Goal: Information Seeking & Learning: Learn about a topic

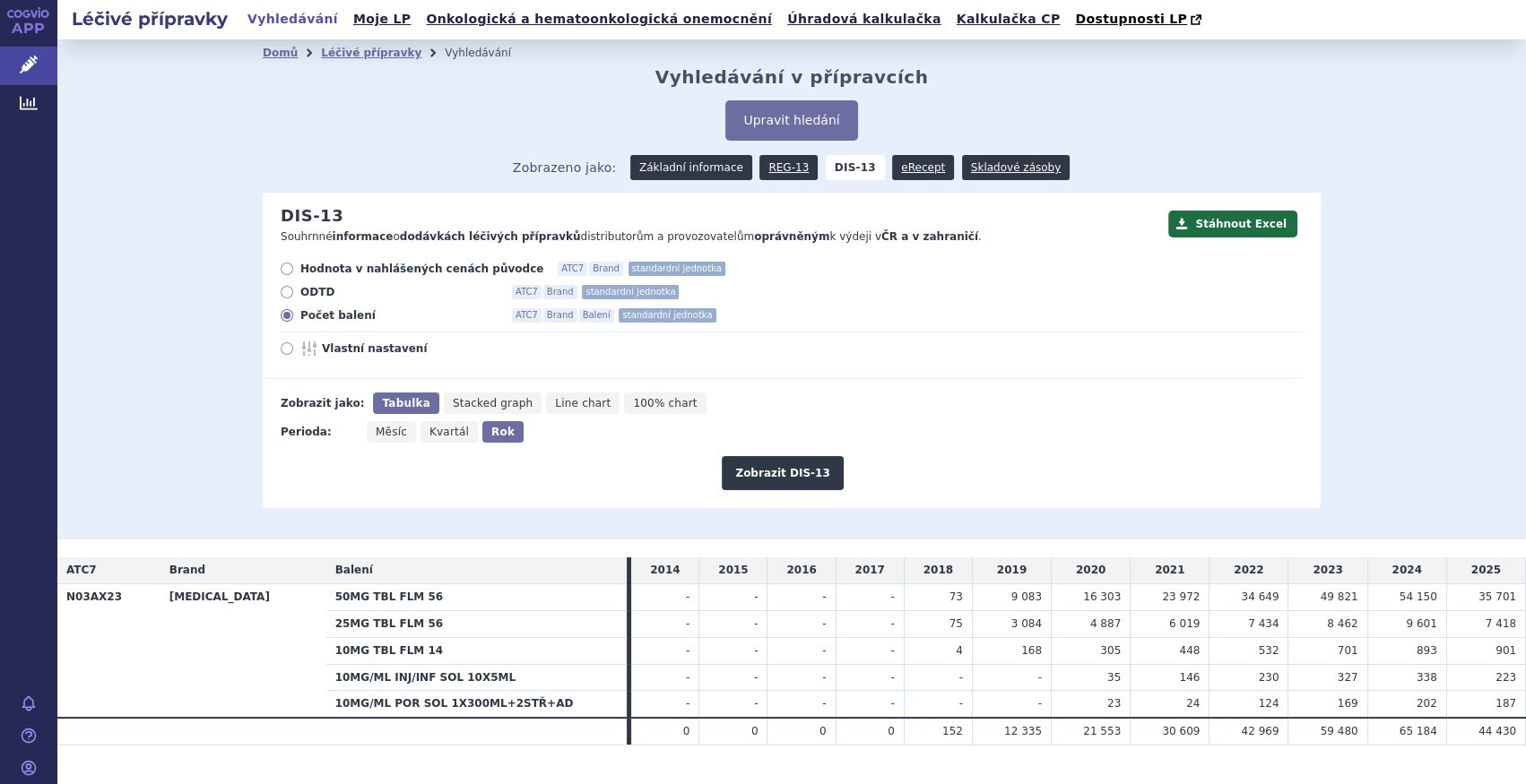
click at [733, 162] on link "Základní informace" at bounding box center [691, 168] width 122 height 25
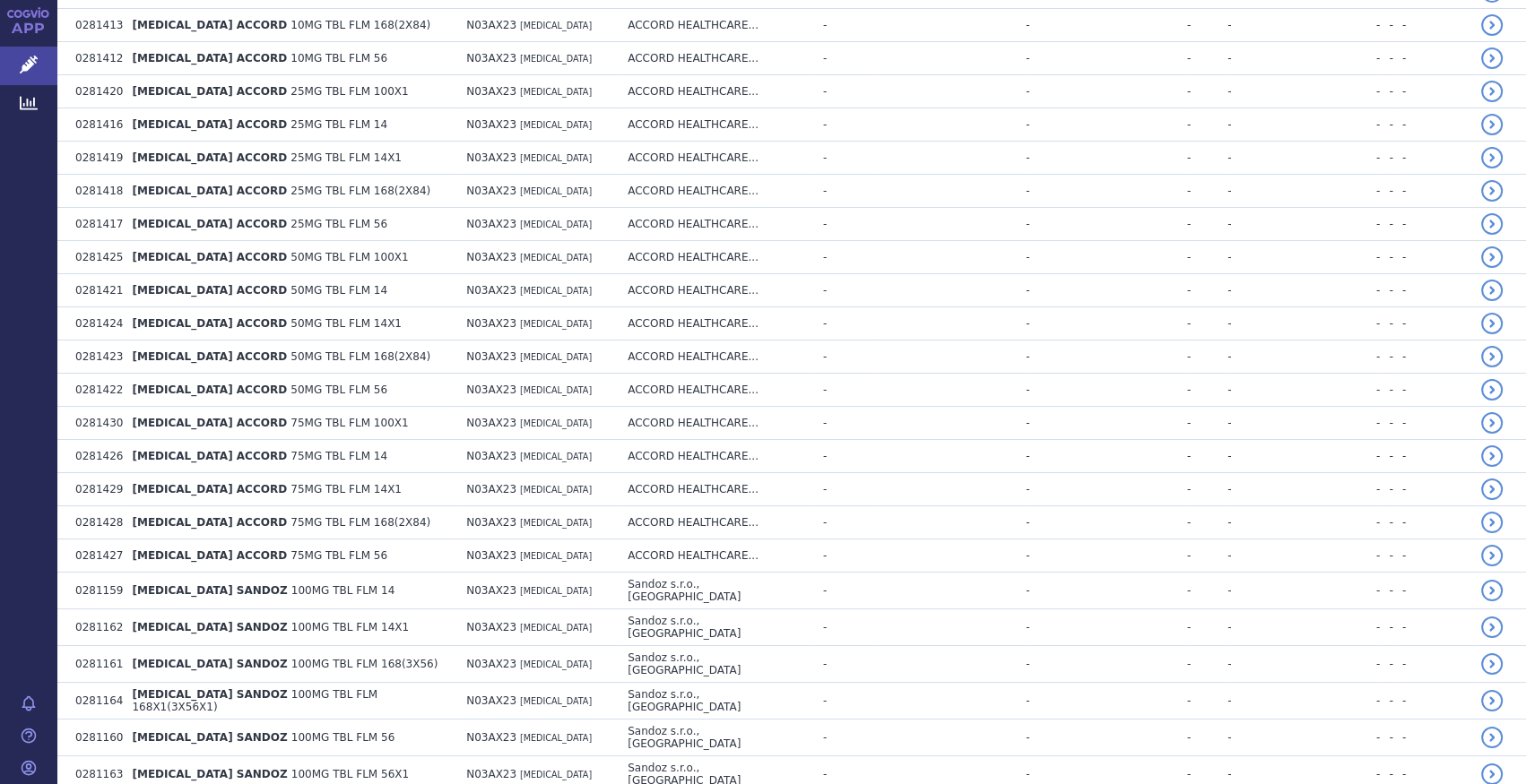
scroll to position [1955, 0]
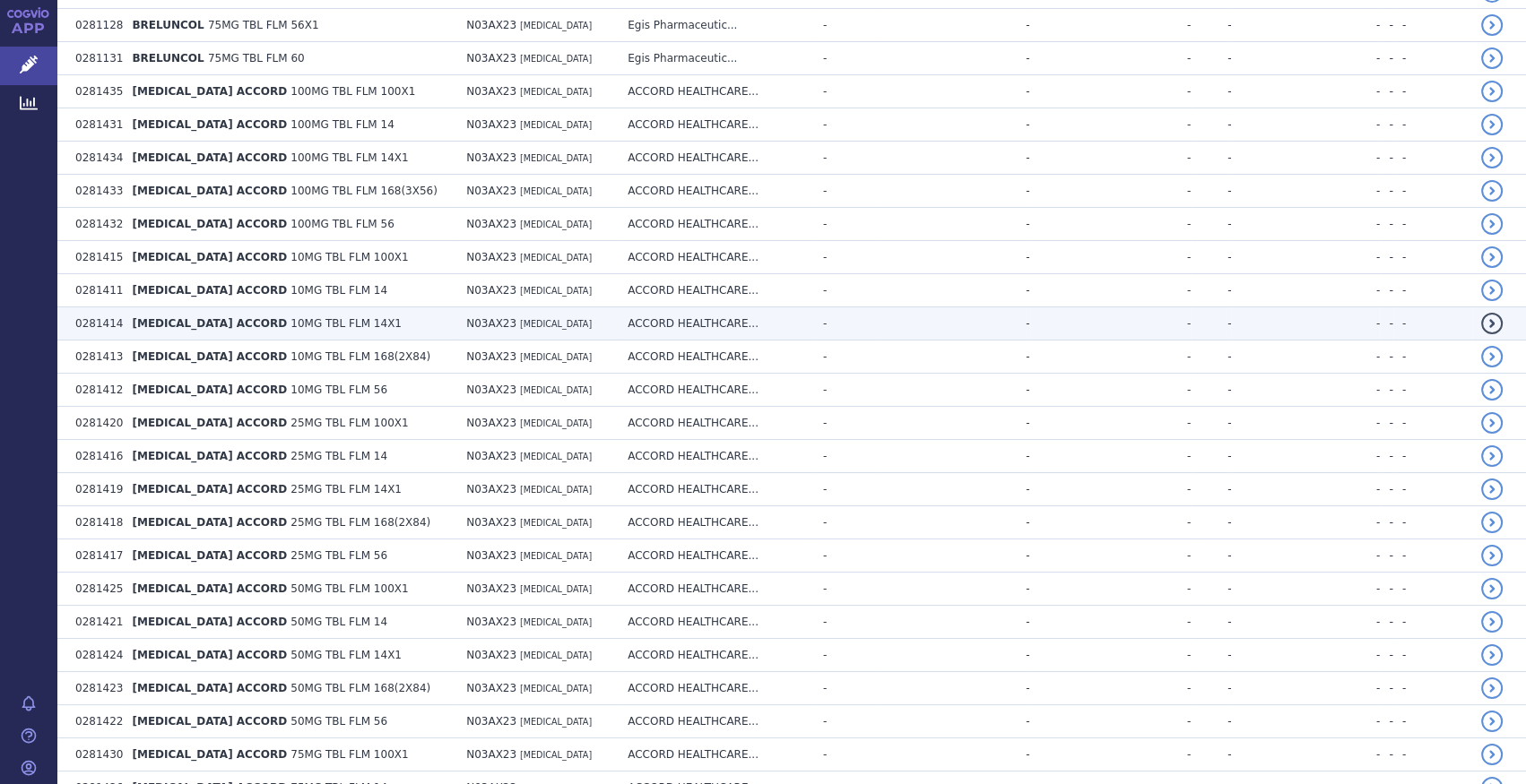
click at [243, 318] on span "BRIVARACETAM ACCORD" at bounding box center [210, 323] width 156 height 12
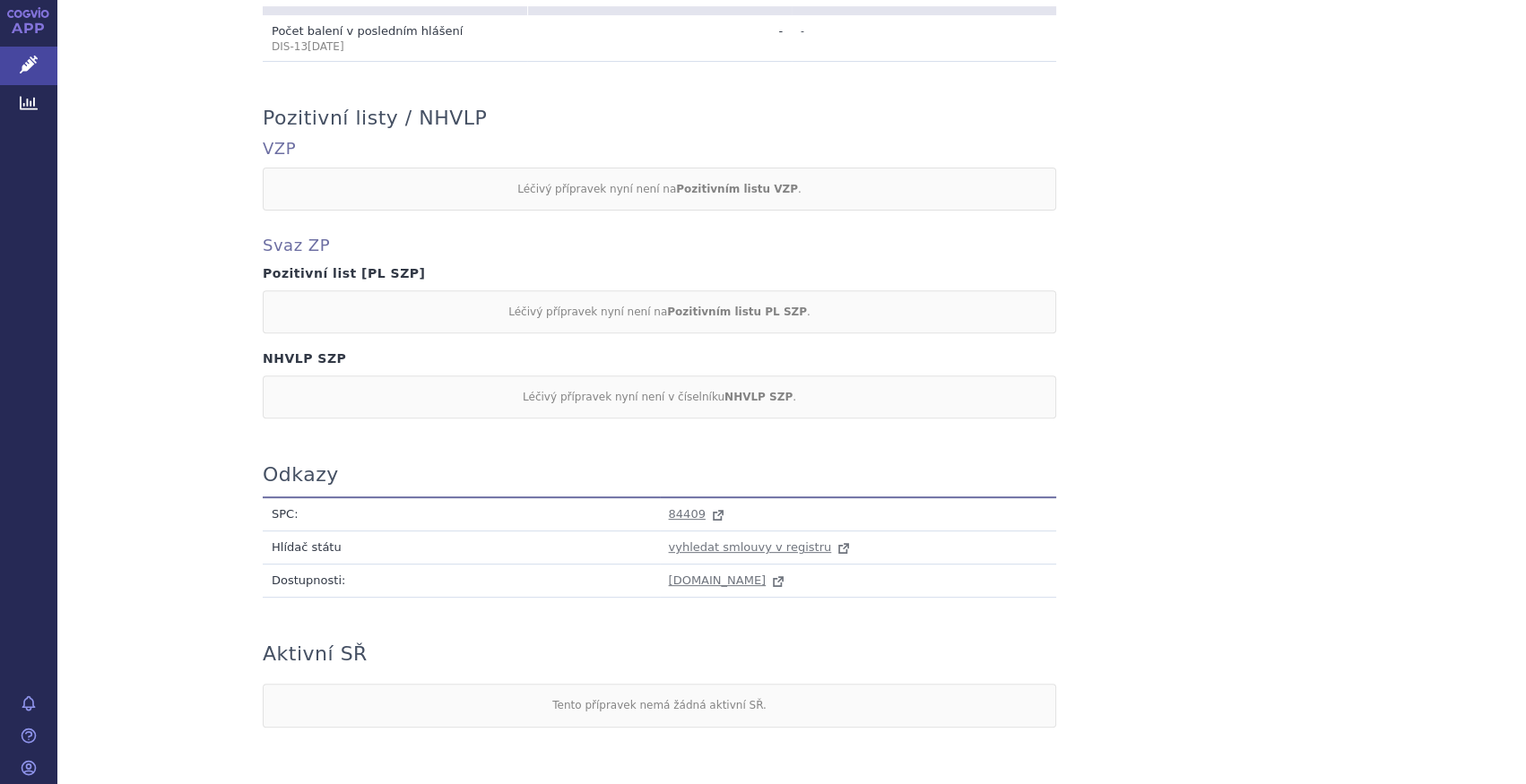
scroll to position [746, 0]
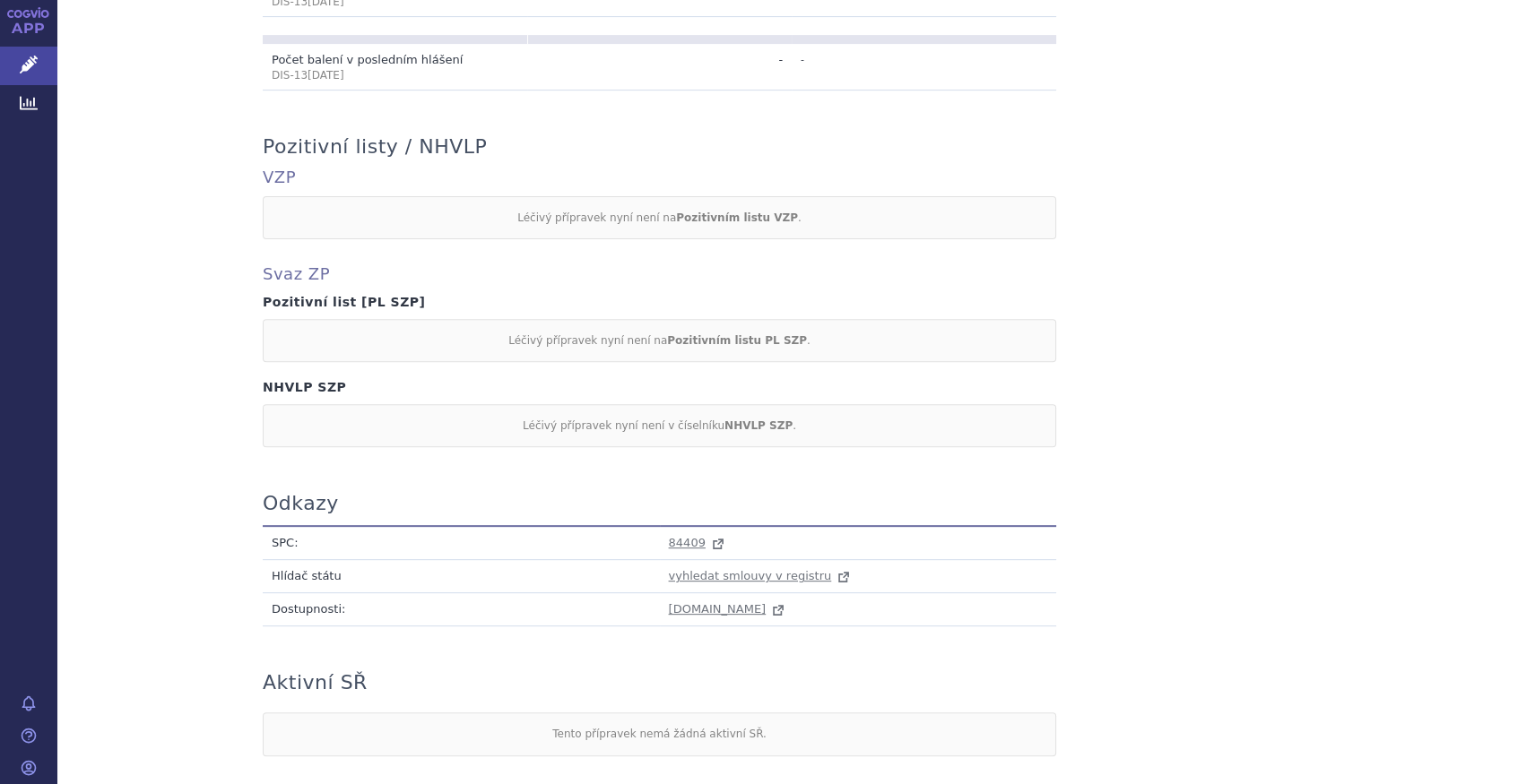
click at [685, 526] on td "84409" at bounding box center [858, 543] width 397 height 34
click at [684, 536] on span "84409" at bounding box center [687, 542] width 37 height 13
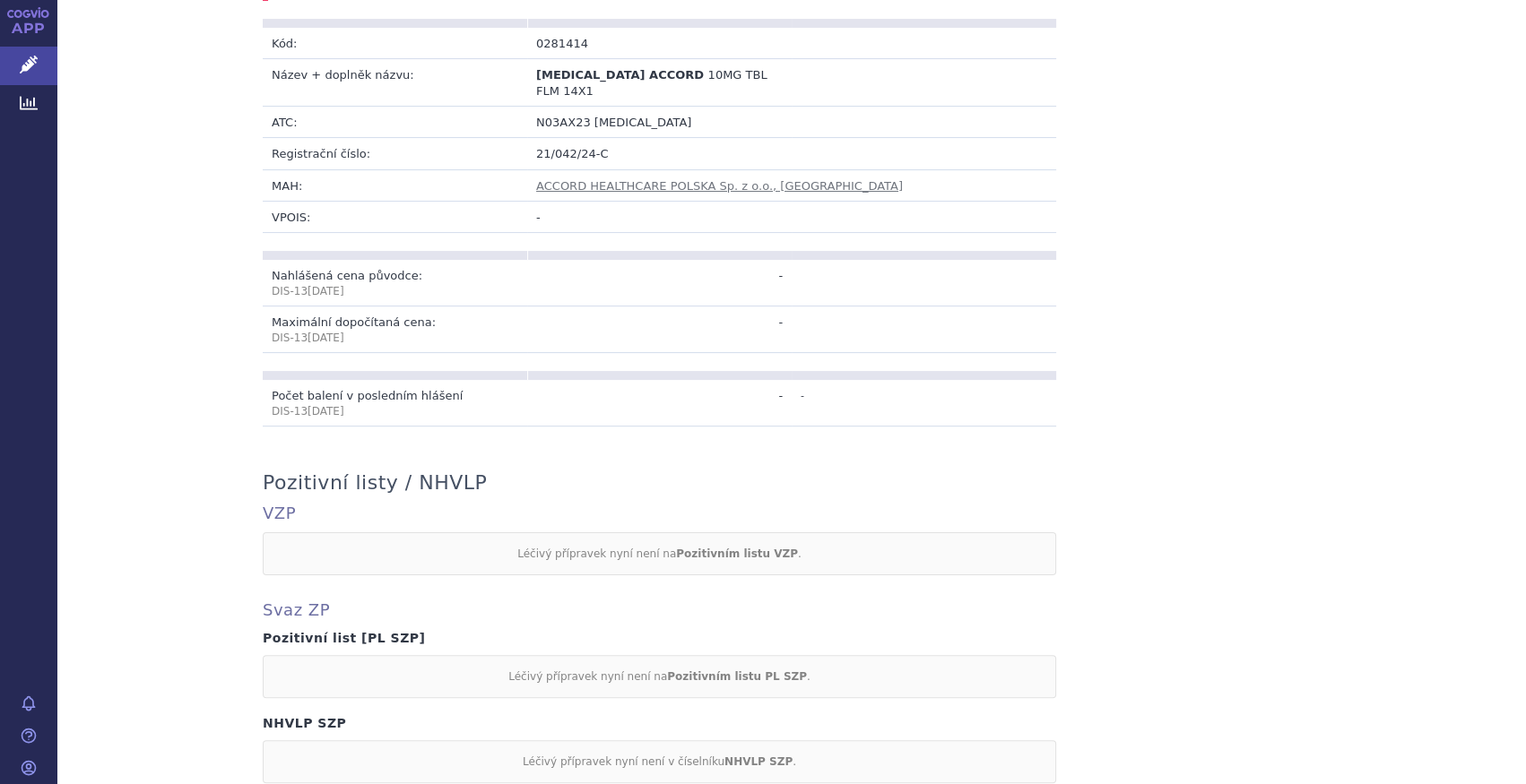
scroll to position [339, 0]
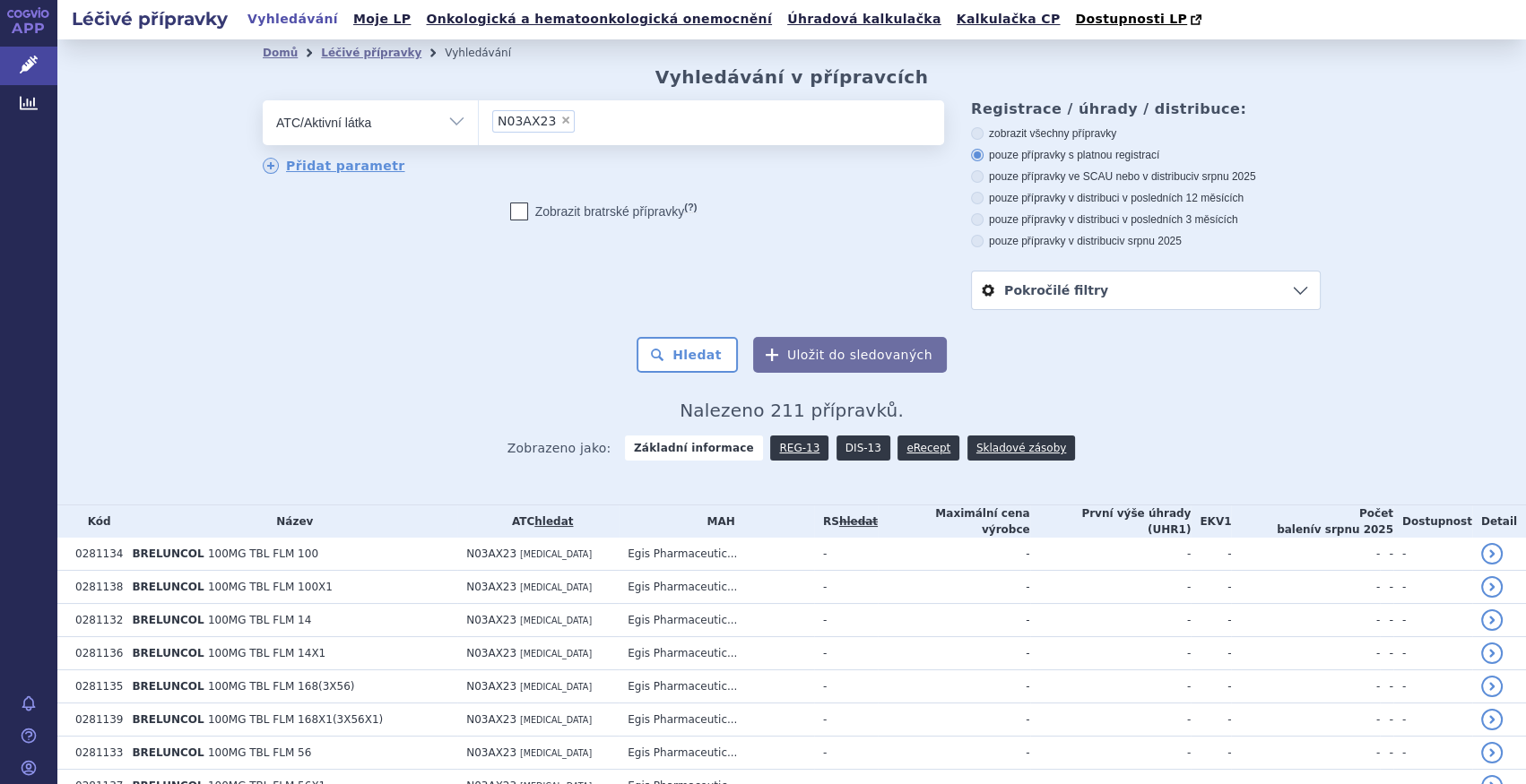
click at [855, 445] on link "DIS-13" at bounding box center [863, 448] width 53 height 25
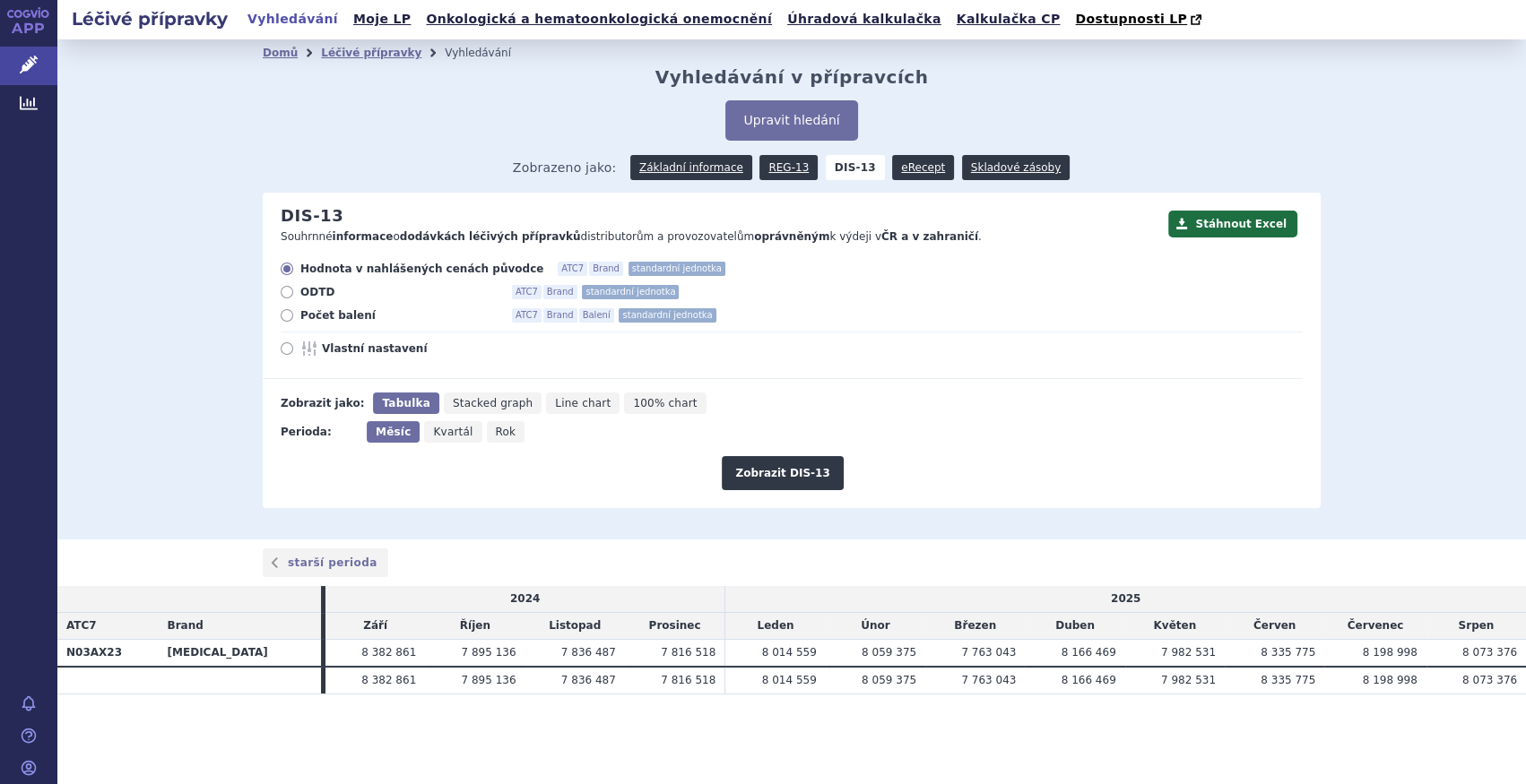
click at [304, 318] on span "Počet balení" at bounding box center [399, 315] width 198 height 14
click at [294, 318] on input "Počet balení ATC7 Brand Balení standardní jednotka" at bounding box center [288, 318] width 11 height 11
radio input "true"
click at [496, 436] on span "Rok" at bounding box center [506, 432] width 21 height 12
click at [487, 433] on input "Rok" at bounding box center [493, 427] width 11 height 11
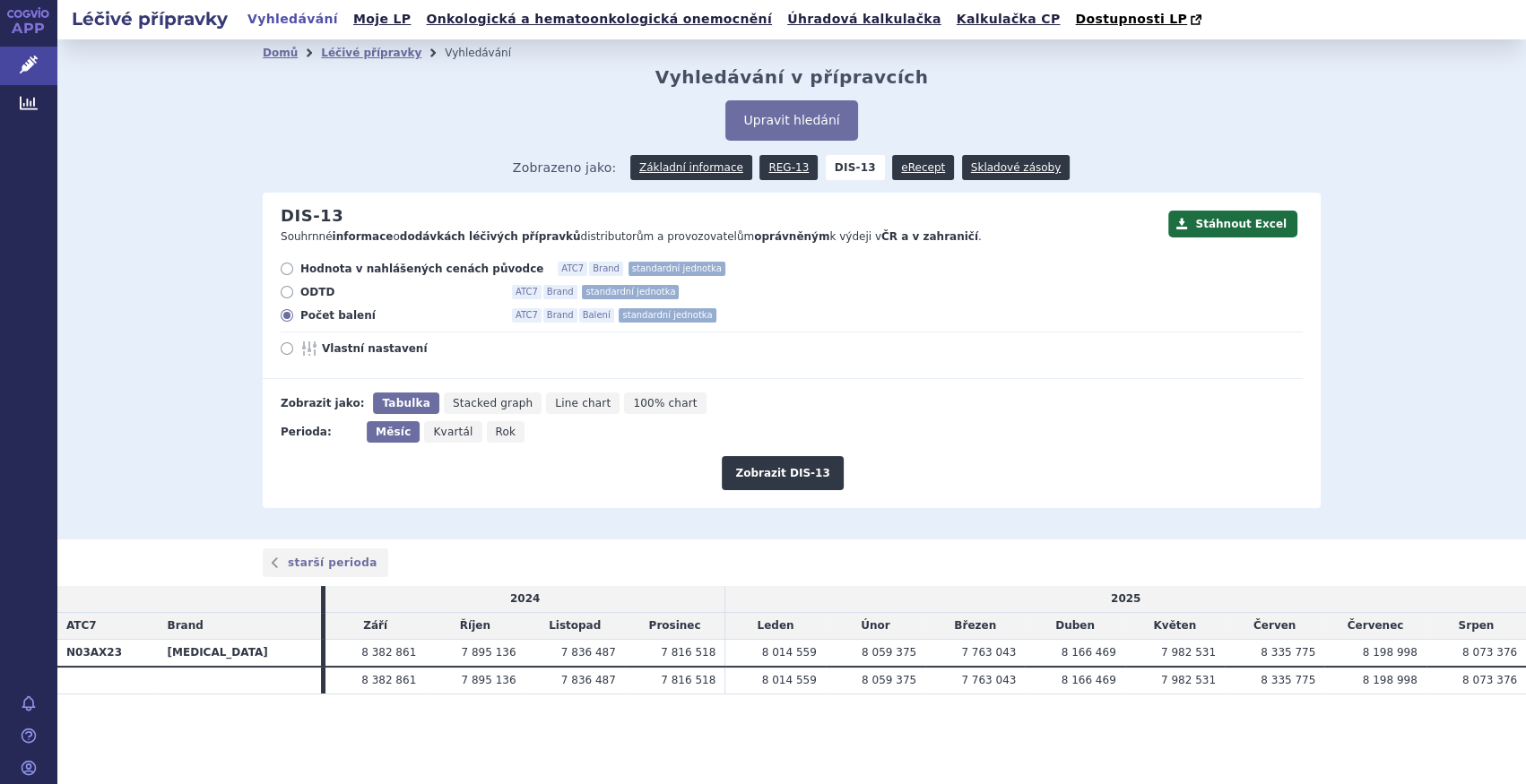
radio input "true"
drag, startPoint x: 733, startPoint y: 475, endPoint x: 749, endPoint y: 479, distance: 16.5
click at [741, 478] on button "Zobrazit DIS-13" at bounding box center [781, 473] width 121 height 34
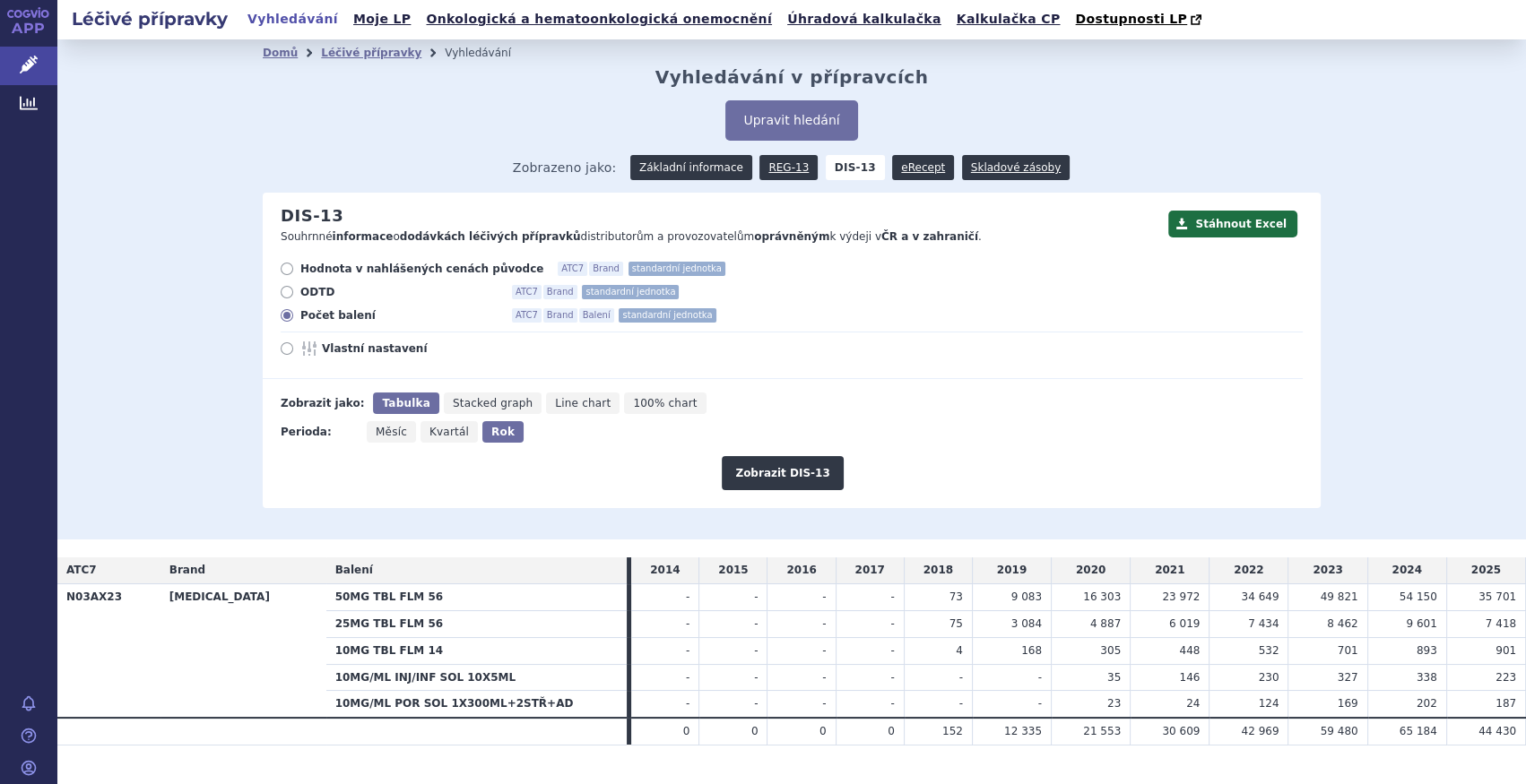
click at [664, 174] on link "Základní informace" at bounding box center [691, 168] width 122 height 25
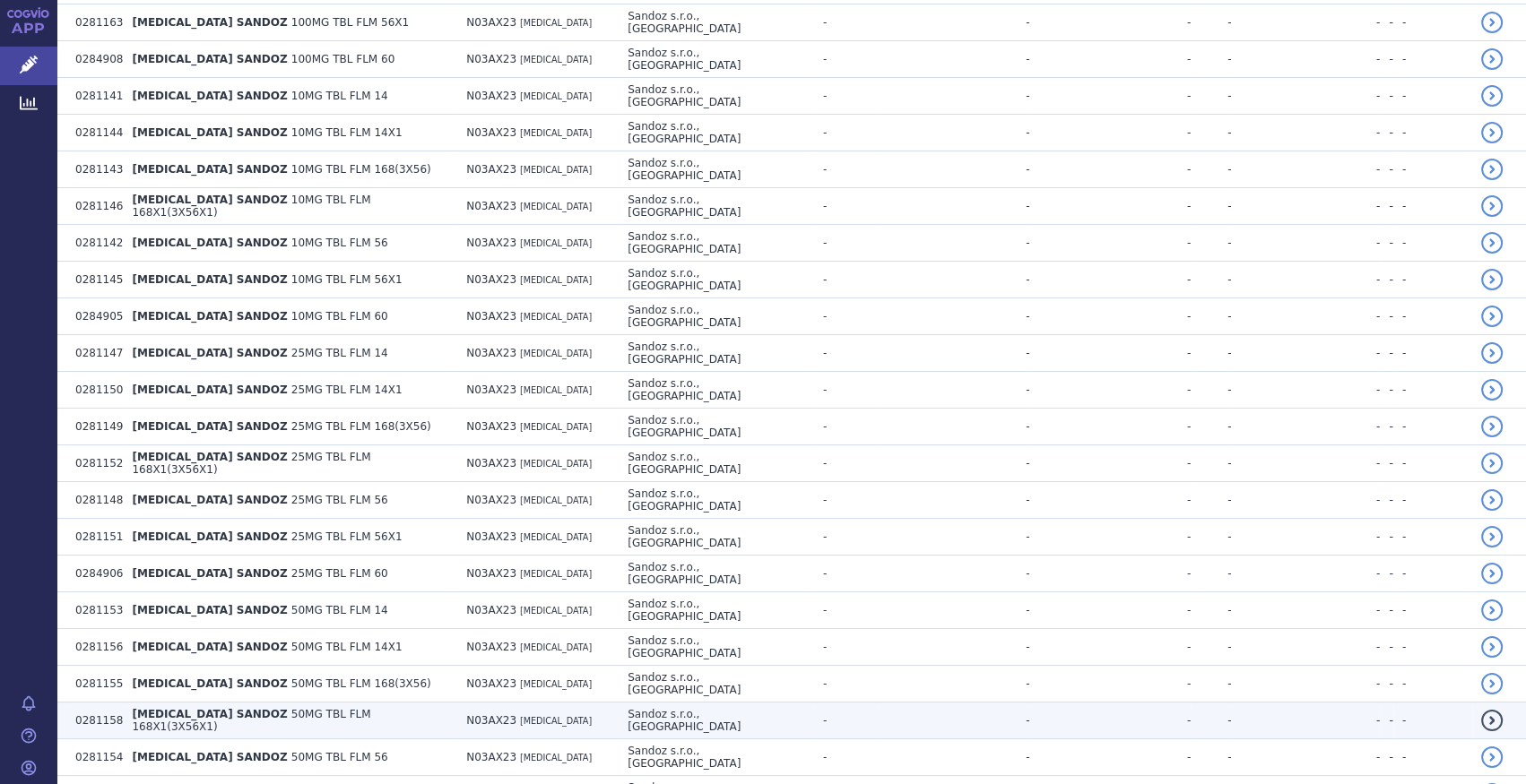
scroll to position [3187, 0]
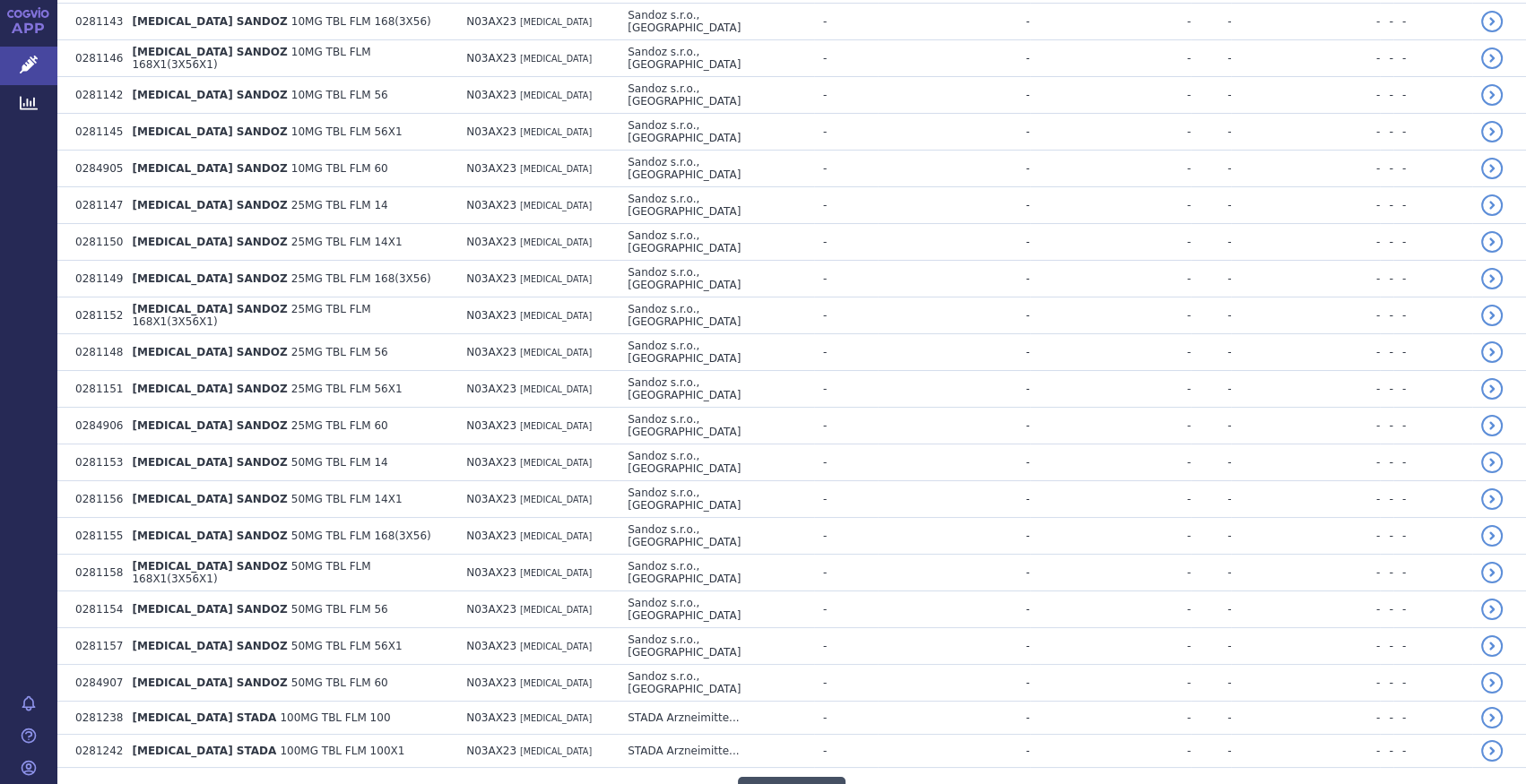
click at [797, 777] on button "Načíst další" at bounding box center [792, 797] width 108 height 40
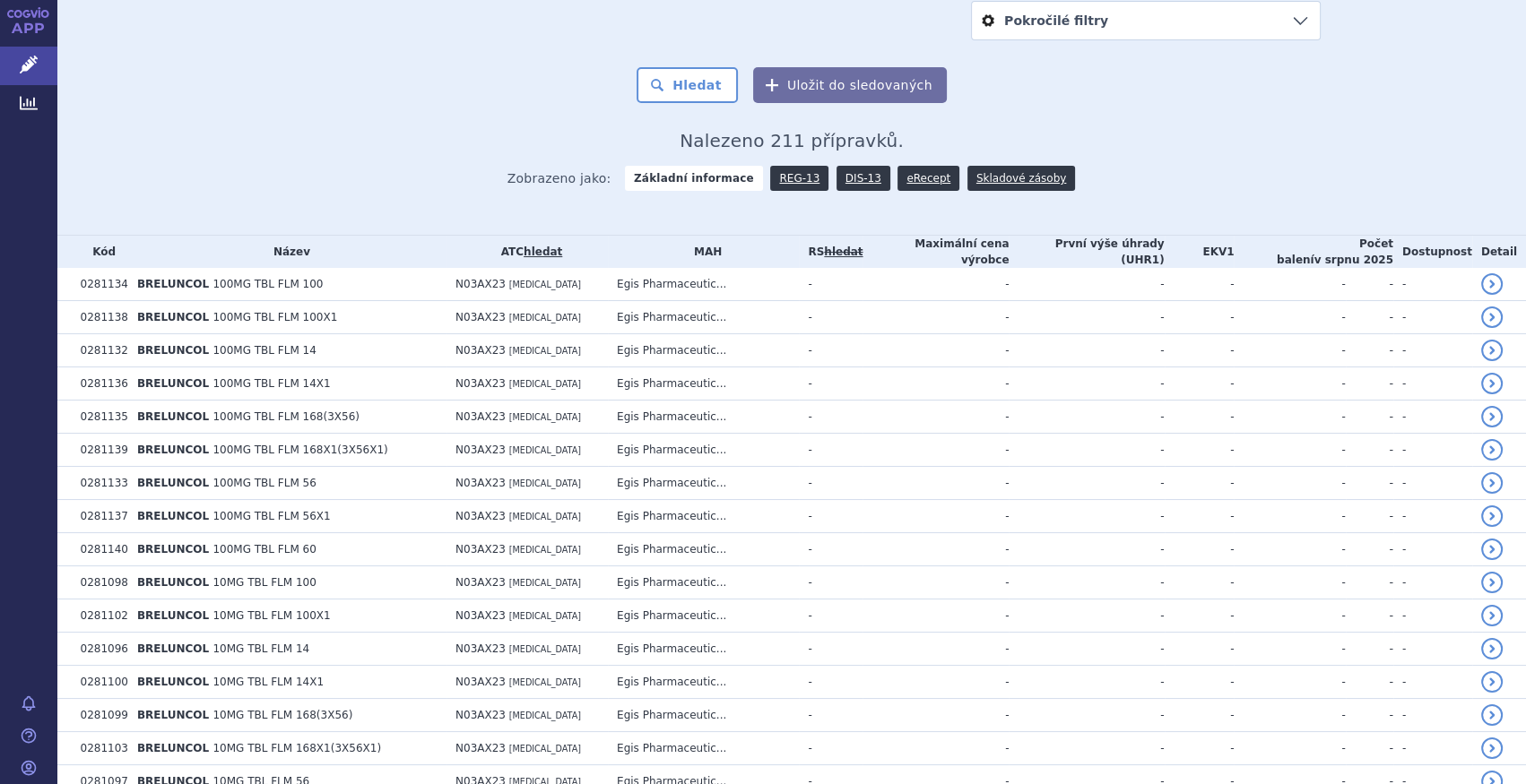
scroll to position [0, 0]
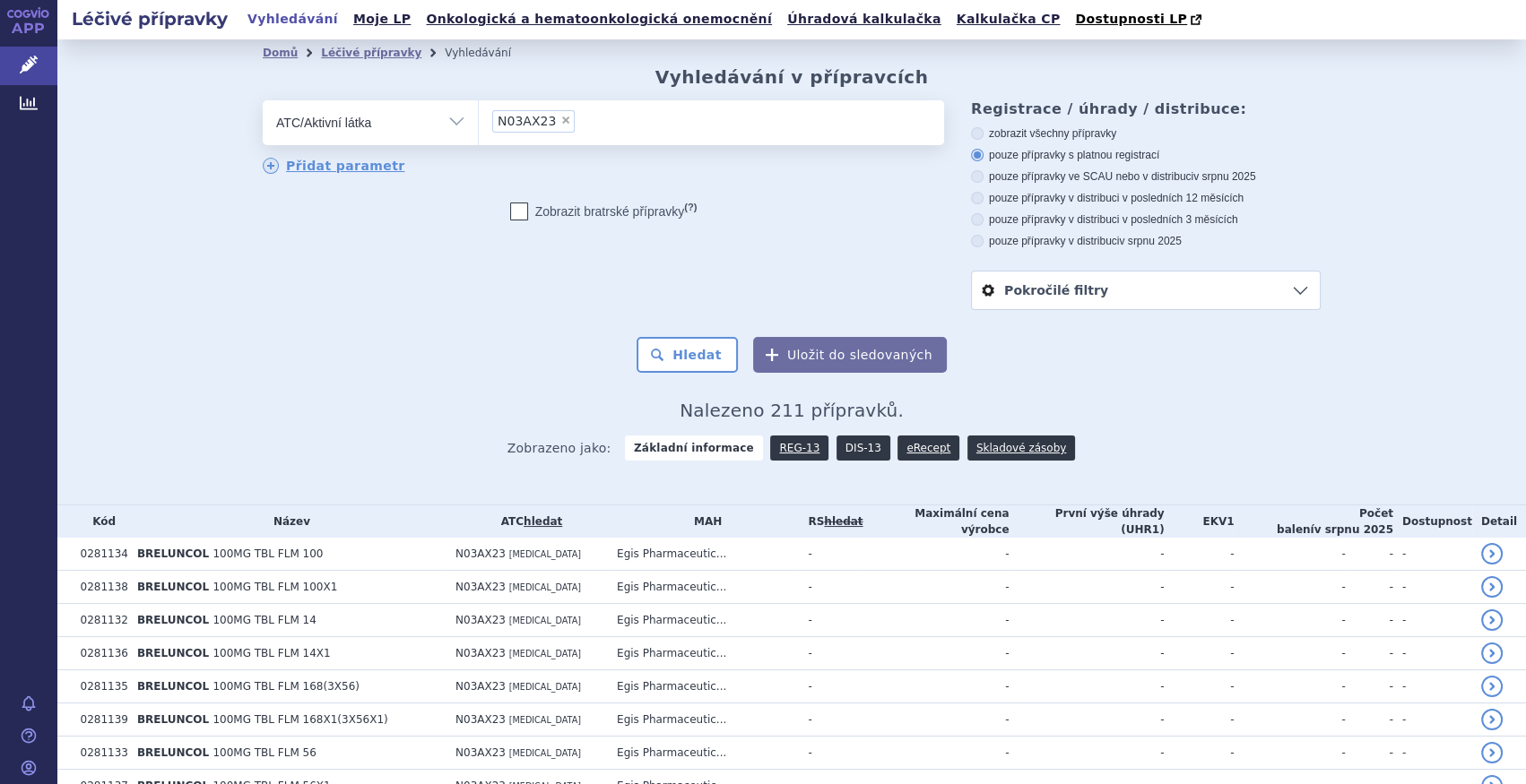
click at [839, 448] on link "DIS-13" at bounding box center [863, 448] width 53 height 25
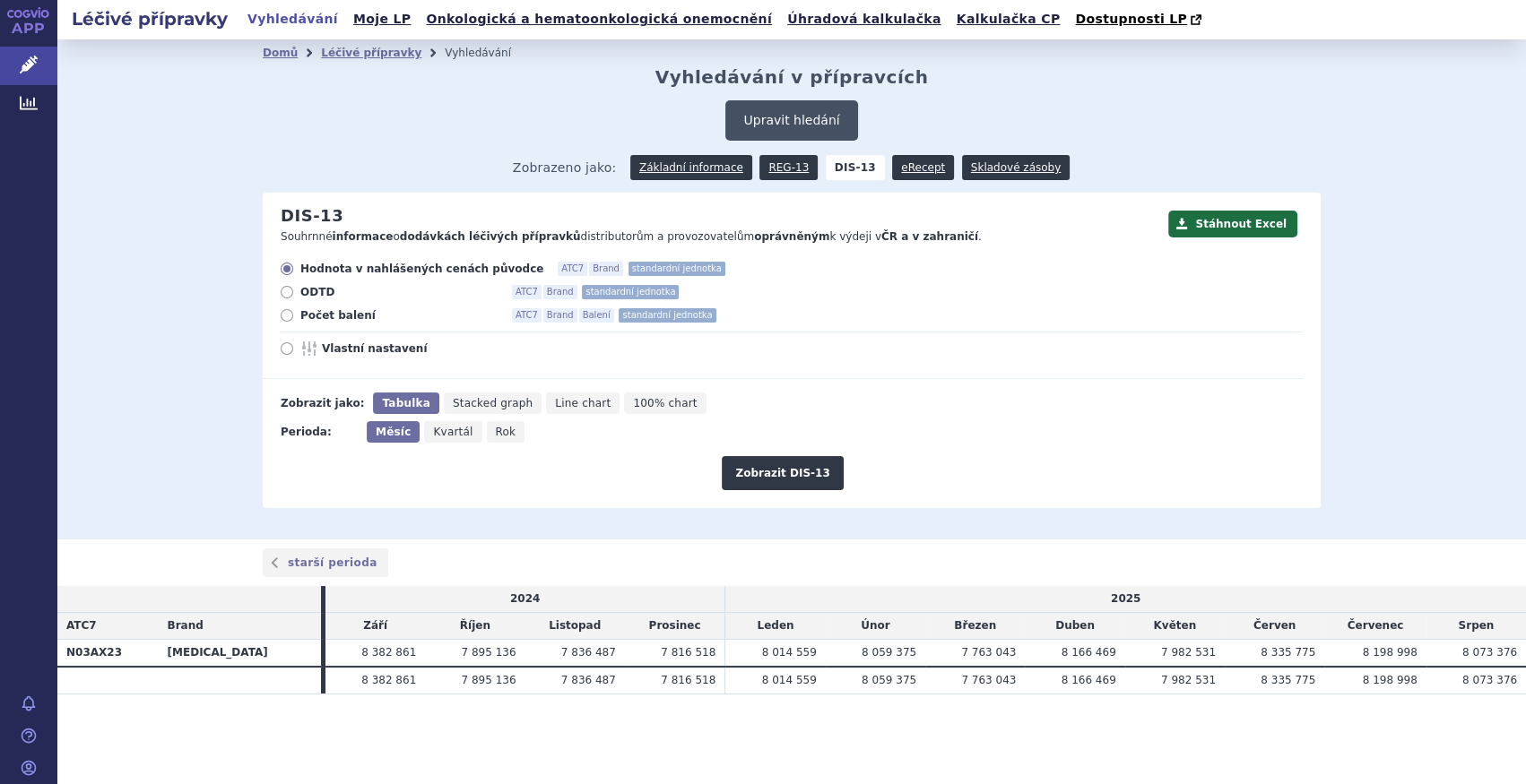
click at [763, 116] on button "Upravit hledání" at bounding box center [791, 120] width 132 height 40
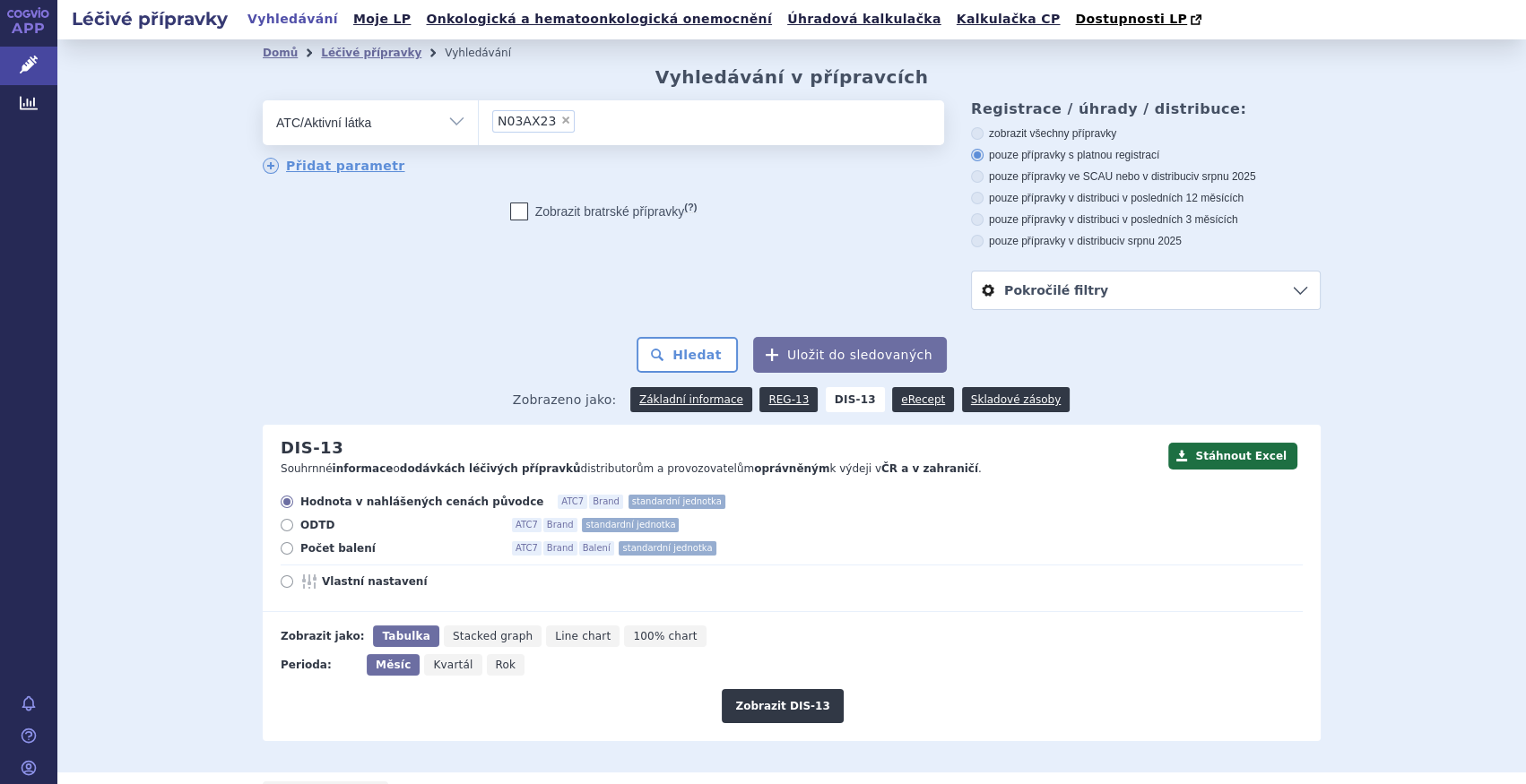
click at [553, 128] on li "× N03AX23" at bounding box center [533, 122] width 82 height 22
click at [479, 128] on select "N03AX23" at bounding box center [478, 122] width 1 height 45
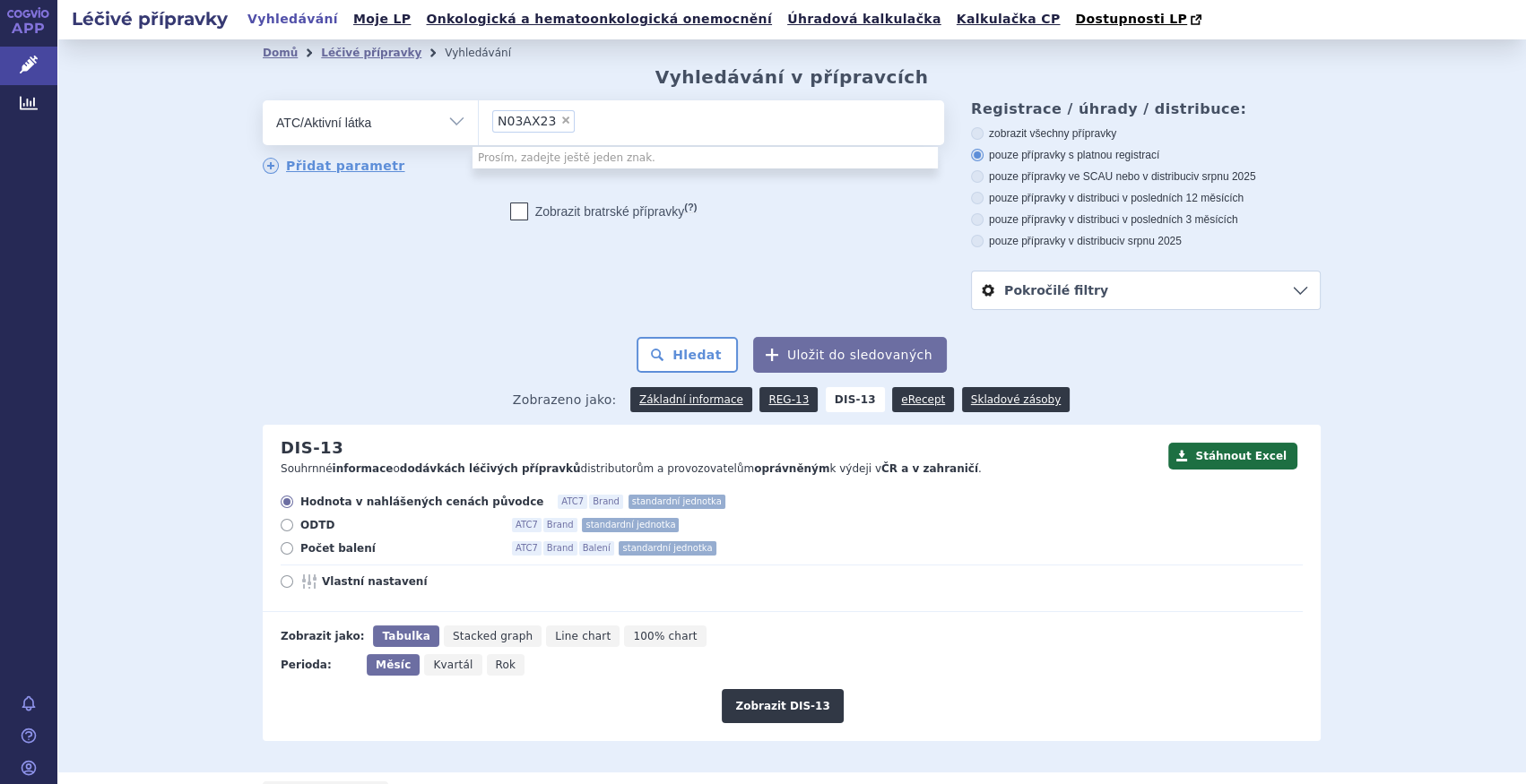
click at [560, 123] on span "×" at bounding box center [565, 120] width 10 height 10
click at [479, 123] on select "N03AX23" at bounding box center [478, 122] width 1 height 45
select select
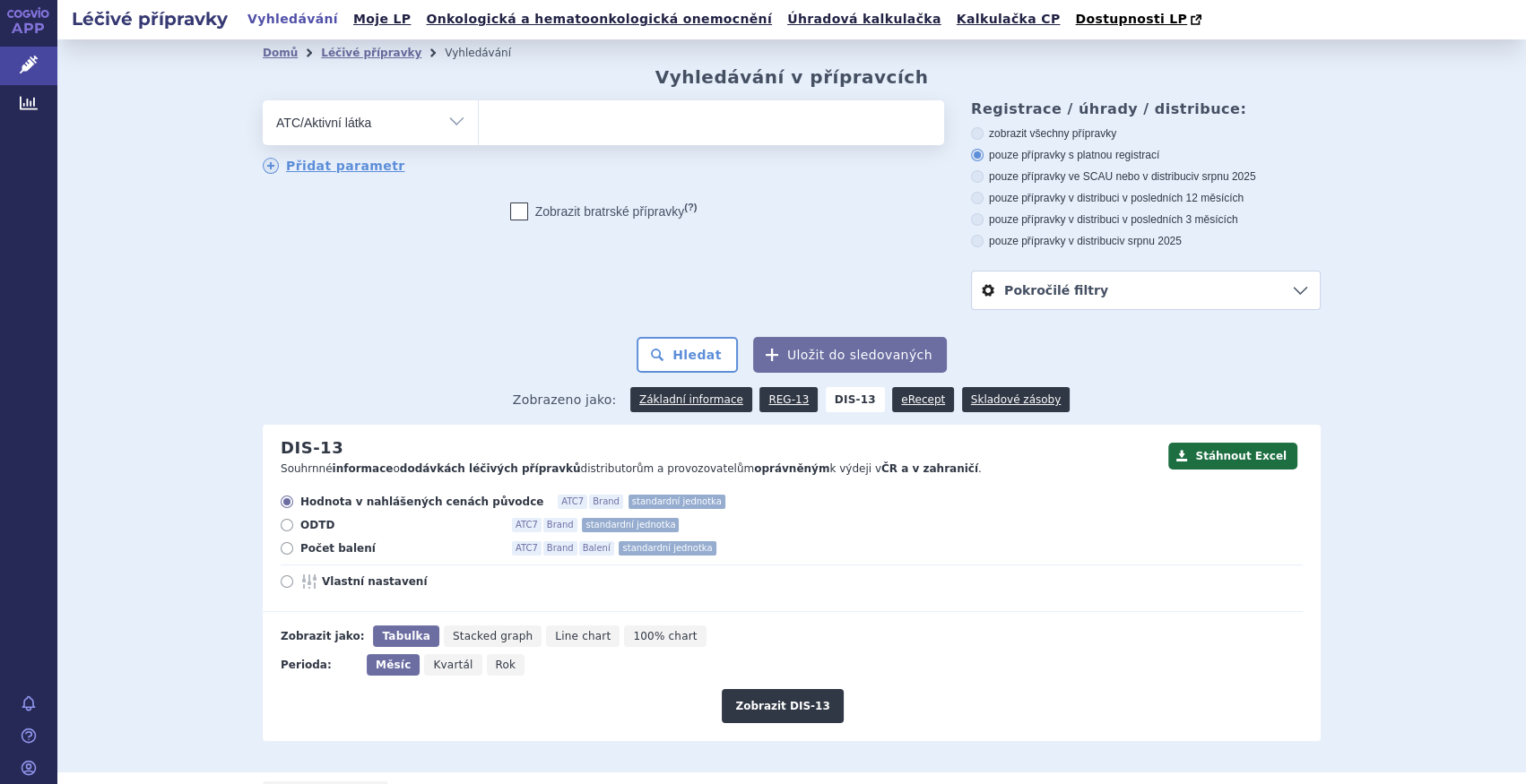
click at [551, 123] on ul at bounding box center [711, 119] width 466 height 37
click at [479, 123] on select at bounding box center [478, 122] width 1 height 45
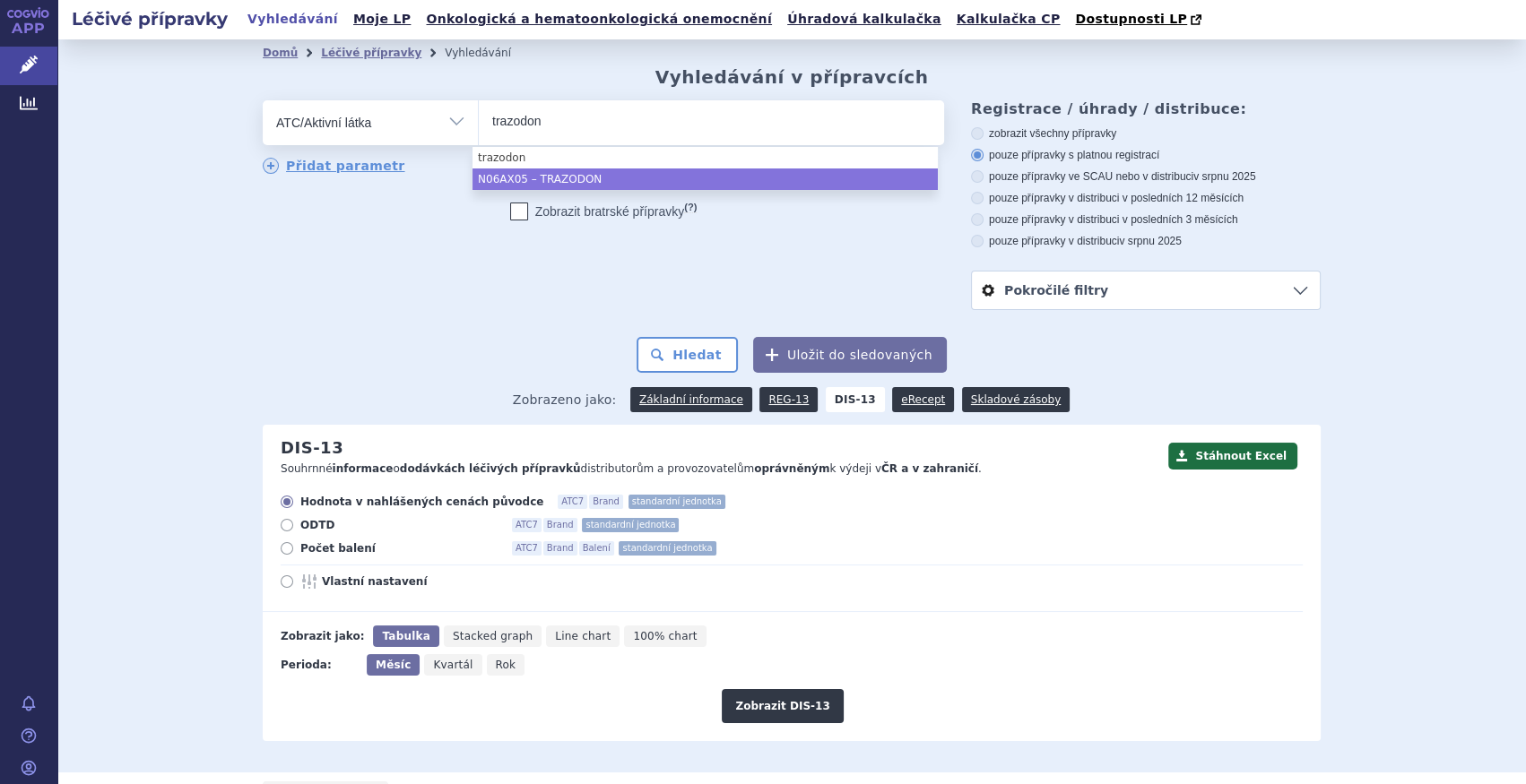
type input "trazodon"
select select "N06AX05"
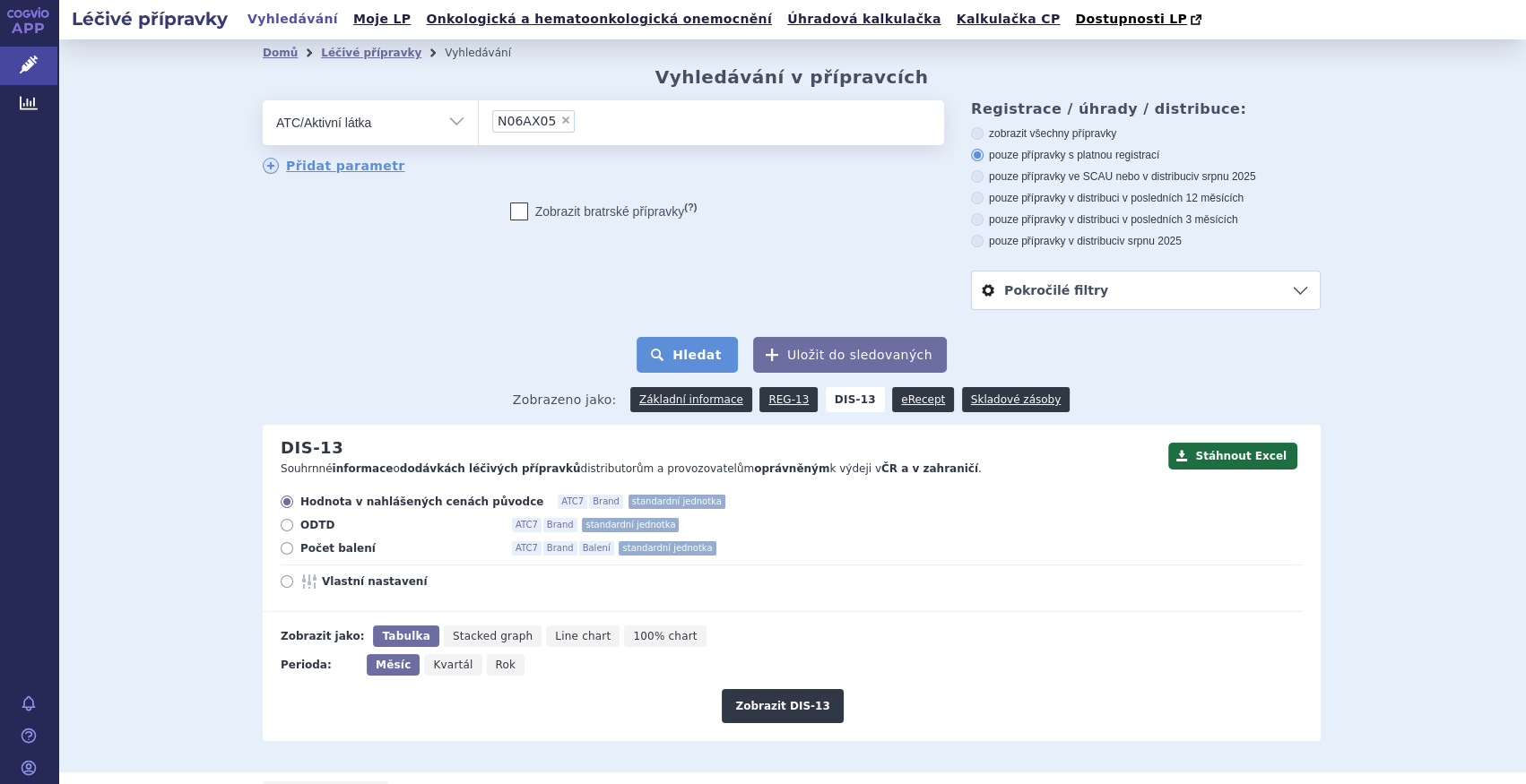
click at [679, 349] on button "Hledat" at bounding box center [687, 355] width 101 height 36
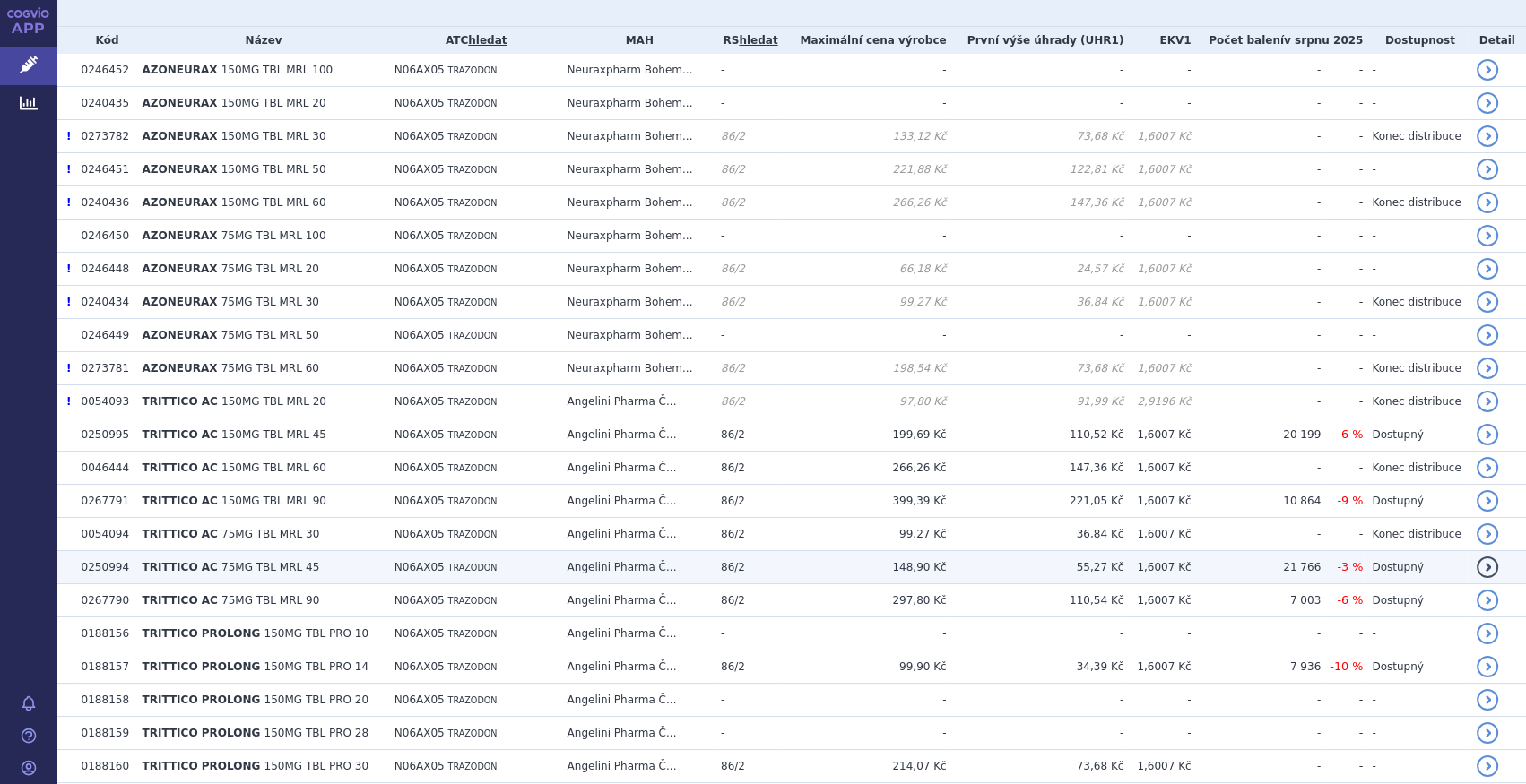
scroll to position [388, 0]
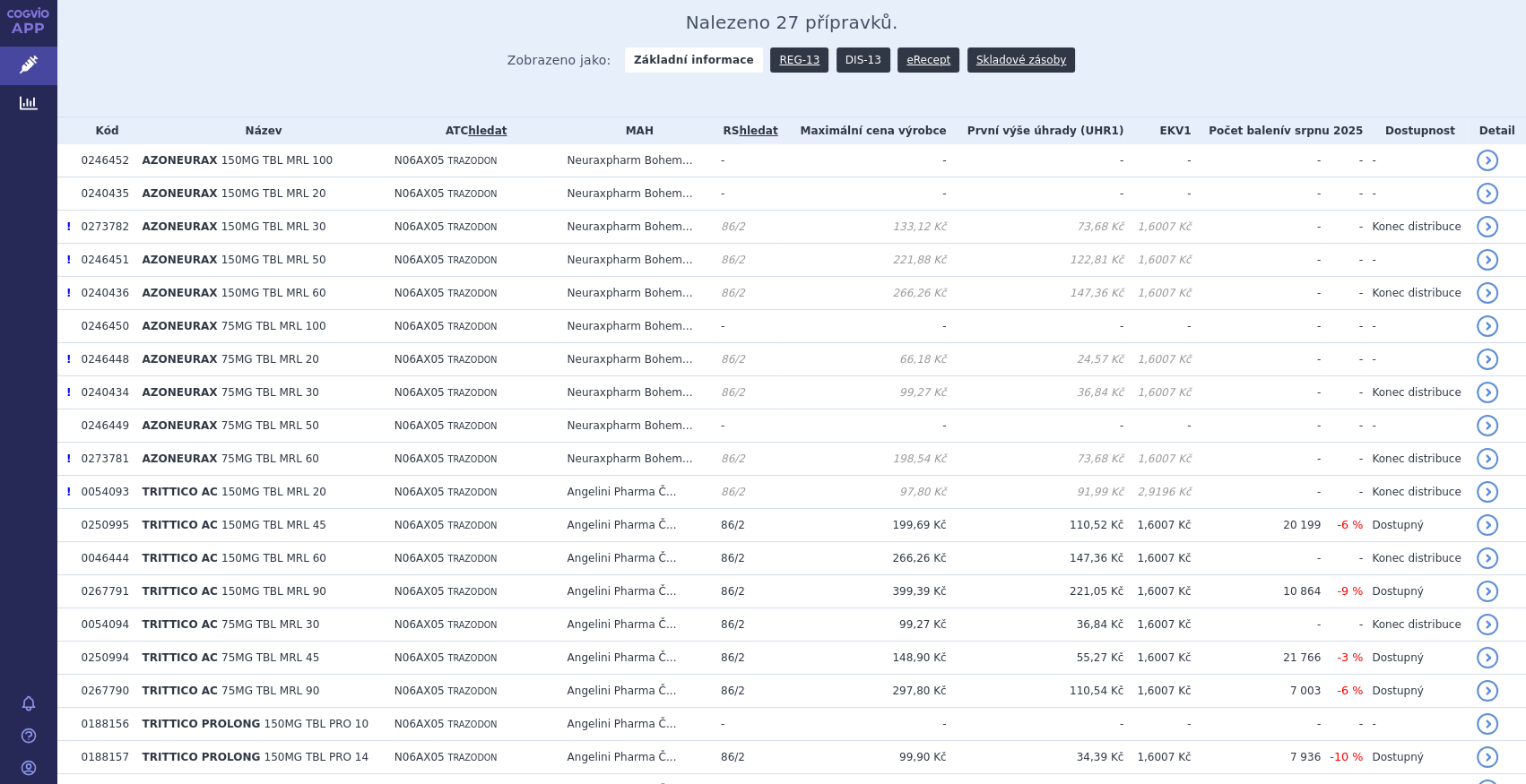
click at [860, 67] on link "DIS-13" at bounding box center [863, 60] width 53 height 25
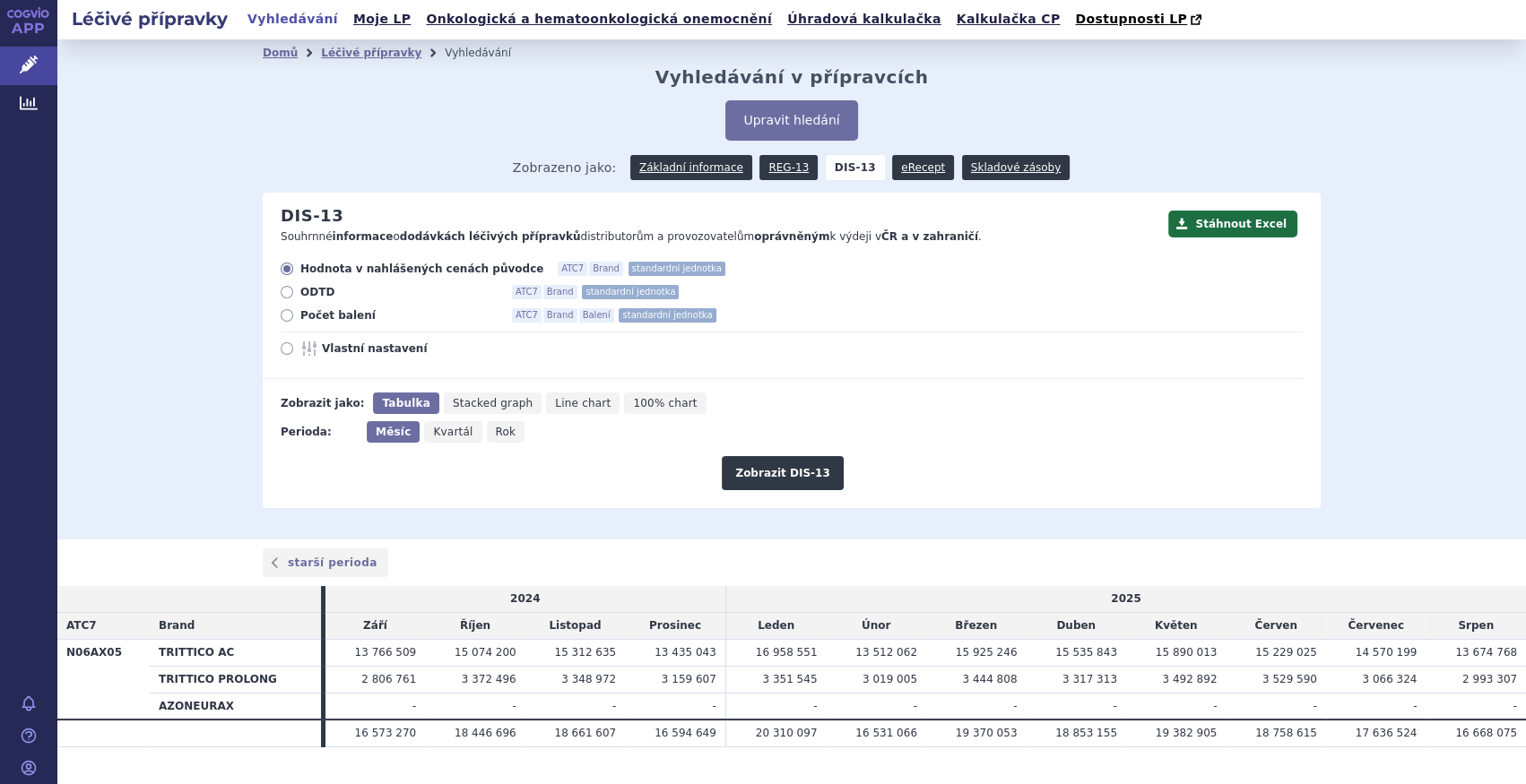
click at [339, 323] on span "Počet balení" at bounding box center [399, 315] width 198 height 14
click at [294, 323] on input "Počet balení ATC7 Brand Balení standardní jednotka" at bounding box center [288, 318] width 11 height 11
radio input "true"
click at [765, 476] on button "Zobrazit DIS-13" at bounding box center [781, 473] width 121 height 34
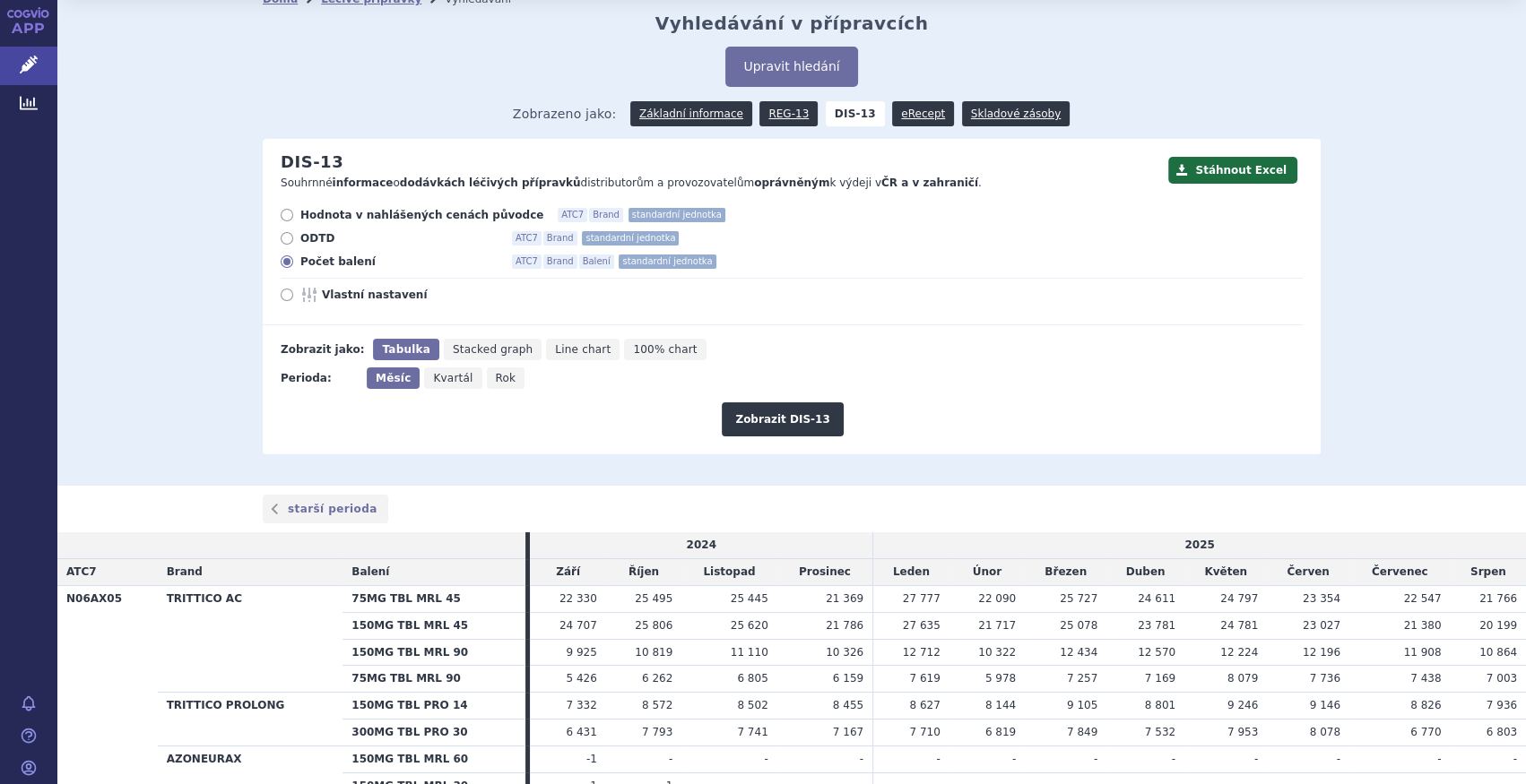
scroll to position [81, 0]
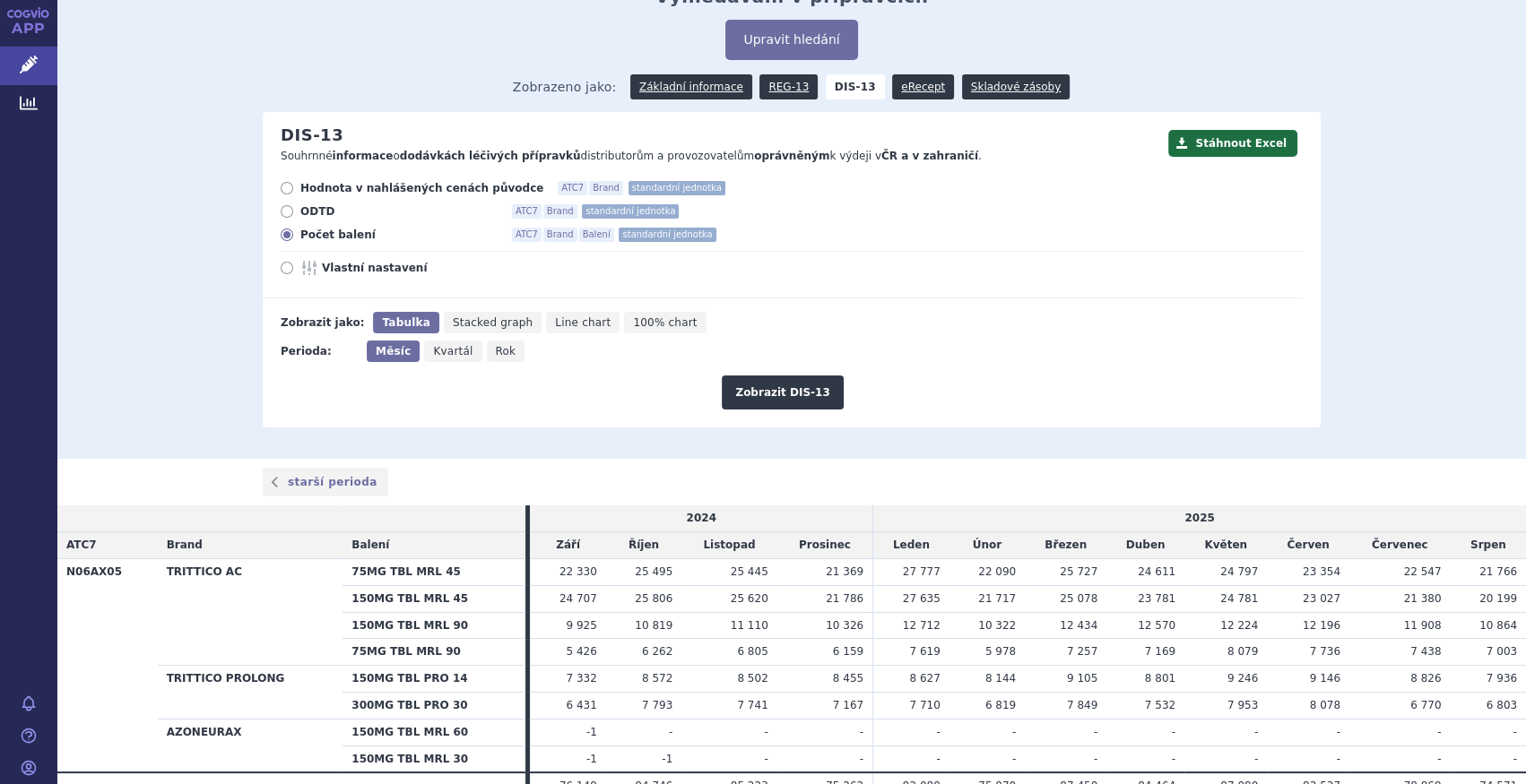
click at [496, 358] on span "Rok" at bounding box center [506, 350] width 21 height 12
click at [494, 352] on input "Rok" at bounding box center [493, 347] width 11 height 11
radio input "true"
click at [764, 386] on button "Zobrazit DIS-13" at bounding box center [781, 392] width 121 height 34
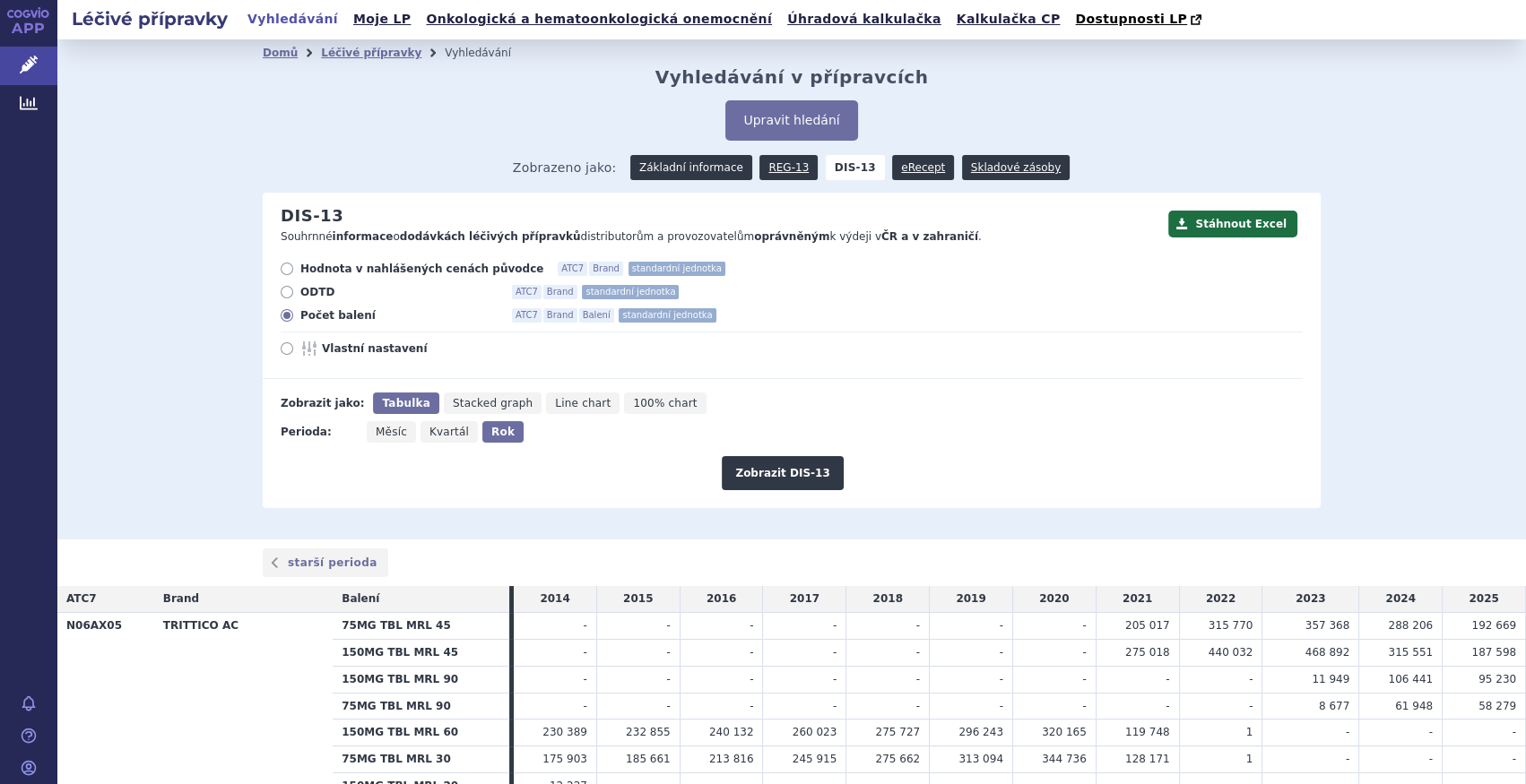
click at [714, 170] on link "Základní informace" at bounding box center [691, 168] width 122 height 25
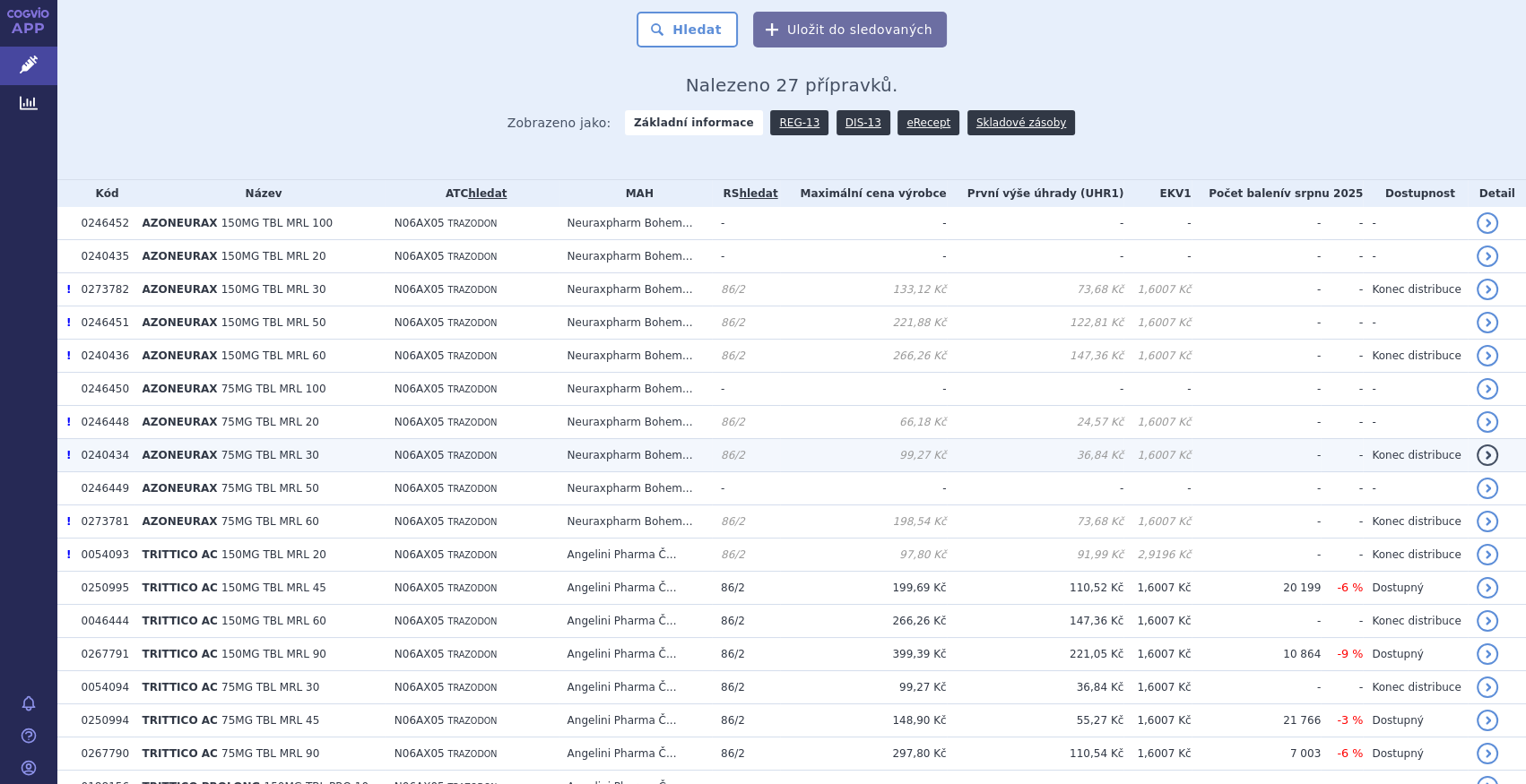
scroll to position [489, 0]
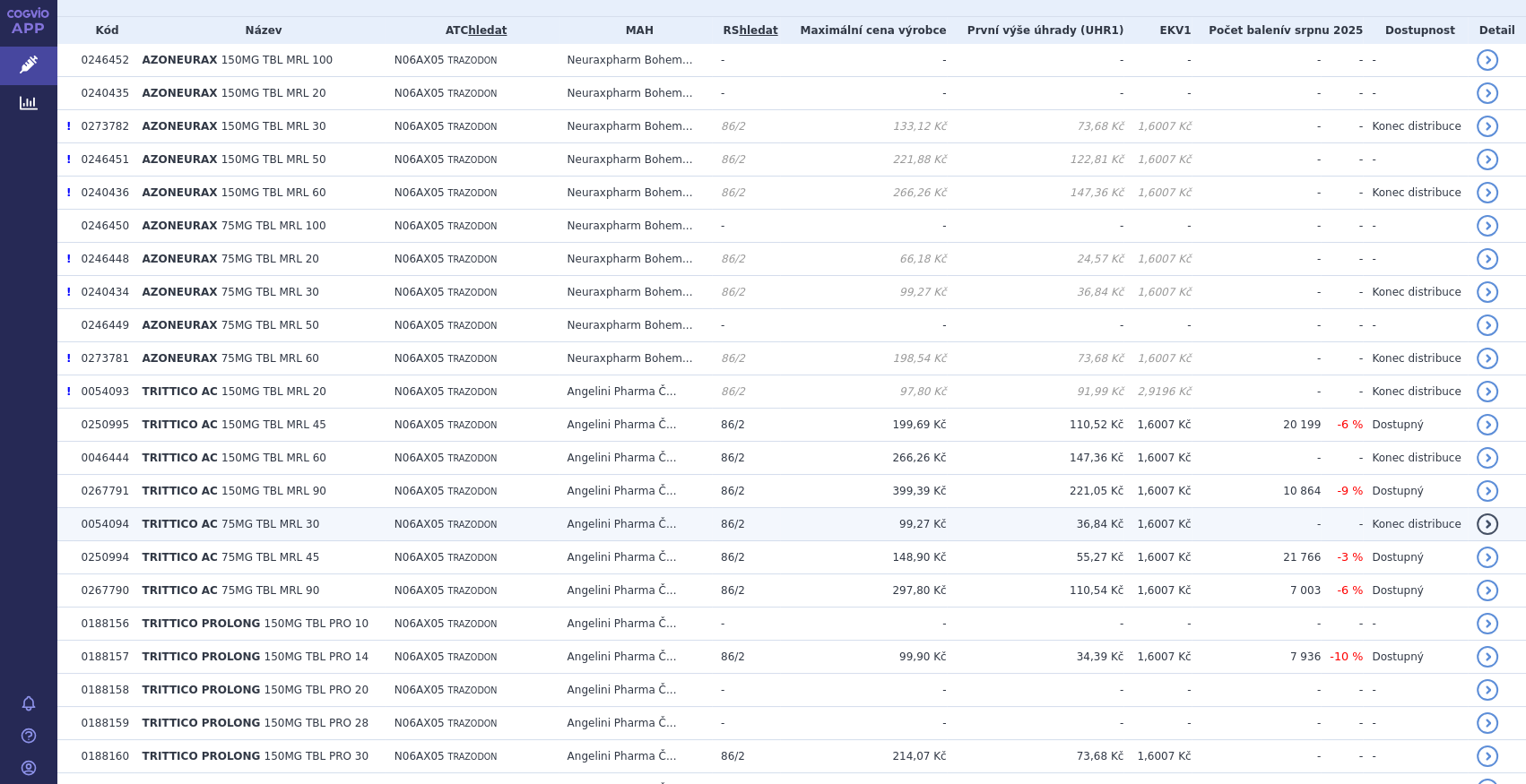
click at [251, 519] on span "75MG TBL MRL 30" at bounding box center [270, 524] width 97 height 12
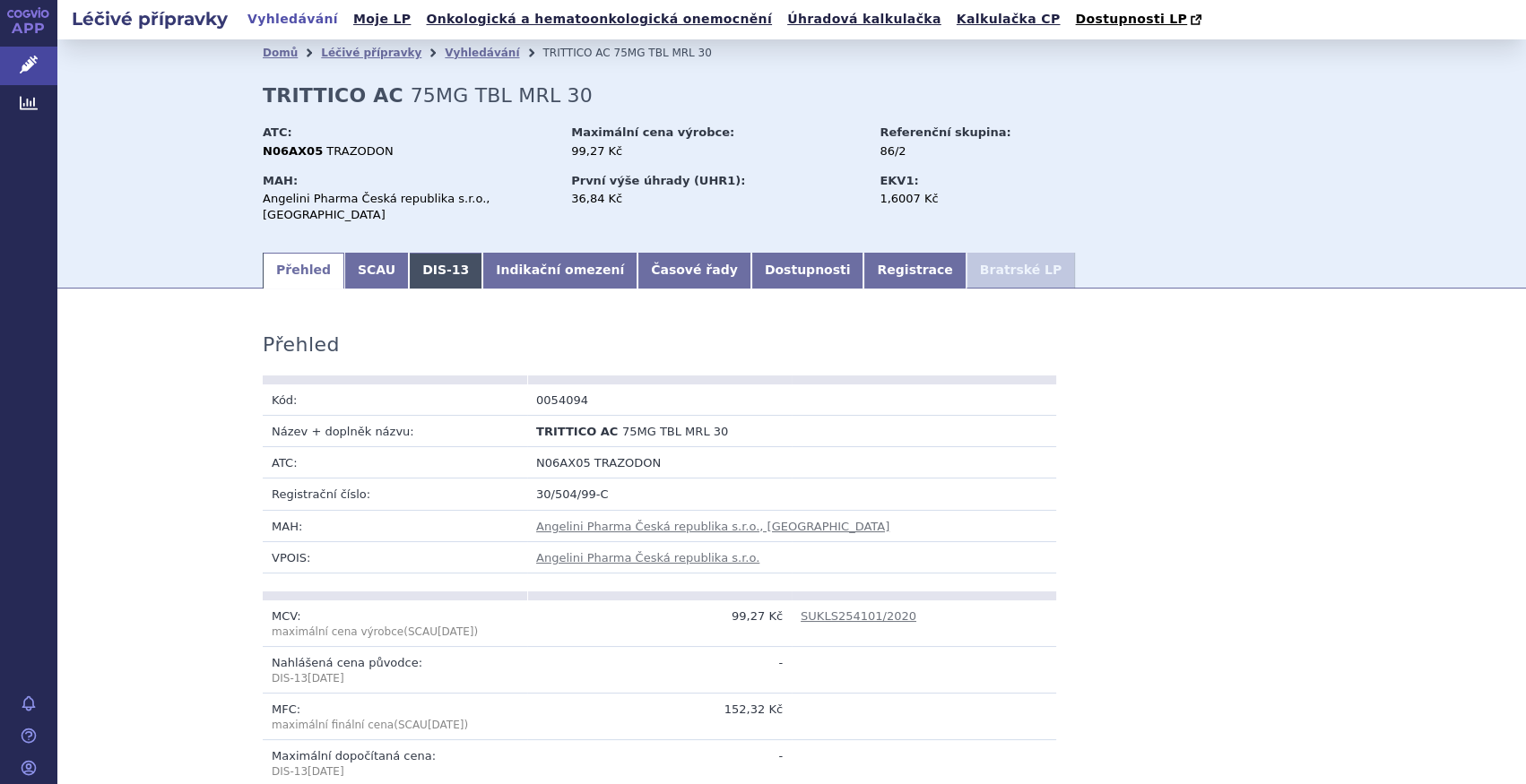
click at [415, 257] on link "DIS-13" at bounding box center [445, 271] width 73 height 36
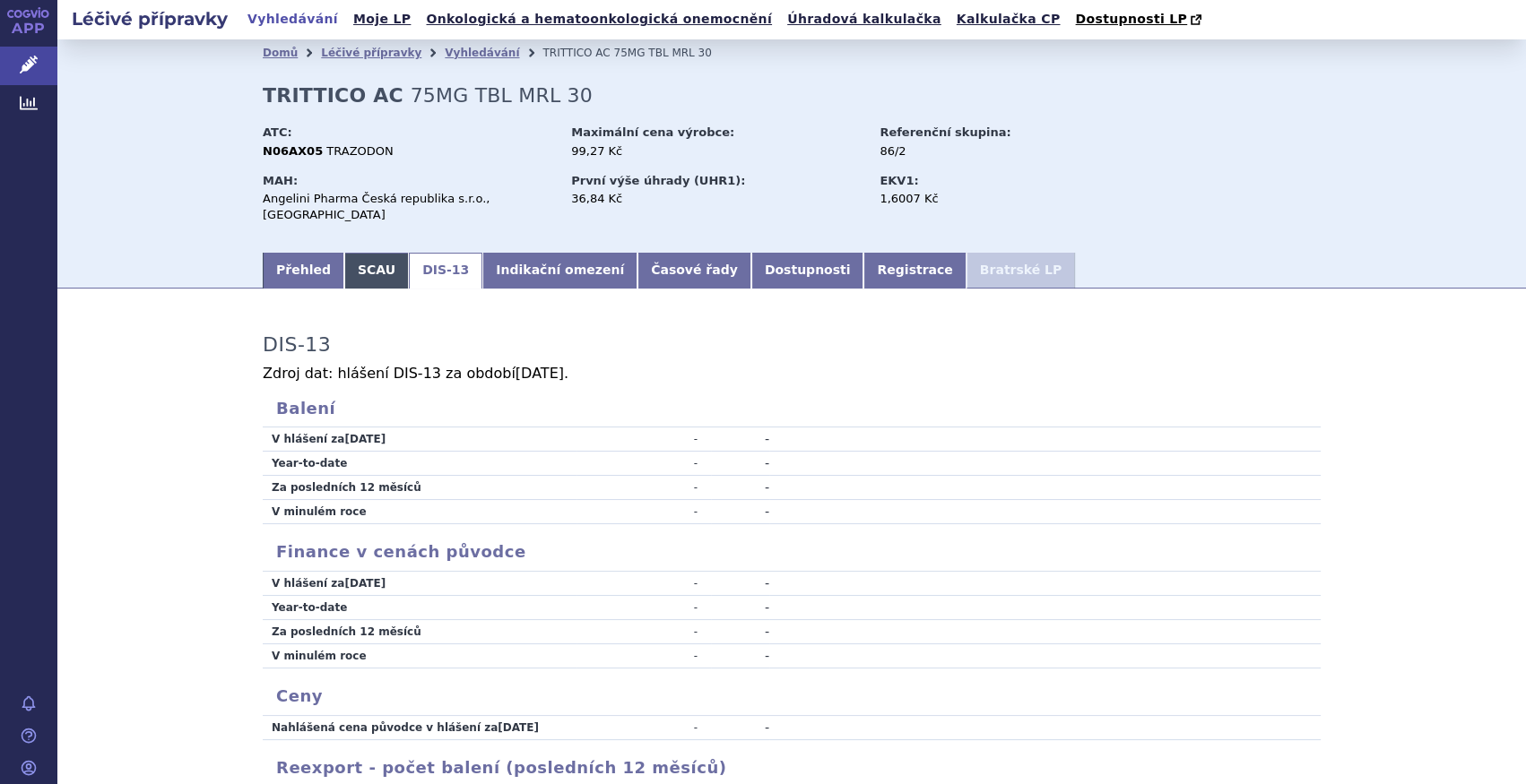
drag, startPoint x: 307, startPoint y: 256, endPoint x: 341, endPoint y: 260, distance: 34.2
click at [307, 257] on link "Přehled" at bounding box center [303, 271] width 81 height 36
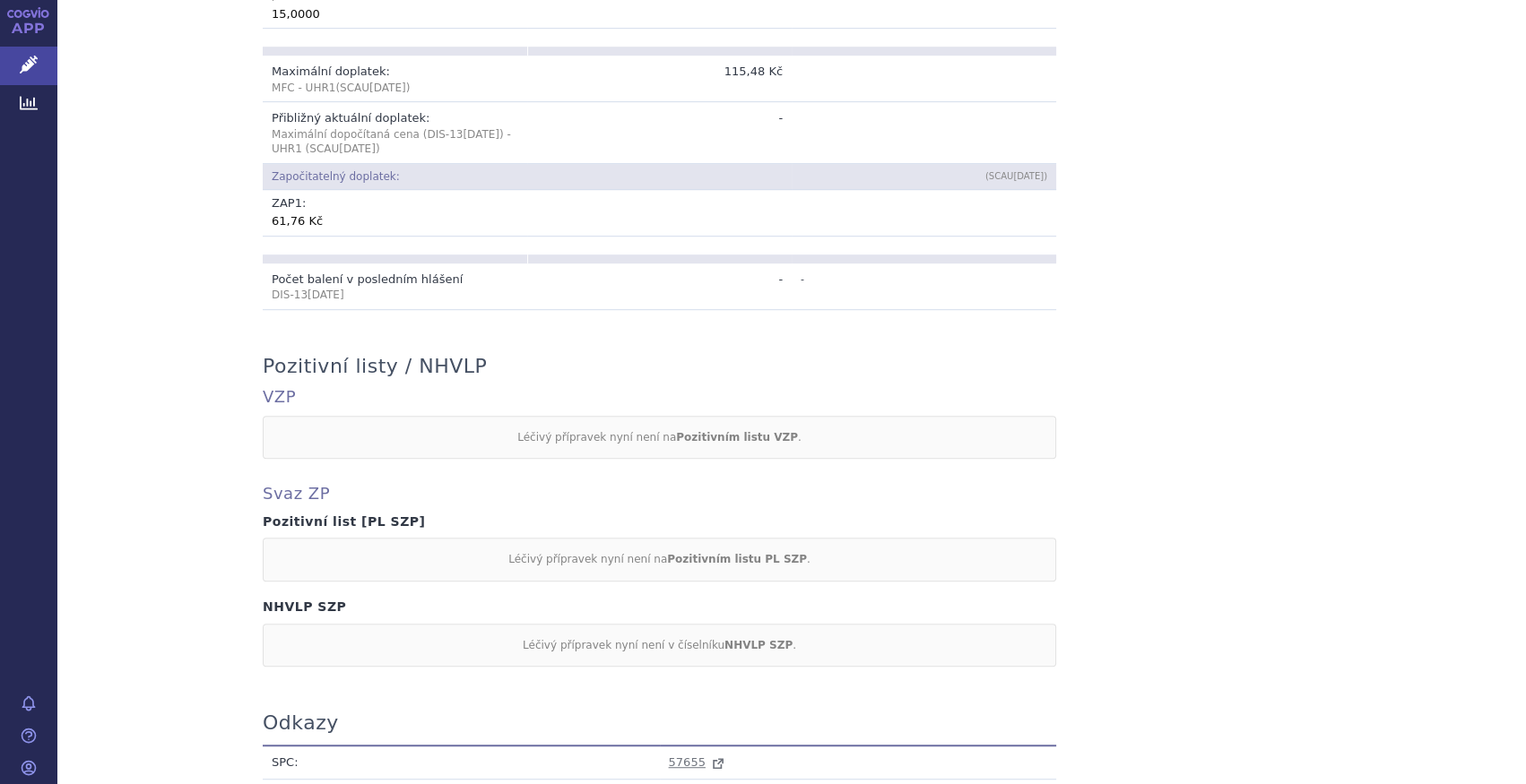
scroll to position [1385, 0]
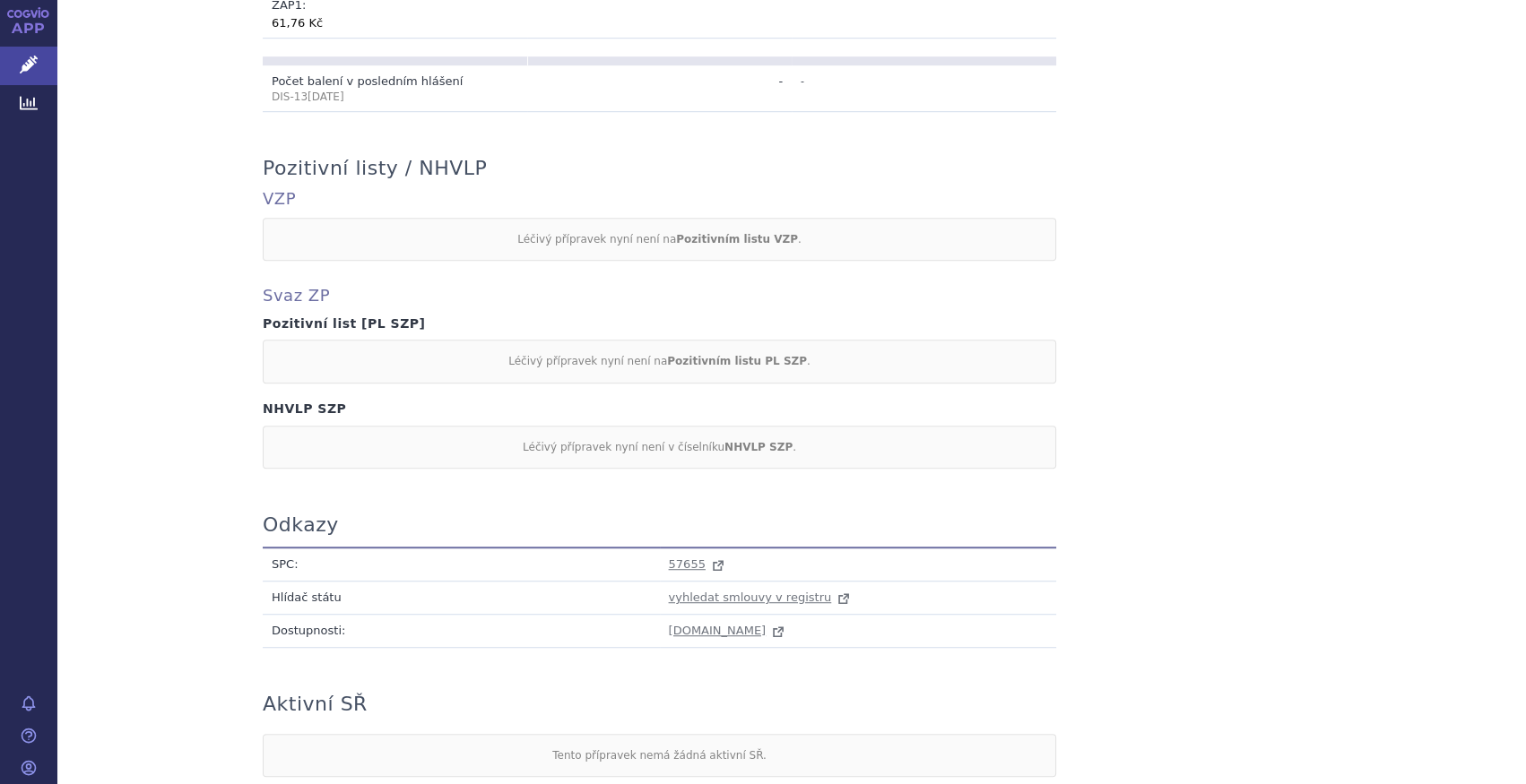
click at [695, 548] on td "57655" at bounding box center [858, 565] width 397 height 34
click at [682, 557] on span "57655" at bounding box center [687, 564] width 37 height 13
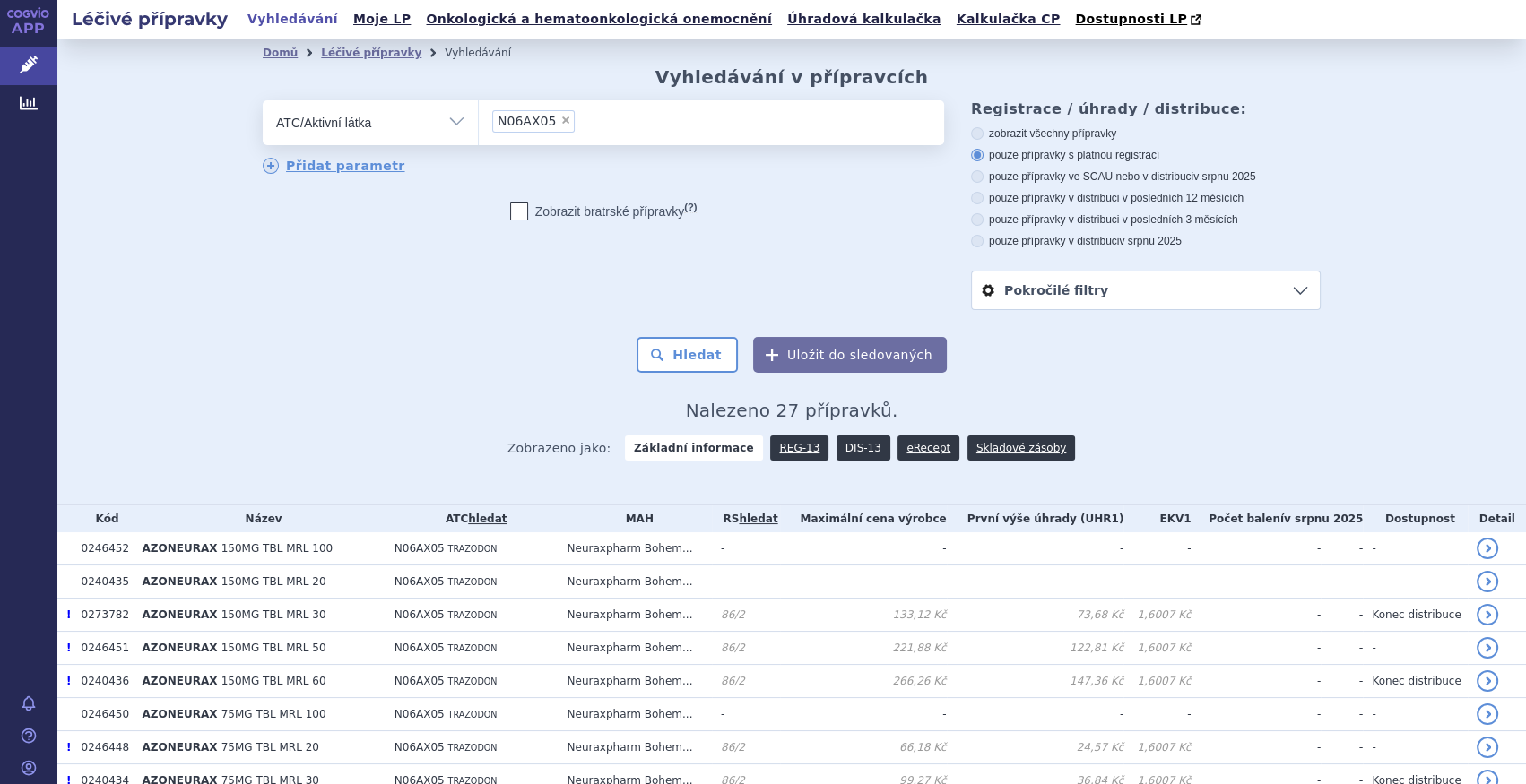
click at [841, 451] on link "DIS-13" at bounding box center [863, 448] width 53 height 25
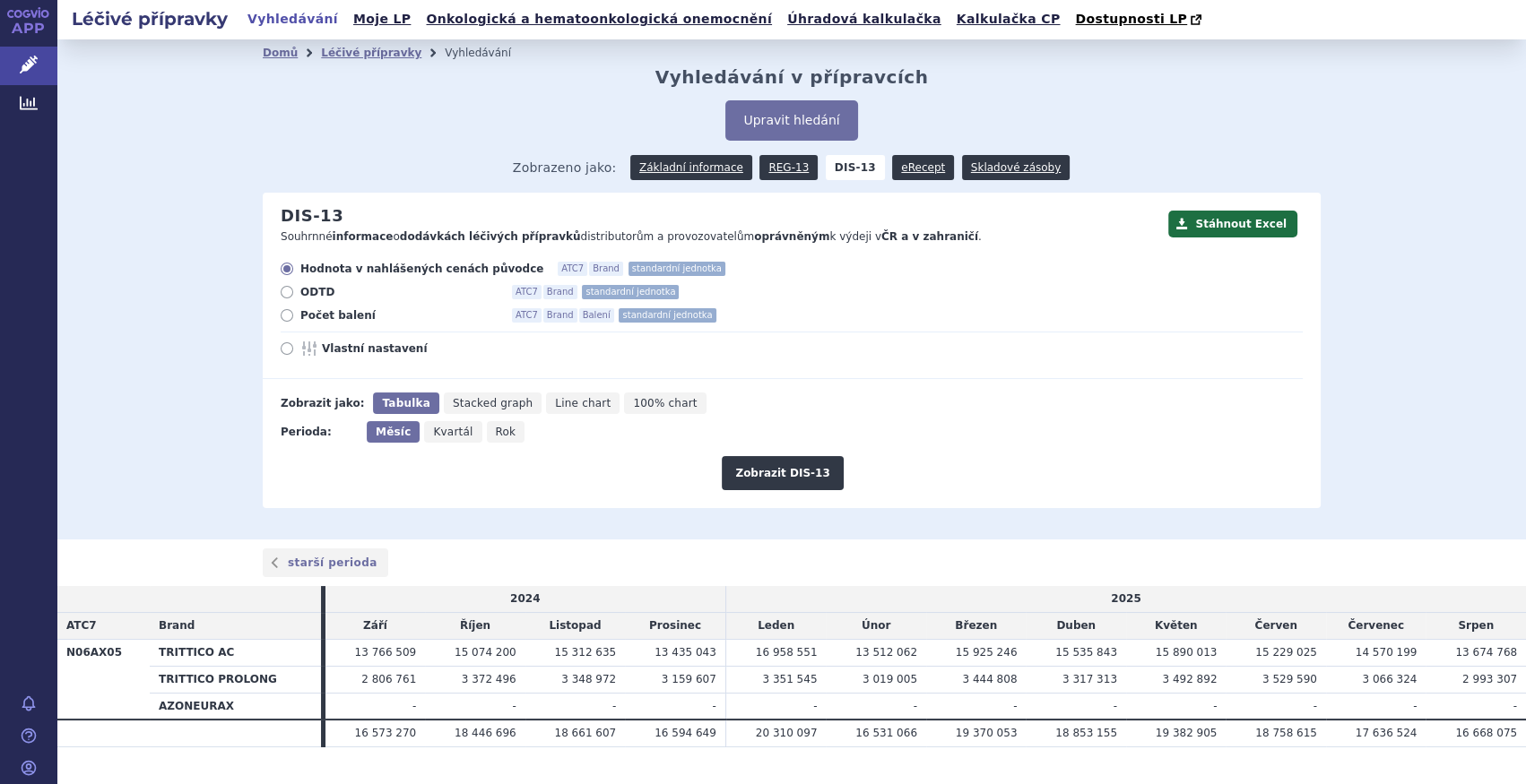
click at [332, 317] on span "Počet balení" at bounding box center [399, 315] width 198 height 14
click at [294, 317] on input "Počet balení ATC7 Brand Balení standardní jednotka" at bounding box center [288, 318] width 11 height 11
radio input "true"
click at [768, 476] on button "Zobrazit DIS-13" at bounding box center [781, 473] width 121 height 34
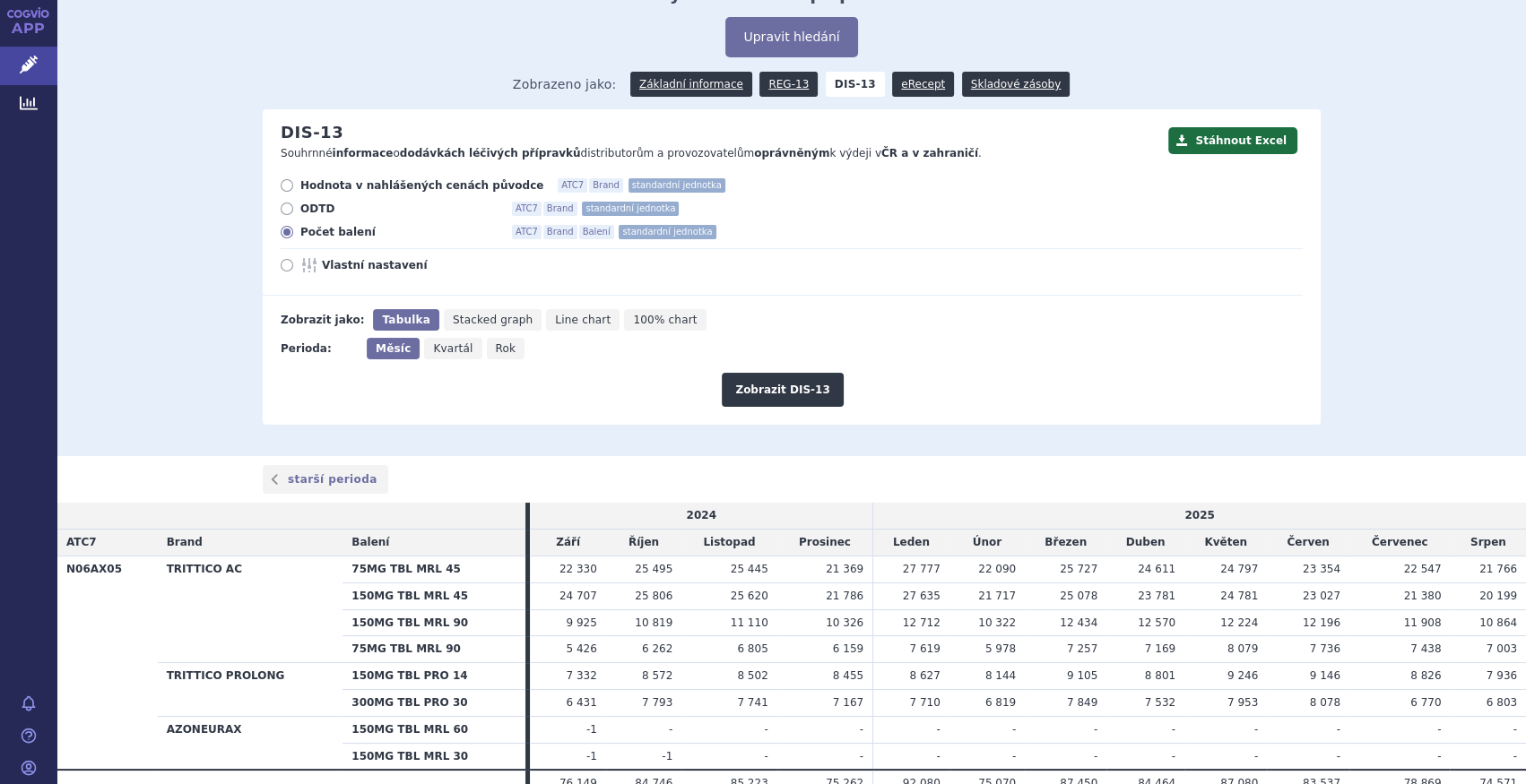
scroll to position [162, 0]
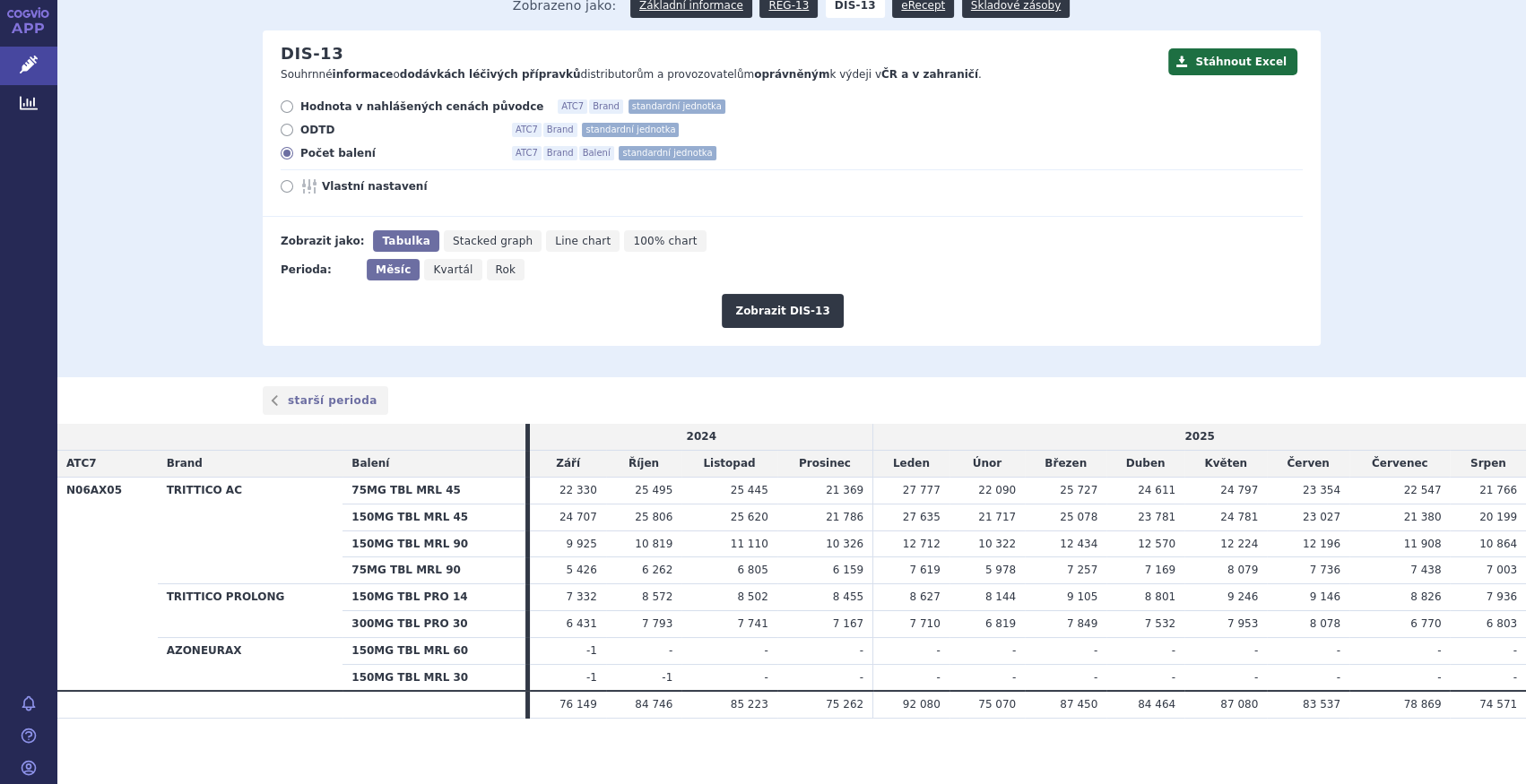
drag, startPoint x: 485, startPoint y: 275, endPoint x: 590, endPoint y: 287, distance: 105.7
click at [496, 274] on span "Rok" at bounding box center [506, 269] width 21 height 12
click at [487, 271] on input "Rok" at bounding box center [493, 265] width 11 height 11
radio input "true"
click at [780, 322] on button "Zobrazit DIS-13" at bounding box center [781, 311] width 121 height 34
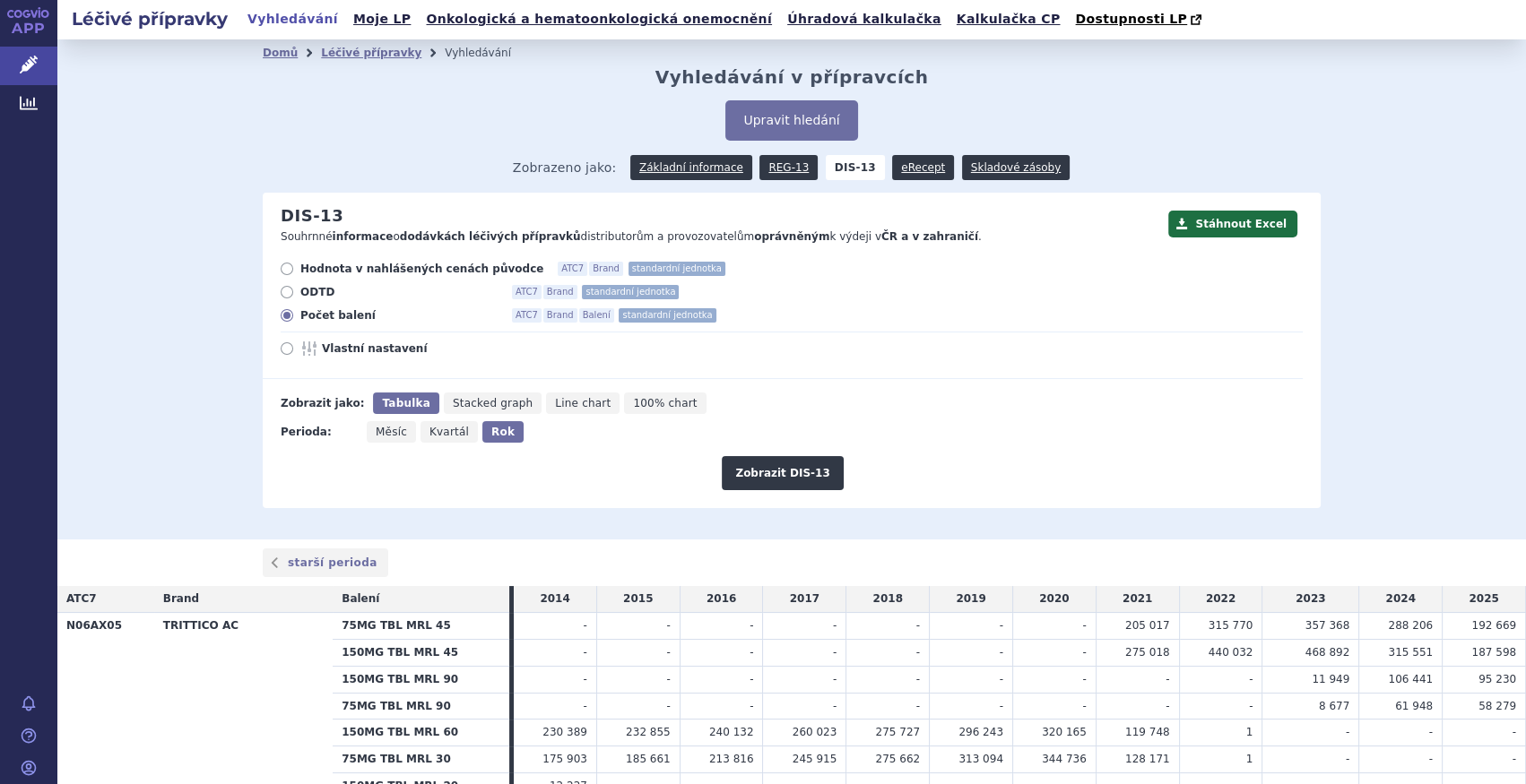
click at [777, 93] on div "Domů Léčivé přípravky Vyhledávání Vyhledávání v přípravcích Upravit hledání ods…" at bounding box center [792, 288] width 1130 height 442
click at [784, 111] on button "Upravit hledání" at bounding box center [791, 120] width 132 height 40
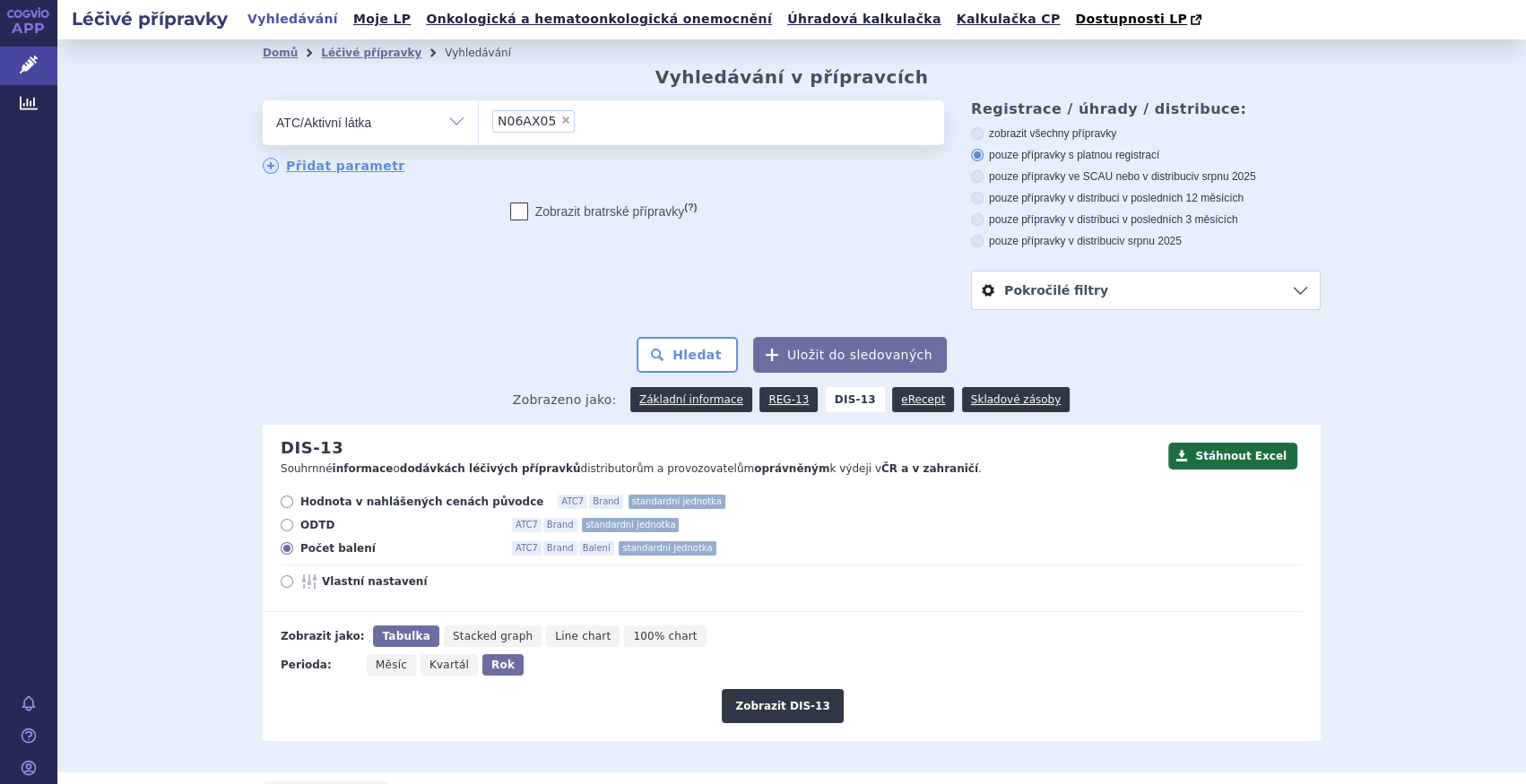
click at [560, 124] on span "×" at bounding box center [565, 120] width 10 height 10
click at [479, 124] on select "N06AX05" at bounding box center [478, 122] width 1 height 45
select select
click at [551, 124] on ul at bounding box center [711, 119] width 466 height 37
click at [479, 124] on select at bounding box center [478, 122] width 1 height 45
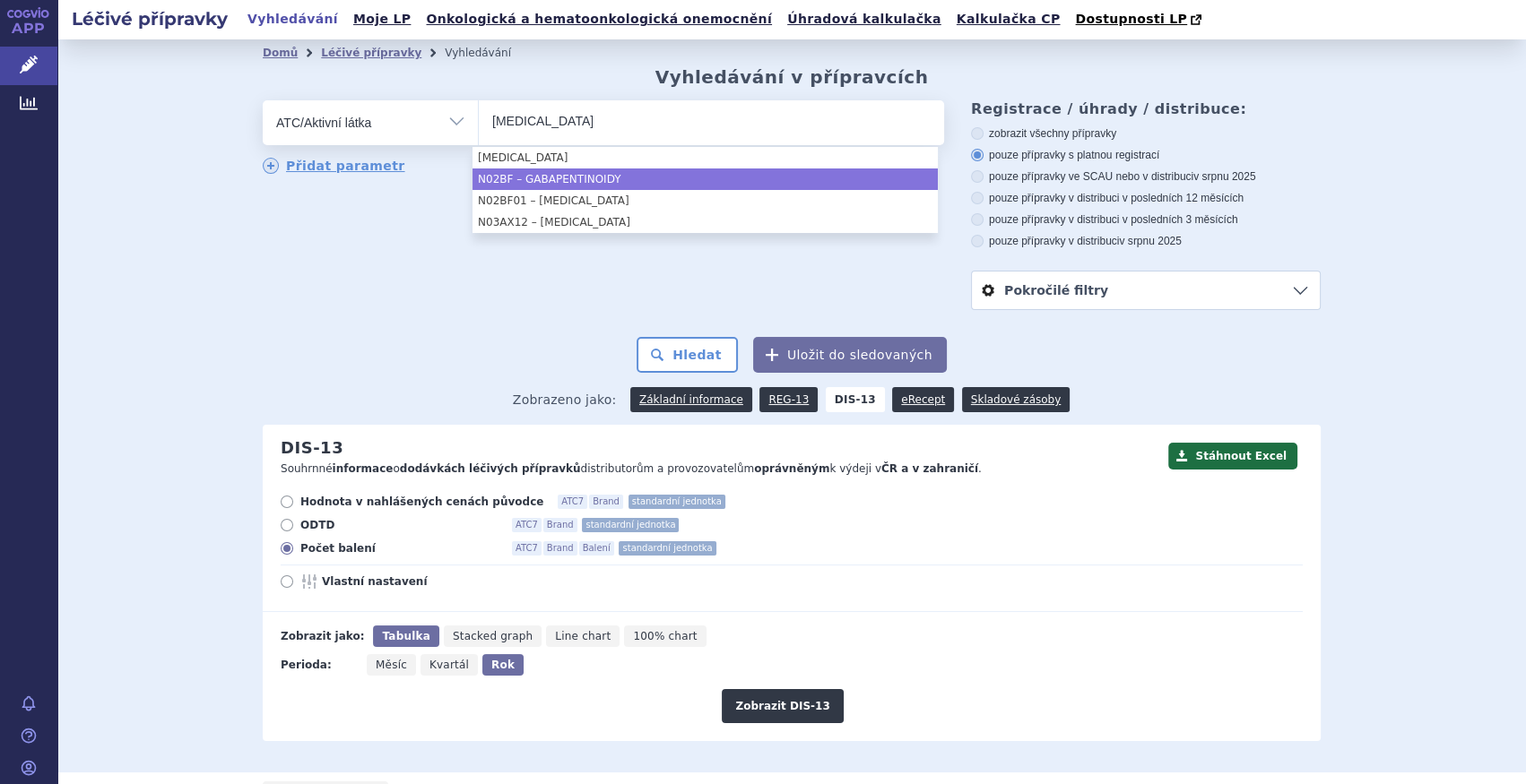
type input "gabapentin"
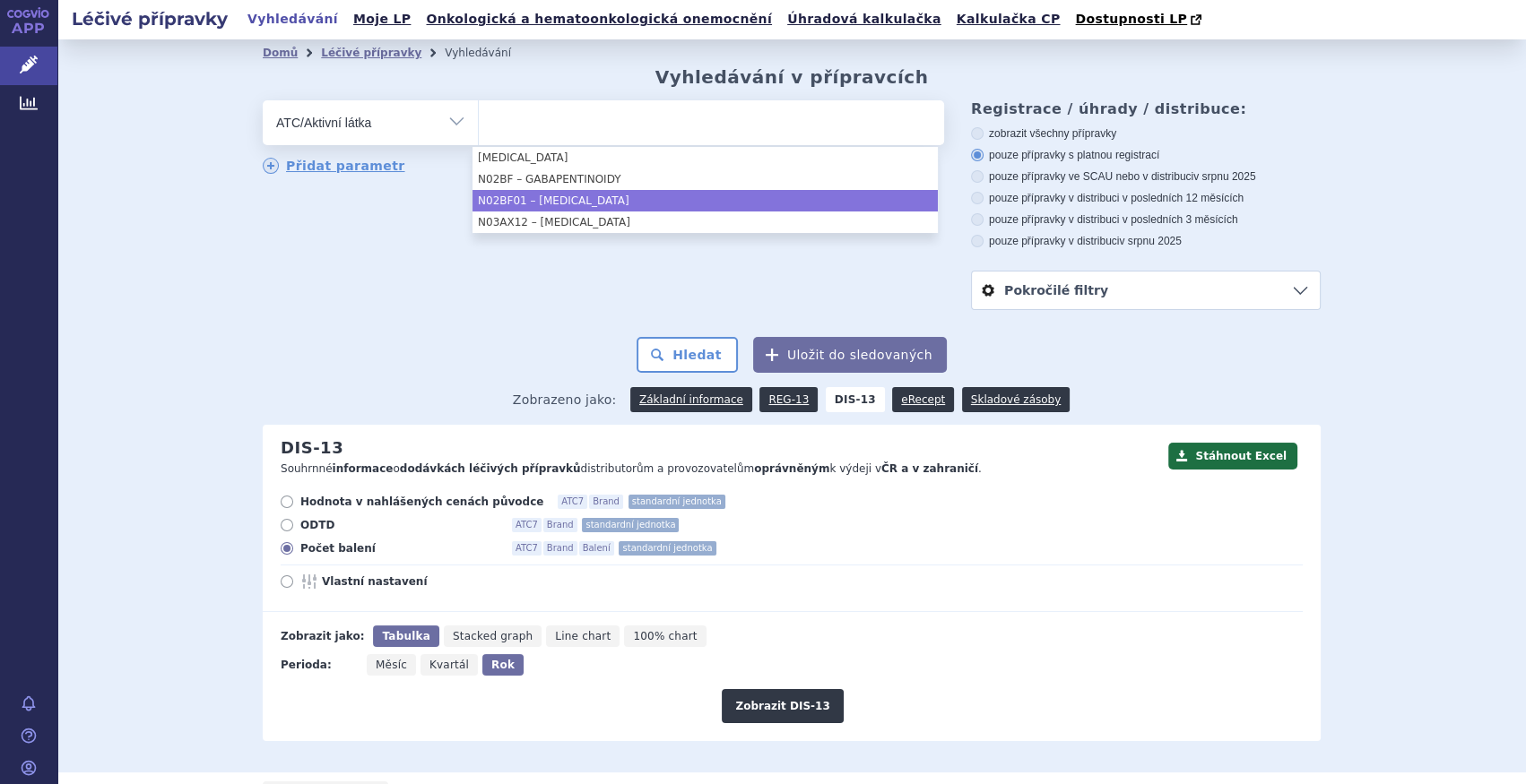
select select "N02BF01"
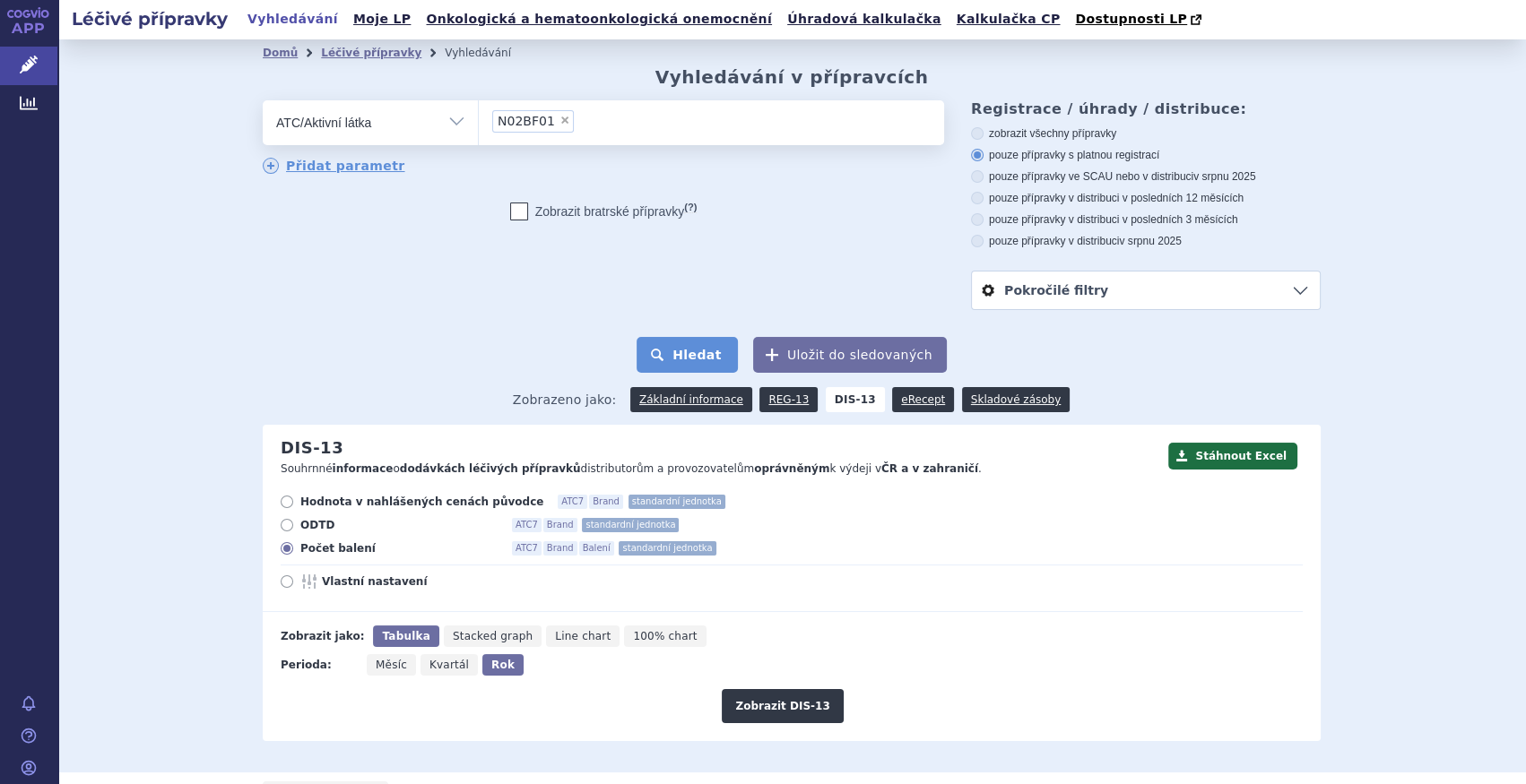
click at [668, 342] on button "Hledat" at bounding box center [687, 355] width 101 height 36
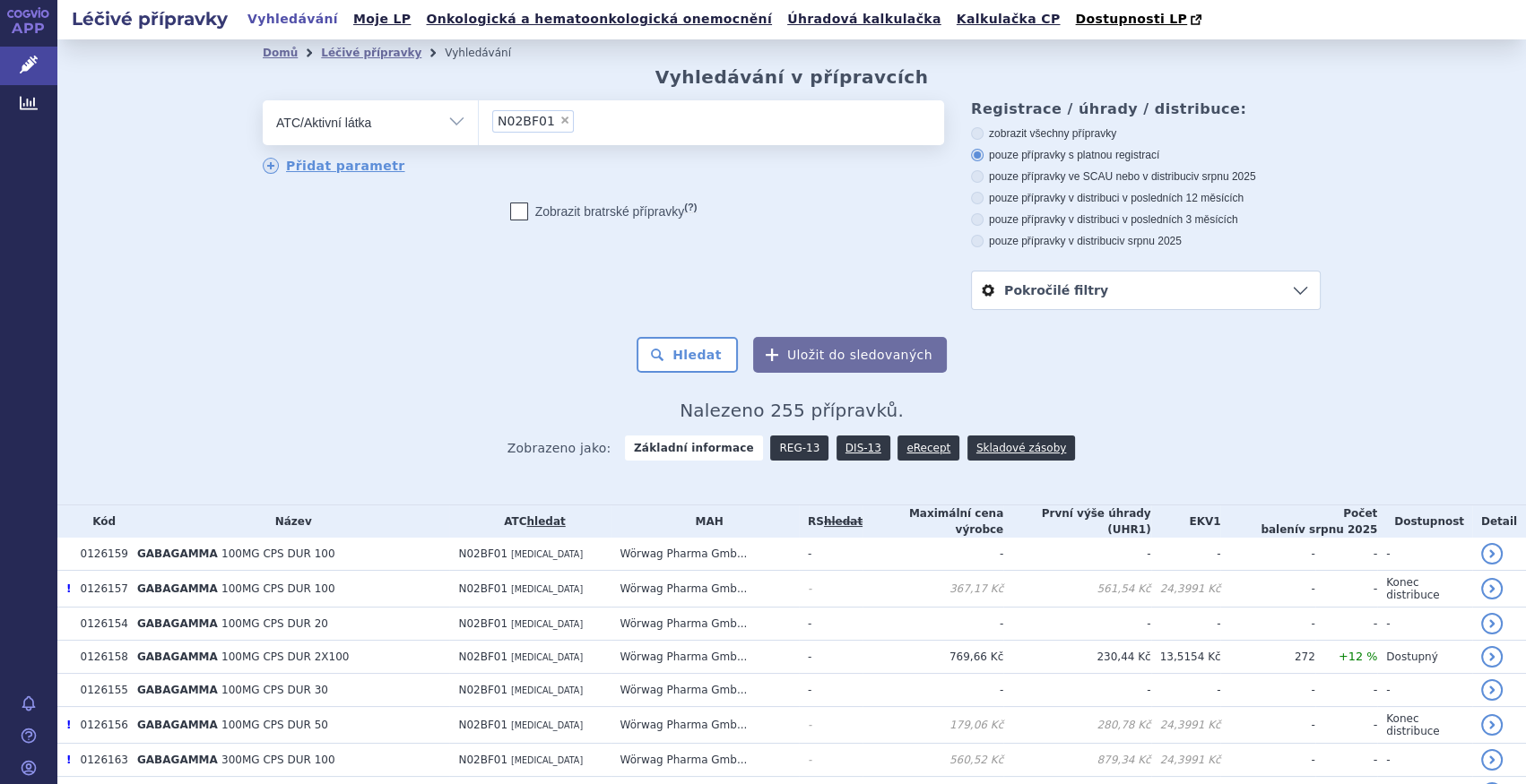
scroll to position [81, 0]
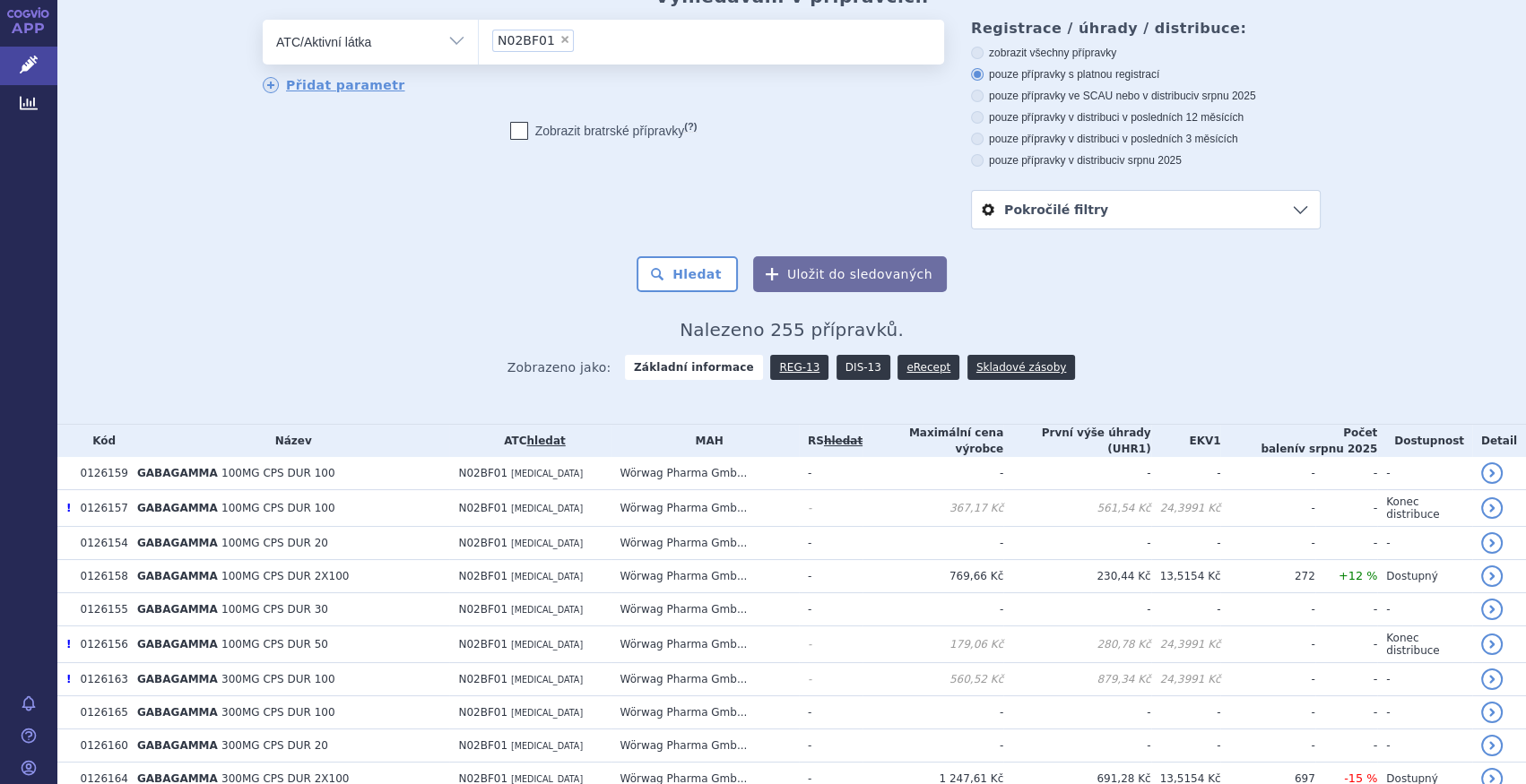
click at [840, 372] on link "DIS-13" at bounding box center [863, 367] width 53 height 25
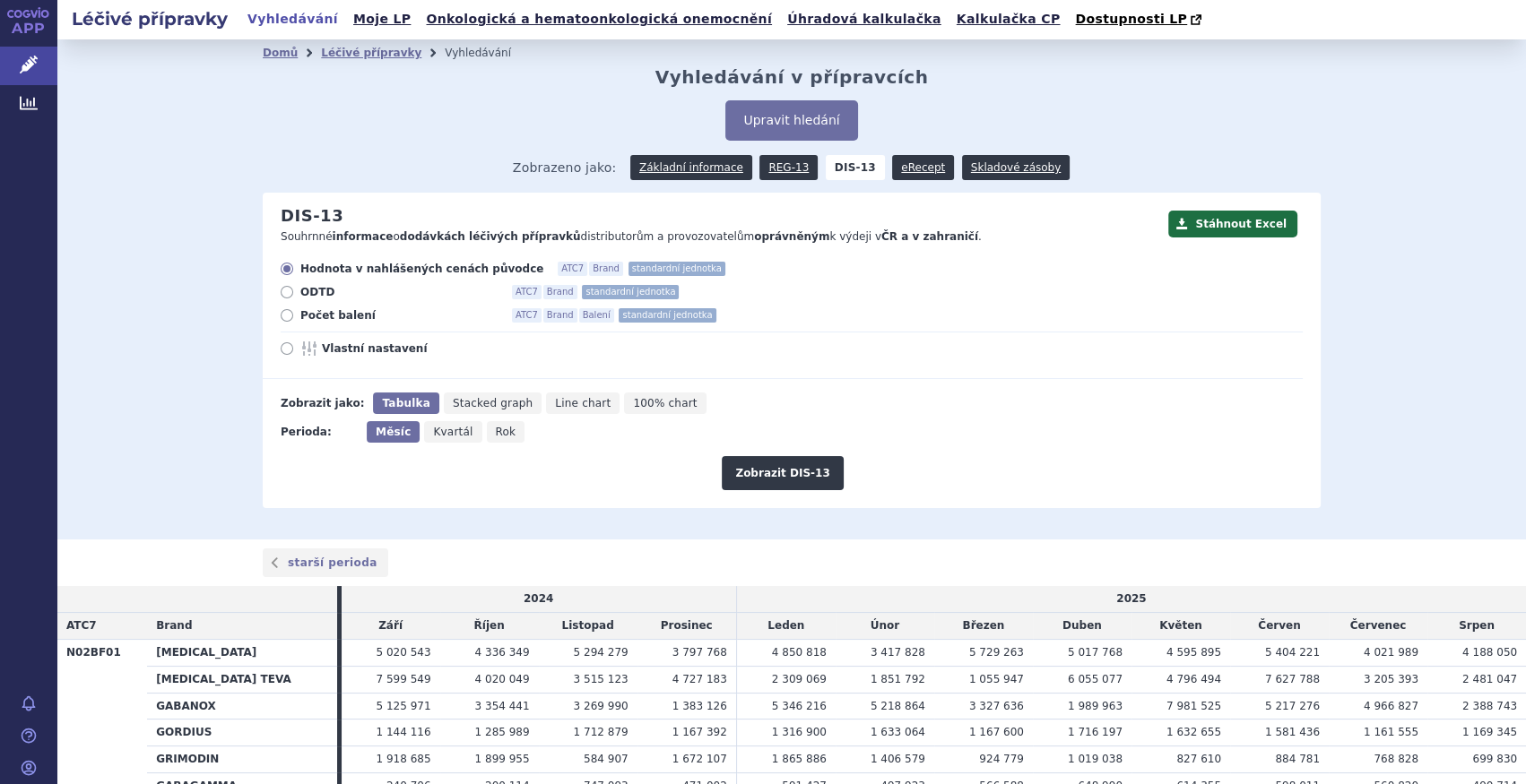
scroll to position [116, 0]
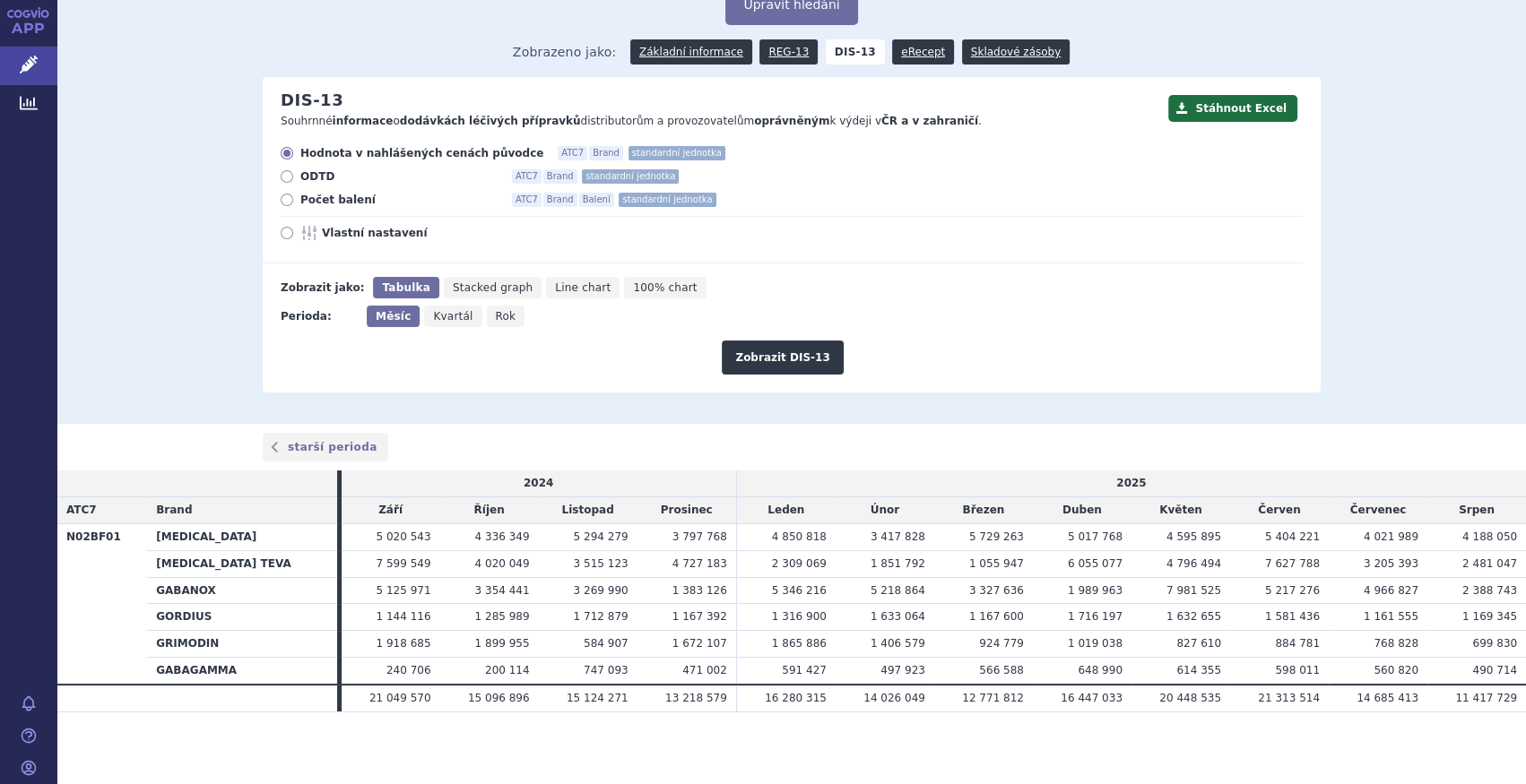
drag, startPoint x: 323, startPoint y: 204, endPoint x: 335, endPoint y: 206, distance: 12.2
click at [323, 204] on span "Počet balení" at bounding box center [399, 200] width 198 height 14
click at [294, 204] on input "Počet balení ATC7 Brand Balení standardní jednotka" at bounding box center [288, 202] width 11 height 11
radio input "true"
drag, startPoint x: 489, startPoint y: 319, endPoint x: 520, endPoint y: 314, distance: 31.4
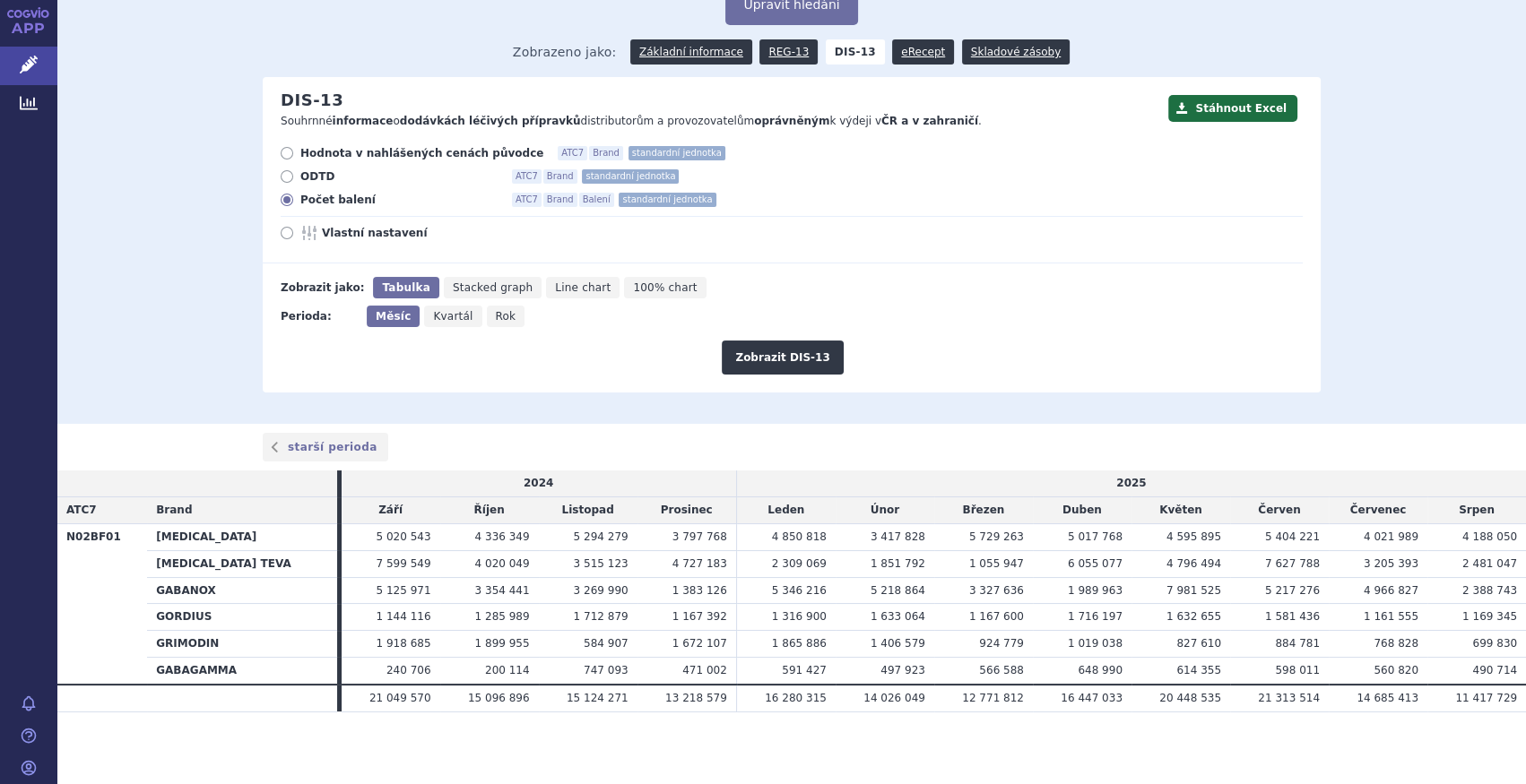
click at [496, 319] on span "Rok" at bounding box center [506, 316] width 21 height 12
click at [490, 318] on input "Rok" at bounding box center [493, 311] width 11 height 11
radio input "true"
click at [784, 353] on button "Zobrazit DIS-13" at bounding box center [781, 358] width 121 height 34
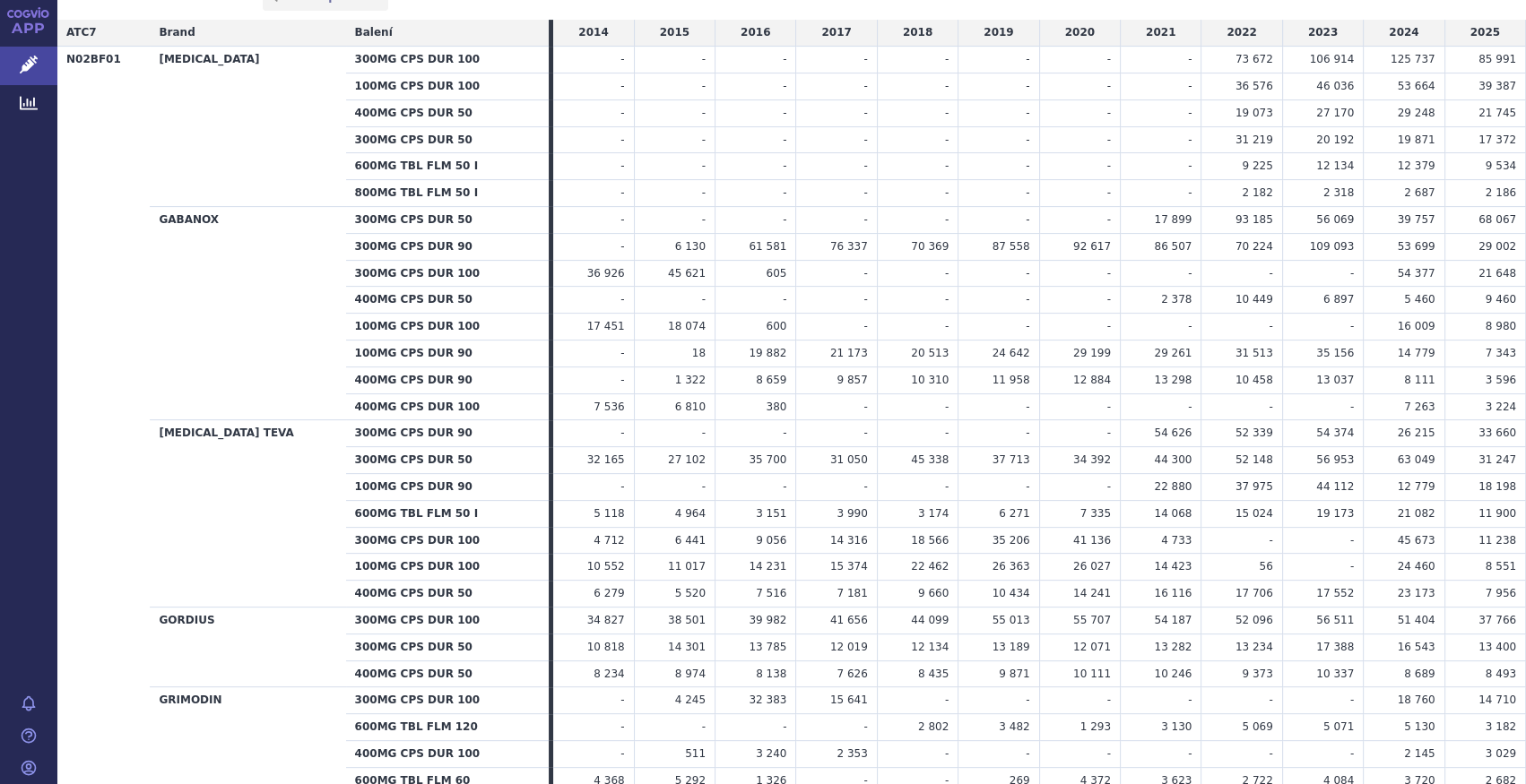
scroll to position [815, 0]
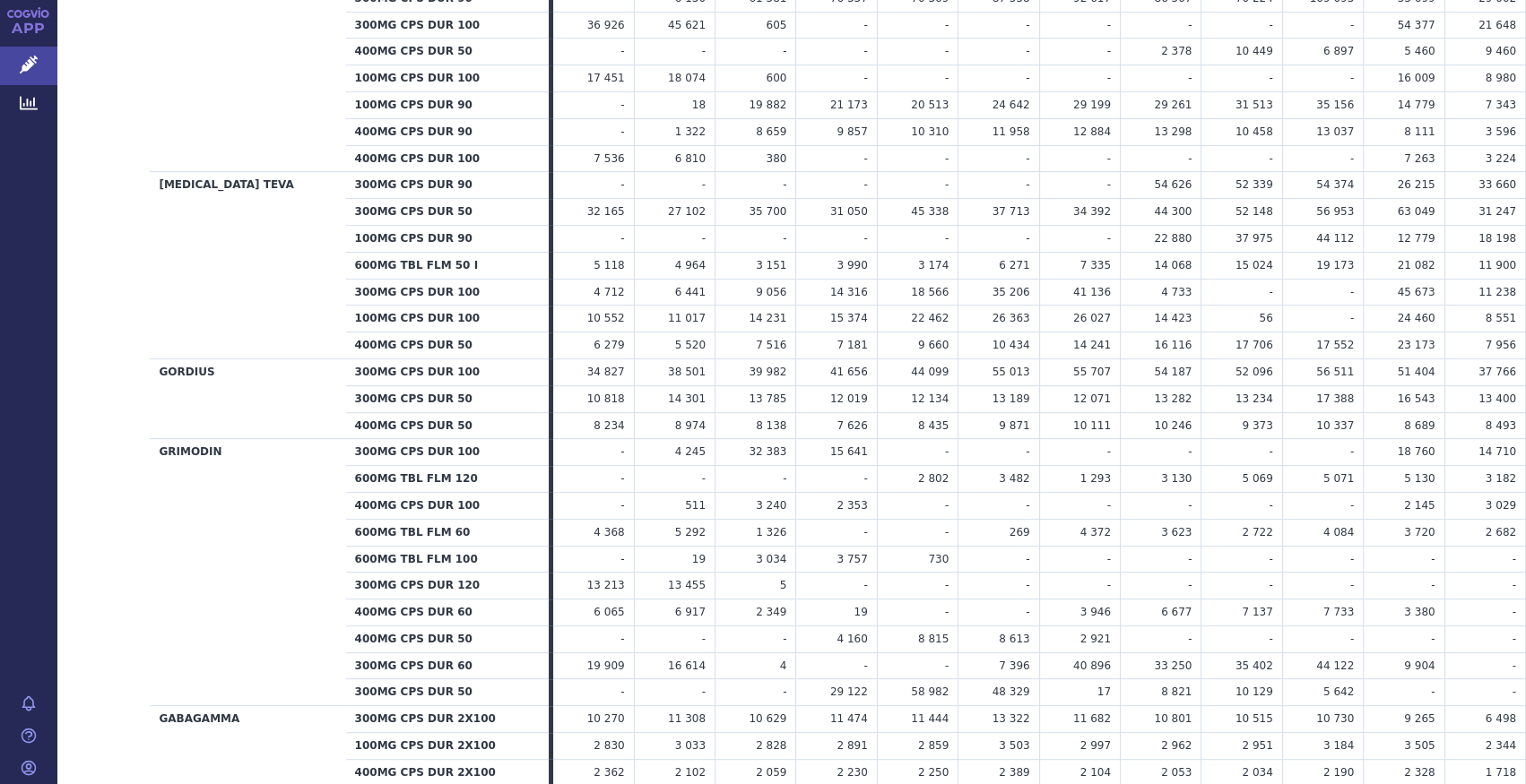
click at [230, 721] on th "GABAGAMMA" at bounding box center [247, 747] width 196 height 81
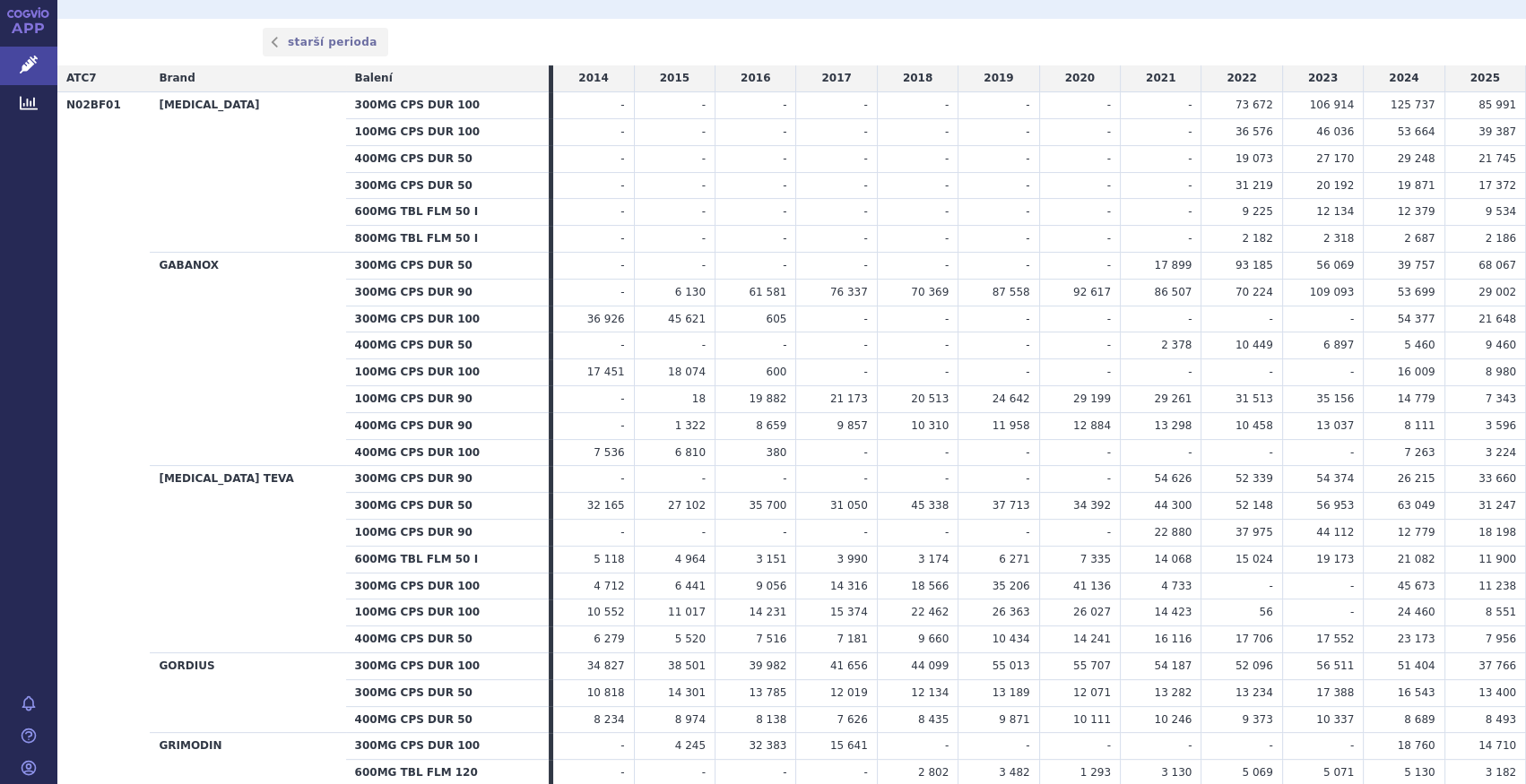
scroll to position [325, 0]
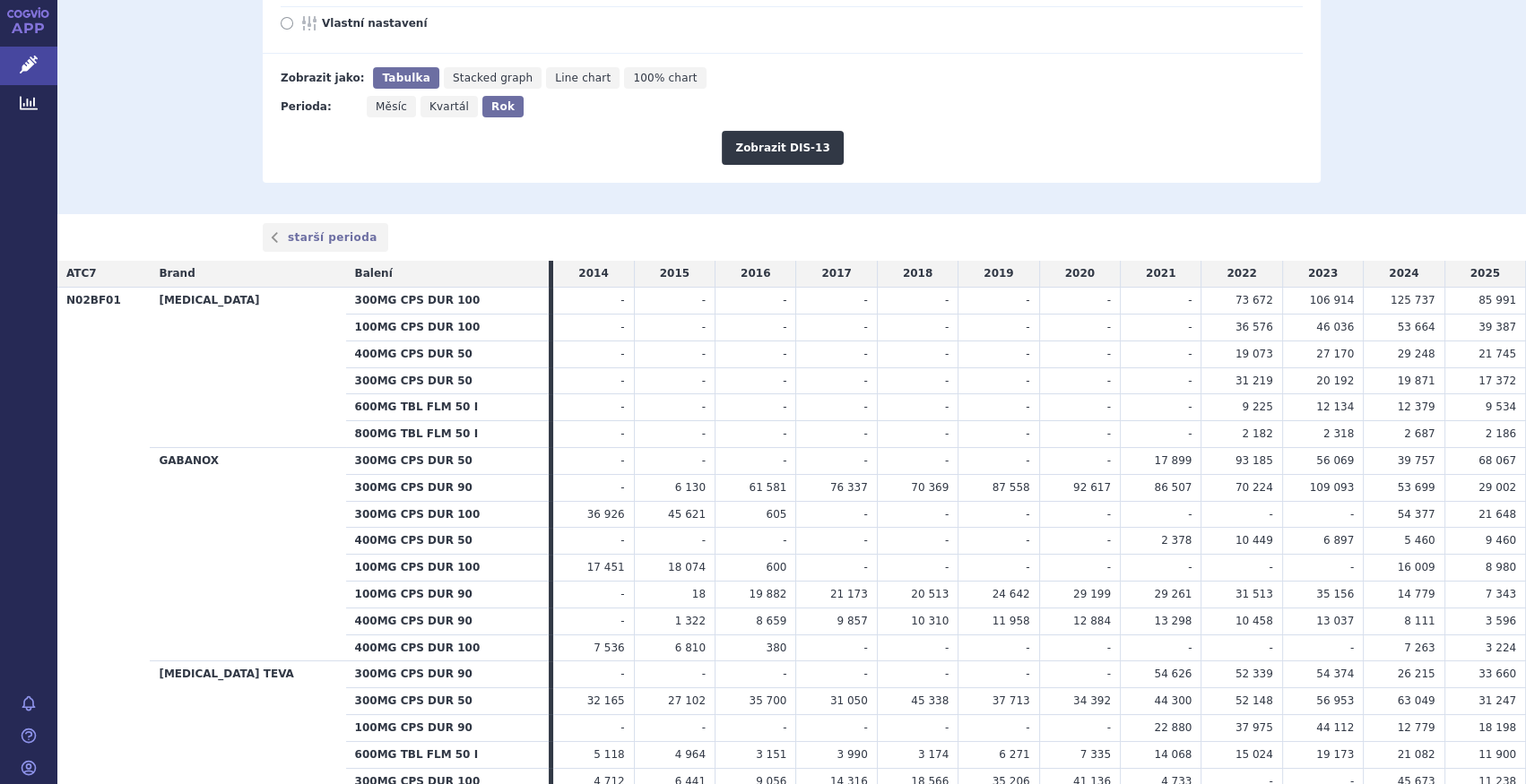
click at [896, 688] on td "45 338" at bounding box center [917, 702] width 81 height 27
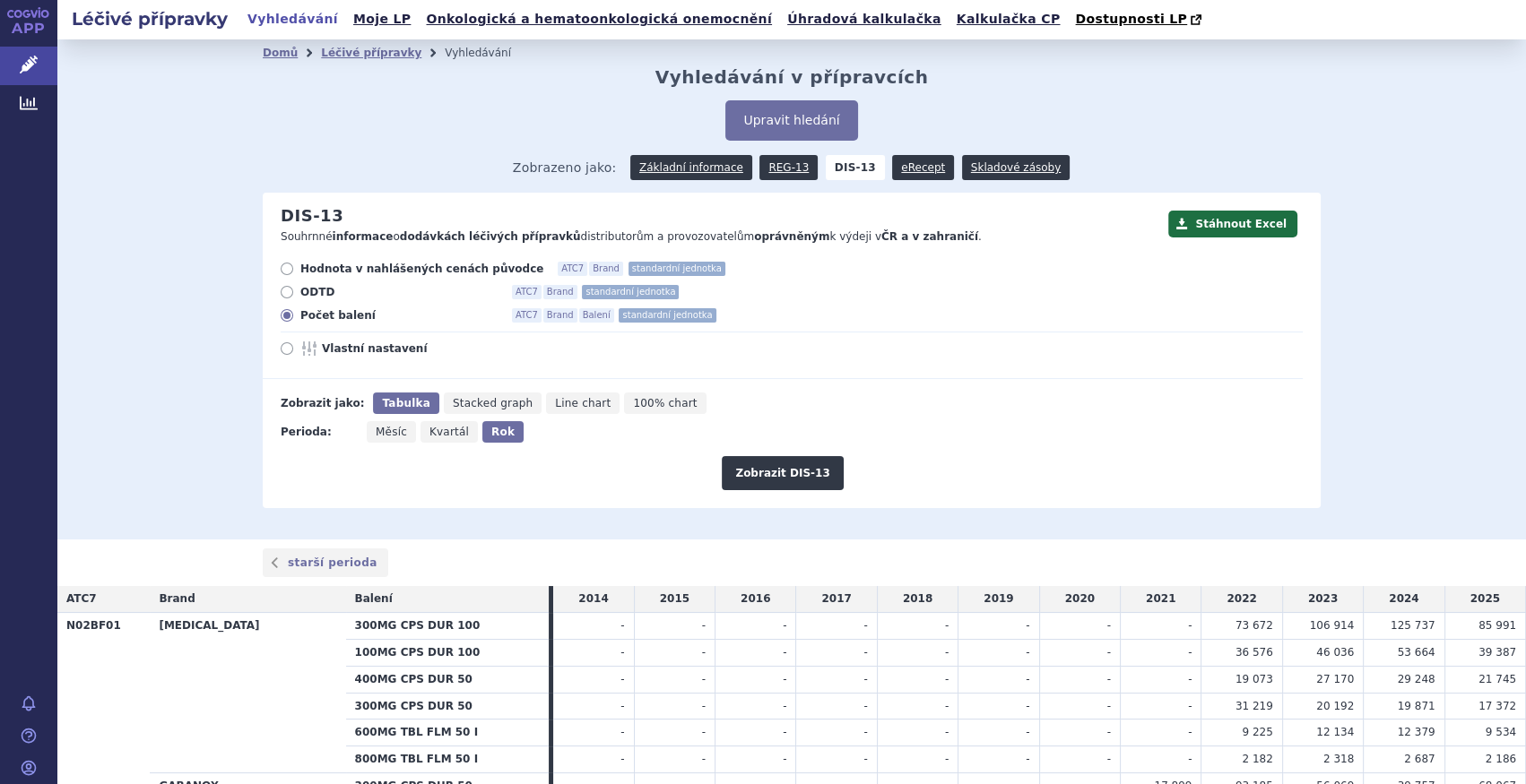
scroll to position [0, 0]
click at [808, 111] on button "Upravit hledání" at bounding box center [791, 120] width 132 height 40
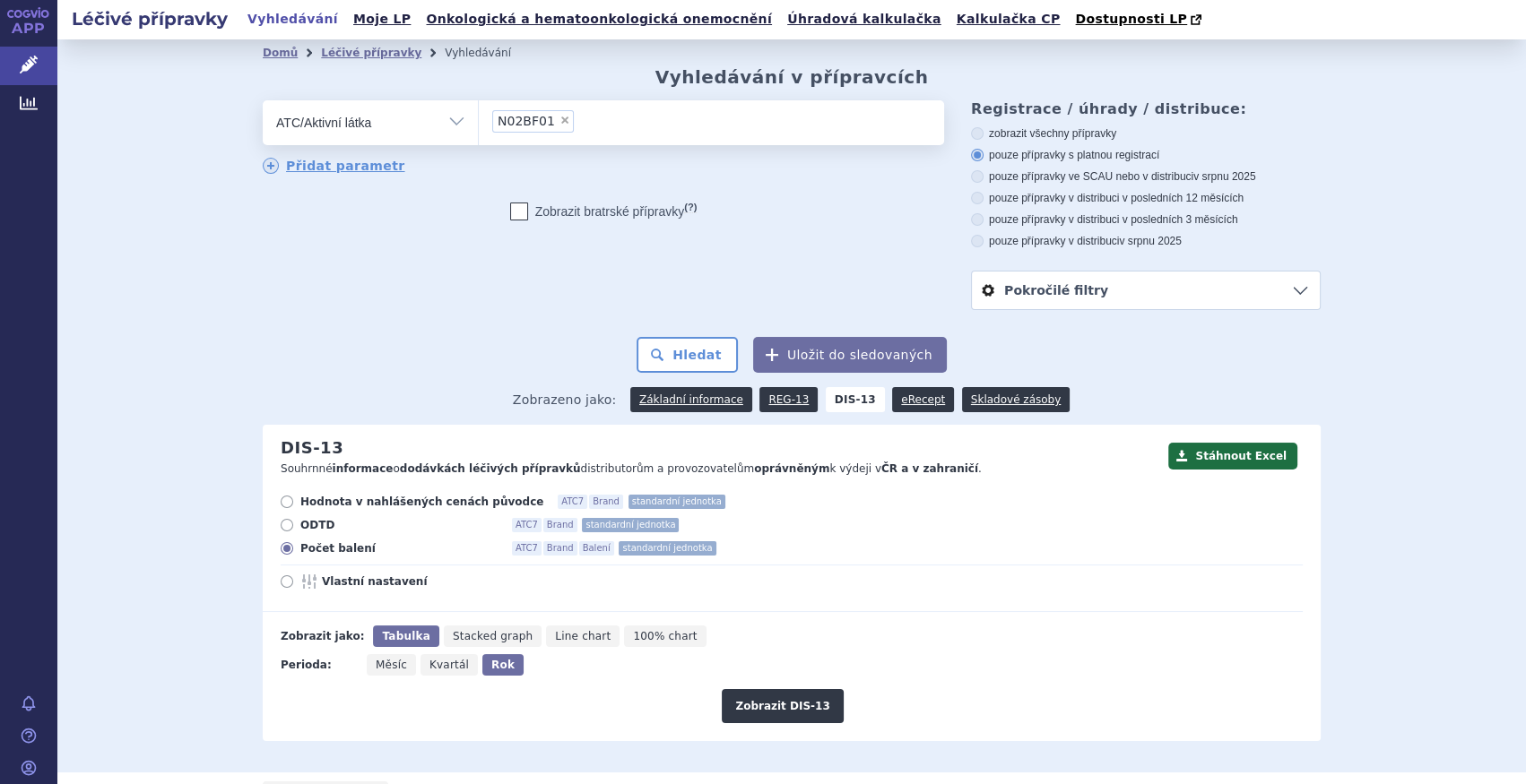
click at [559, 123] on span "×" at bounding box center [564, 120] width 10 height 10
click at [479, 123] on select "N02BF01" at bounding box center [478, 122] width 1 height 45
select select
click at [556, 126] on ul at bounding box center [711, 119] width 466 height 37
click at [479, 126] on select at bounding box center [478, 122] width 1 height 45
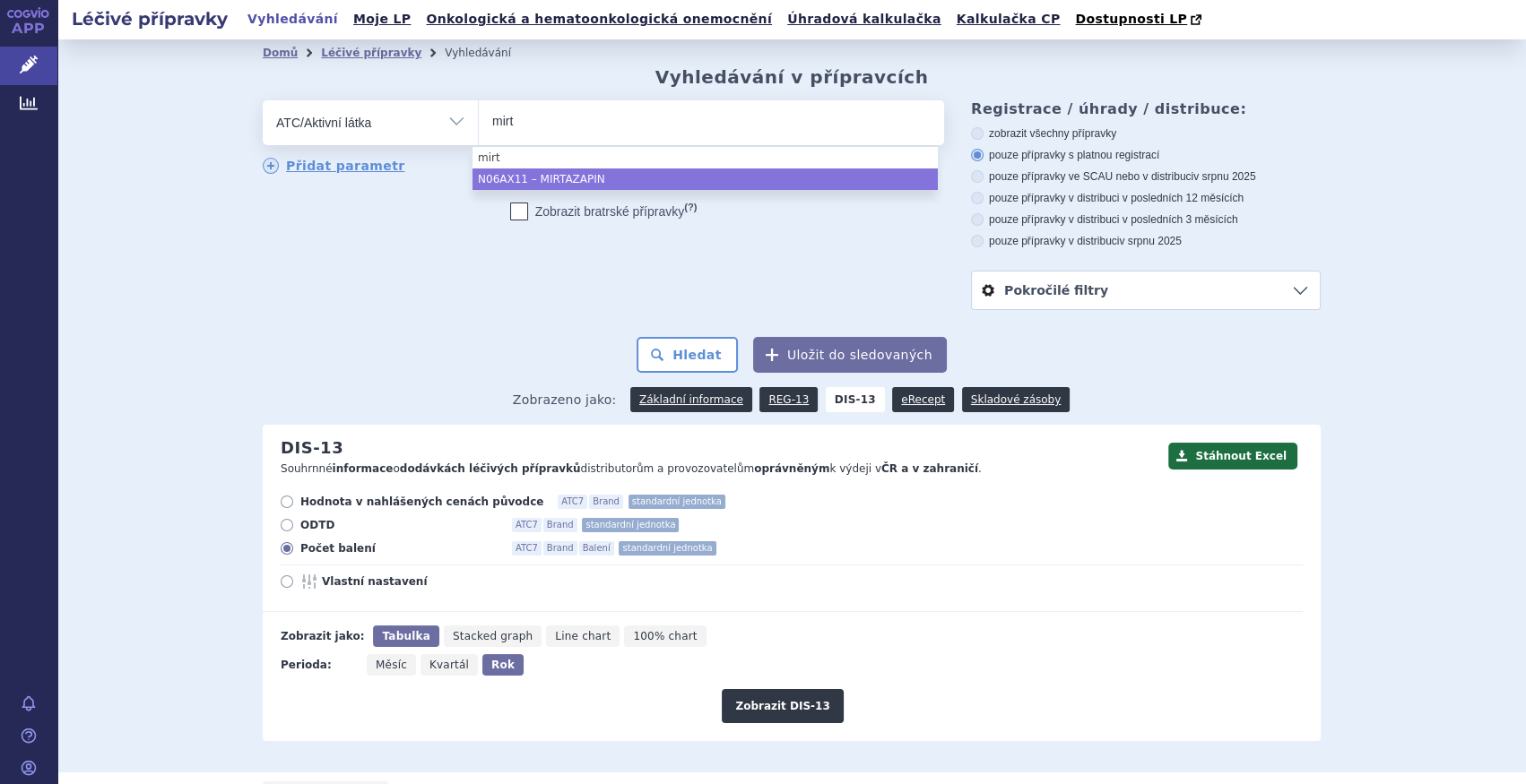
type input "mirt"
drag, startPoint x: 622, startPoint y: 174, endPoint x: 622, endPoint y: 200, distance: 26.0
select select "N06AX11"
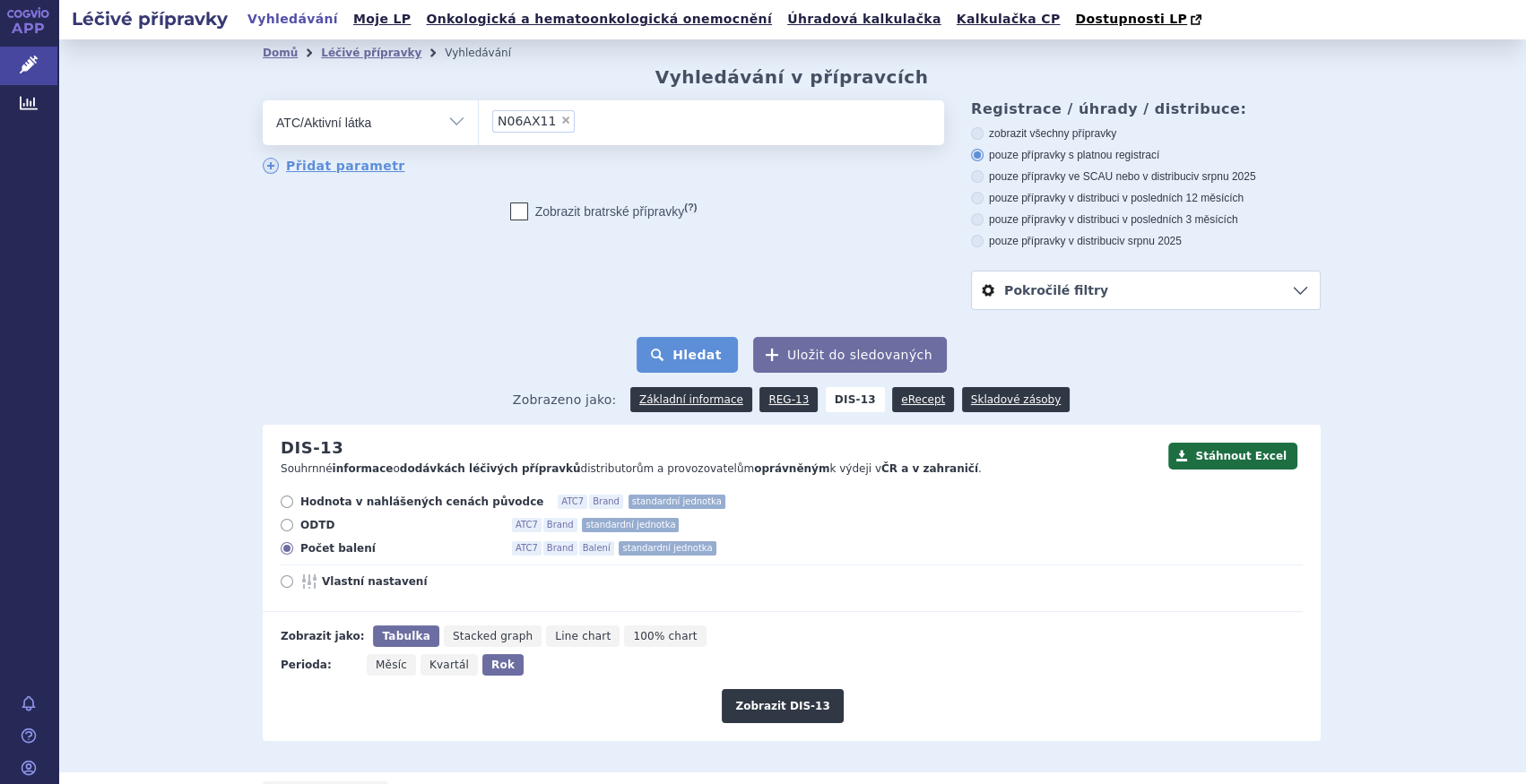
click at [687, 359] on button "Hledat" at bounding box center [687, 355] width 101 height 36
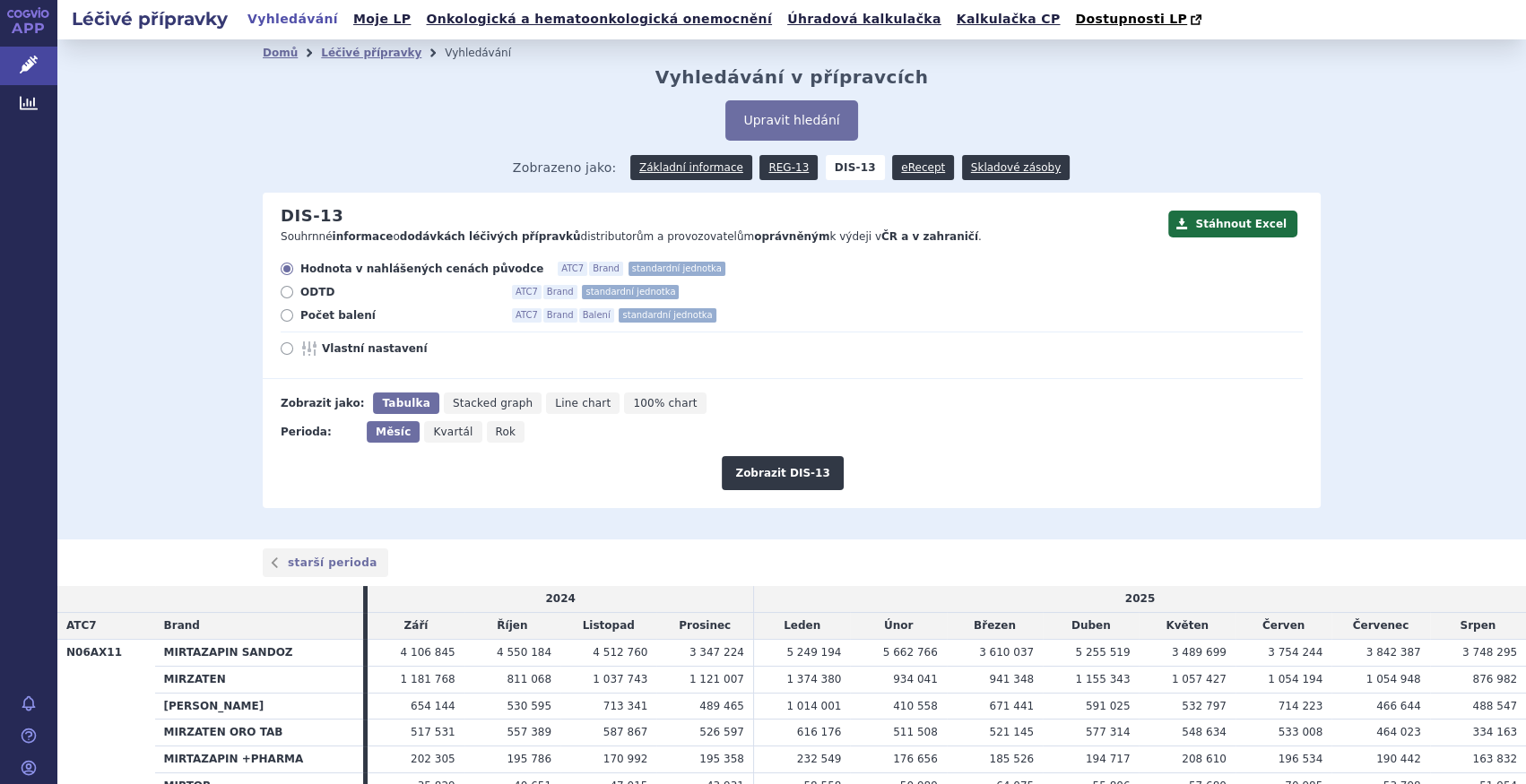
scroll to position [143, 0]
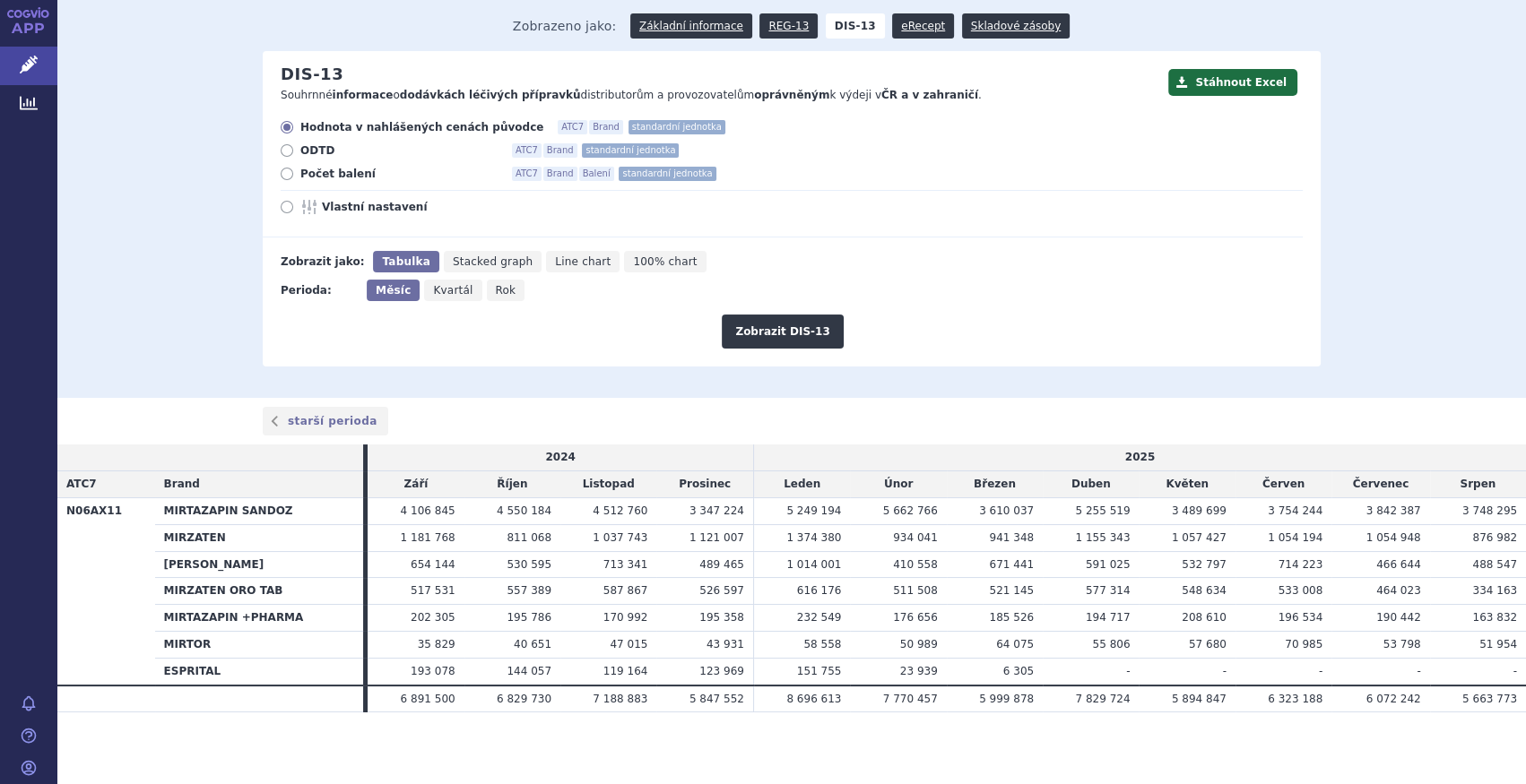
click at [323, 177] on span "Počet balení" at bounding box center [399, 173] width 198 height 14
click at [294, 177] on input "Počet balení ATC7 Brand Balení standardní jednotka" at bounding box center [288, 176] width 11 height 11
radio input "true"
click at [496, 294] on span "Rok" at bounding box center [506, 289] width 21 height 12
click at [487, 291] on input "Rok" at bounding box center [493, 286] width 11 height 11
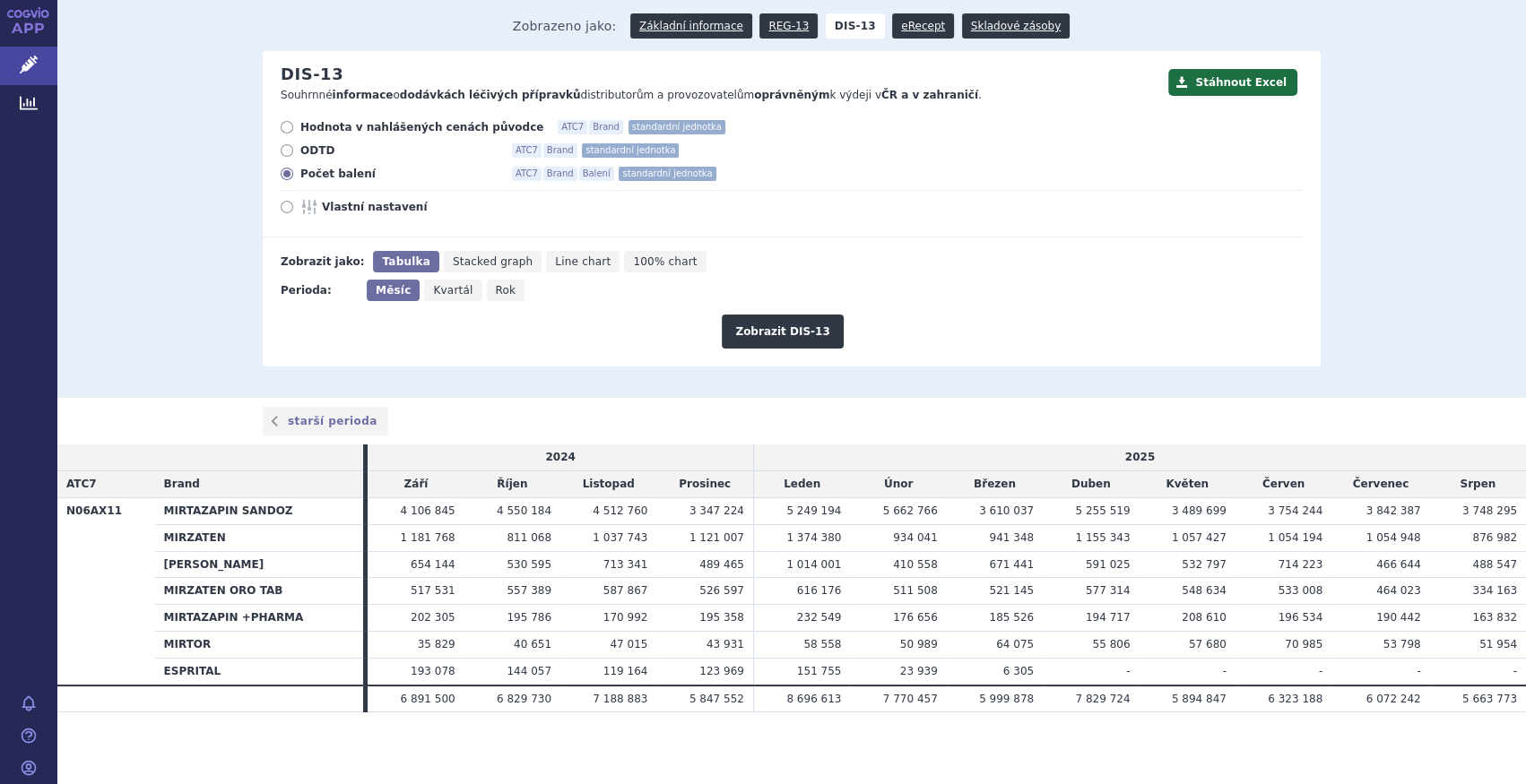
radio input "true"
click at [795, 330] on button "Zobrazit DIS-13" at bounding box center [781, 332] width 121 height 34
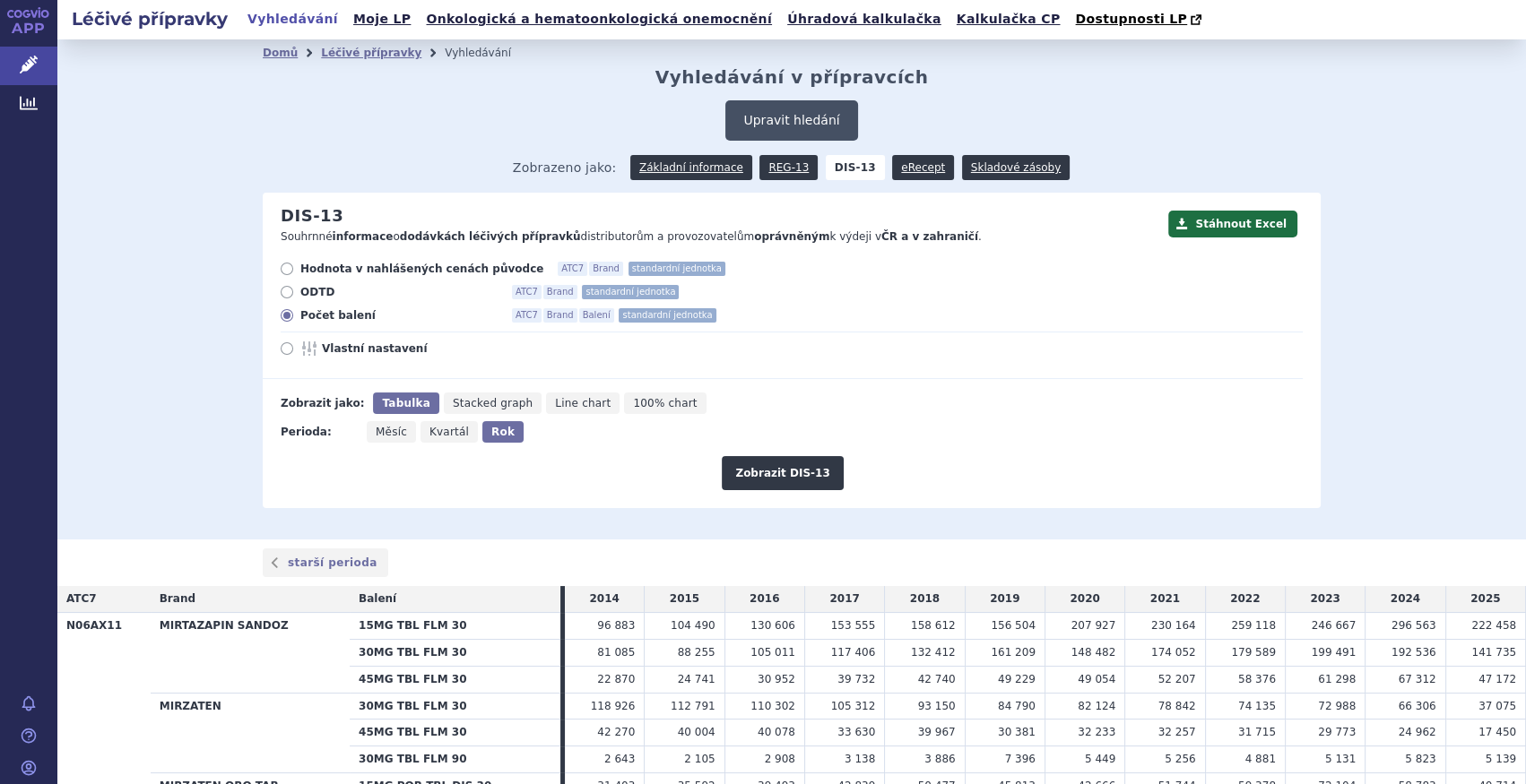
click at [809, 120] on button "Upravit hledání" at bounding box center [791, 120] width 132 height 40
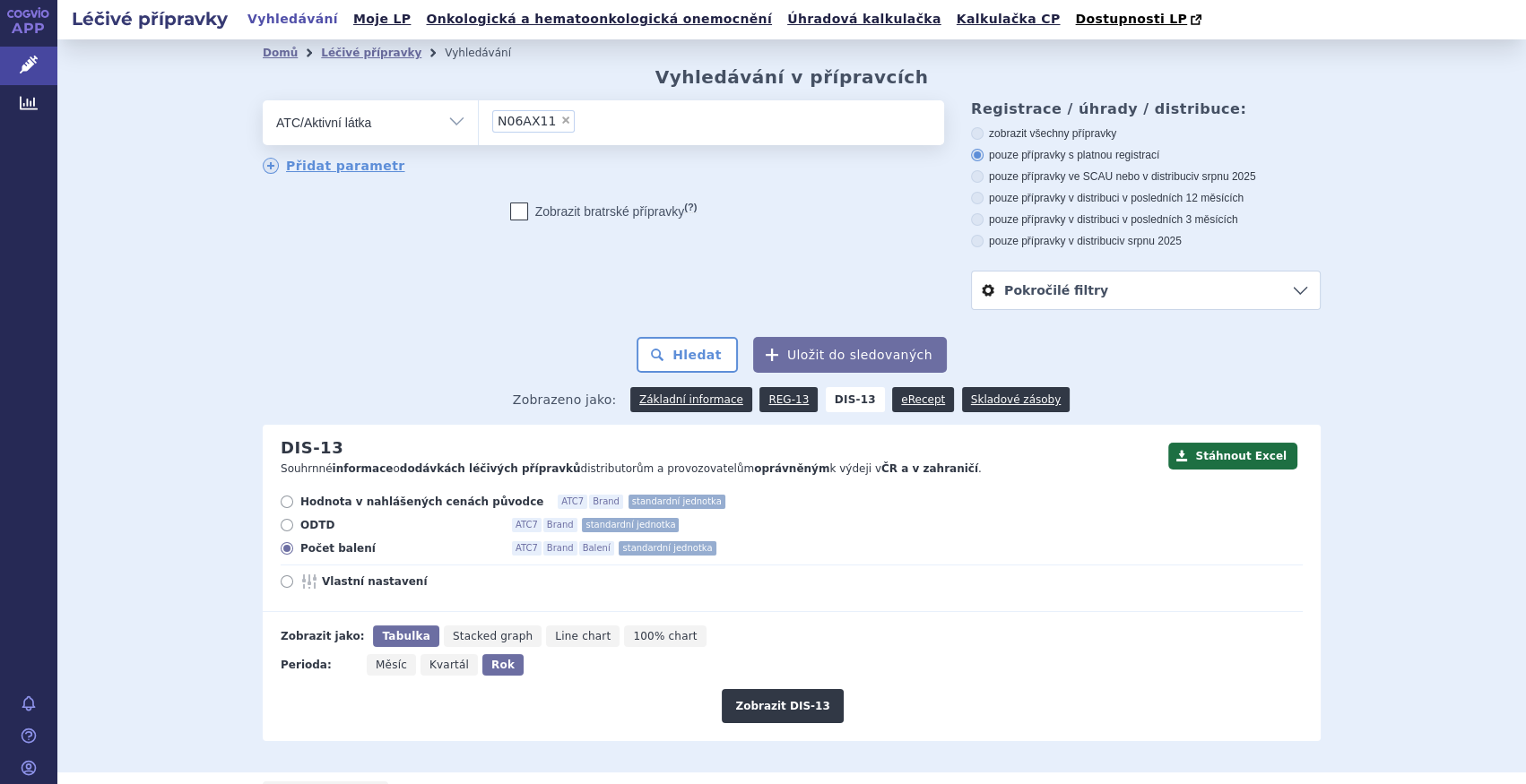
click at [555, 115] on li "× N06AX11" at bounding box center [533, 122] width 82 height 22
click at [479, 115] on select "N06AX11" at bounding box center [478, 122] width 1 height 45
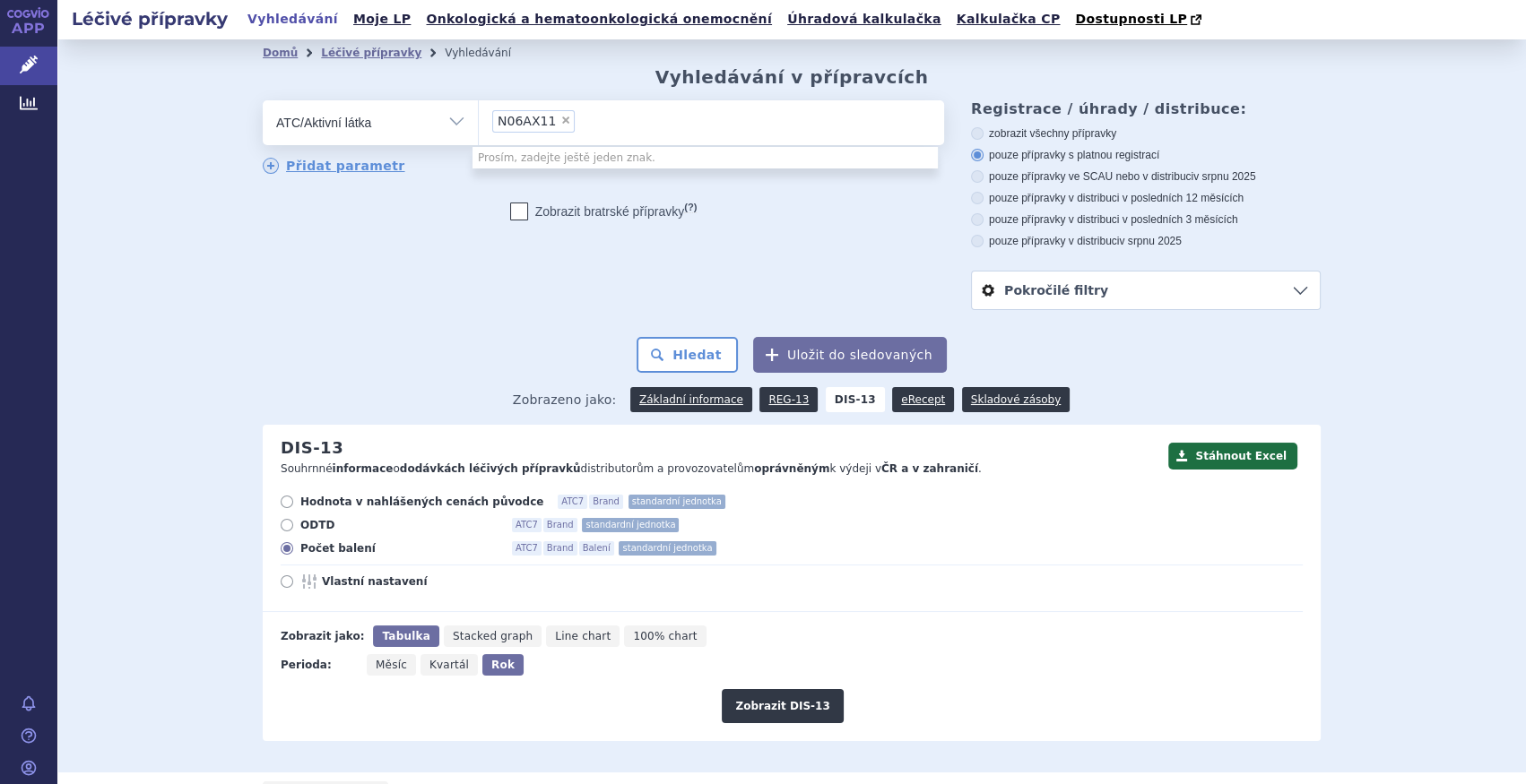
click at [560, 118] on span "×" at bounding box center [565, 120] width 10 height 10
click at [479, 118] on select "N06AX11" at bounding box center [478, 122] width 1 height 45
select select
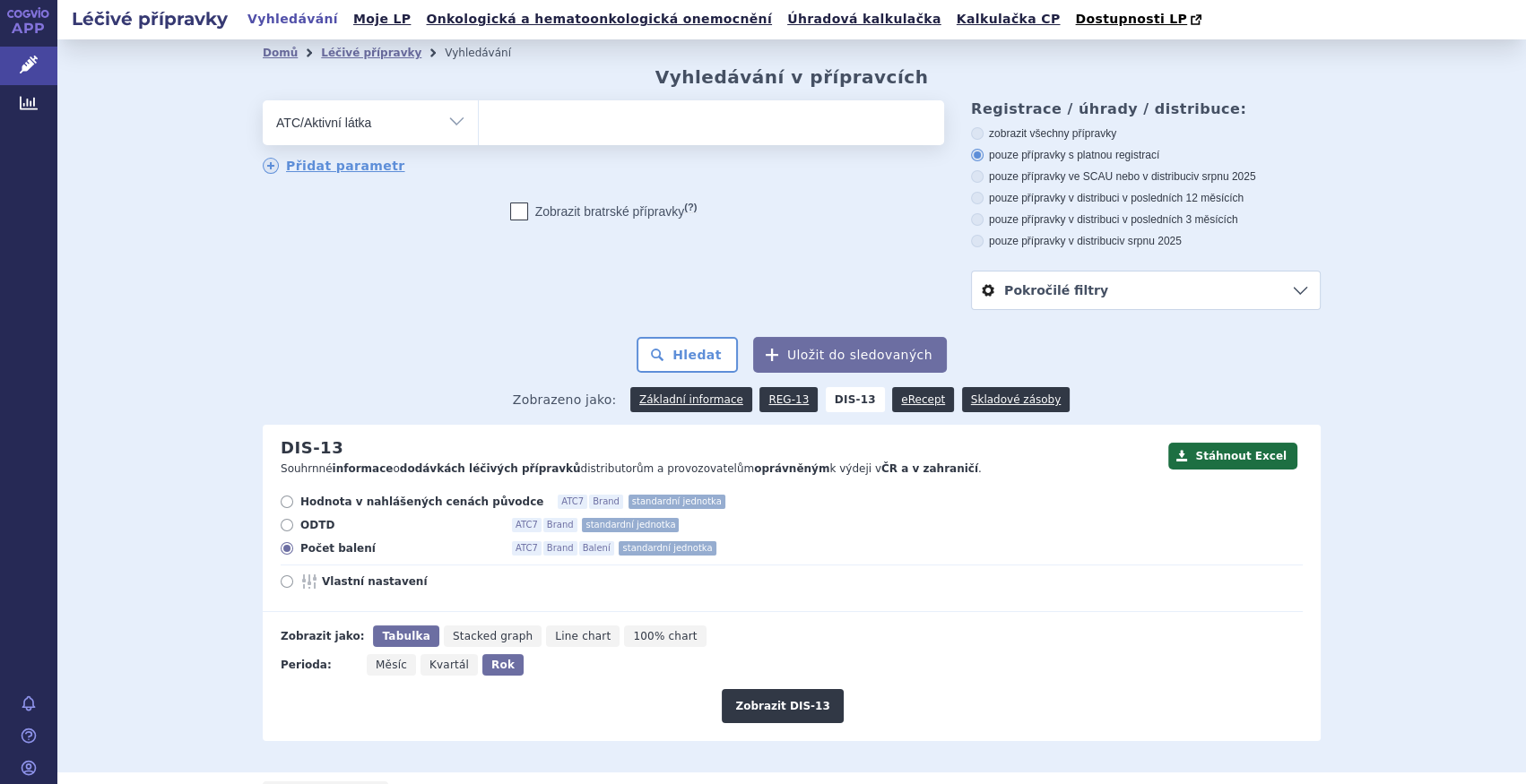
click at [555, 118] on ul at bounding box center [711, 119] width 466 height 37
click at [479, 118] on select at bounding box center [478, 122] width 1 height 45
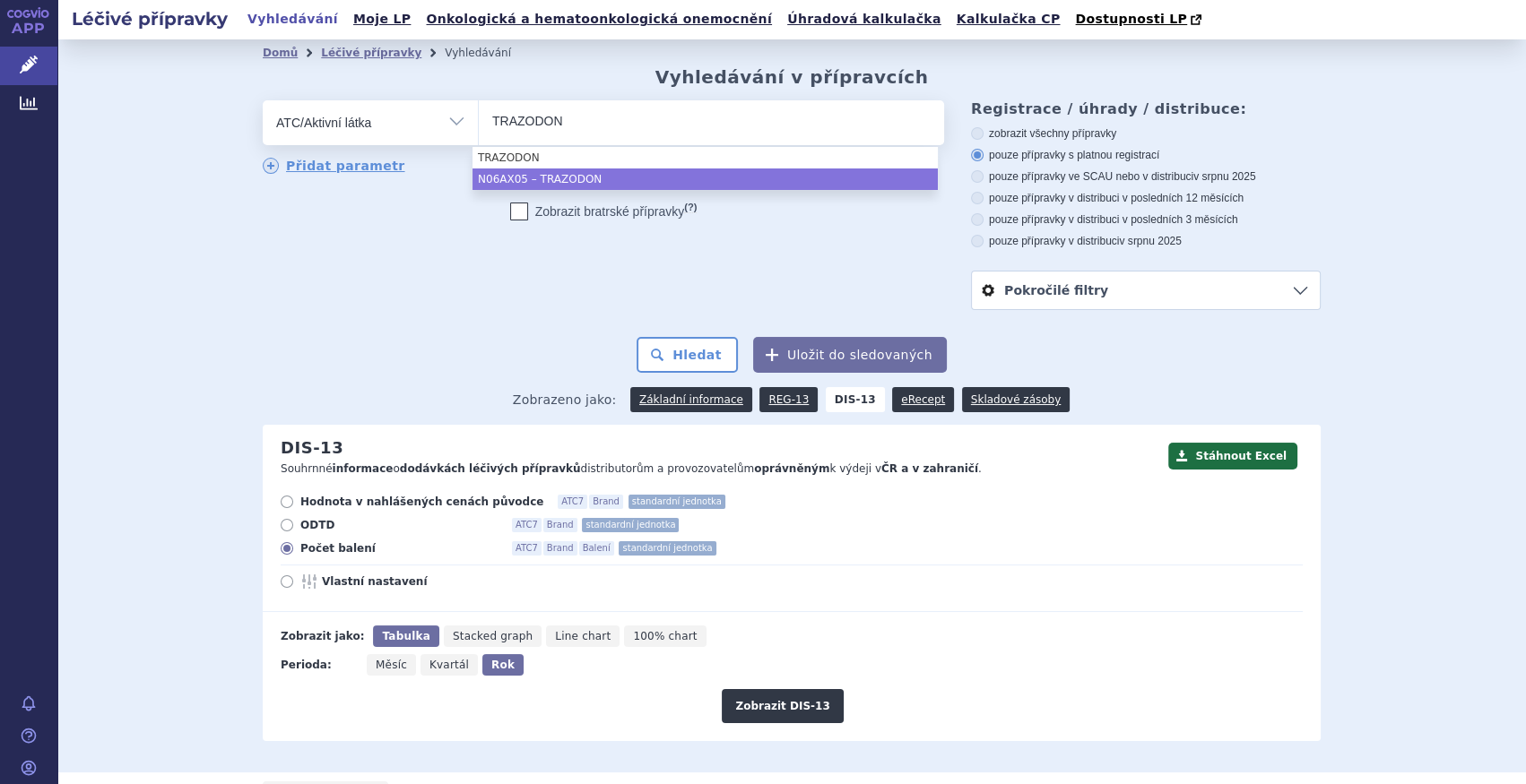
type input "TRAZODON"
drag, startPoint x: 566, startPoint y: 170, endPoint x: 577, endPoint y: 177, distance: 13.0
select select "N06AX05"
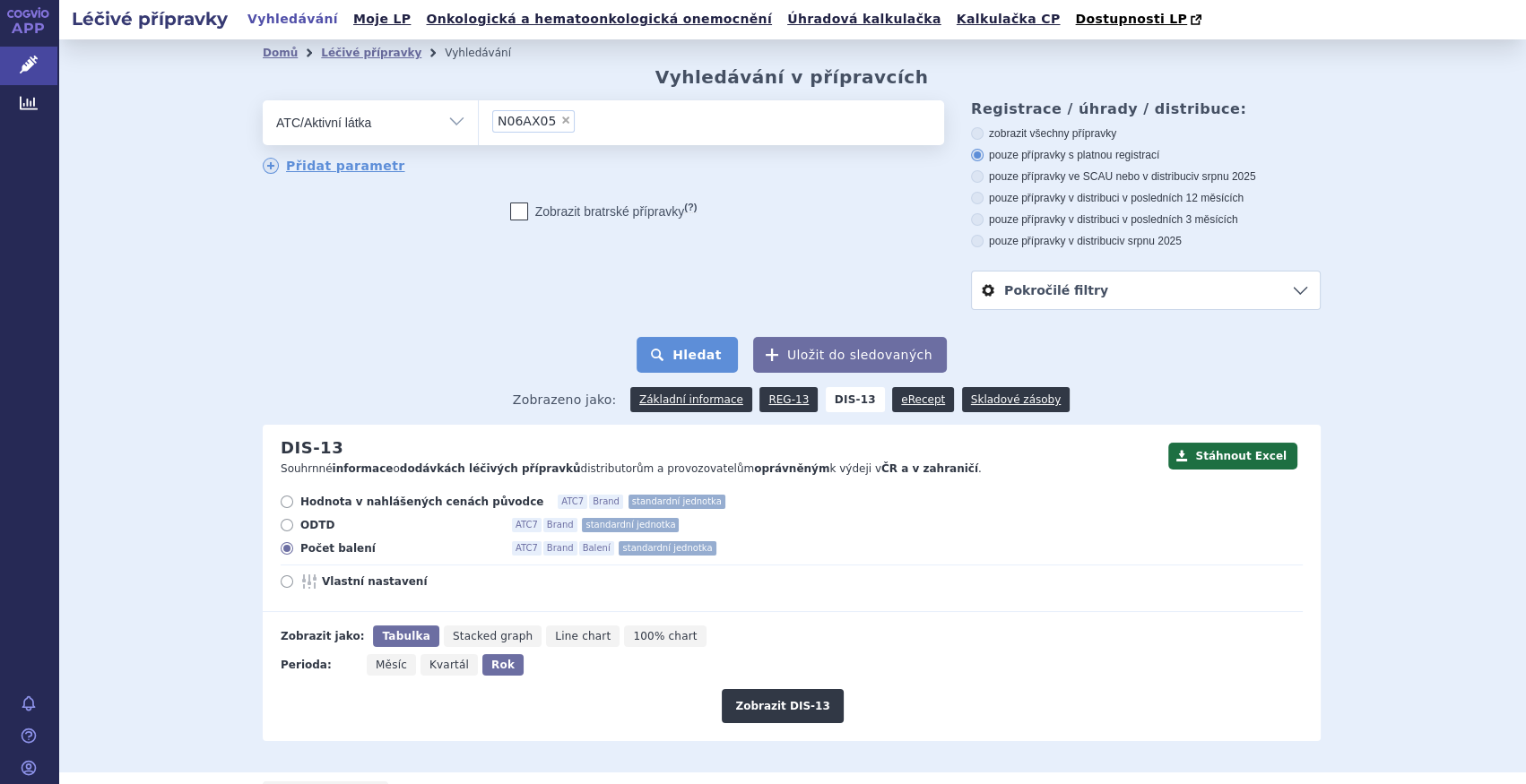
click at [692, 352] on button "Hledat" at bounding box center [687, 355] width 101 height 36
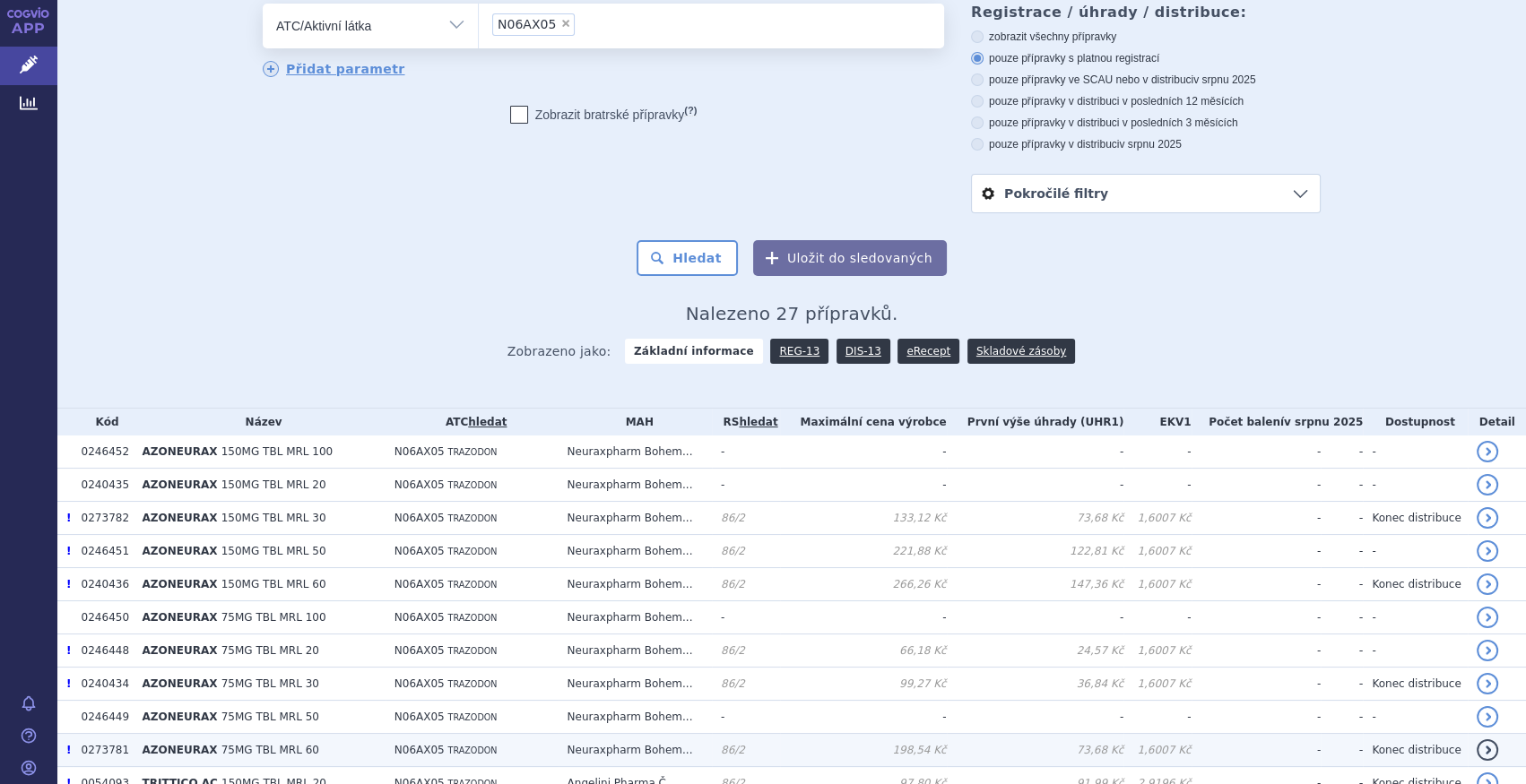
scroll to position [325, 0]
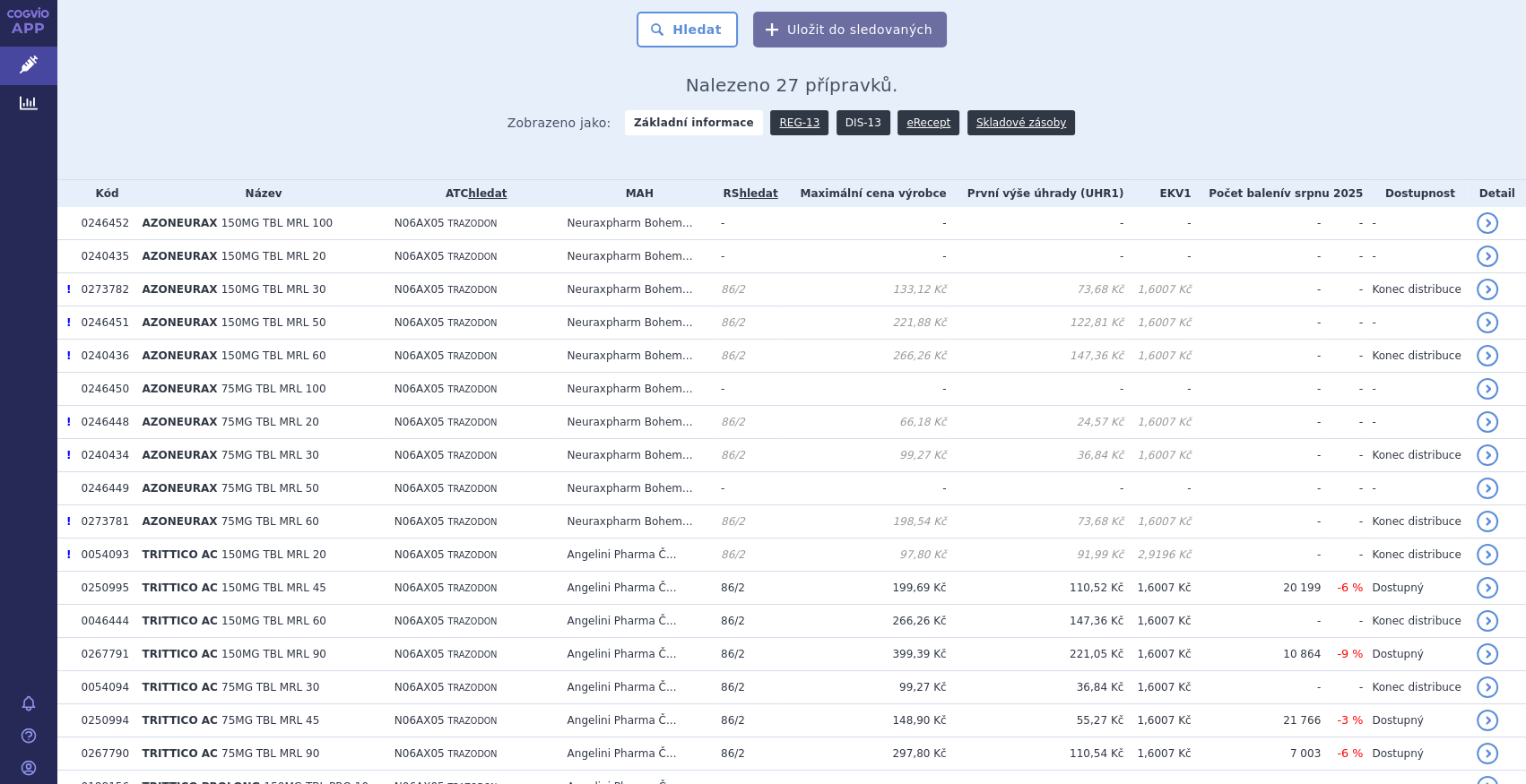
click at [845, 121] on link "DIS-13" at bounding box center [863, 123] width 53 height 25
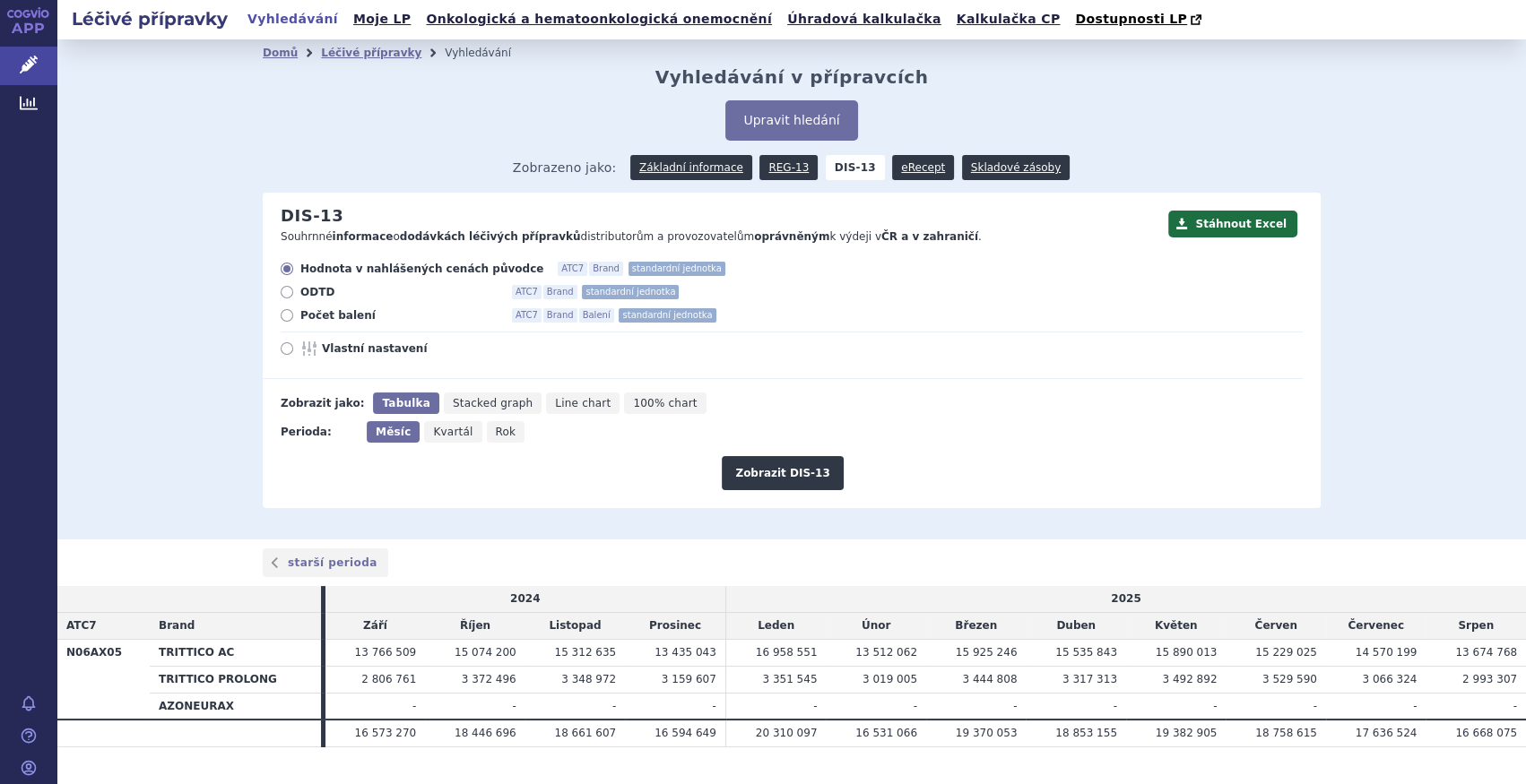
click at [311, 315] on span "Počet balení" at bounding box center [399, 315] width 198 height 14
click at [294, 315] on input "Počet balení ATC7 Brand Balení standardní jednotka" at bounding box center [288, 318] width 11 height 11
radio input "true"
click at [496, 436] on span "Rok" at bounding box center [506, 432] width 21 height 12
click at [487, 433] on input "Rok" at bounding box center [493, 427] width 11 height 11
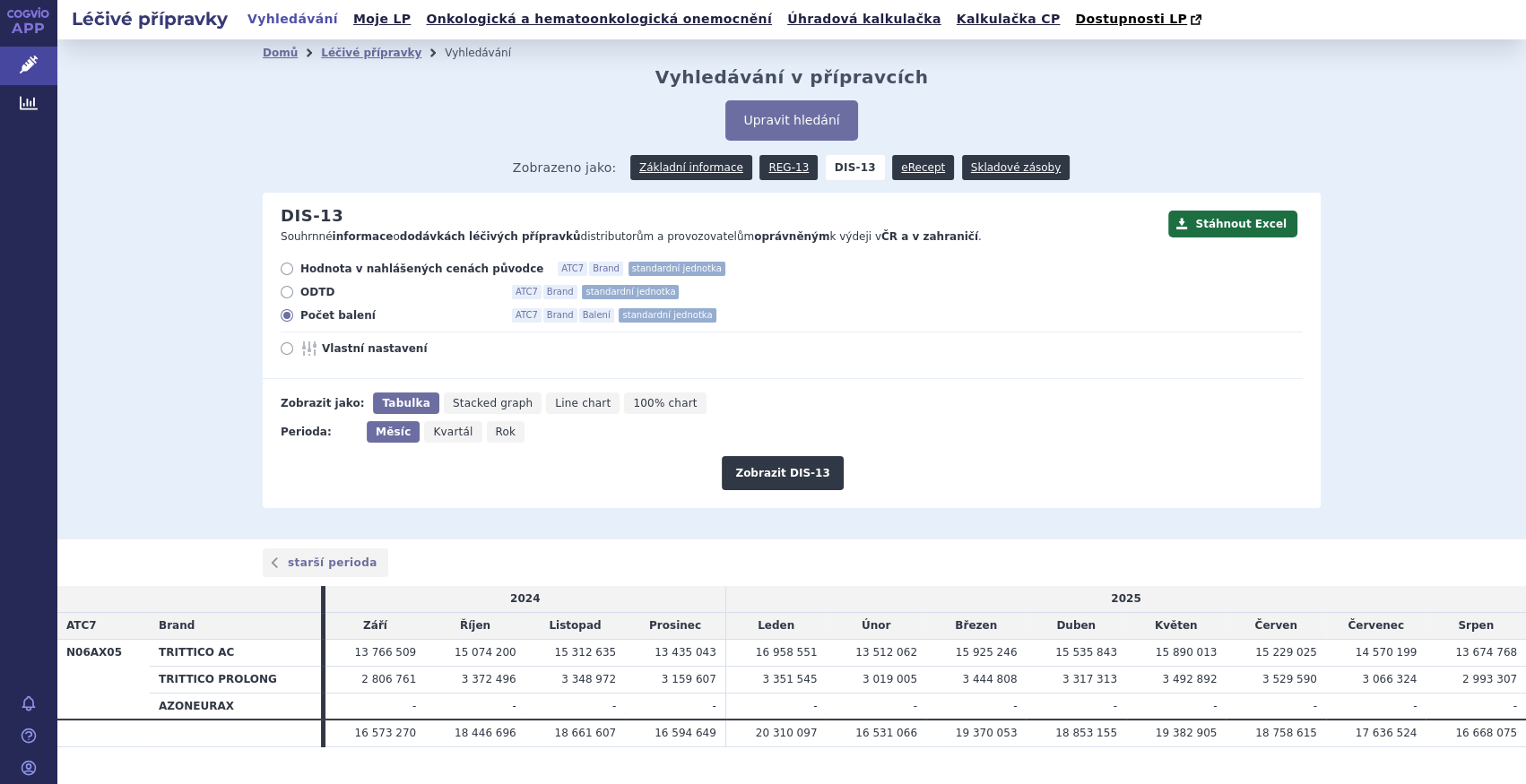
radio input "true"
click at [765, 459] on button "Zobrazit DIS-13" at bounding box center [781, 473] width 121 height 34
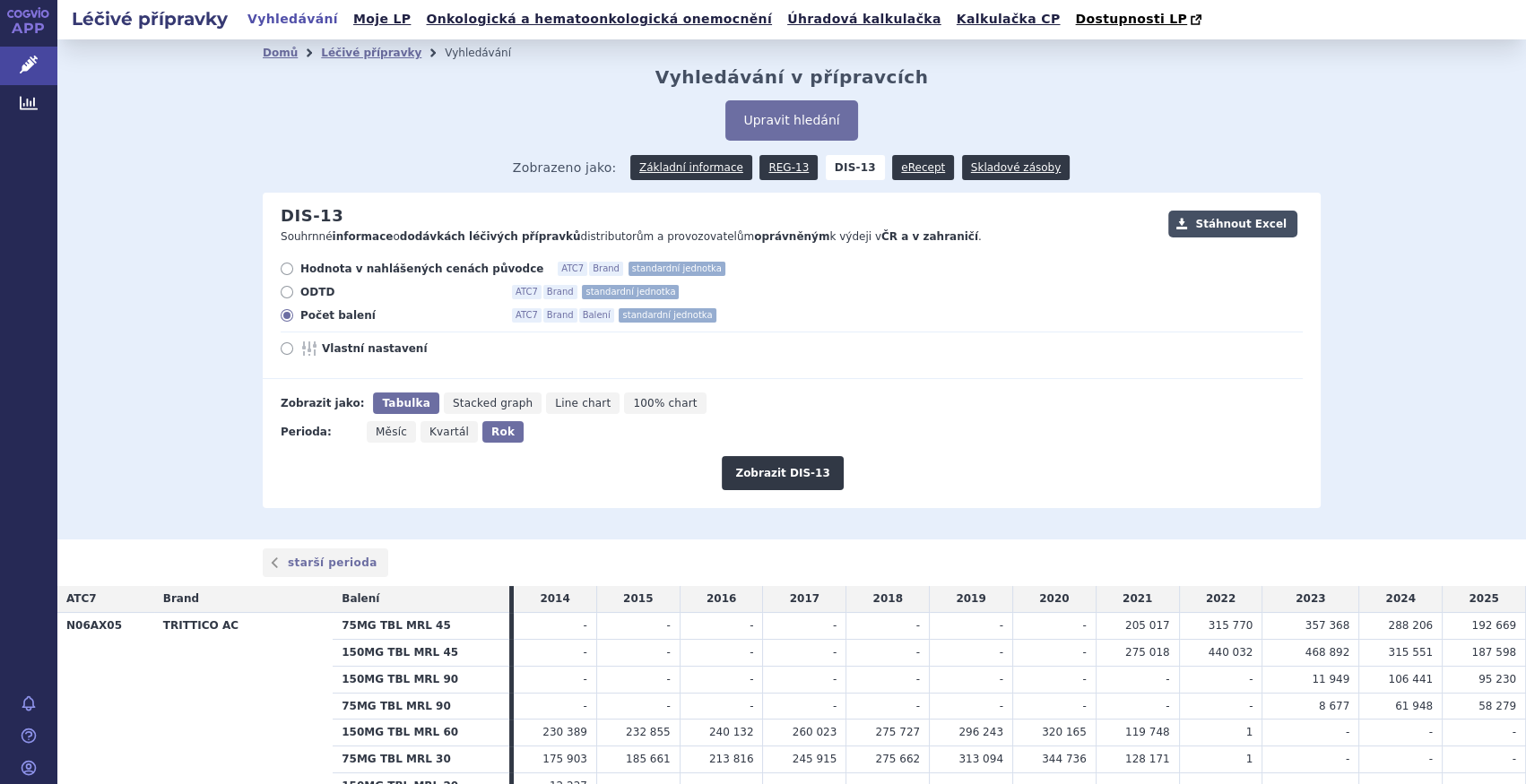
click at [1218, 233] on button "Stáhnout Excel" at bounding box center [1233, 224] width 129 height 27
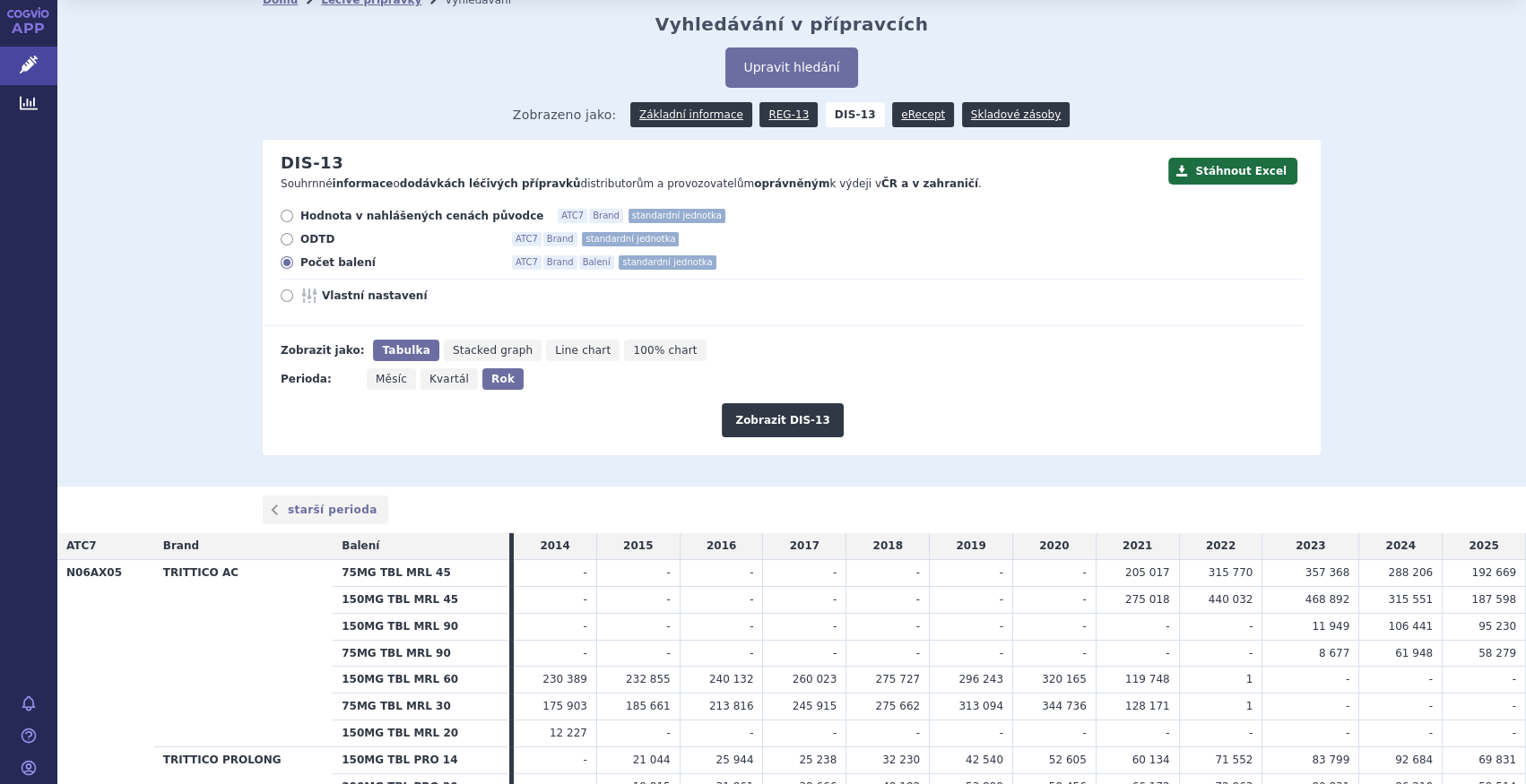
scroll to position [81, 0]
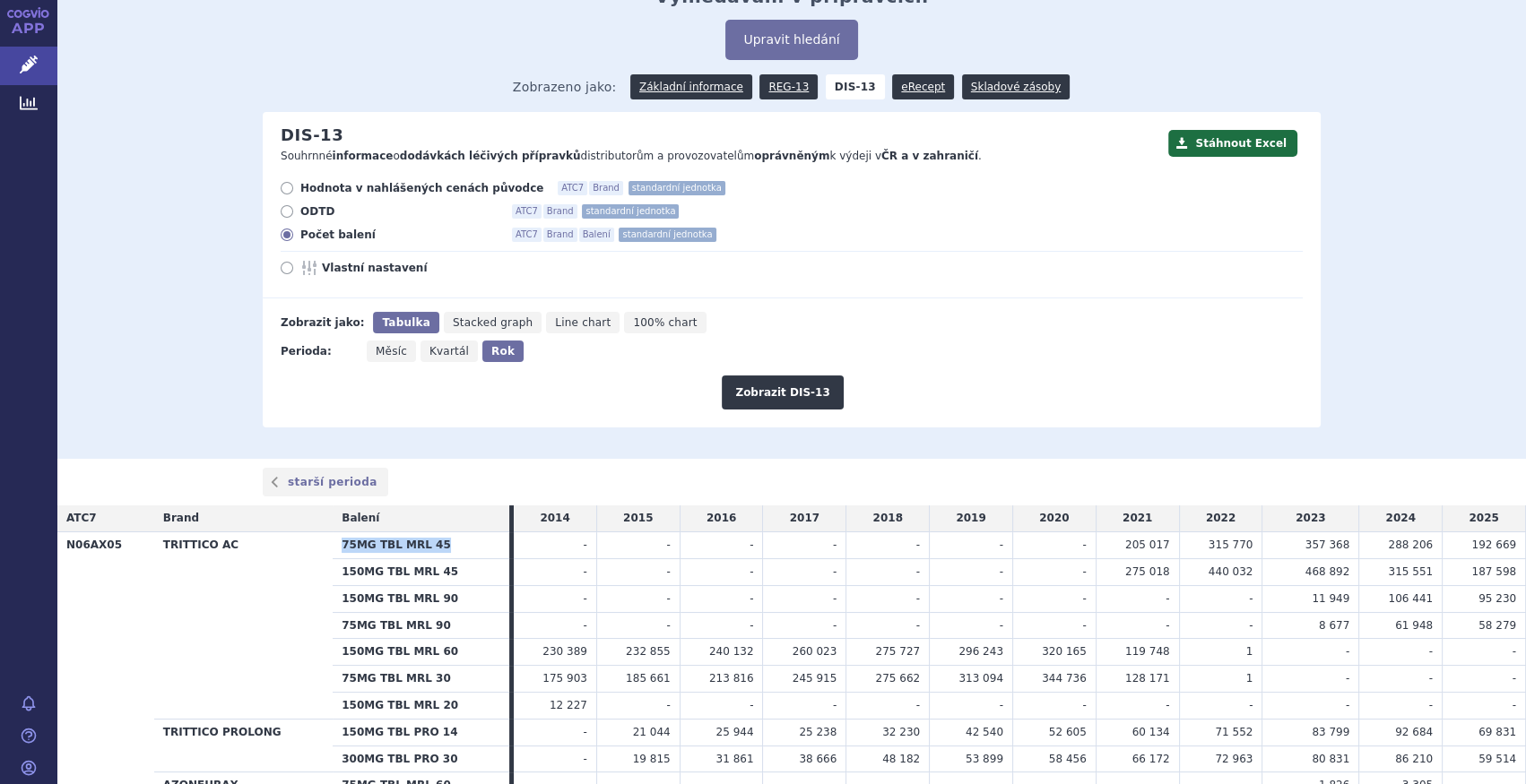
drag, startPoint x: 338, startPoint y: 542, endPoint x: 448, endPoint y: 547, distance: 110.1
click at [448, 547] on th "75MG TBL MRL 45" at bounding box center [421, 545] width 177 height 27
copy th "75MG TBL MRL 45"
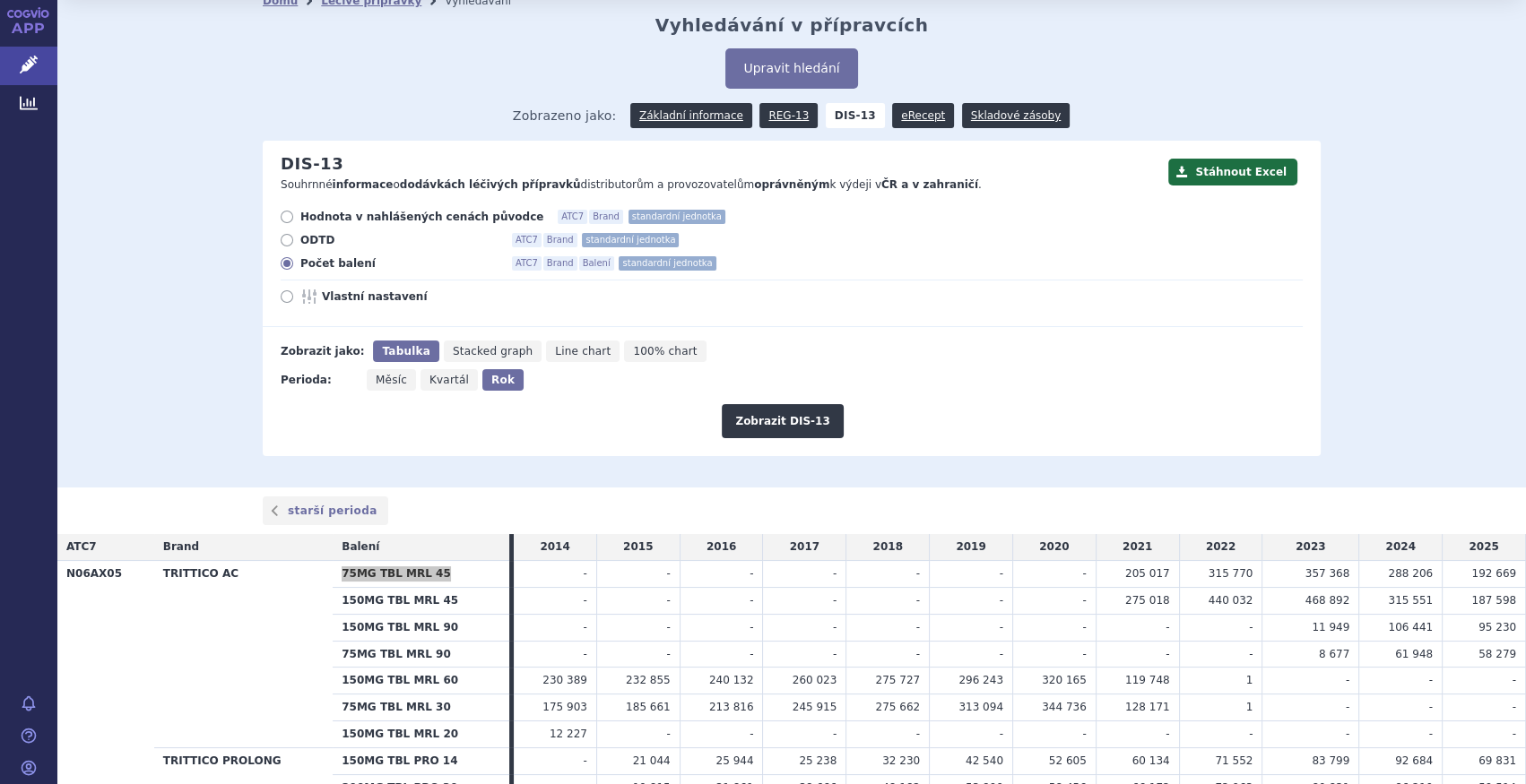
scroll to position [0, 0]
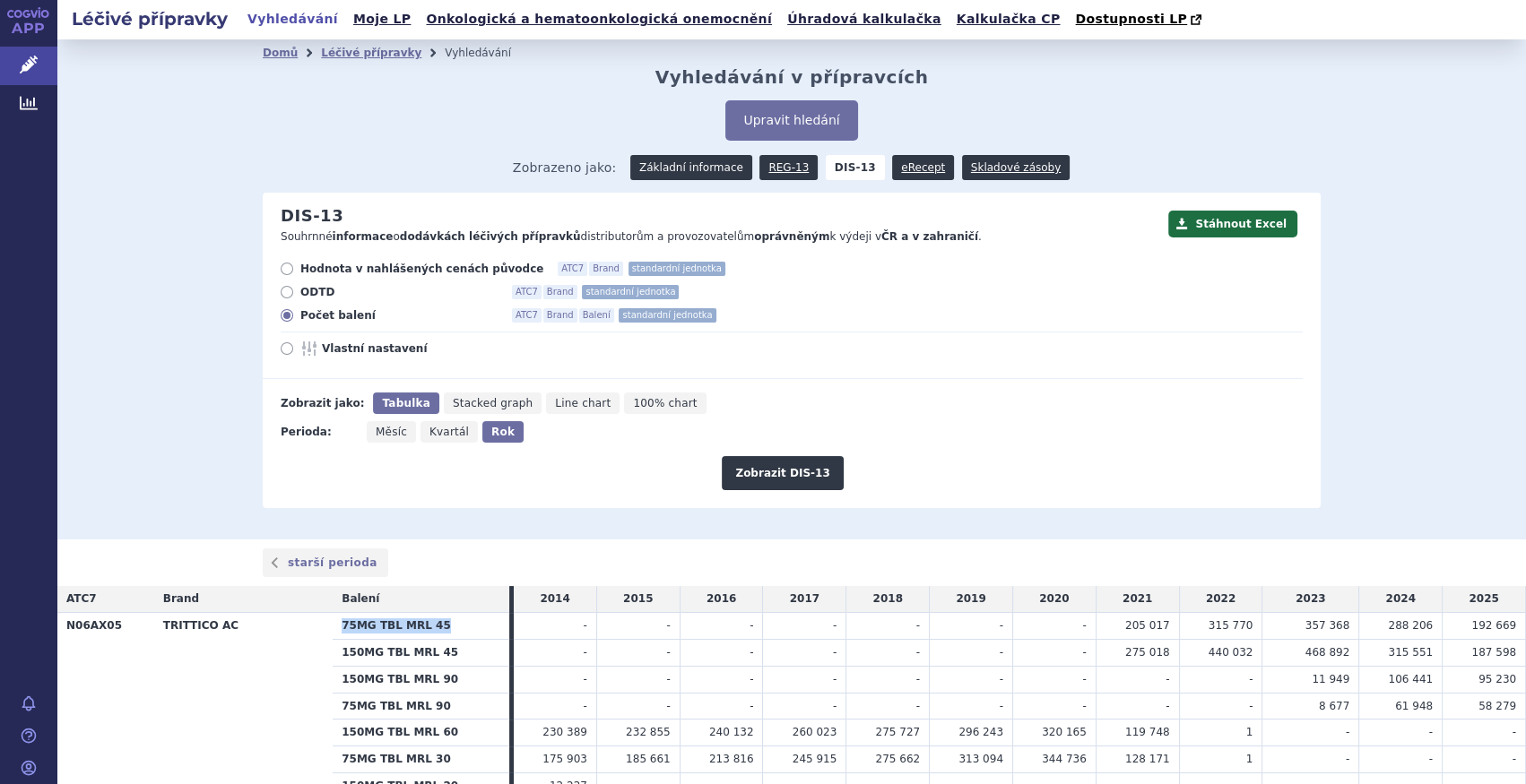
click at [668, 162] on link "Základní informace" at bounding box center [691, 168] width 122 height 25
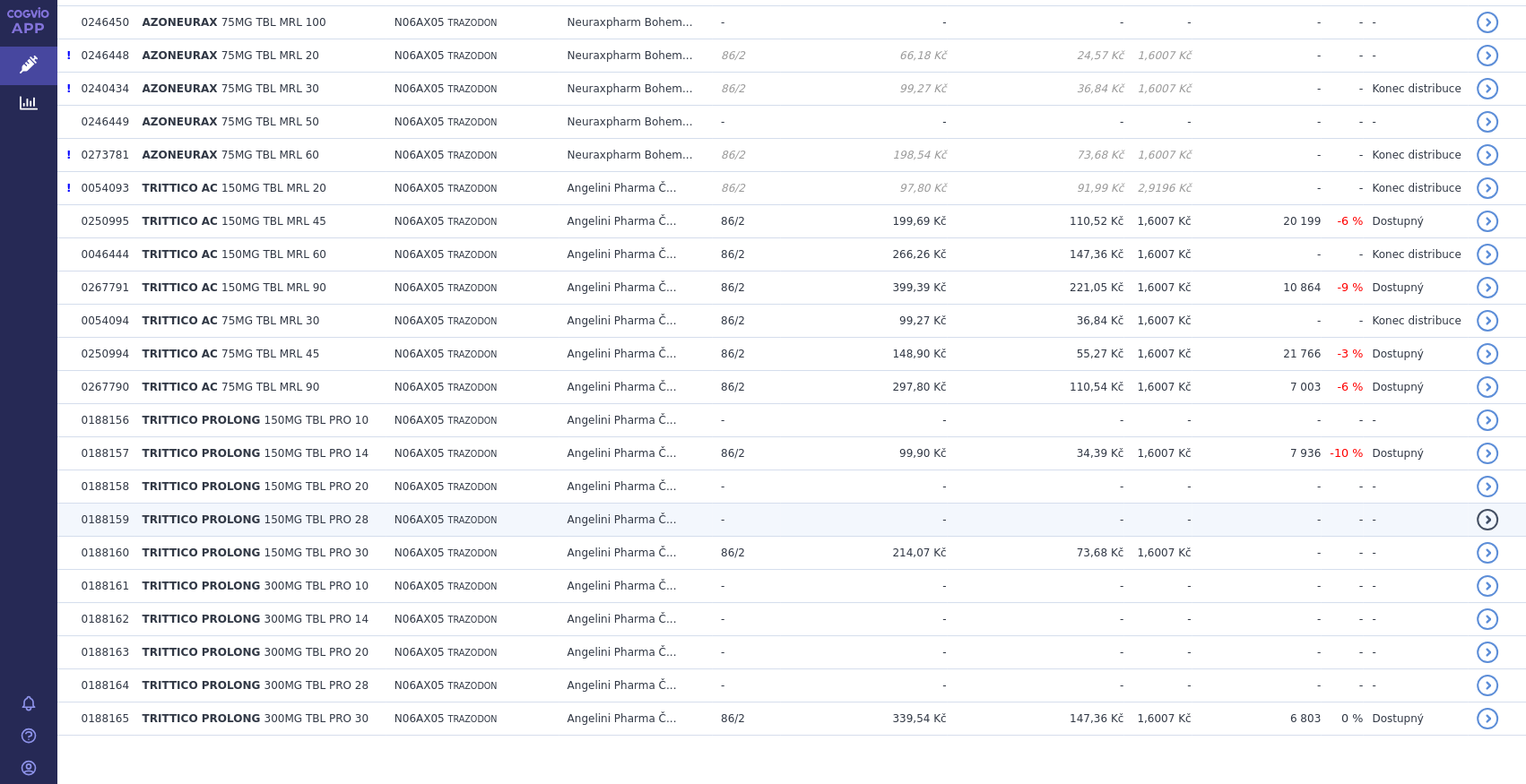
scroll to position [715, 0]
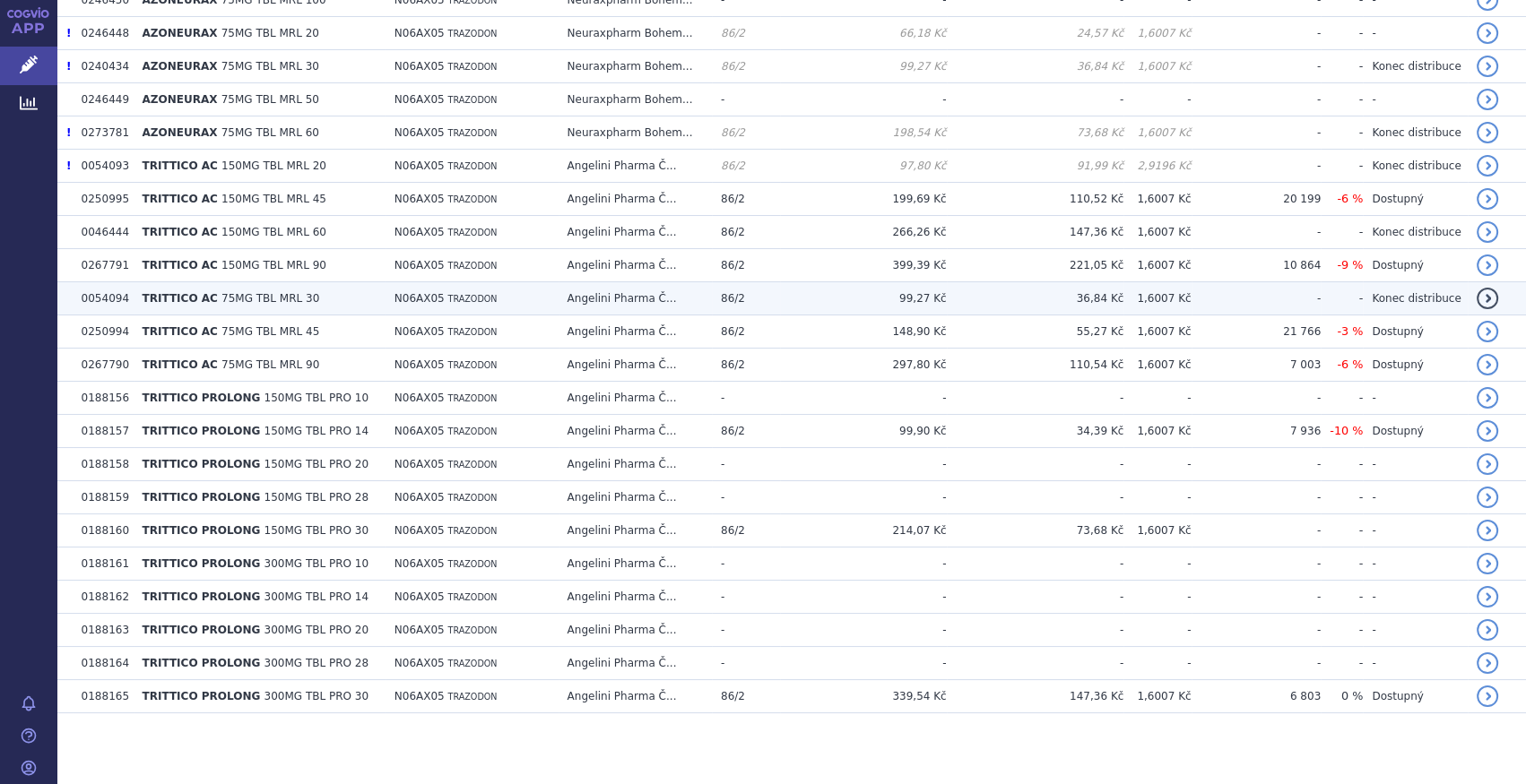
click at [341, 300] on td "TRITTICO AC 75MG TBL MRL 30" at bounding box center [259, 298] width 252 height 33
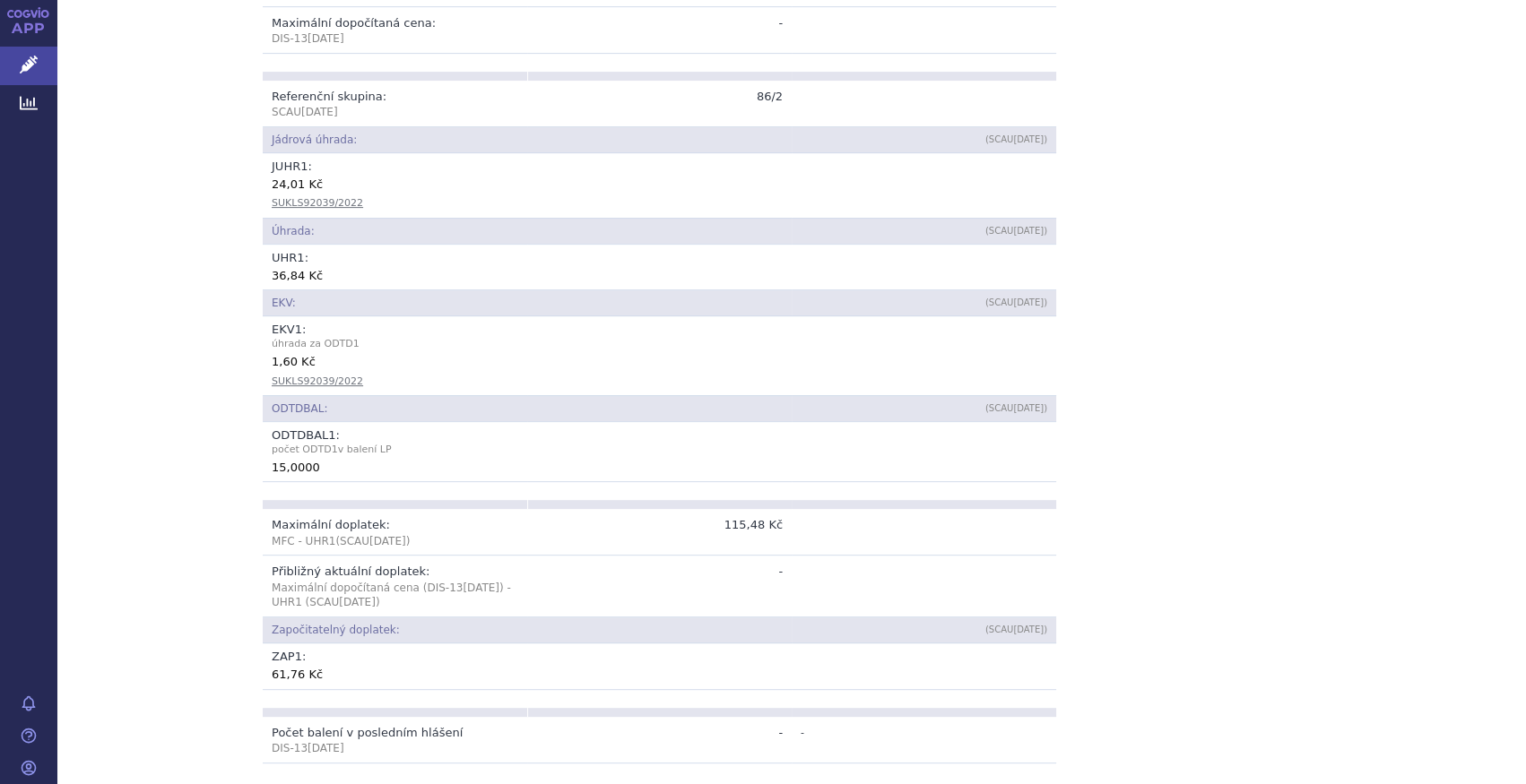
scroll to position [489, 0]
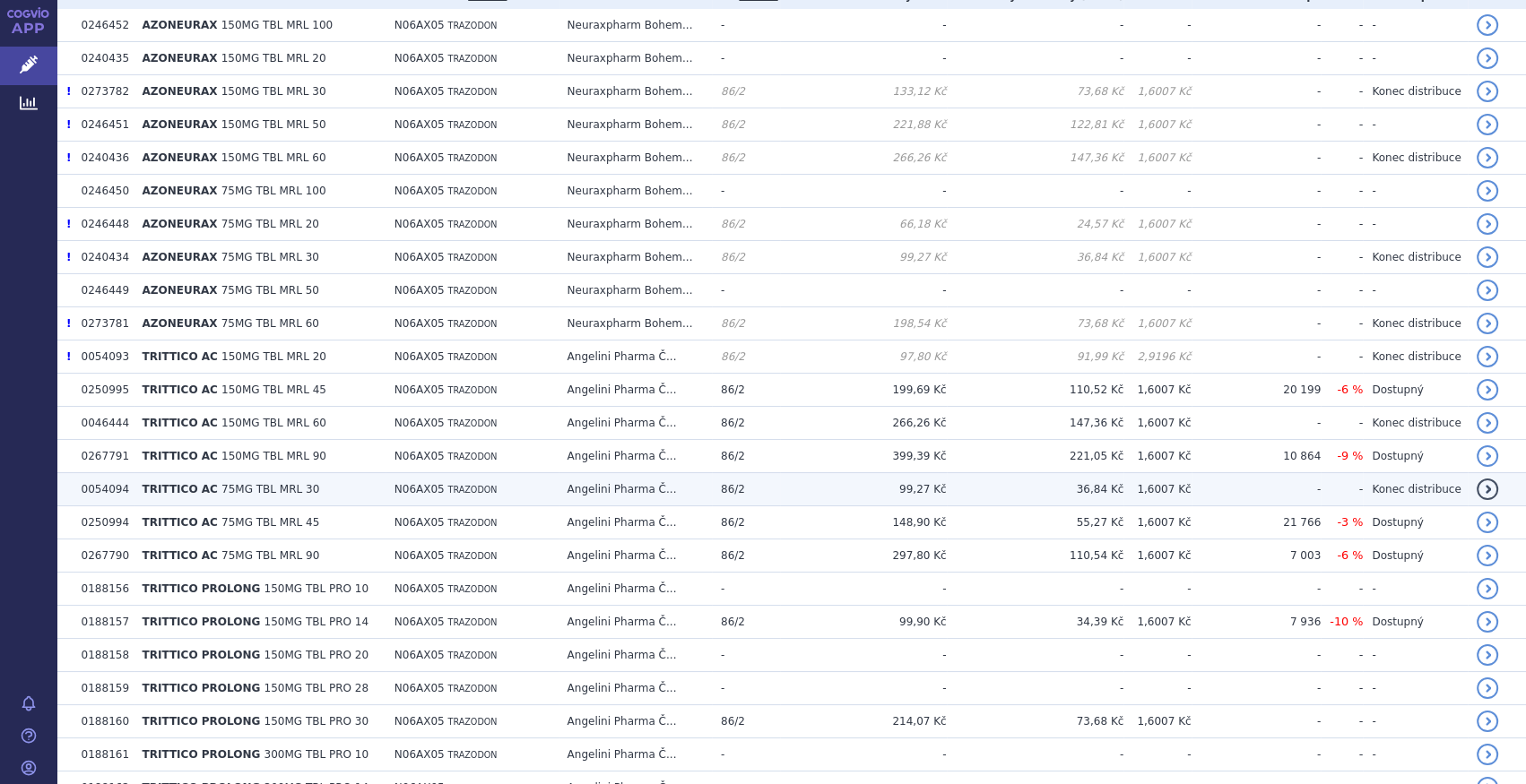
scroll to position [570, 0]
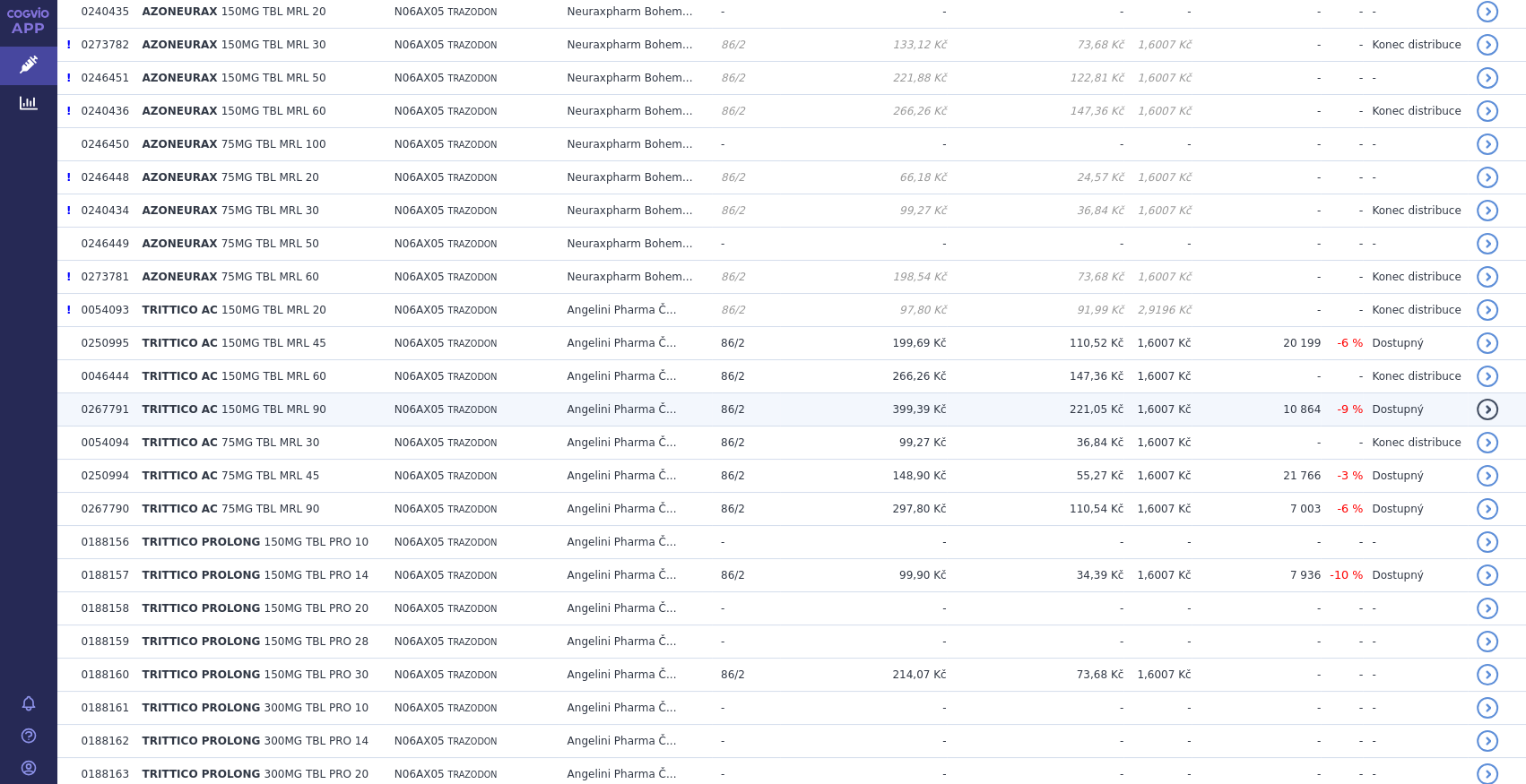
click at [311, 407] on td "TRITTICO AC 150MG TBL MRL 90" at bounding box center [259, 409] width 252 height 33
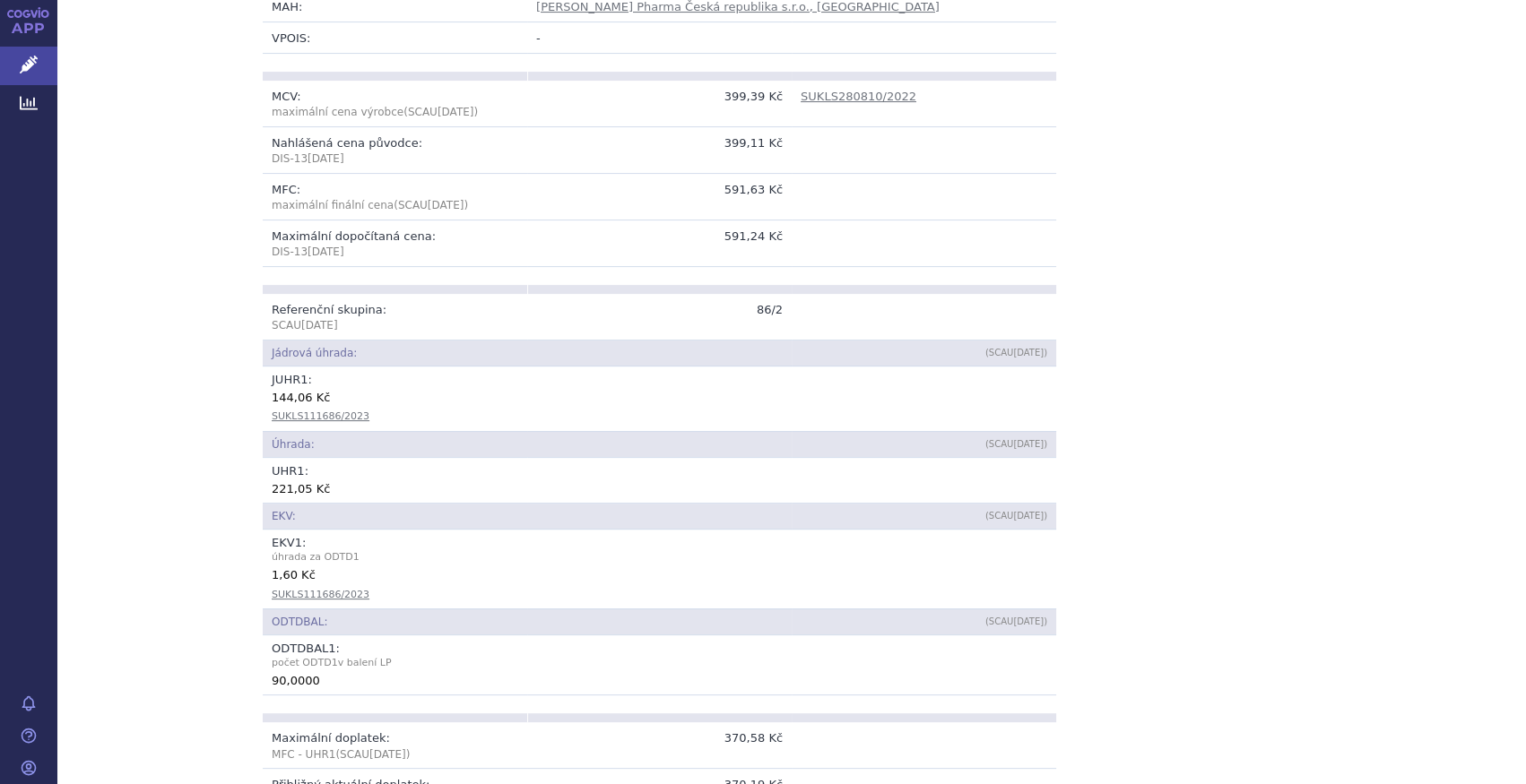
scroll to position [652, 0]
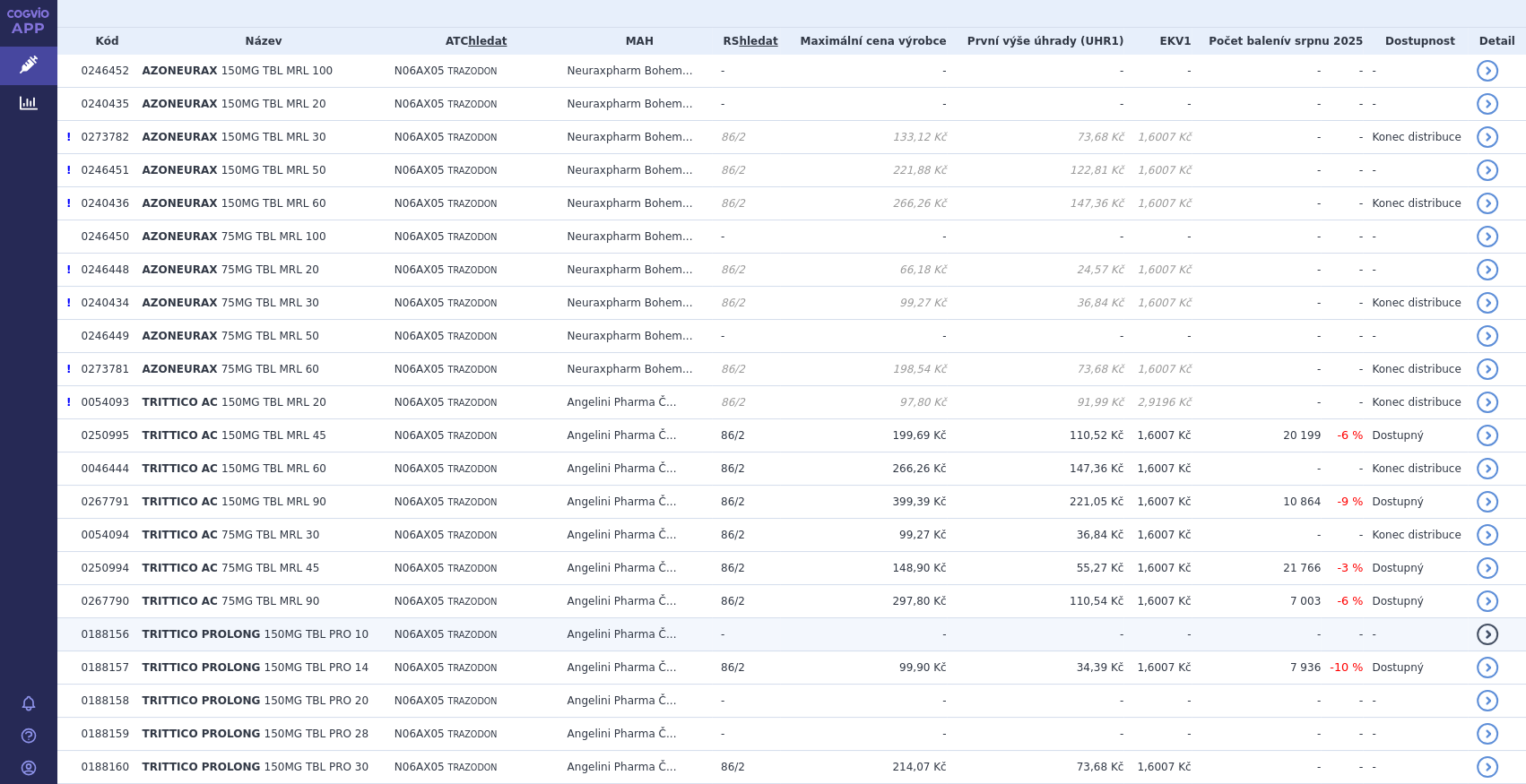
scroll to position [469, 0]
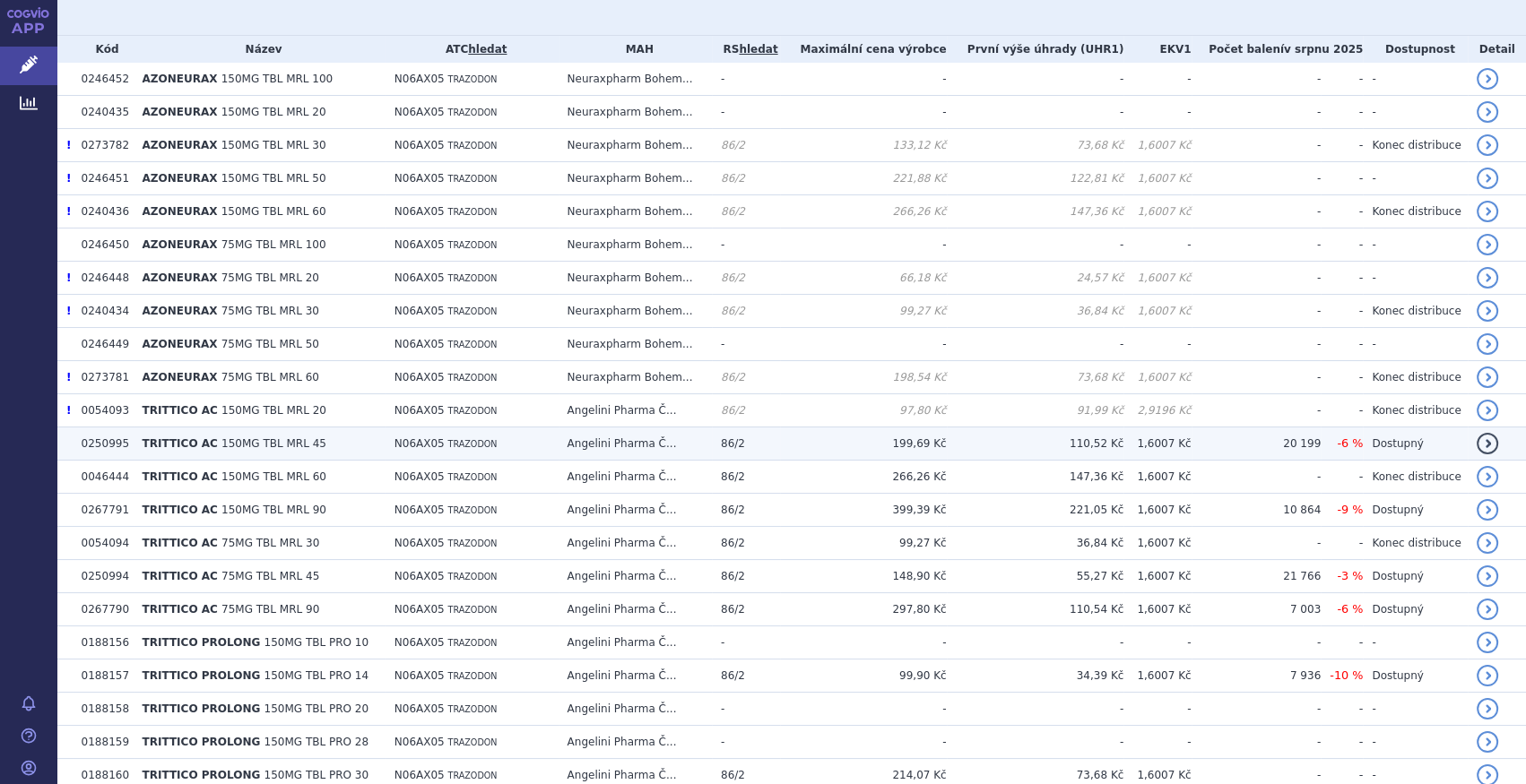
click at [310, 447] on td "TRITTICO AC 150MG TBL MRL 45" at bounding box center [259, 444] width 252 height 33
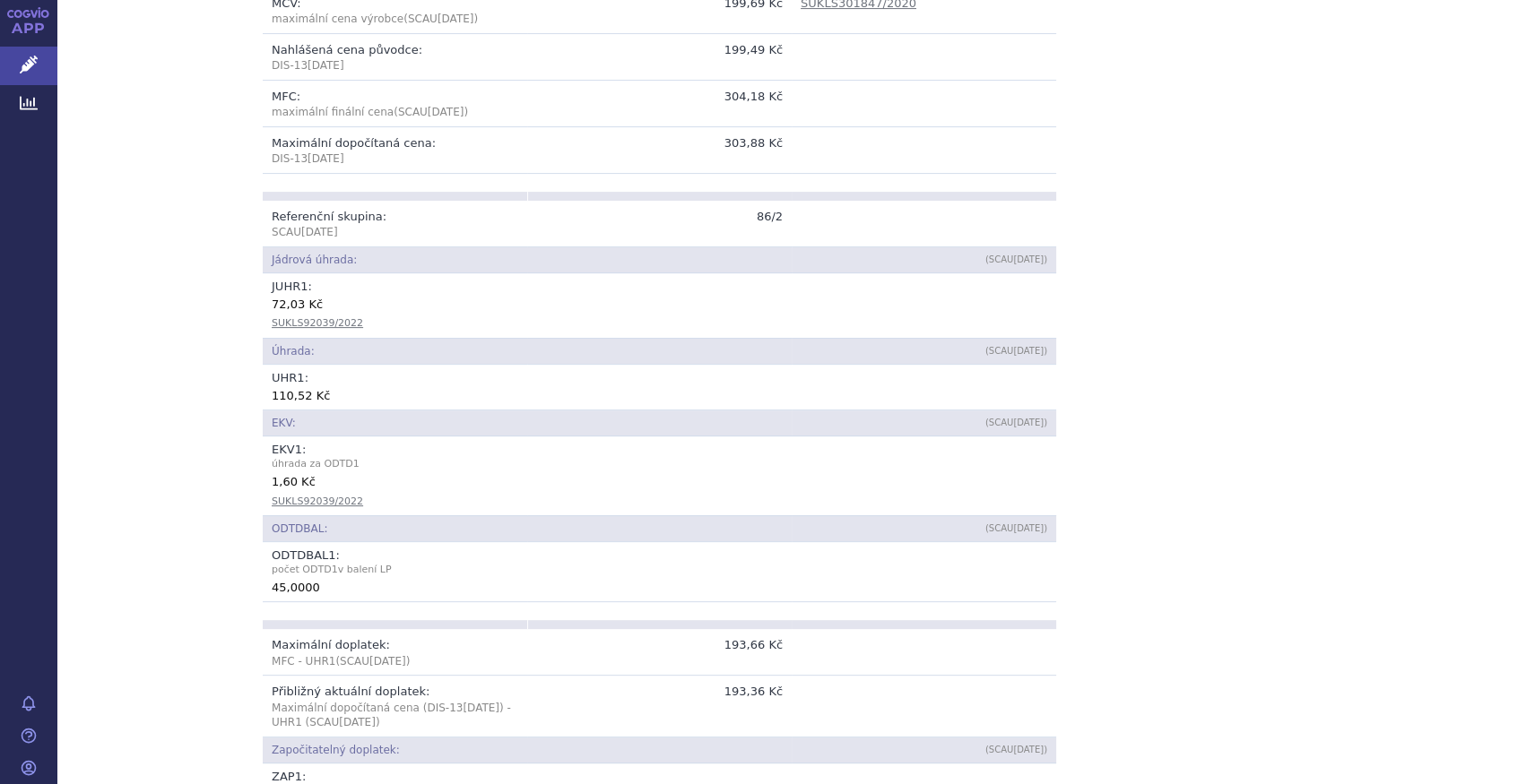
scroll to position [244, 0]
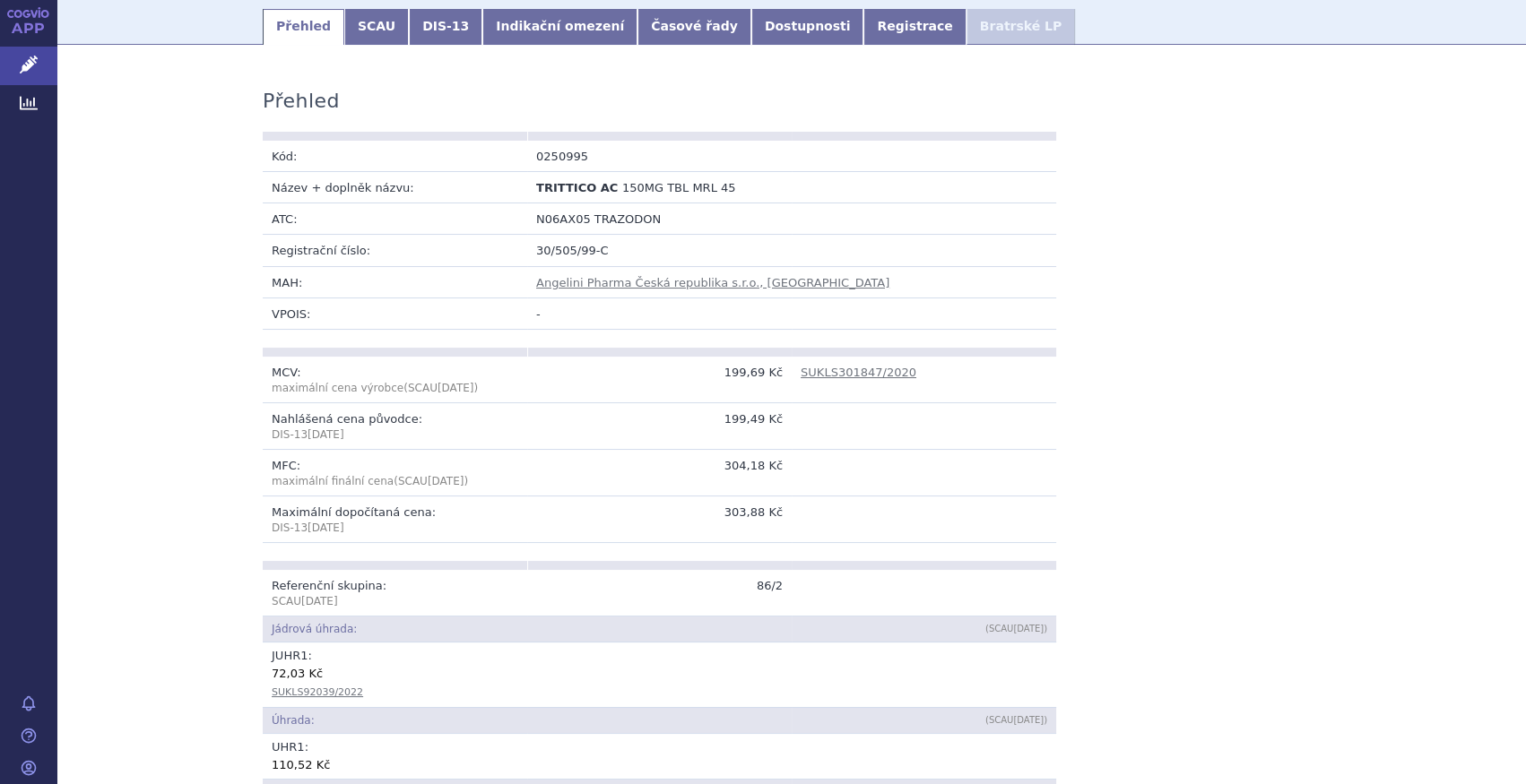
click at [717, 172] on td "TRITTICO AC 150MG TBL MRL 45" at bounding box center [659, 187] width 264 height 31
drag, startPoint x: 710, startPoint y: 170, endPoint x: 604, endPoint y: 170, distance: 106.0
click at [604, 172] on td "TRITTICO AC 150MG TBL MRL 45" at bounding box center [659, 187] width 264 height 31
copy span "150MG TBL MRL 45"
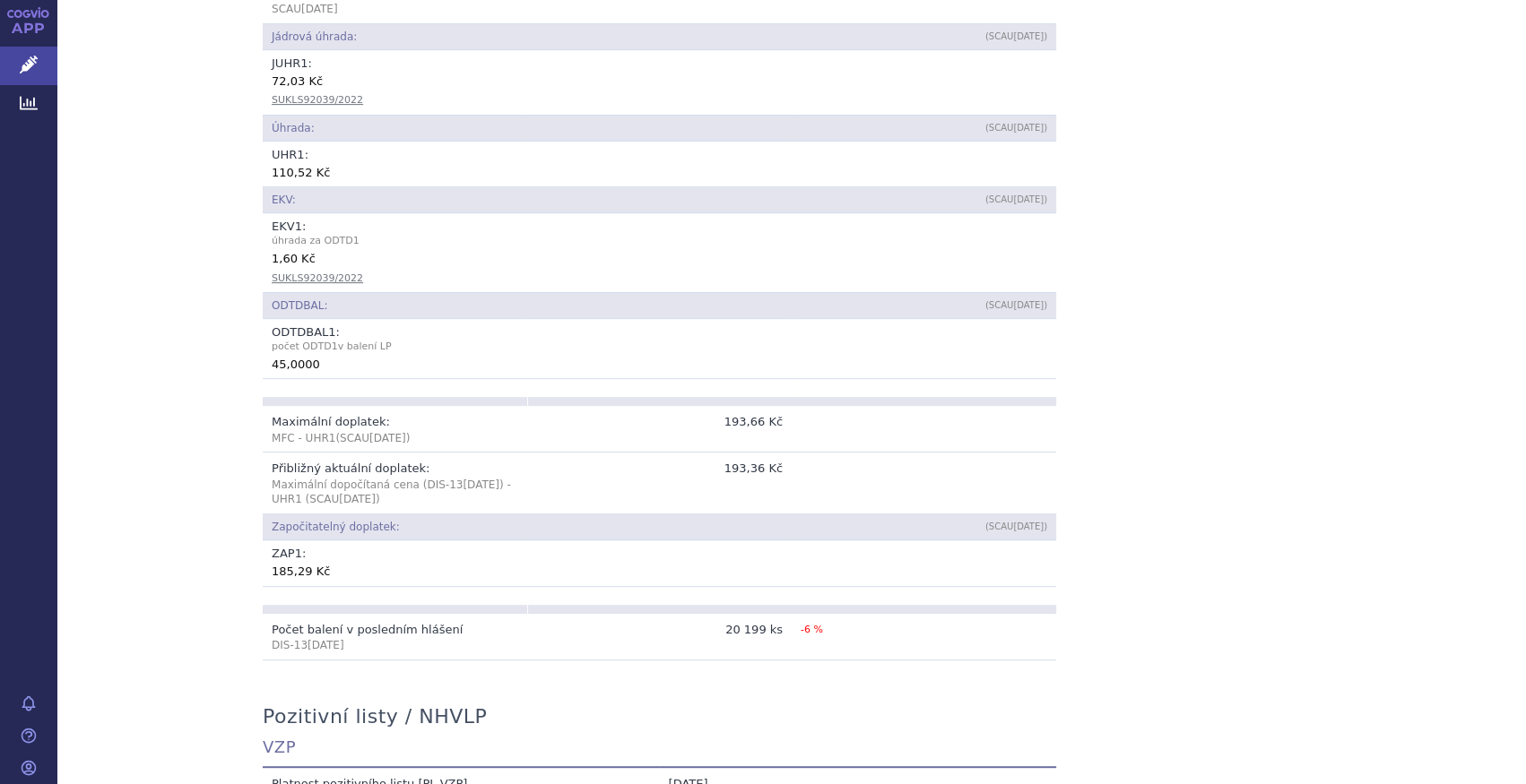
scroll to position [733, 0]
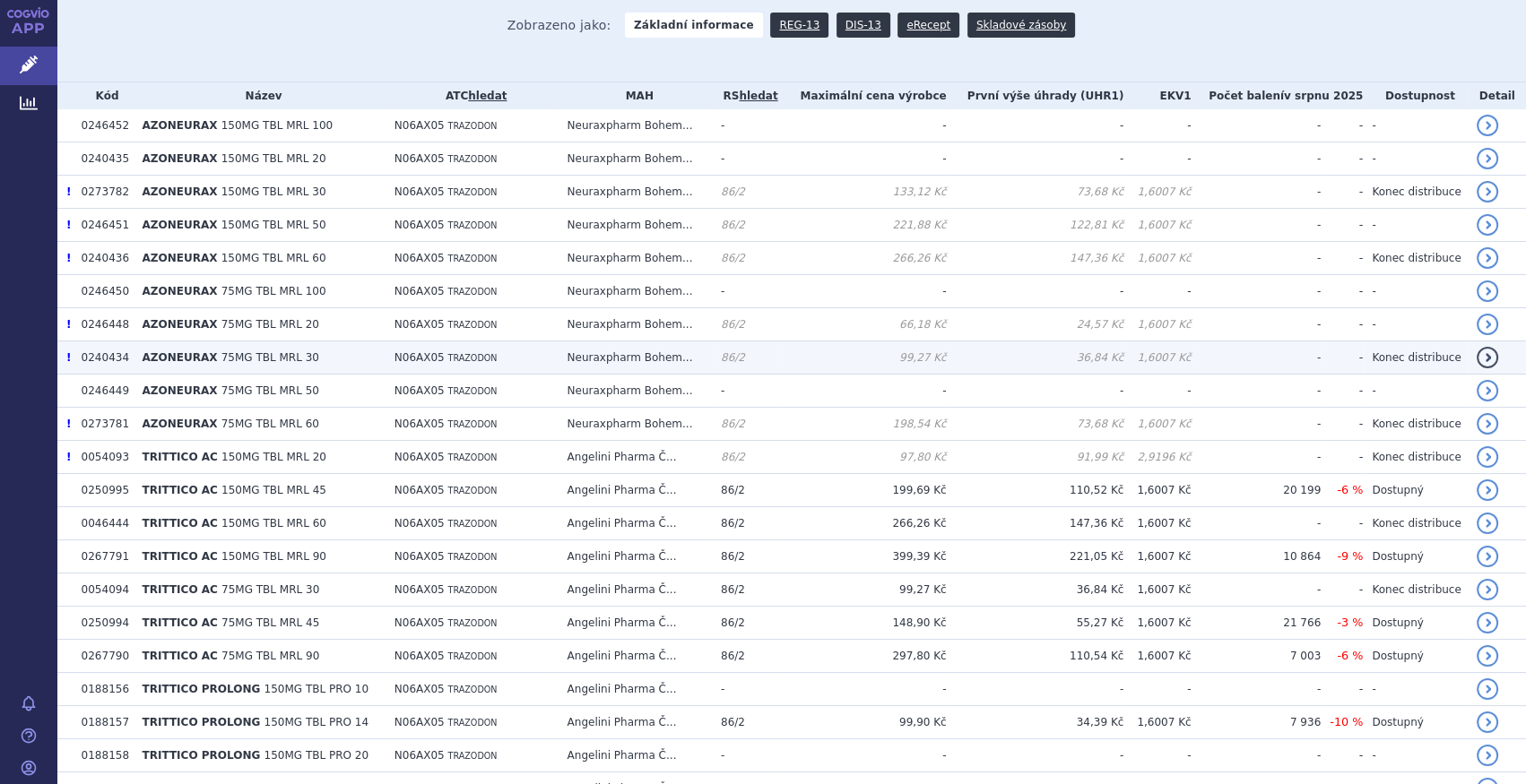
scroll to position [570, 0]
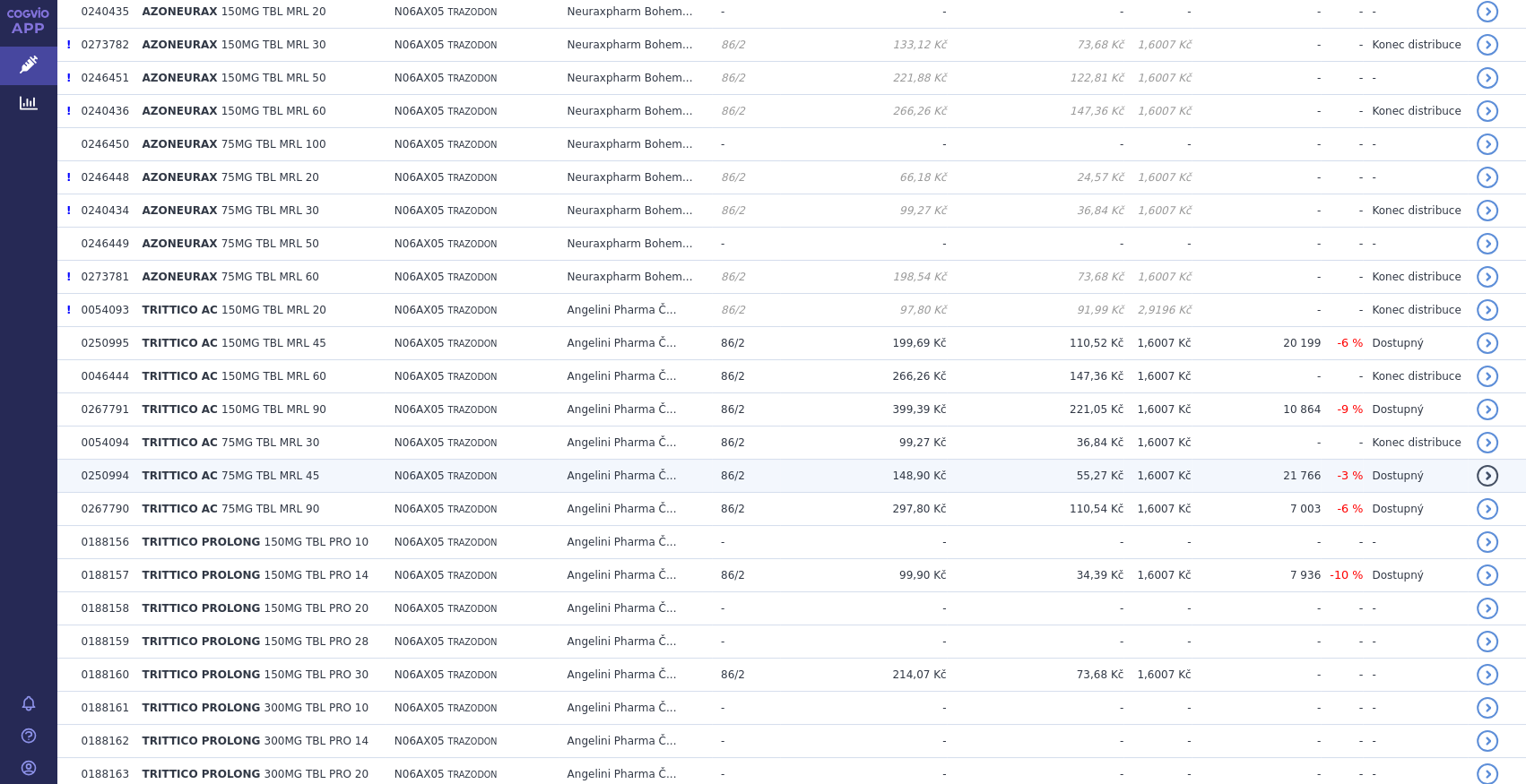
click at [323, 471] on td "TRITTICO AC 75MG TBL MRL 45" at bounding box center [259, 476] width 252 height 33
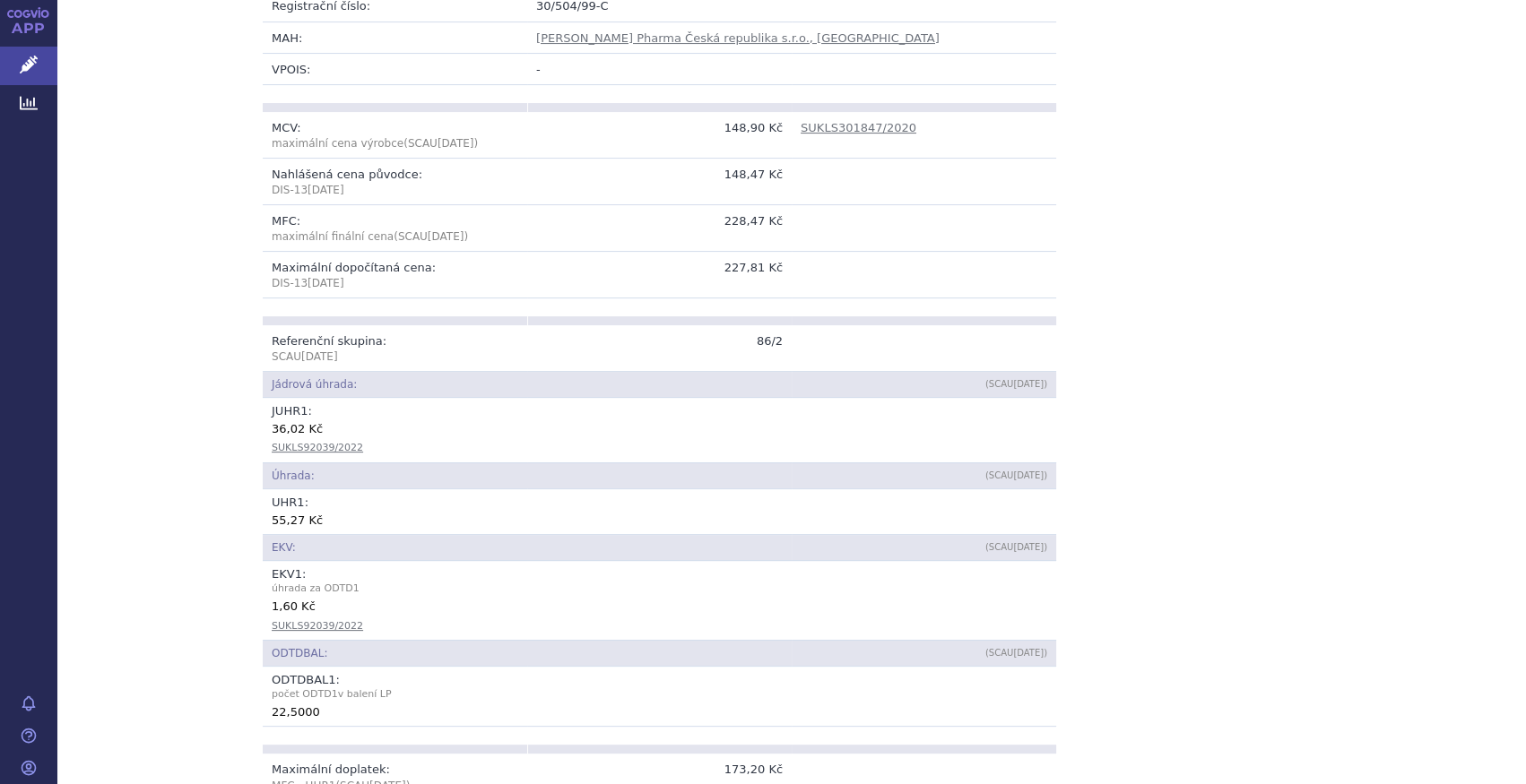
scroll to position [652, 0]
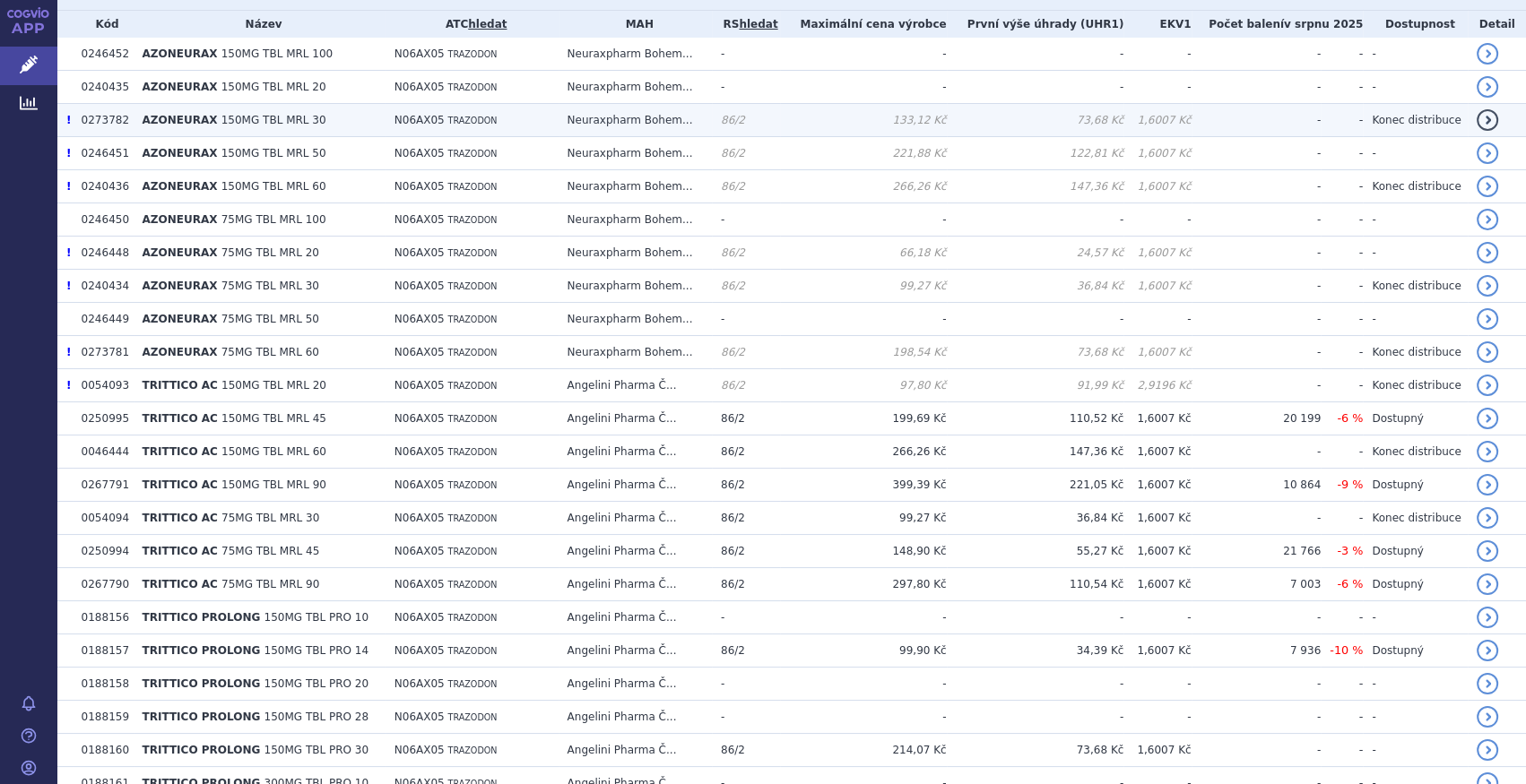
scroll to position [489, 0]
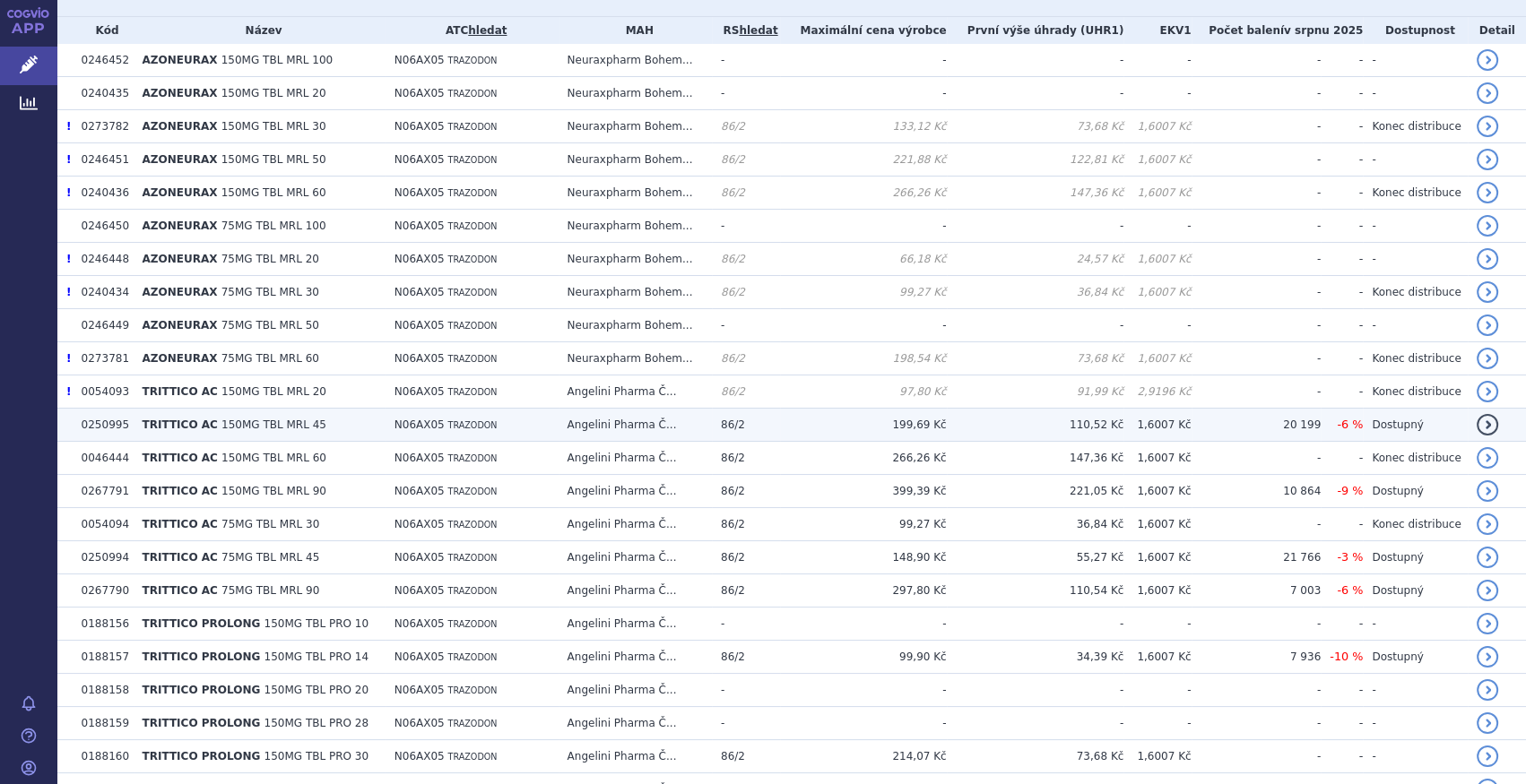
click at [289, 429] on span "150MG TBL MRL 45" at bounding box center [274, 424] width 105 height 12
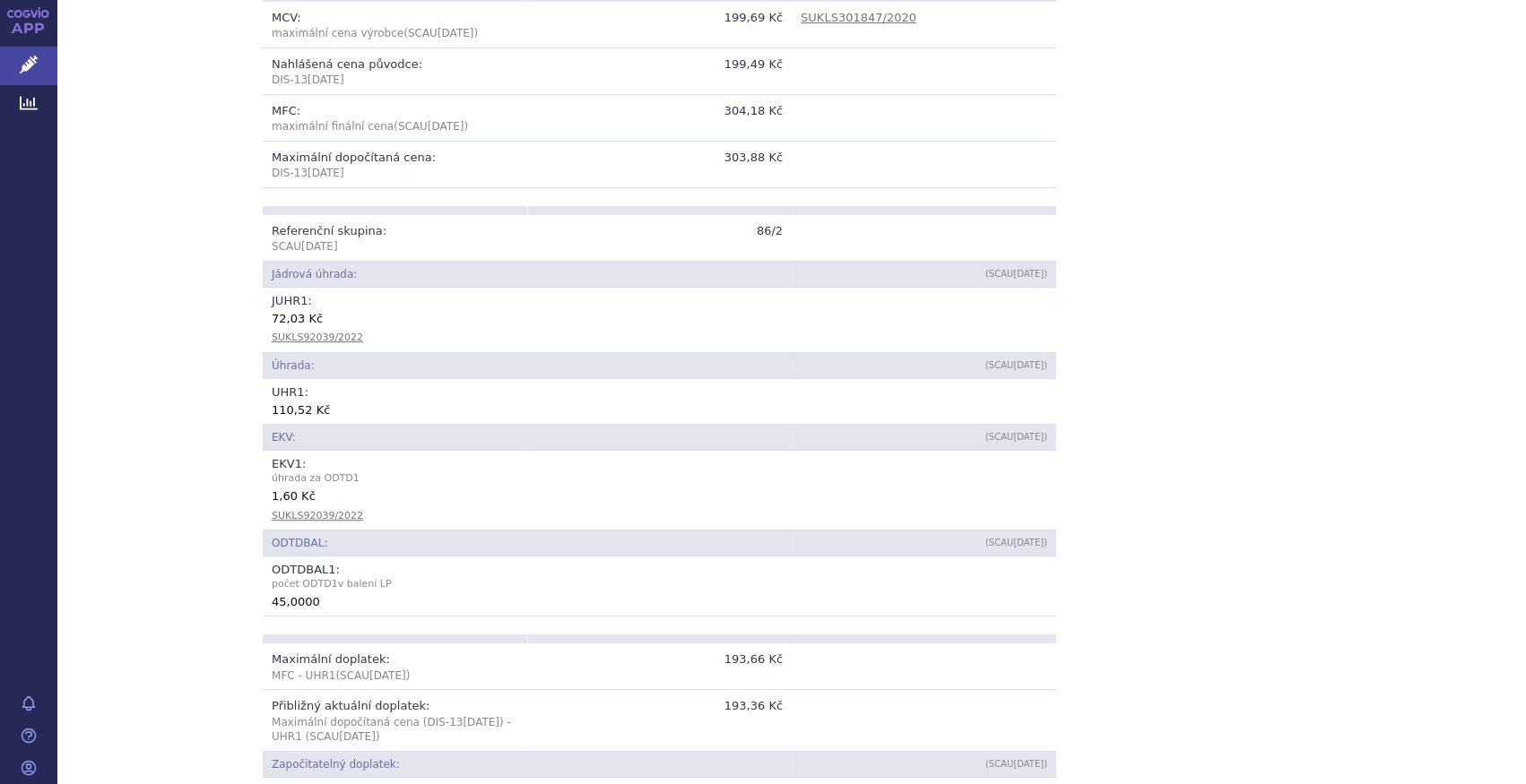
scroll to position [489, 0]
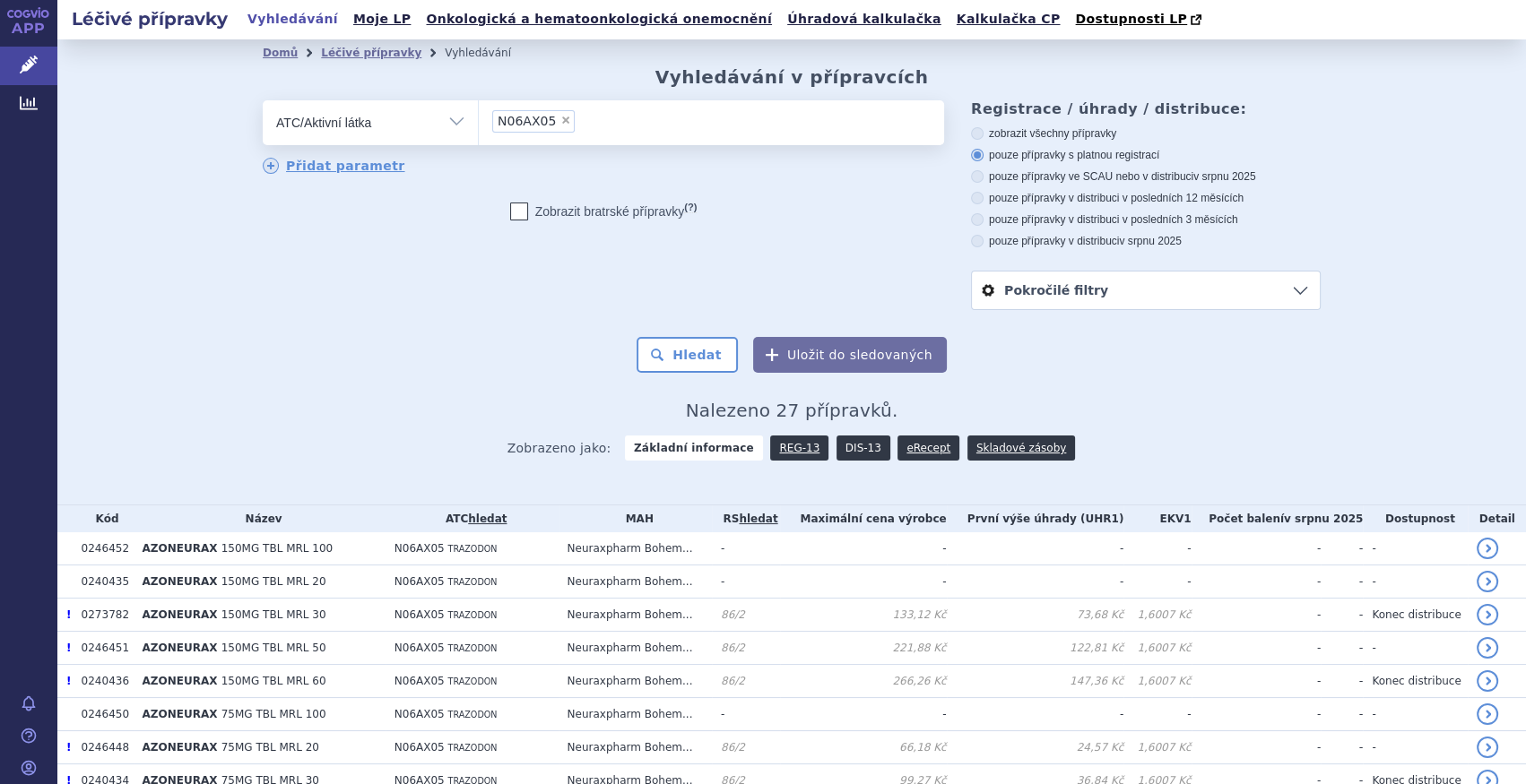
click at [841, 442] on link "DIS-13" at bounding box center [863, 448] width 53 height 25
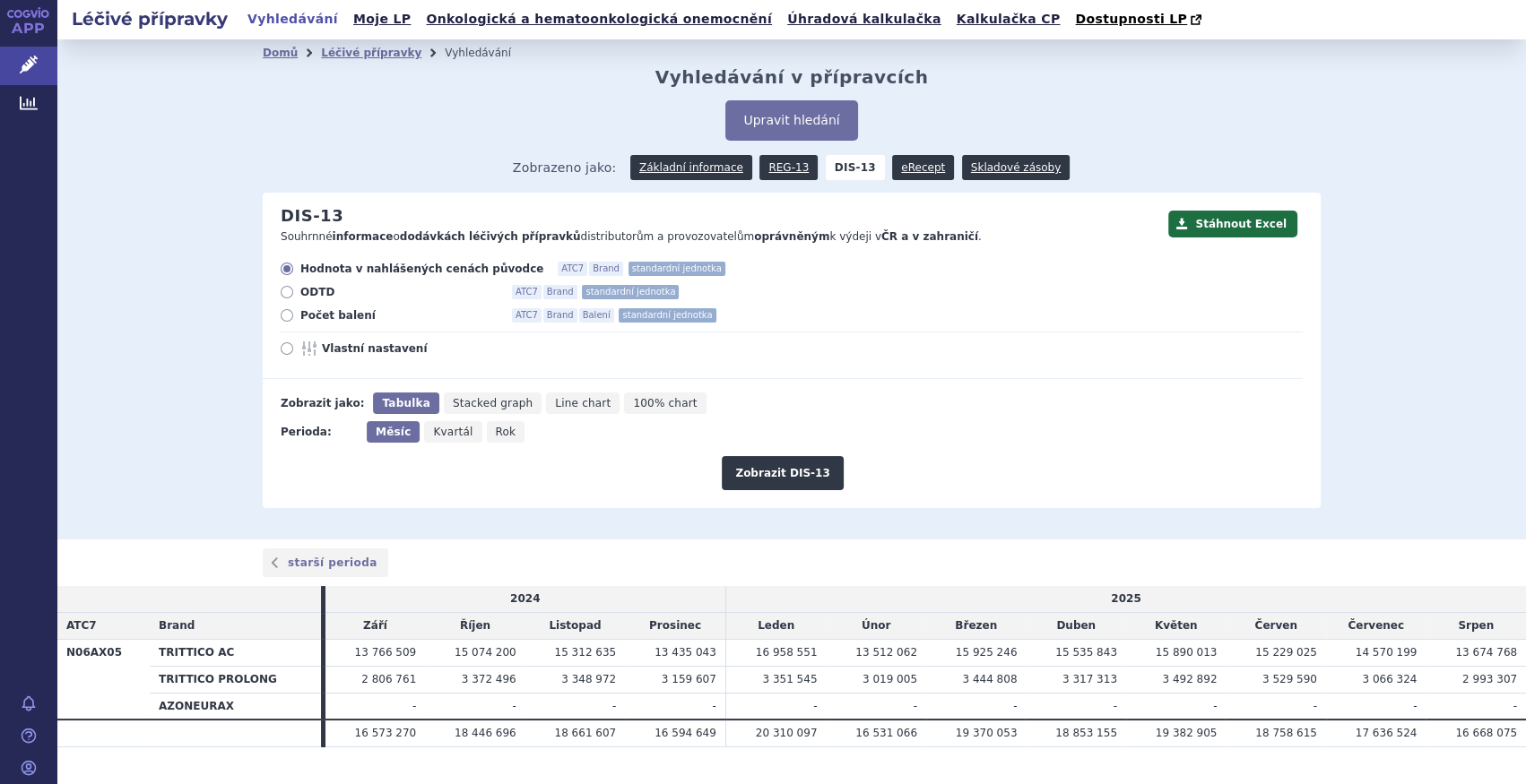
click at [347, 331] on div "Hodnota v nahlášených cenách původce ATC7 Brand standardní jednotka ODTD ATC7 B…" at bounding box center [782, 319] width 1040 height 117
click at [341, 323] on span "Počet balení" at bounding box center [399, 315] width 198 height 14
click at [294, 323] on input "Počet balení ATC7 Brand Balení standardní jednotka" at bounding box center [288, 318] width 11 height 11
radio input "true"
click at [771, 472] on button "Zobrazit DIS-13" at bounding box center [781, 473] width 121 height 34
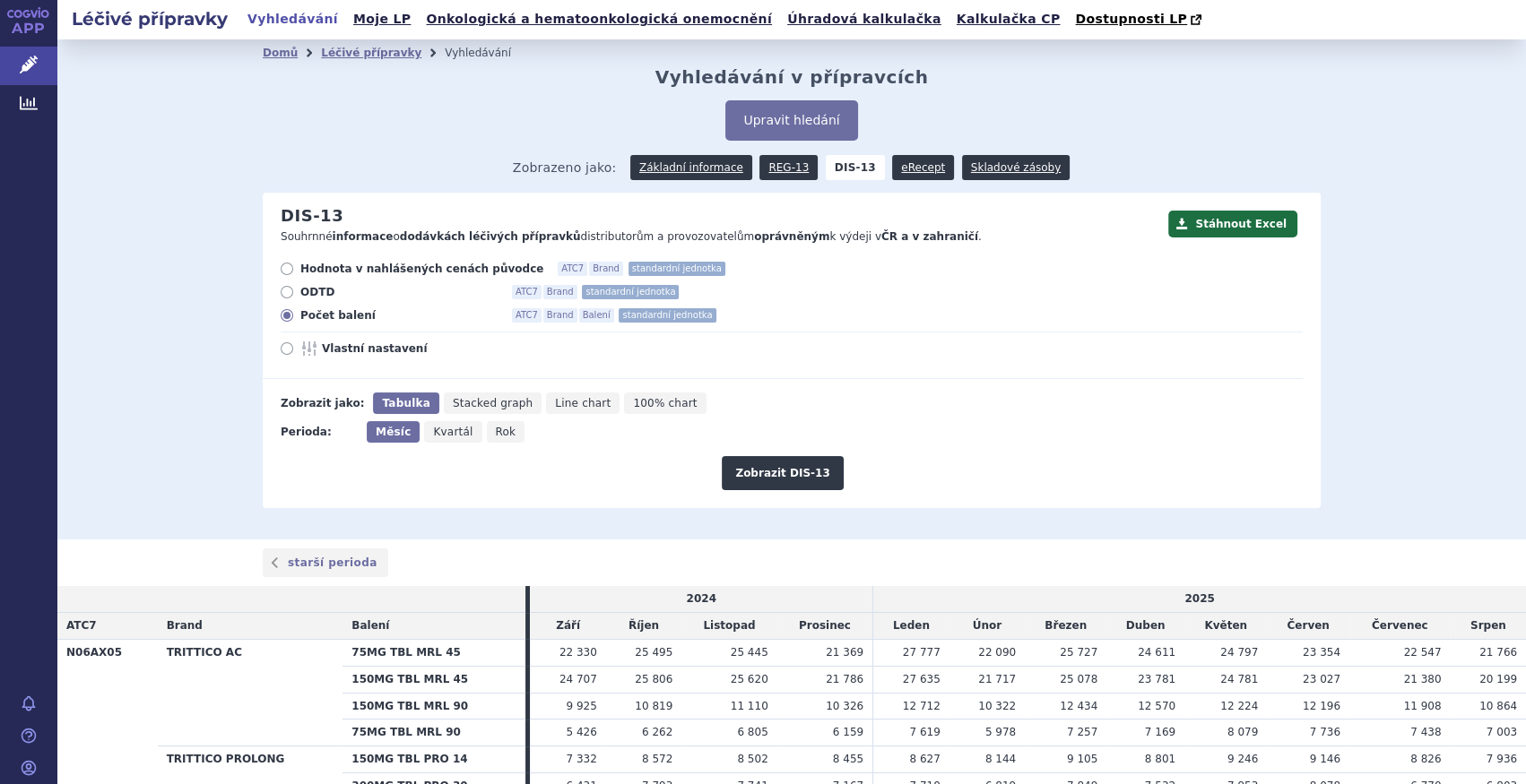
click at [496, 428] on span "Rok" at bounding box center [506, 432] width 21 height 12
click at [487, 428] on input "Rok" at bounding box center [493, 427] width 11 height 11
radio input "true"
click at [792, 483] on button "Zobrazit DIS-13" at bounding box center [781, 473] width 121 height 34
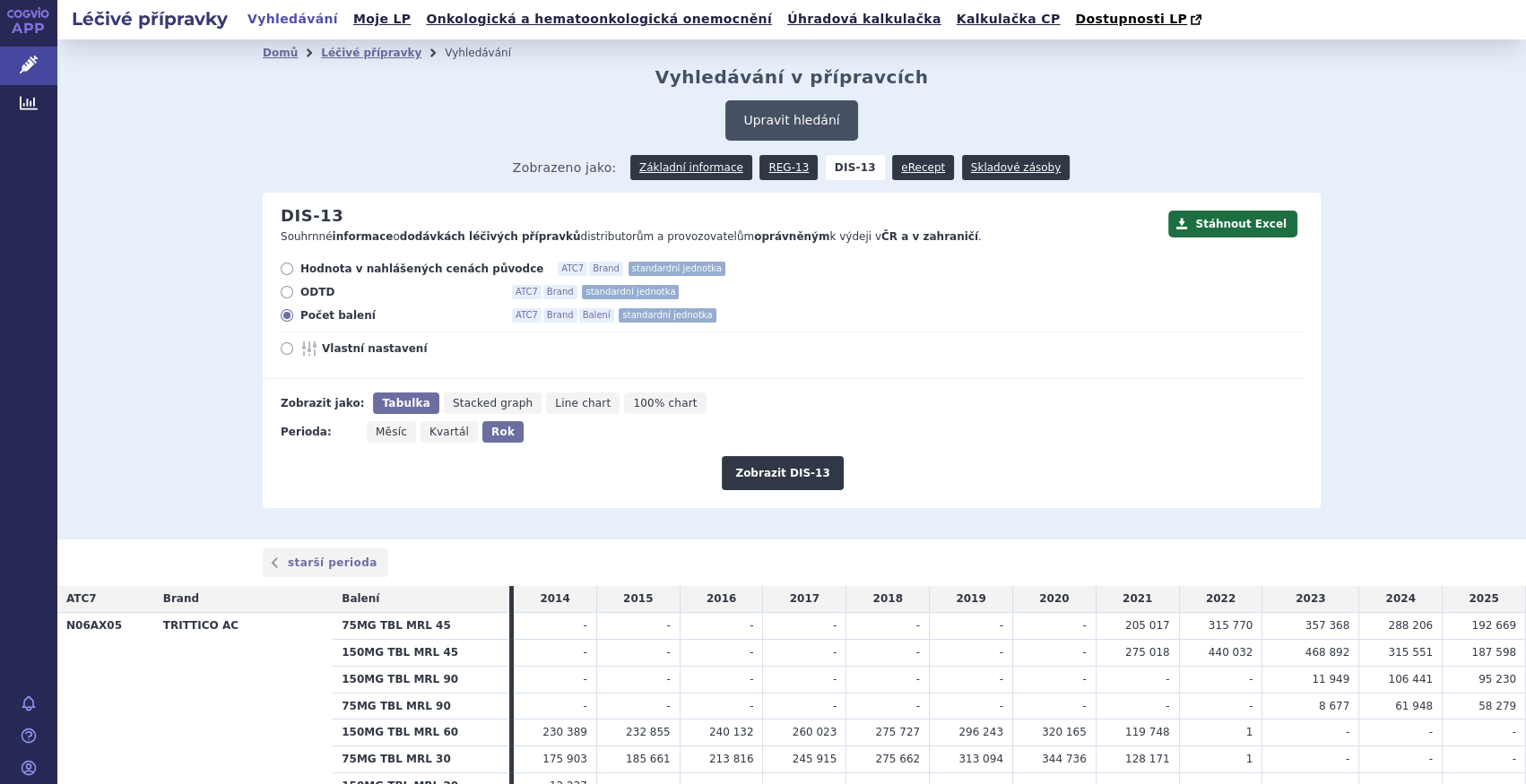
click at [769, 133] on button "Upravit hledání" at bounding box center [791, 120] width 132 height 40
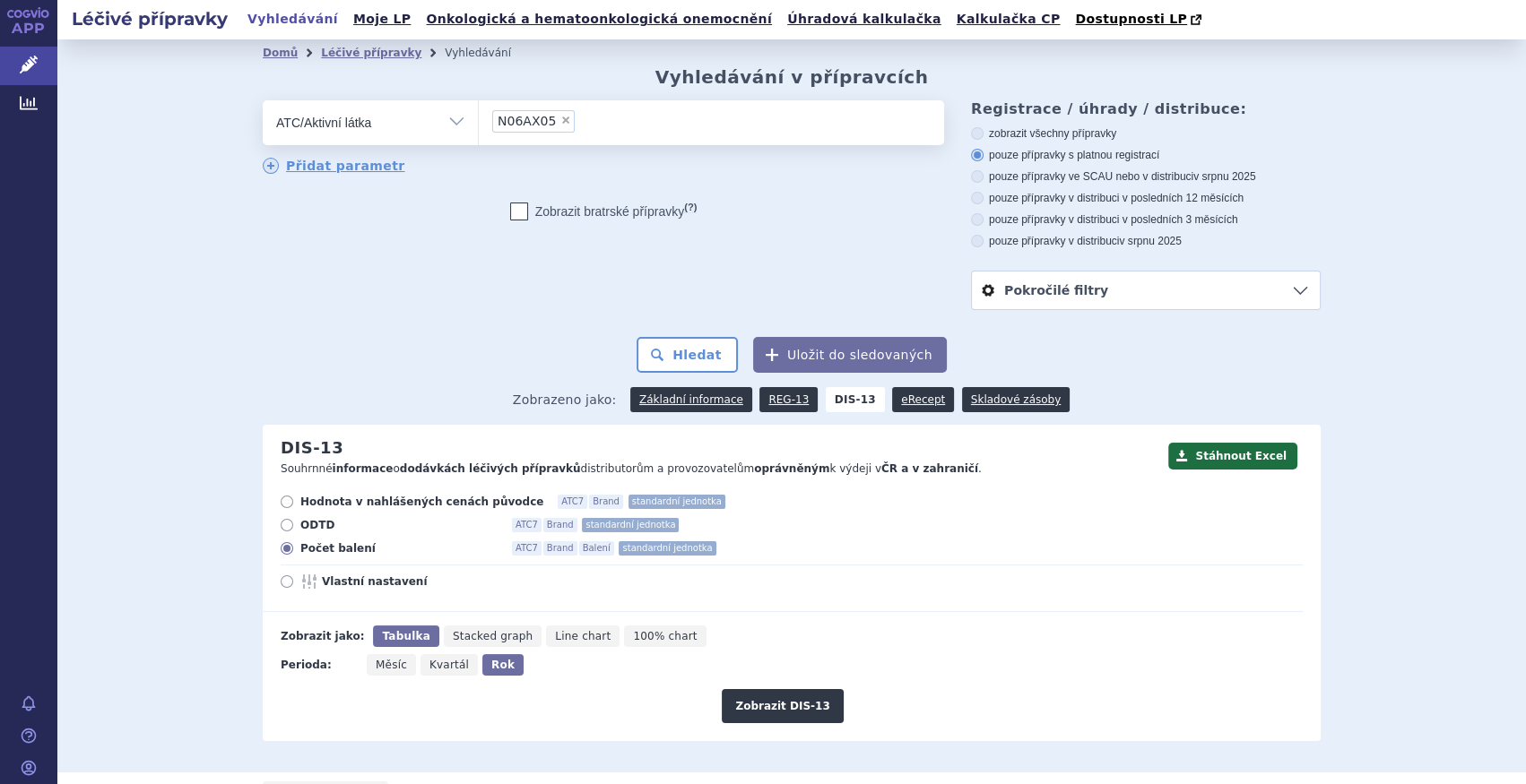
click at [560, 121] on span "×" at bounding box center [565, 120] width 10 height 10
click at [479, 121] on select "N06AX05" at bounding box center [478, 122] width 1 height 45
select select
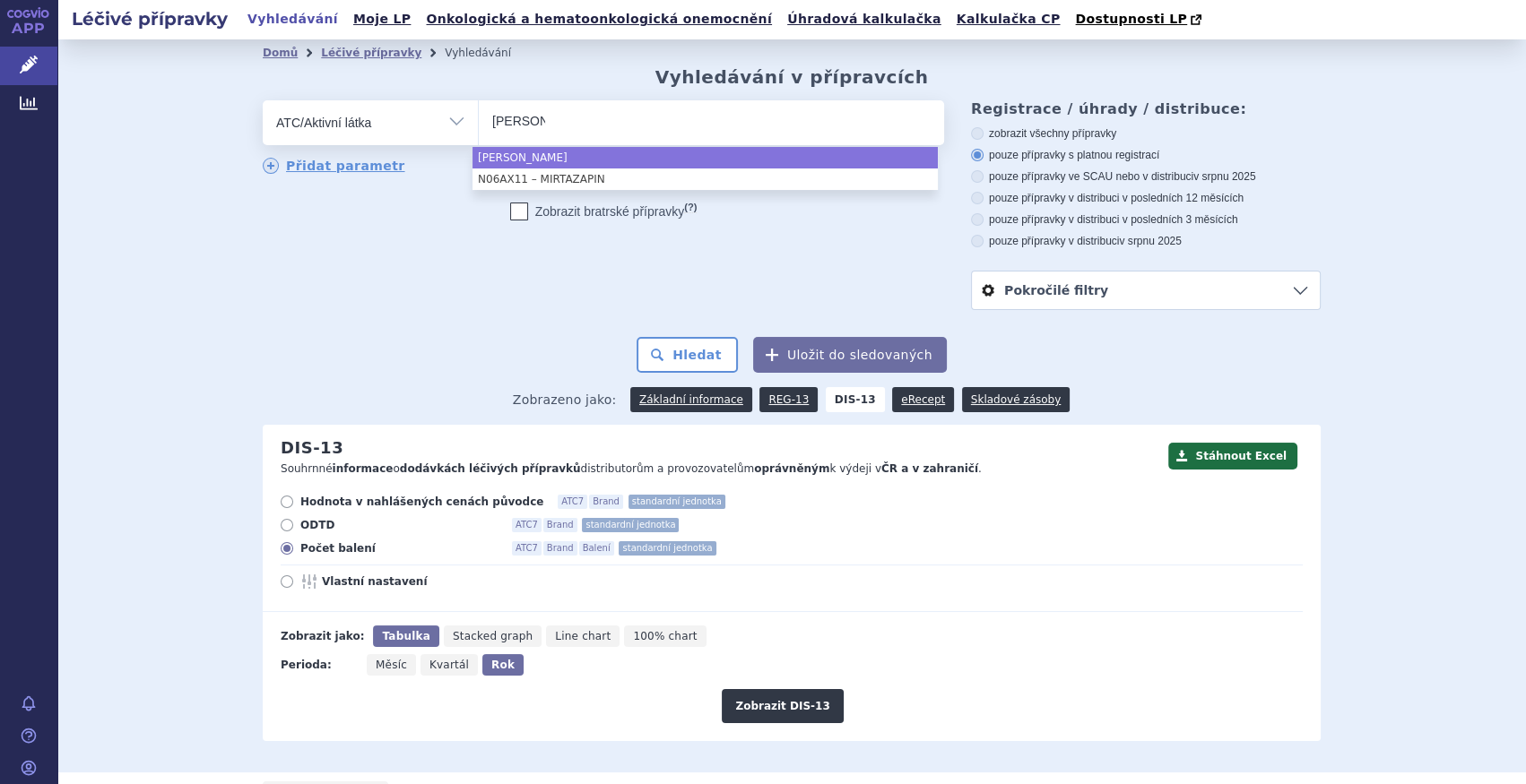
type input "MIRTA"
select select "N06AX11"
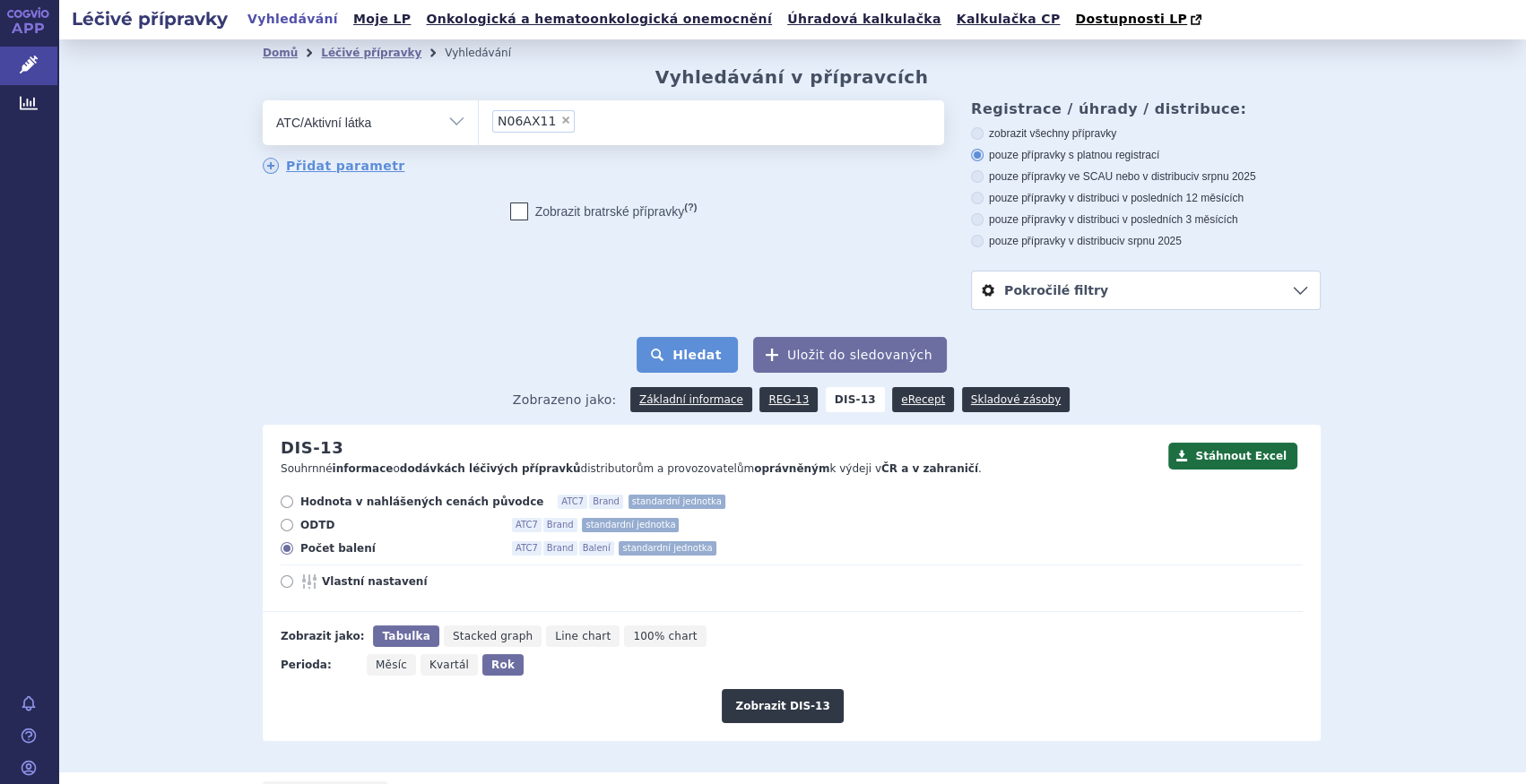
click at [688, 343] on button "Hledat" at bounding box center [687, 355] width 101 height 36
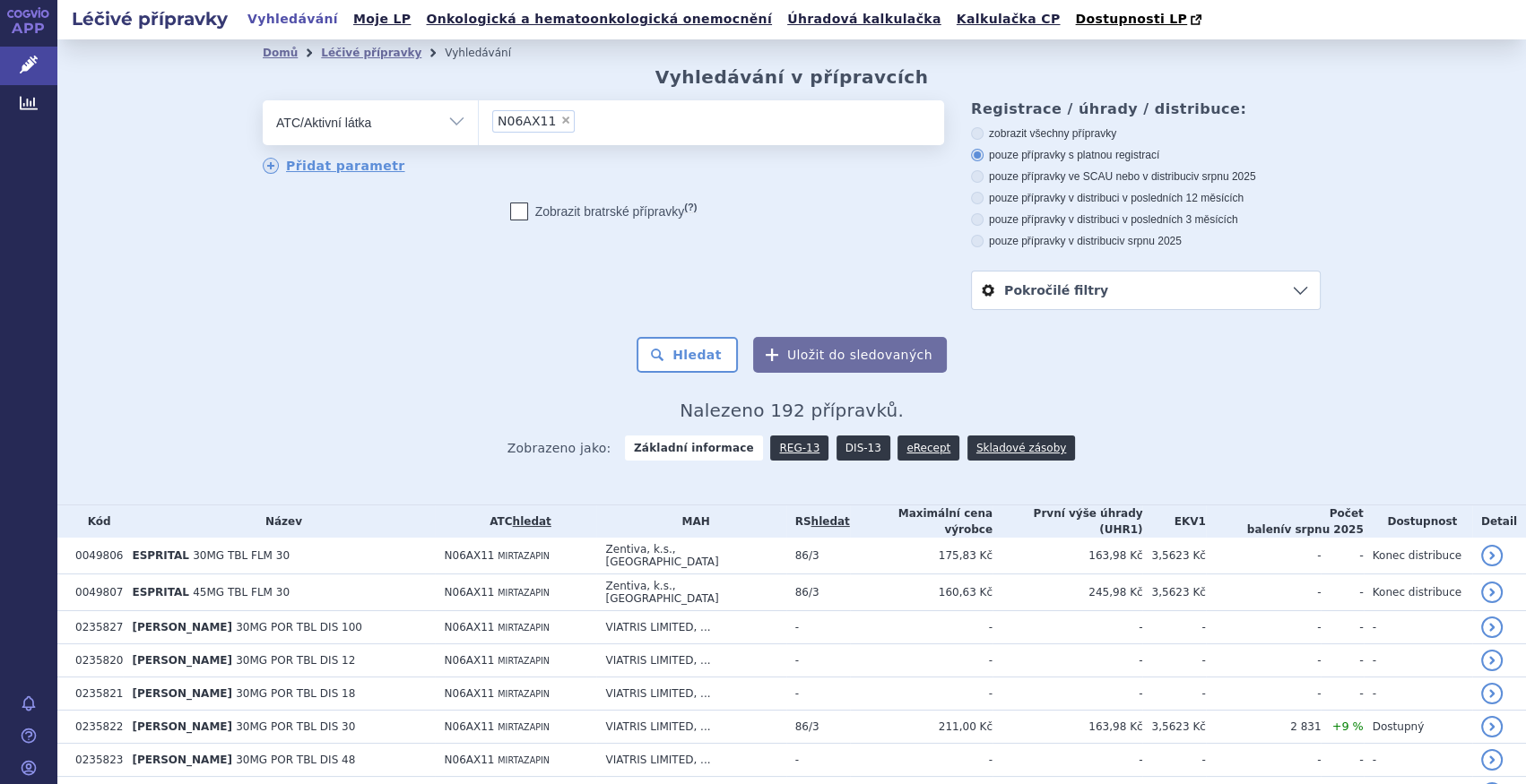
click at [854, 448] on link "DIS-13" at bounding box center [863, 448] width 53 height 25
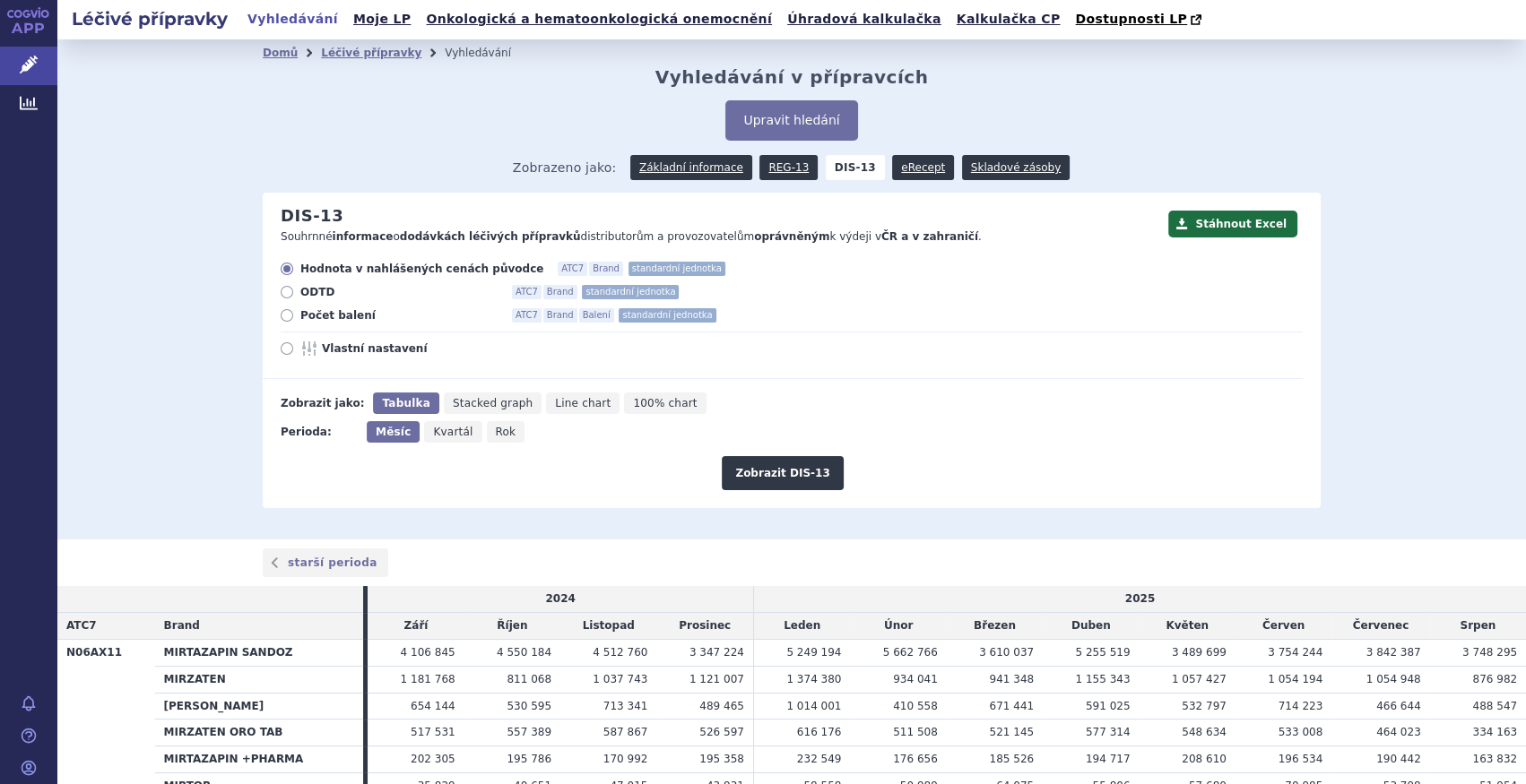
click at [330, 314] on span "Počet balení" at bounding box center [399, 315] width 198 height 14
click at [294, 314] on input "Počet balení ATC7 Brand Balení standardní jednotka" at bounding box center [288, 318] width 11 height 11
radio input "true"
click at [487, 437] on icon "Rok" at bounding box center [506, 432] width 38 height 22
click at [487, 433] on input "Rok" at bounding box center [493, 427] width 11 height 11
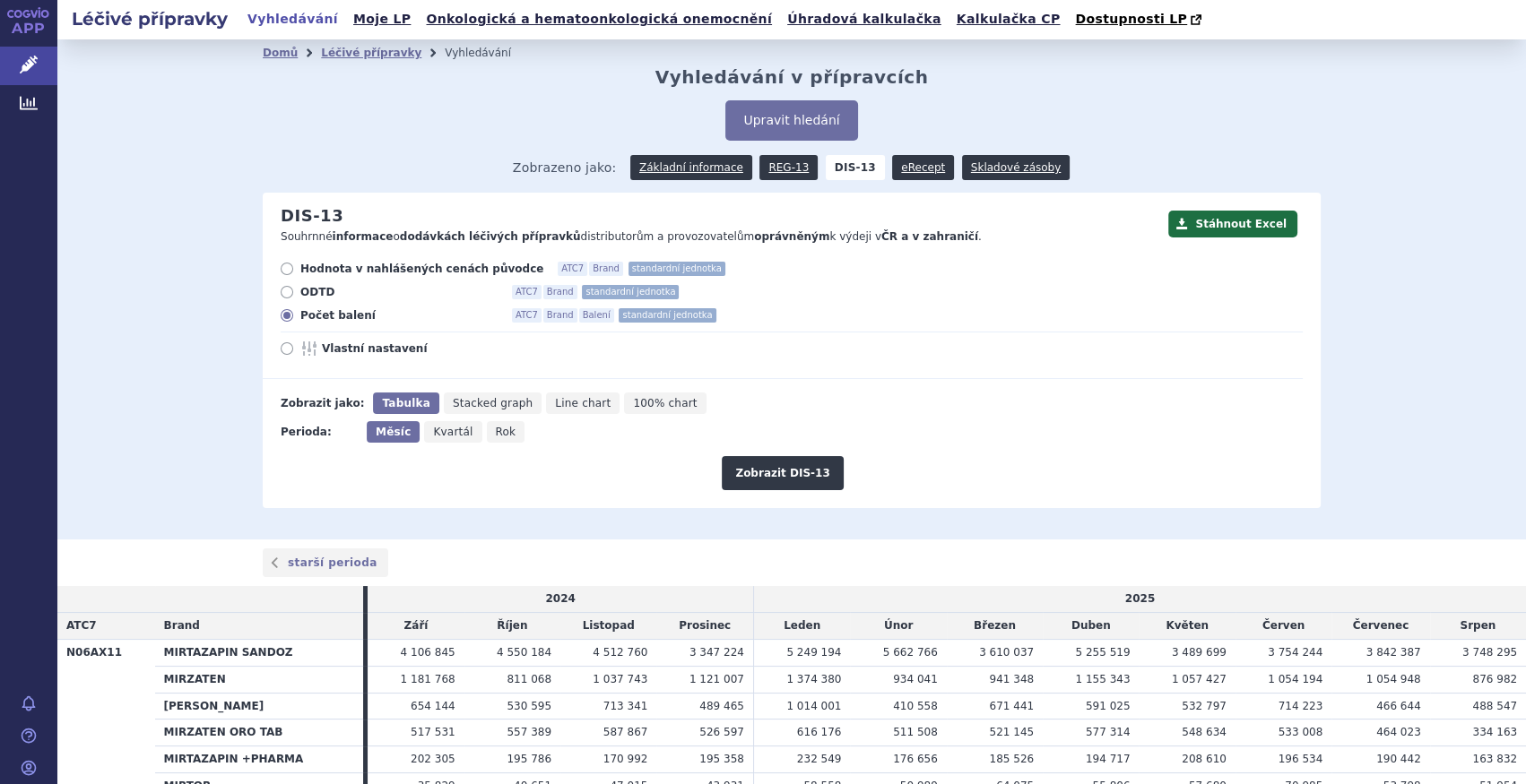
radio input "true"
click at [747, 476] on button "Zobrazit DIS-13" at bounding box center [781, 473] width 121 height 34
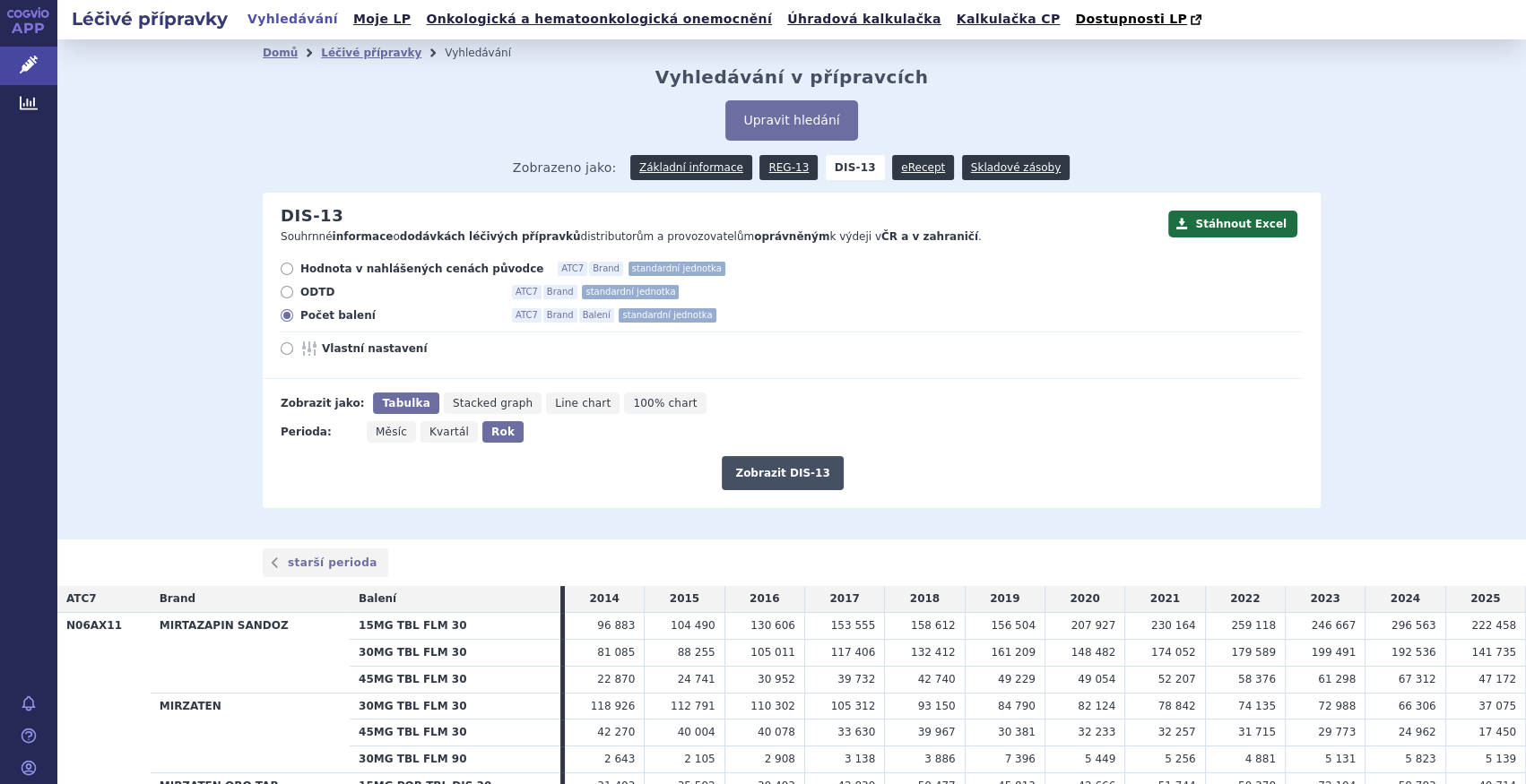
click at [786, 475] on button "Zobrazit DIS-13" at bounding box center [781, 473] width 121 height 34
click at [789, 483] on button "Zobrazit DIS-13" at bounding box center [781, 473] width 121 height 34
click at [1230, 237] on button "Stáhnout Excel" at bounding box center [1233, 224] width 129 height 27
click at [1423, 678] on span "67 312" at bounding box center [1417, 679] width 37 height 12
click at [710, 170] on link "Základní informace" at bounding box center [691, 168] width 122 height 25
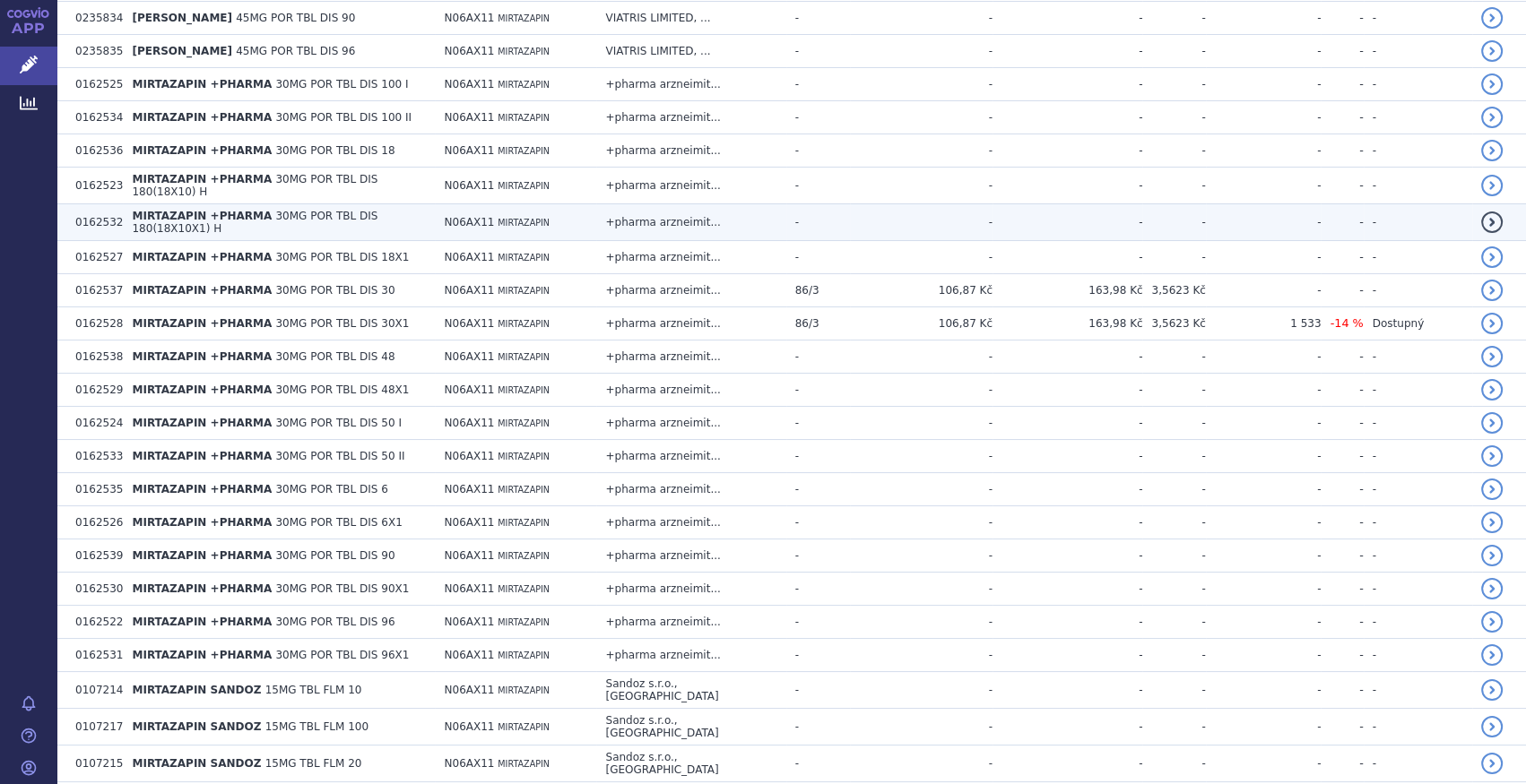
scroll to position [1385, 0]
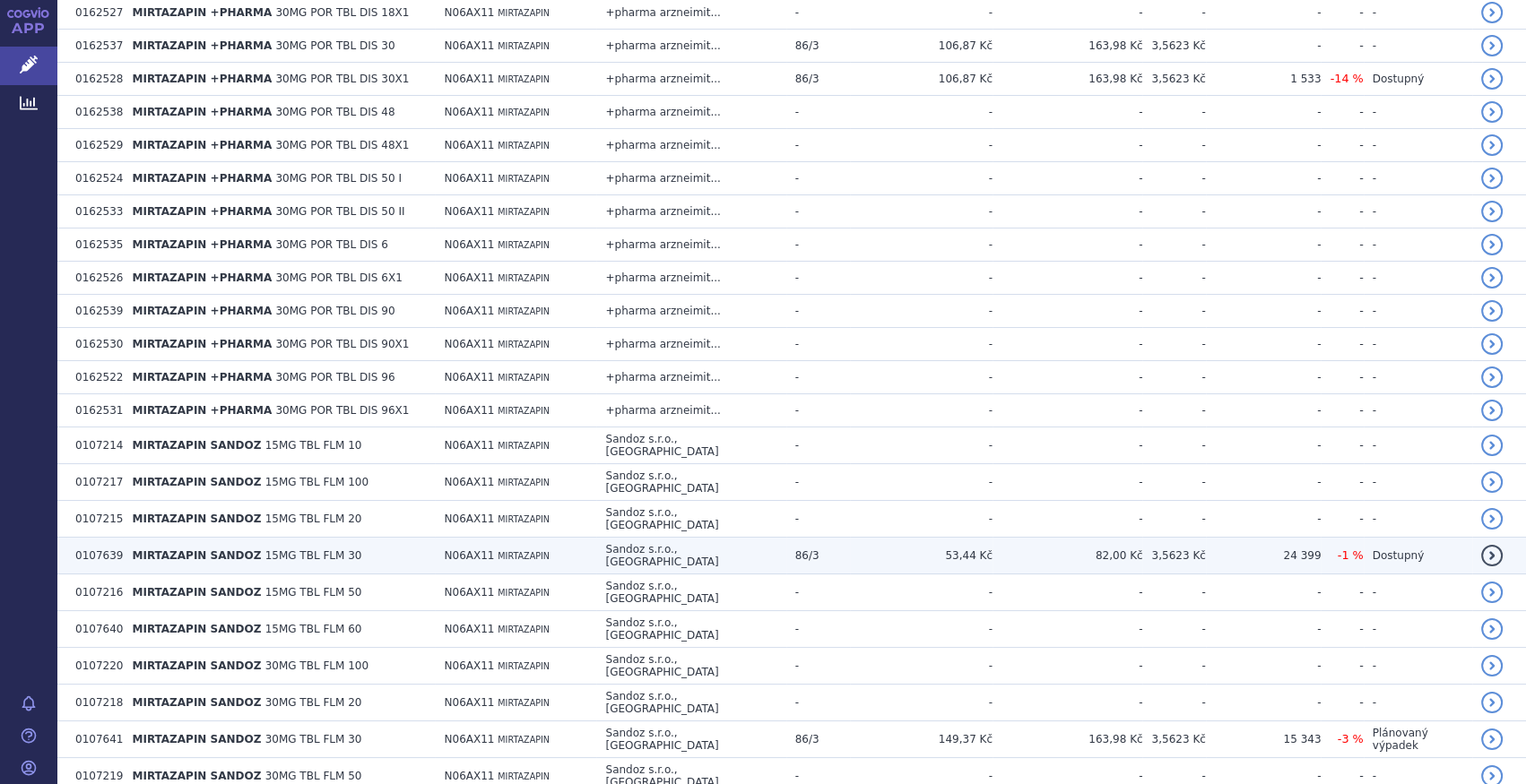
click at [336, 538] on td "MIRTAZAPIN SANDOZ 15MG TBL FLM 30" at bounding box center [278, 555] width 312 height 37
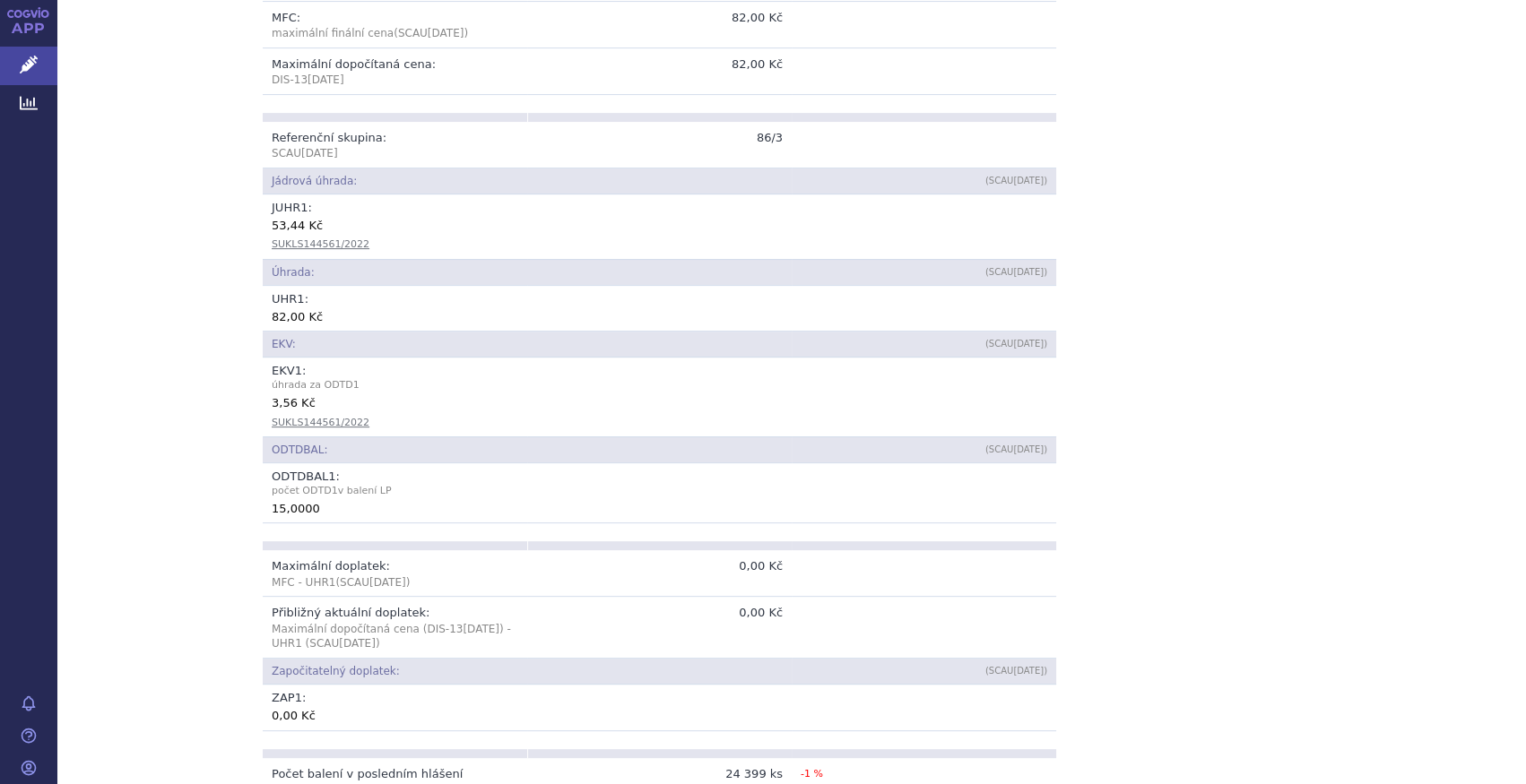
scroll to position [652, 0]
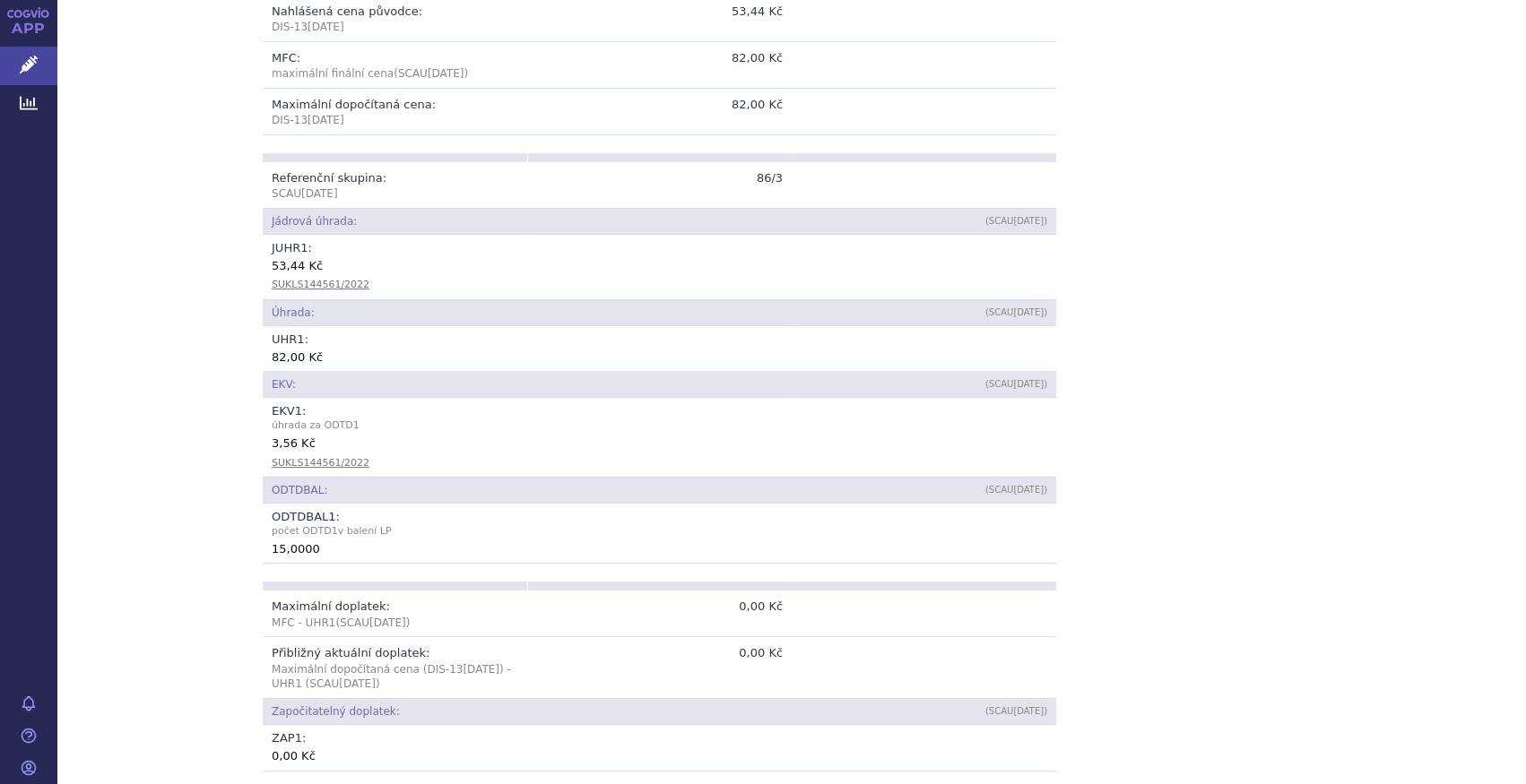
click at [709, 257] on div "53,44 Kč" at bounding box center [659, 265] width 776 height 18
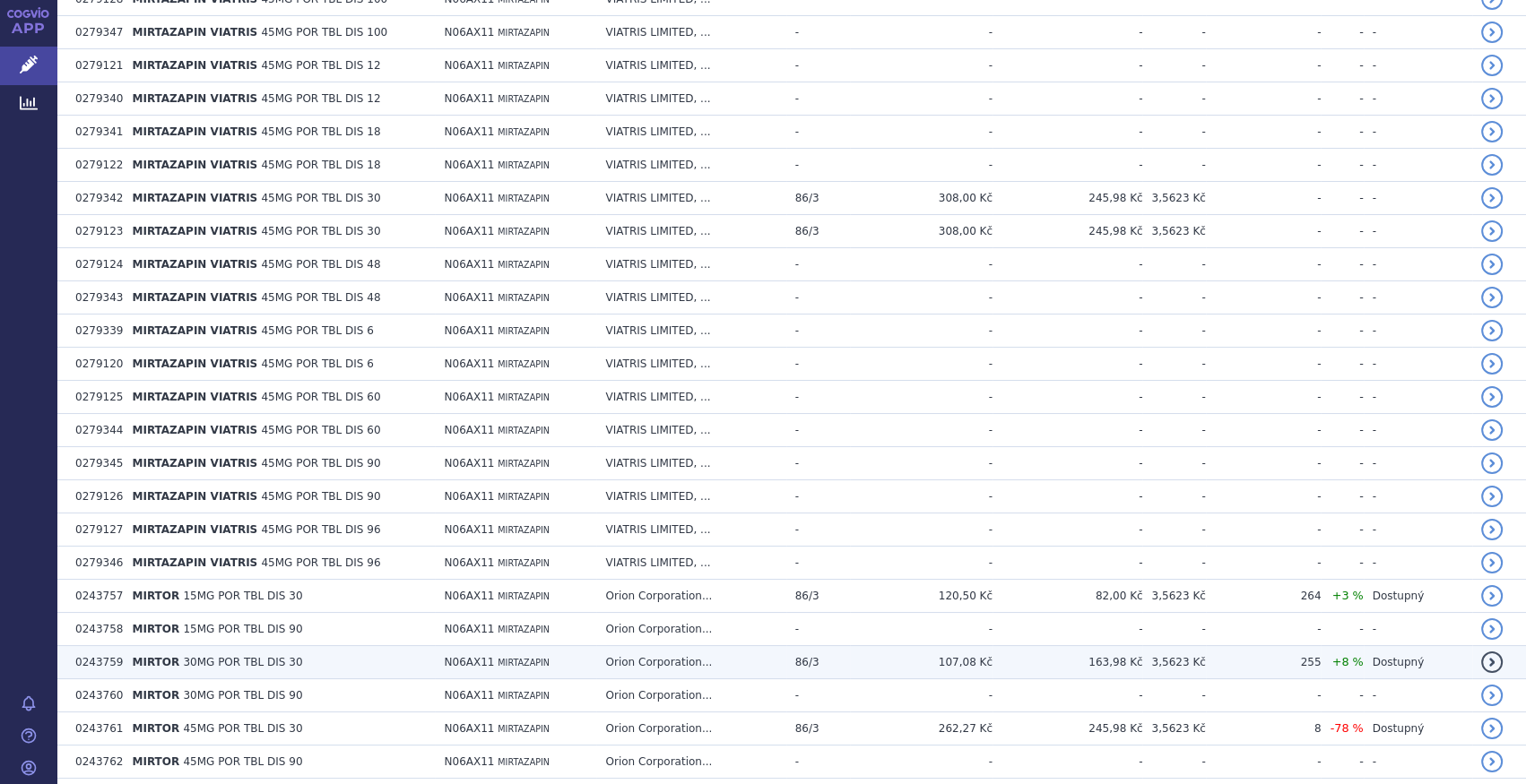
scroll to position [3187, 0]
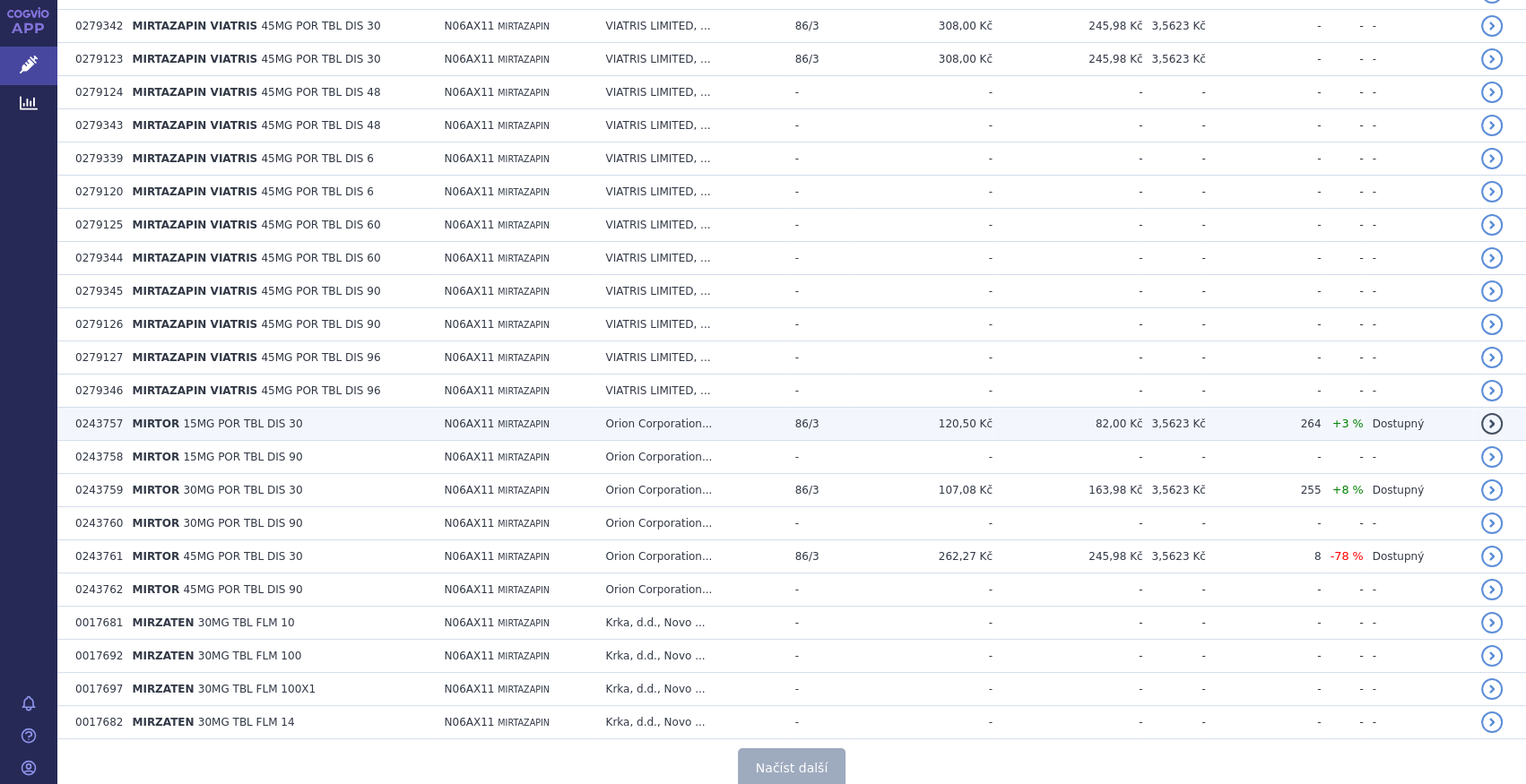
click at [319, 407] on td "MIRTOR 15MG POR TBL DIS 30" at bounding box center [278, 423] width 312 height 33
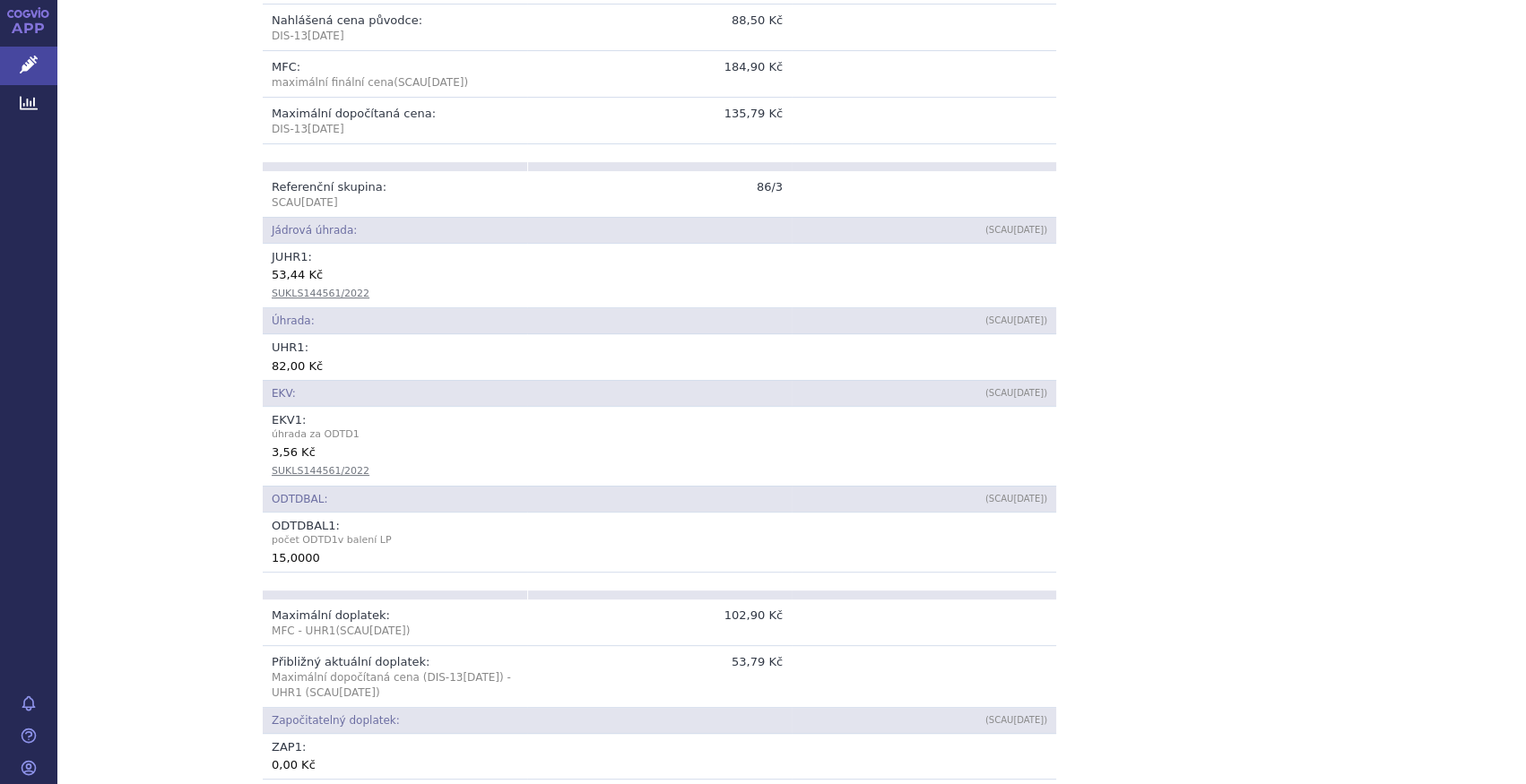
scroll to position [652, 0]
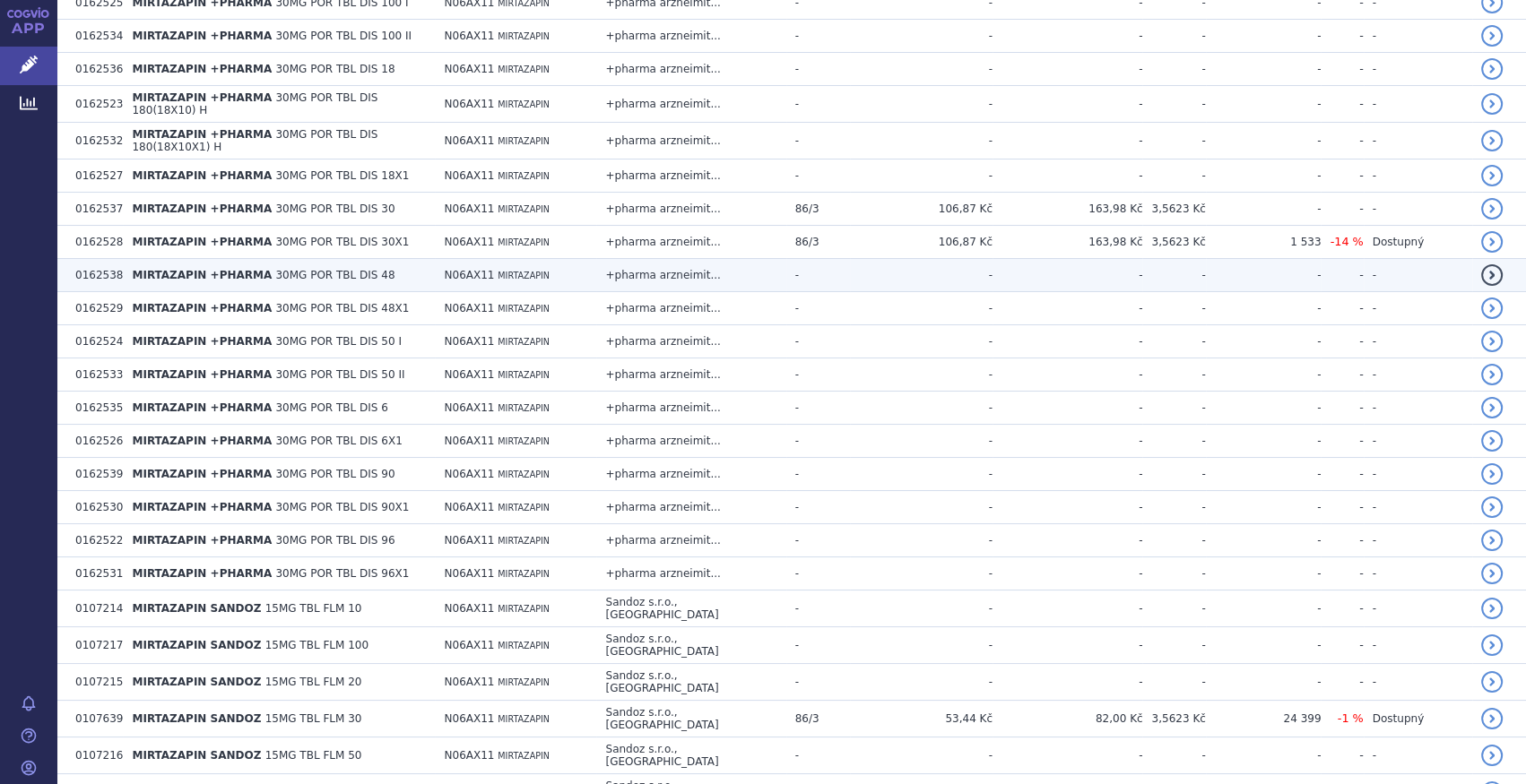
scroll to position [1630, 0]
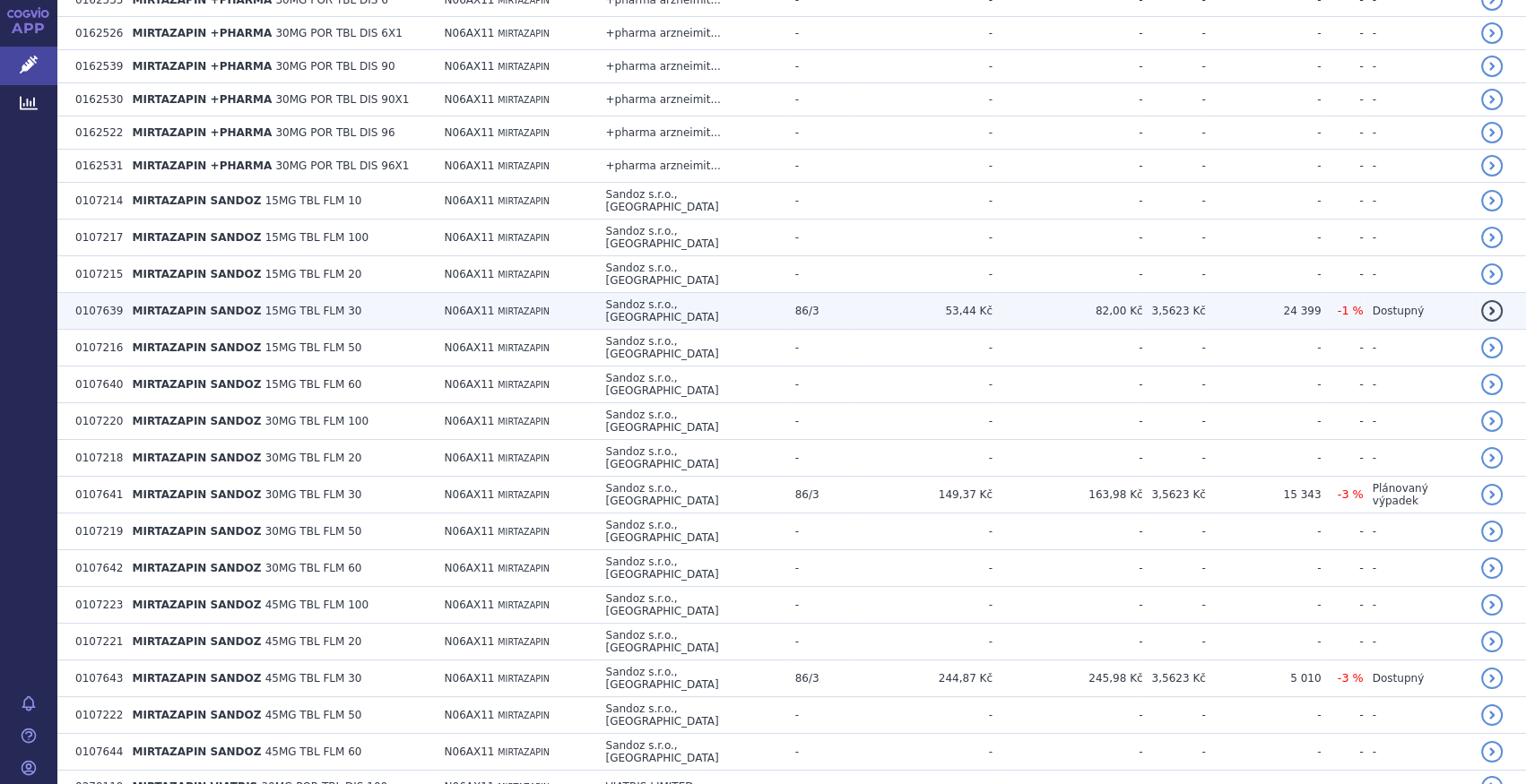
click at [393, 293] on td "MIRTAZAPIN SANDOZ 15MG TBL FLM 30" at bounding box center [278, 311] width 312 height 37
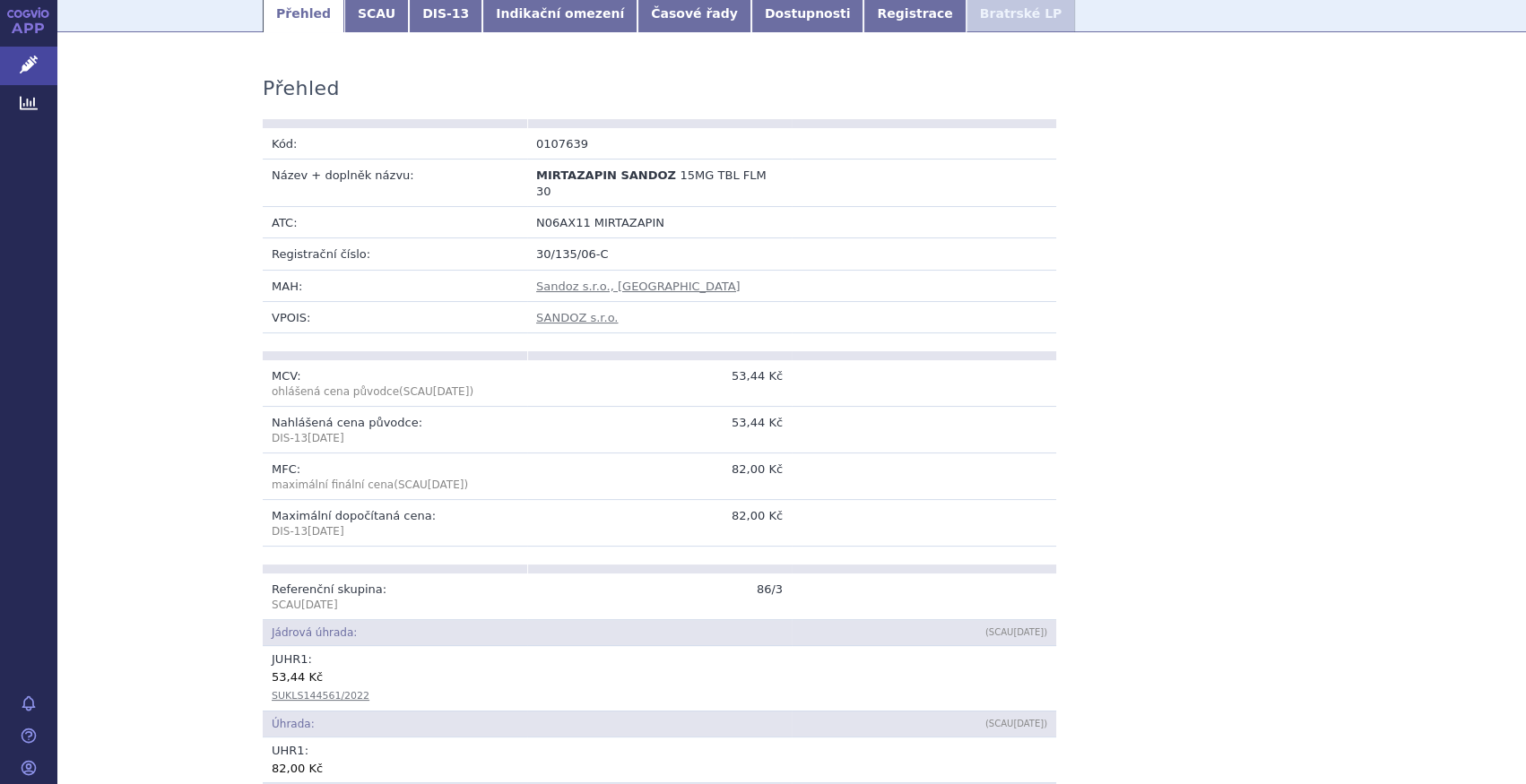
scroll to position [162, 0]
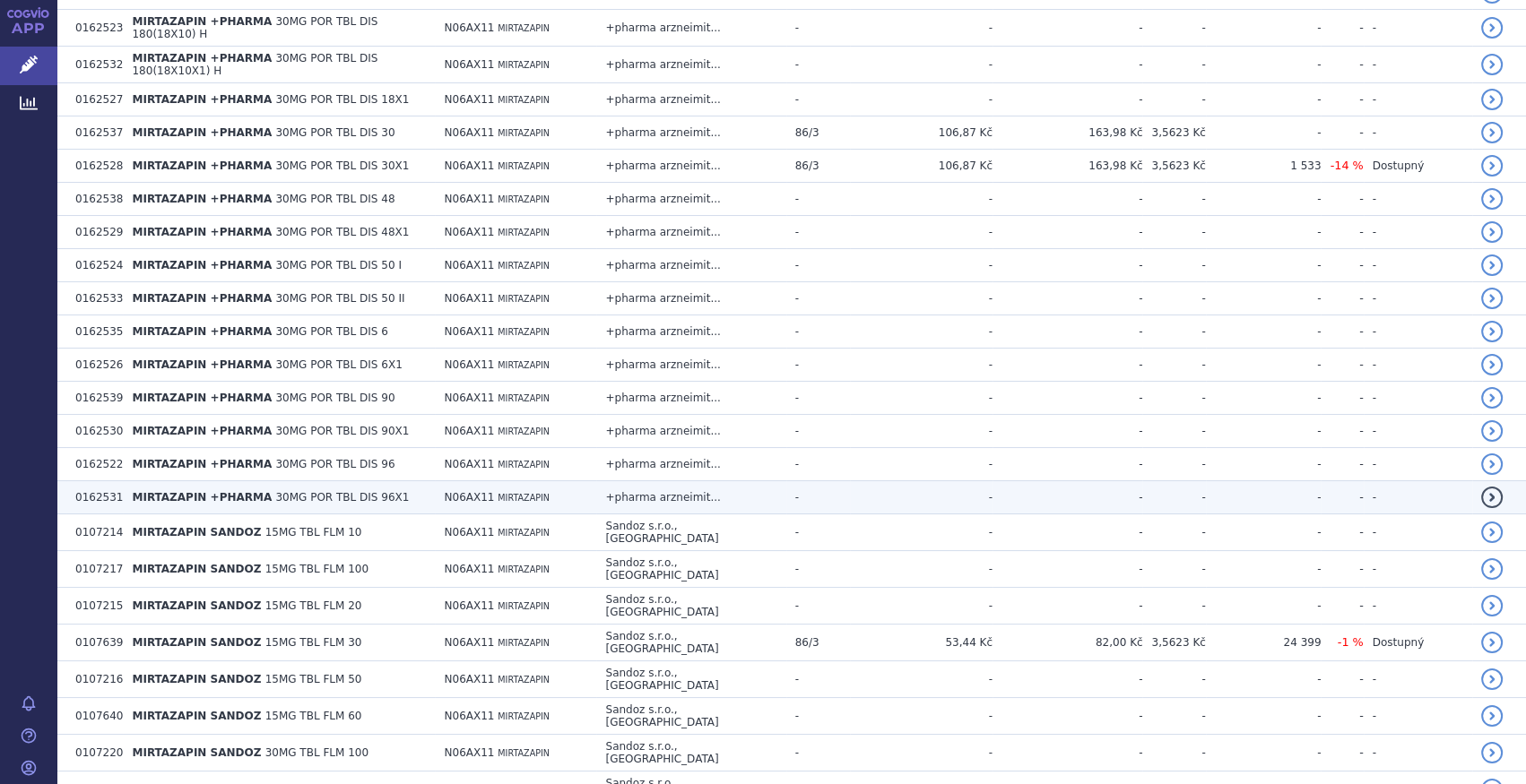
scroll to position [1548, 0]
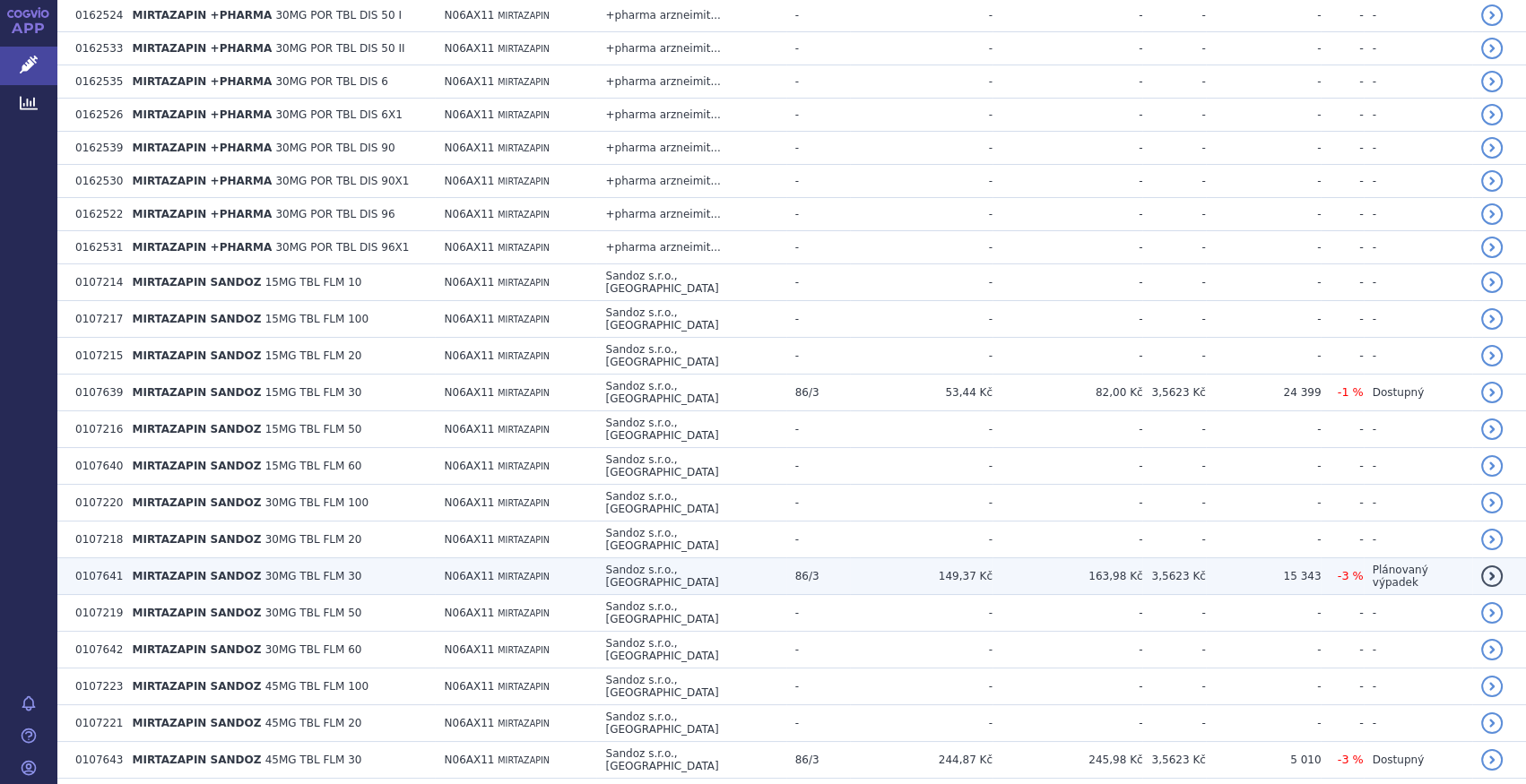
click at [363, 558] on td "MIRTAZAPIN SANDOZ 30MG TBL FLM 30" at bounding box center [278, 576] width 312 height 37
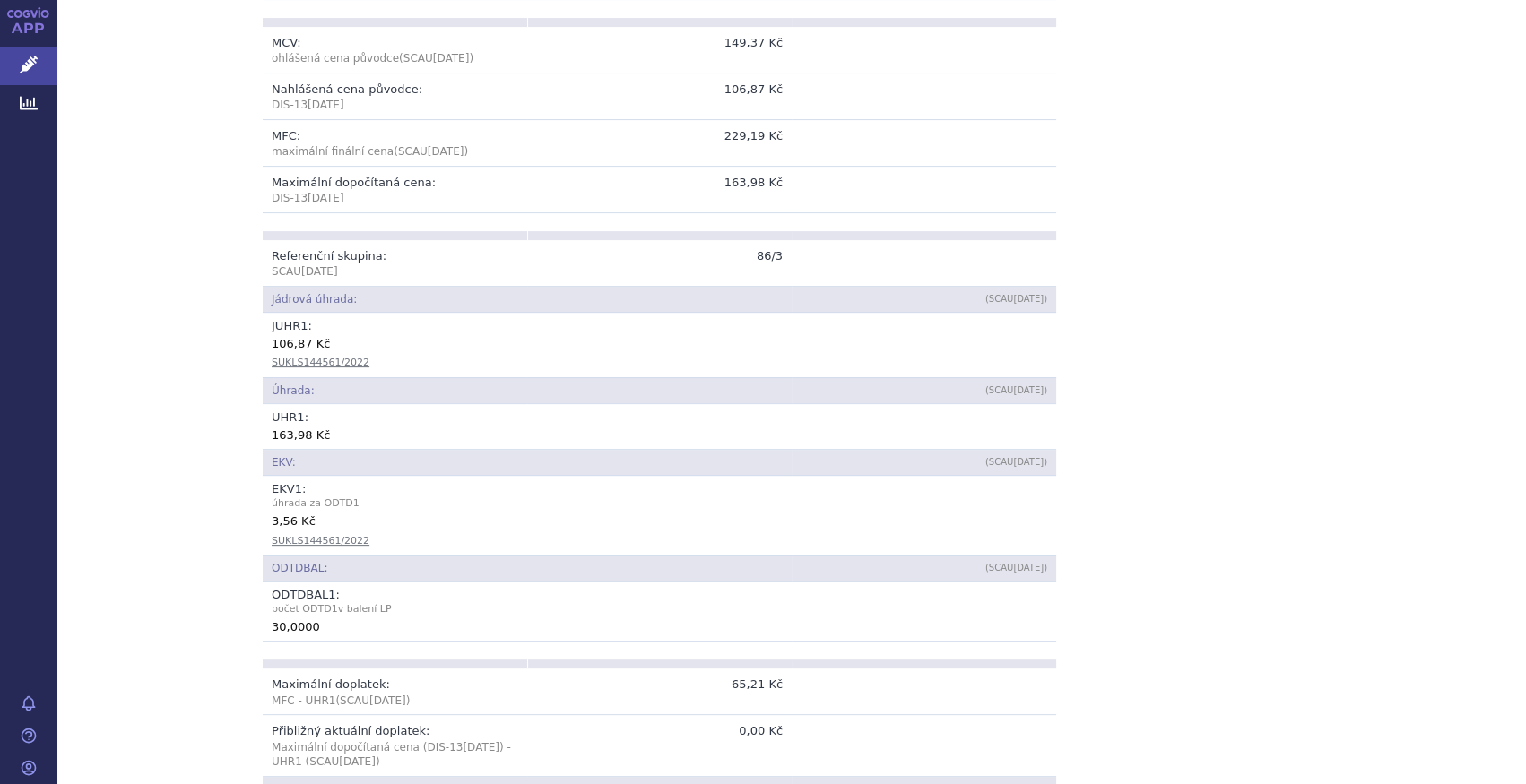
scroll to position [733, 0]
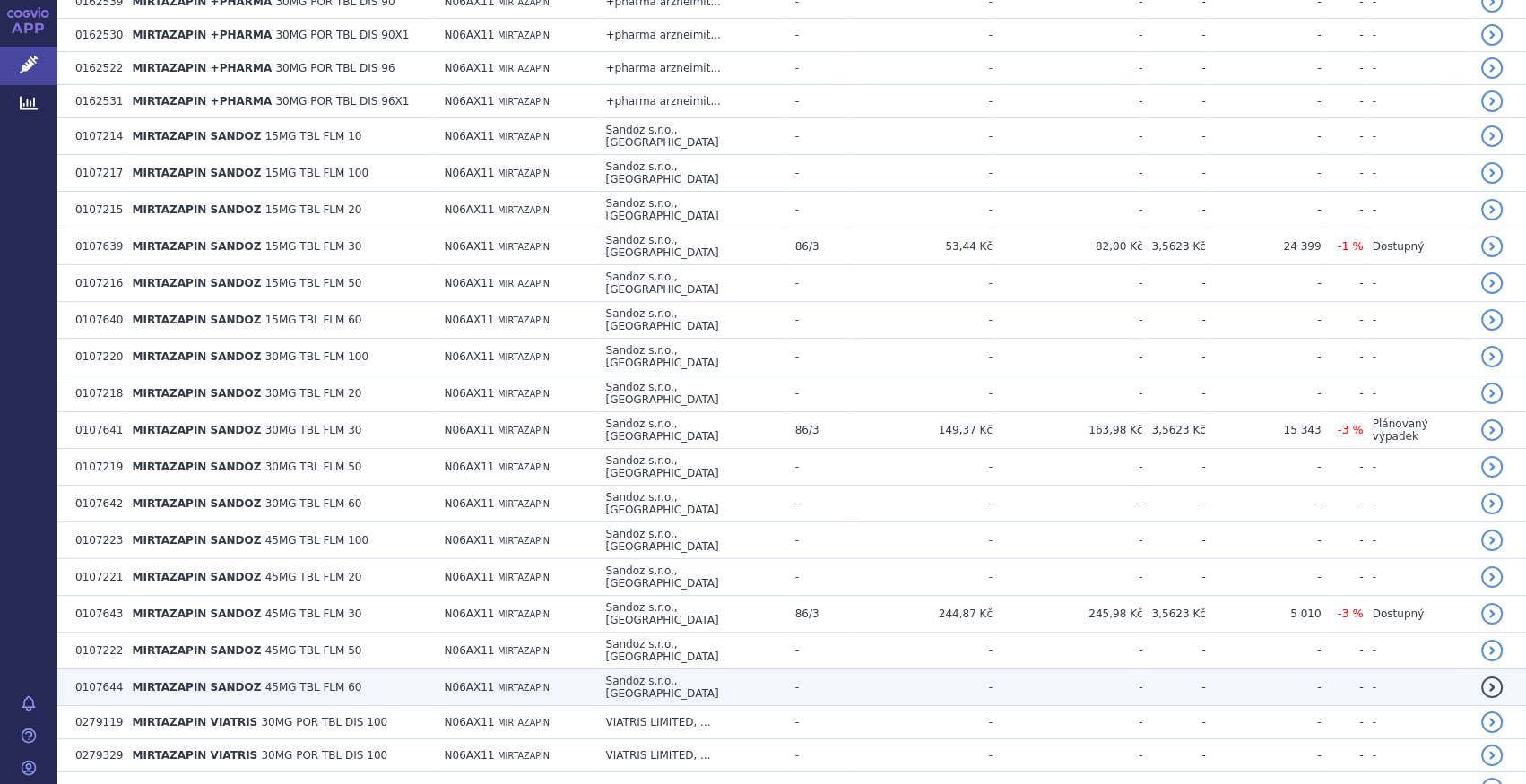
scroll to position [1873, 0]
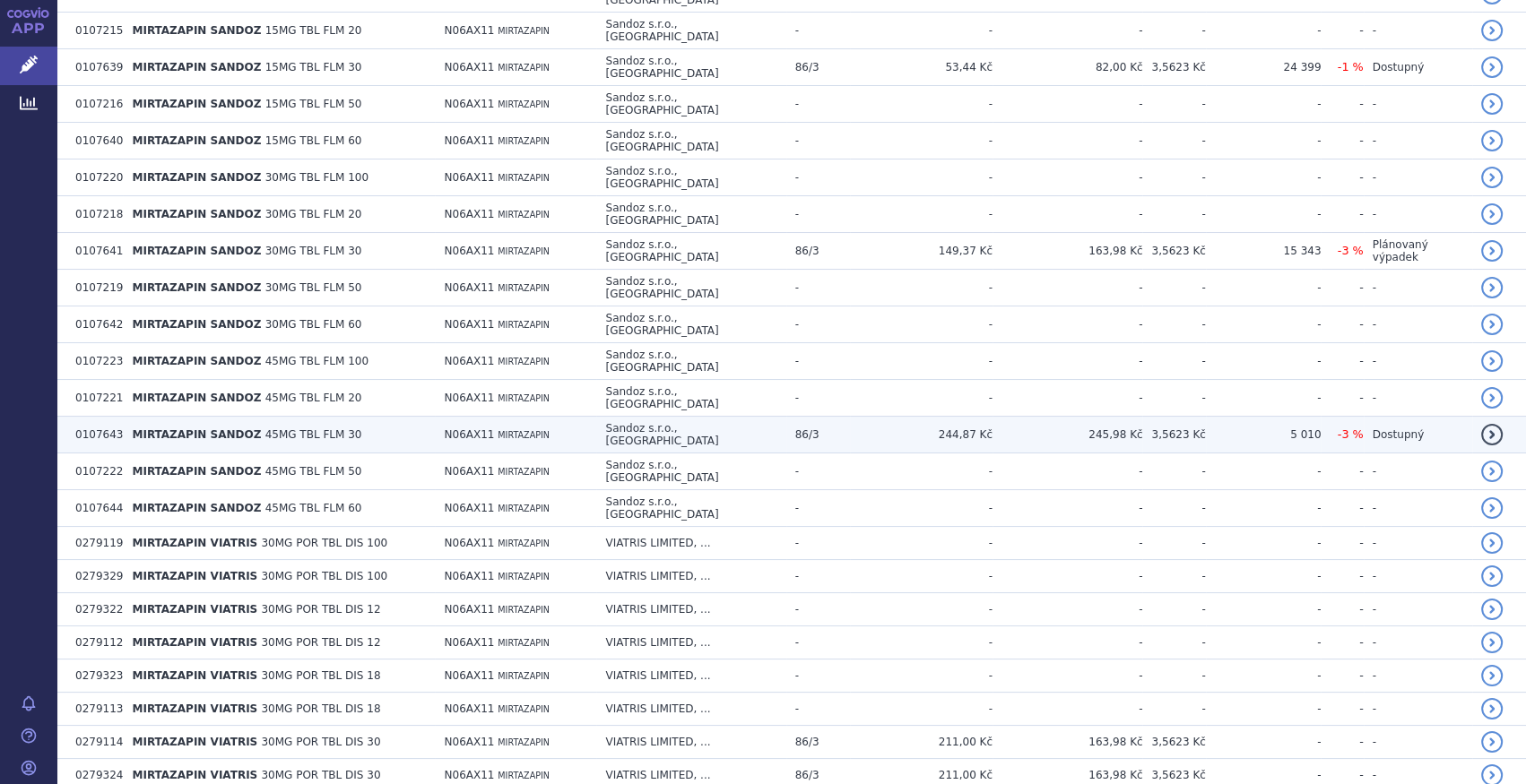
click at [357, 417] on td "MIRTAZAPIN SANDOZ 45MG TBL FLM 30" at bounding box center [278, 435] width 312 height 37
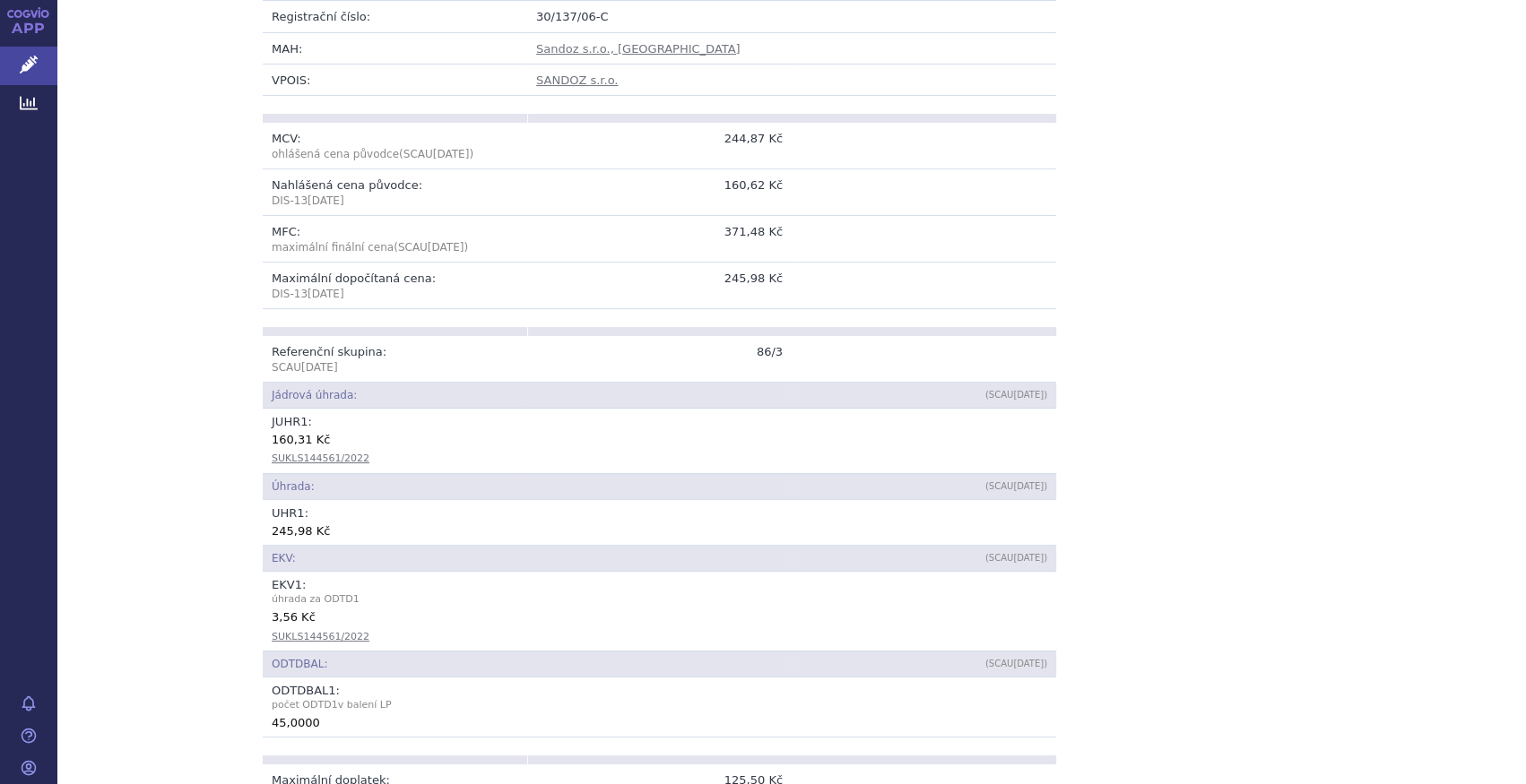
scroll to position [733, 0]
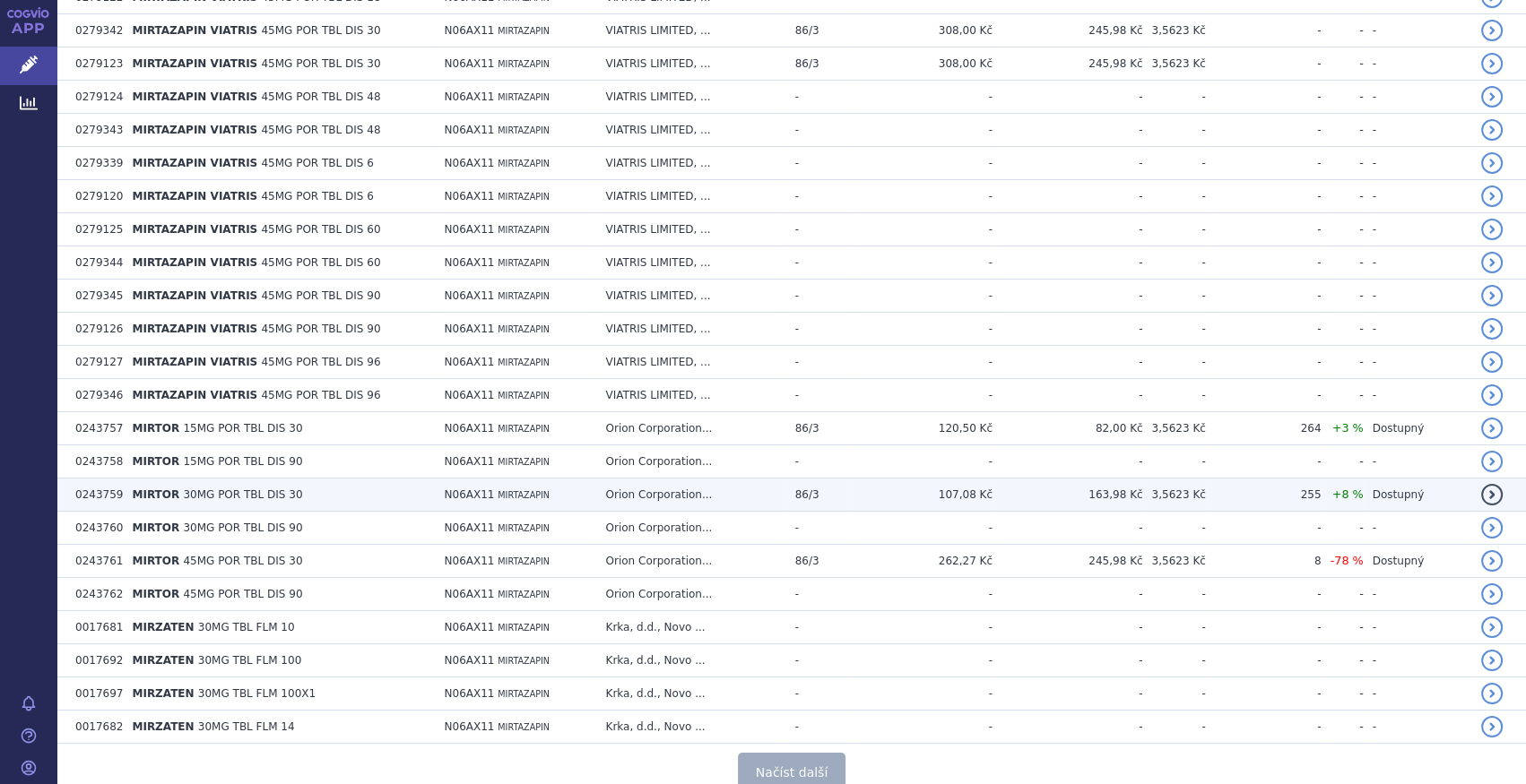
scroll to position [3187, 0]
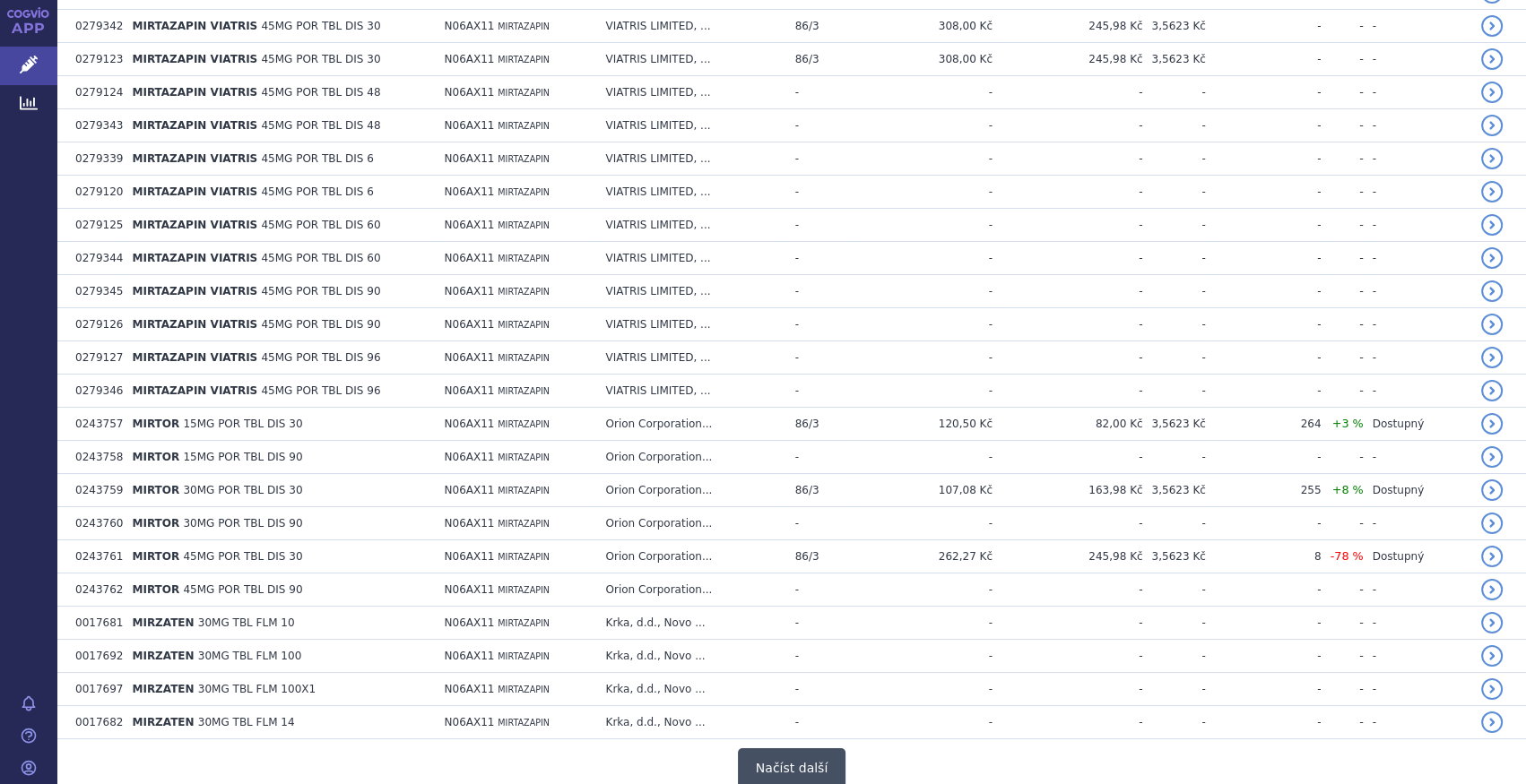
click at [761, 748] on button "Načíst další" at bounding box center [792, 768] width 108 height 40
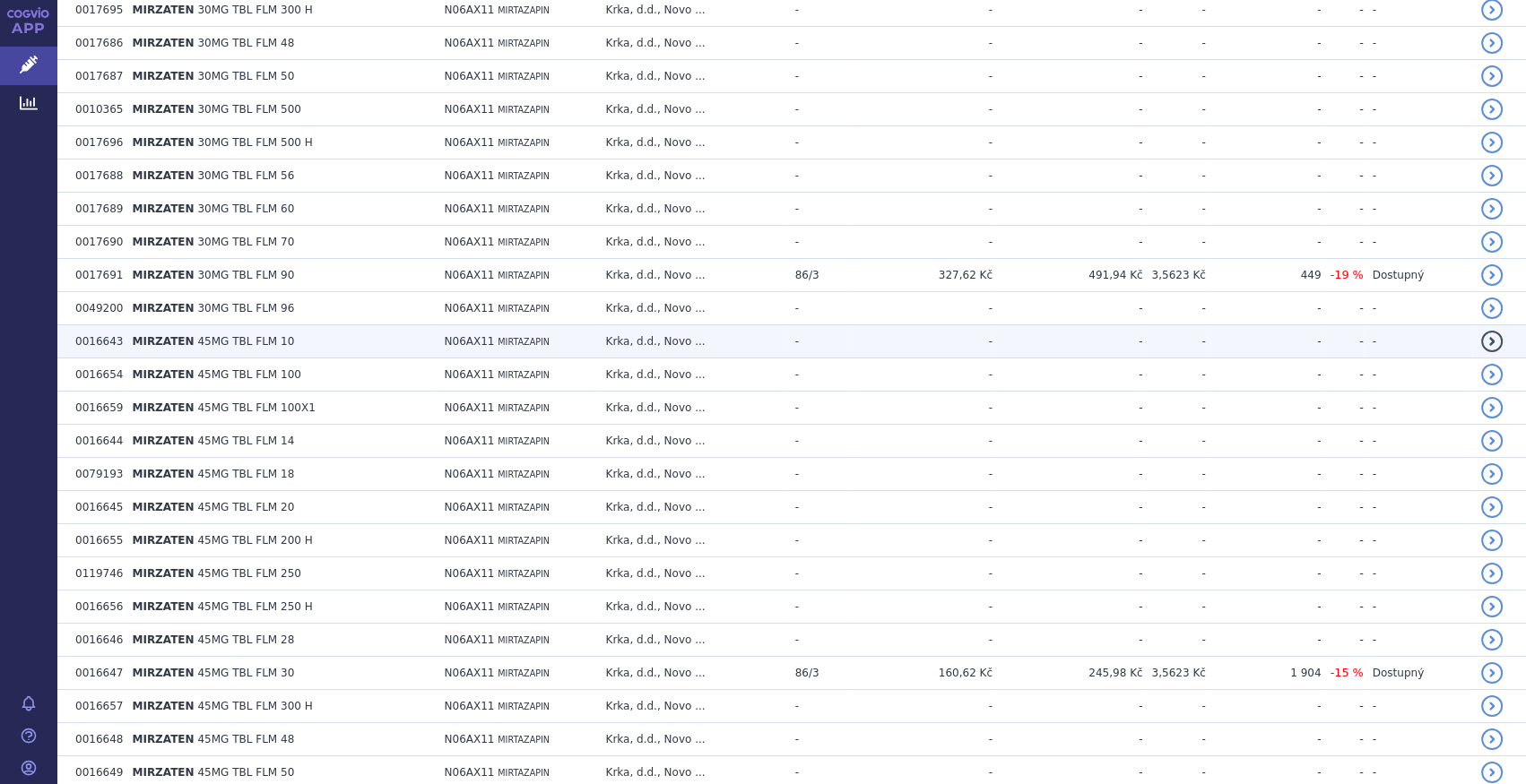
scroll to position [4491, 0]
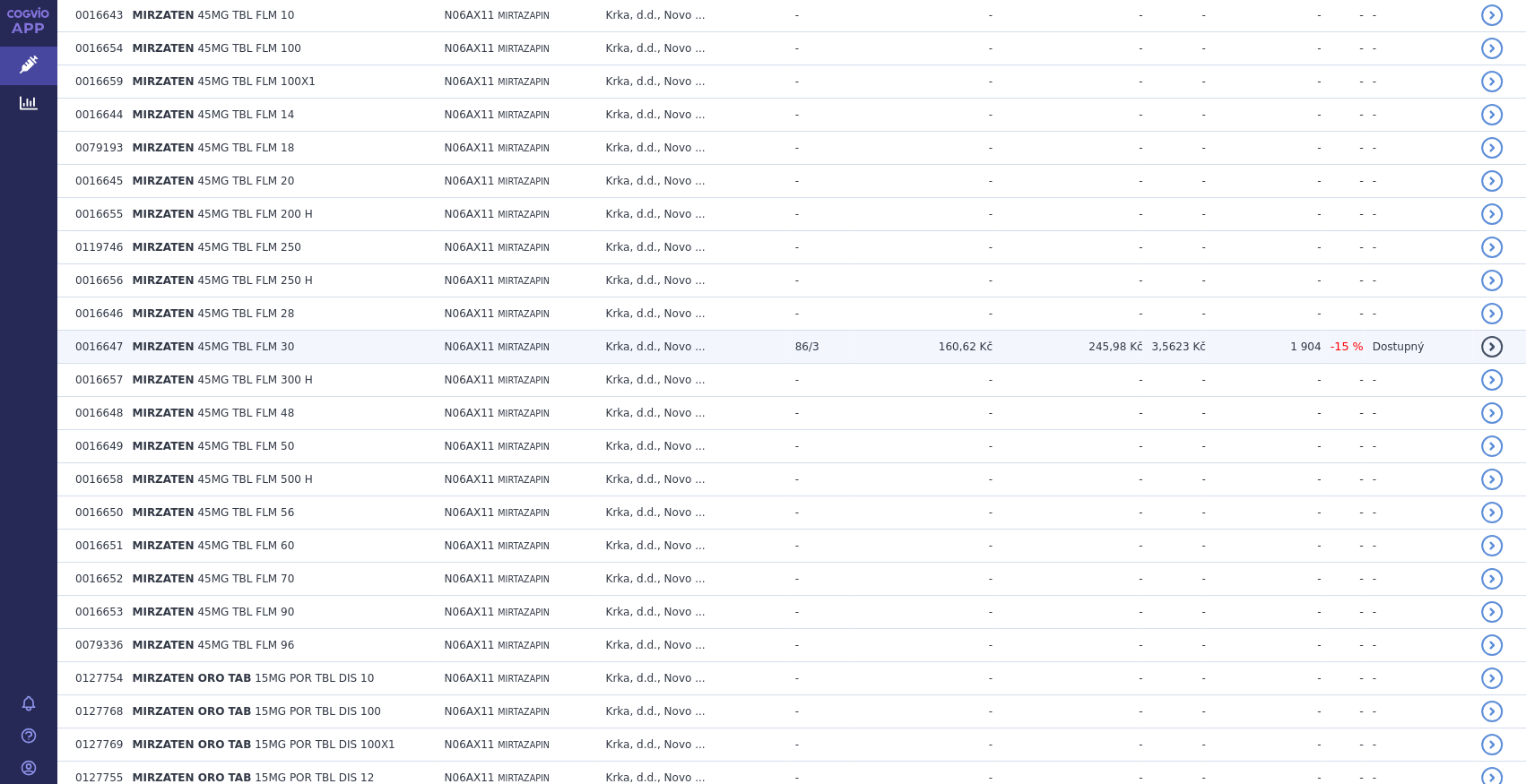
click at [303, 331] on td "MIRZATEN 45MG TBL FLM 30" at bounding box center [278, 347] width 312 height 33
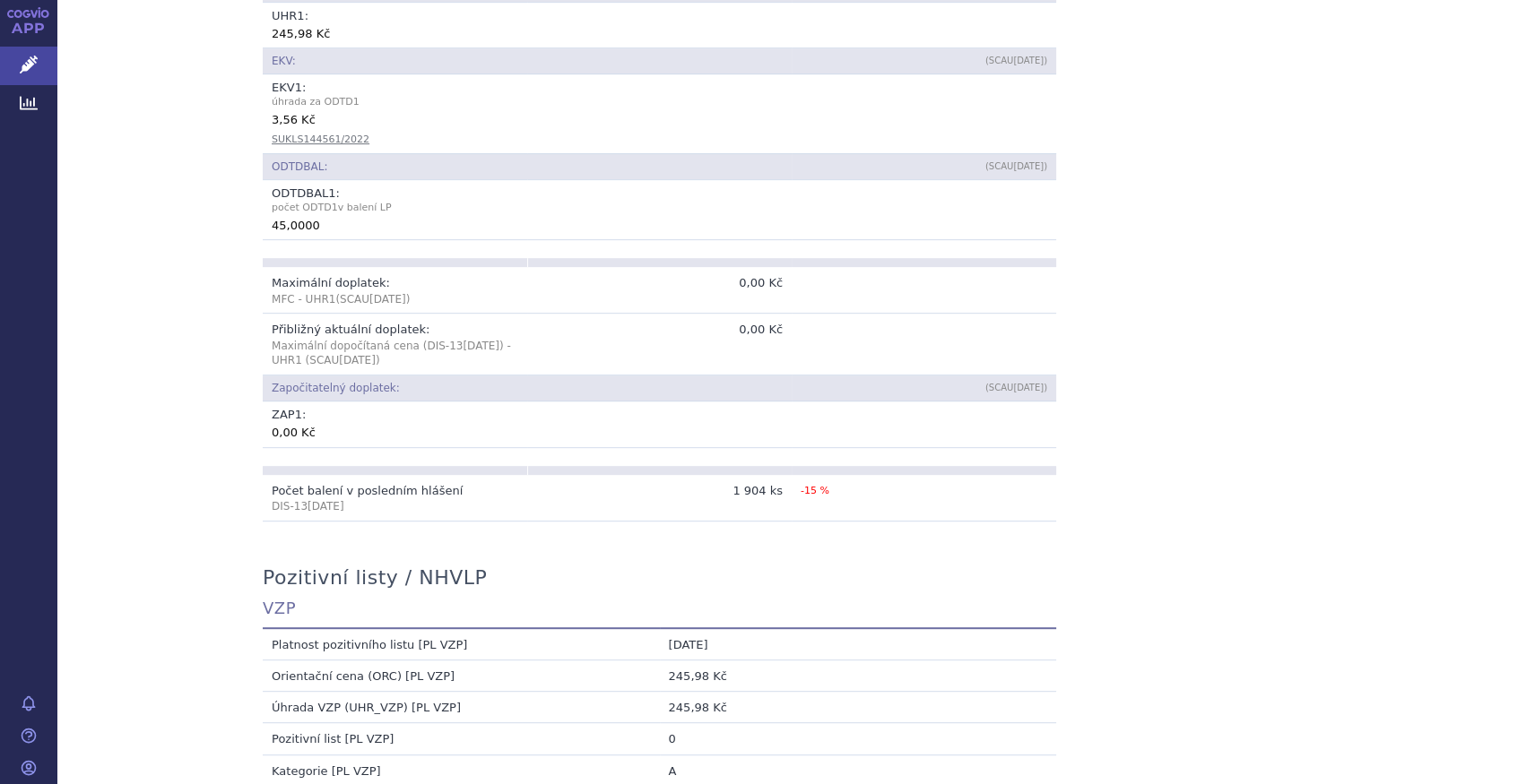
scroll to position [896, 0]
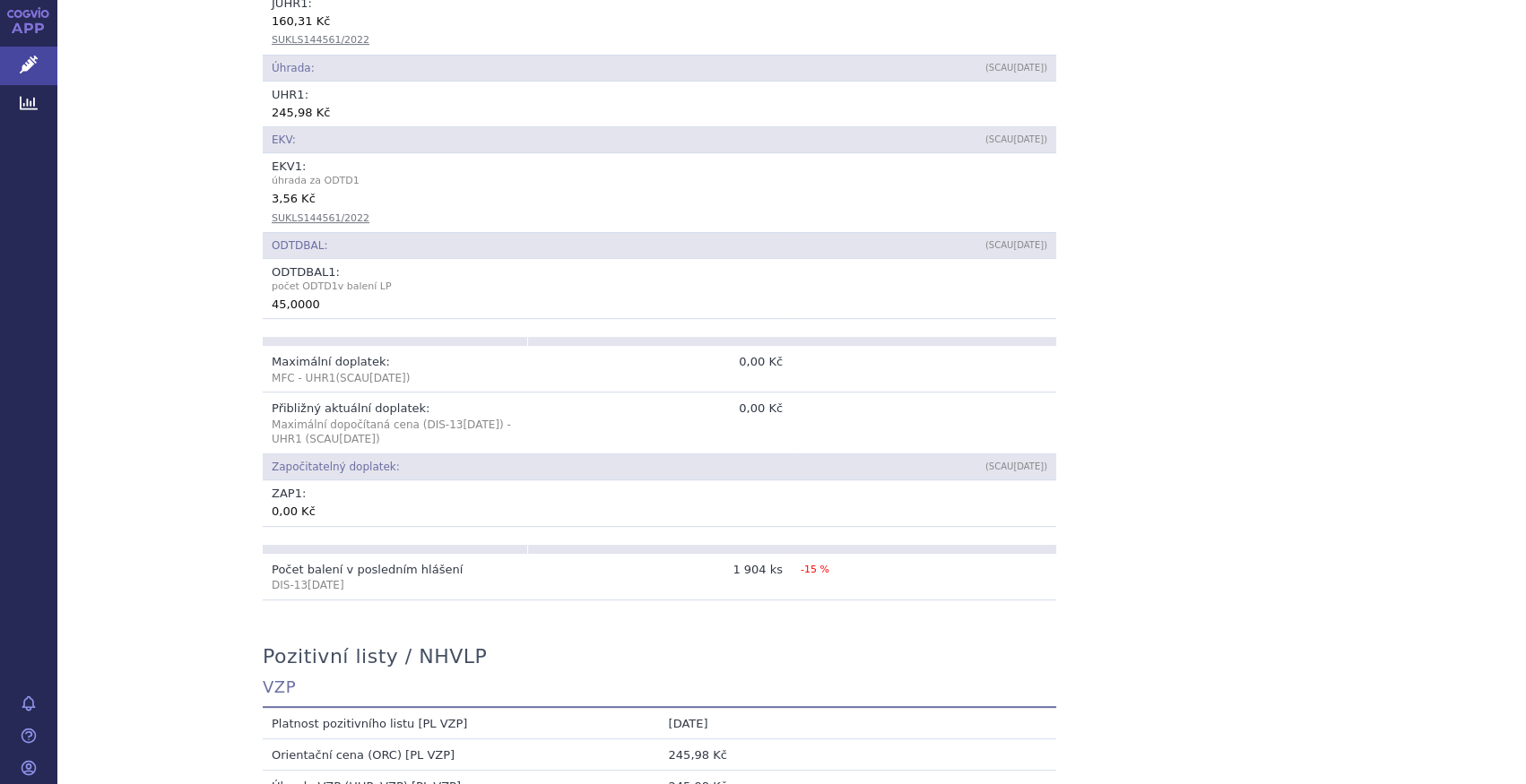
click at [227, 680] on div "Přehled Kód: 0016647 Název + doplněk názvu: [GEOGRAPHIC_DATA] 45MG TBL FLM 30 A…" at bounding box center [792, 444] width 1130 height 2069
drag, startPoint x: 126, startPoint y: 687, endPoint x: 123, endPoint y: 676, distance: 11.4
click at [126, 687] on div "Přehled Kód: 0016647 Název + doplněk názvu: [GEOGRAPHIC_DATA] 45MG TBL FLM 30 A…" at bounding box center [792, 444] width 1469 height 2069
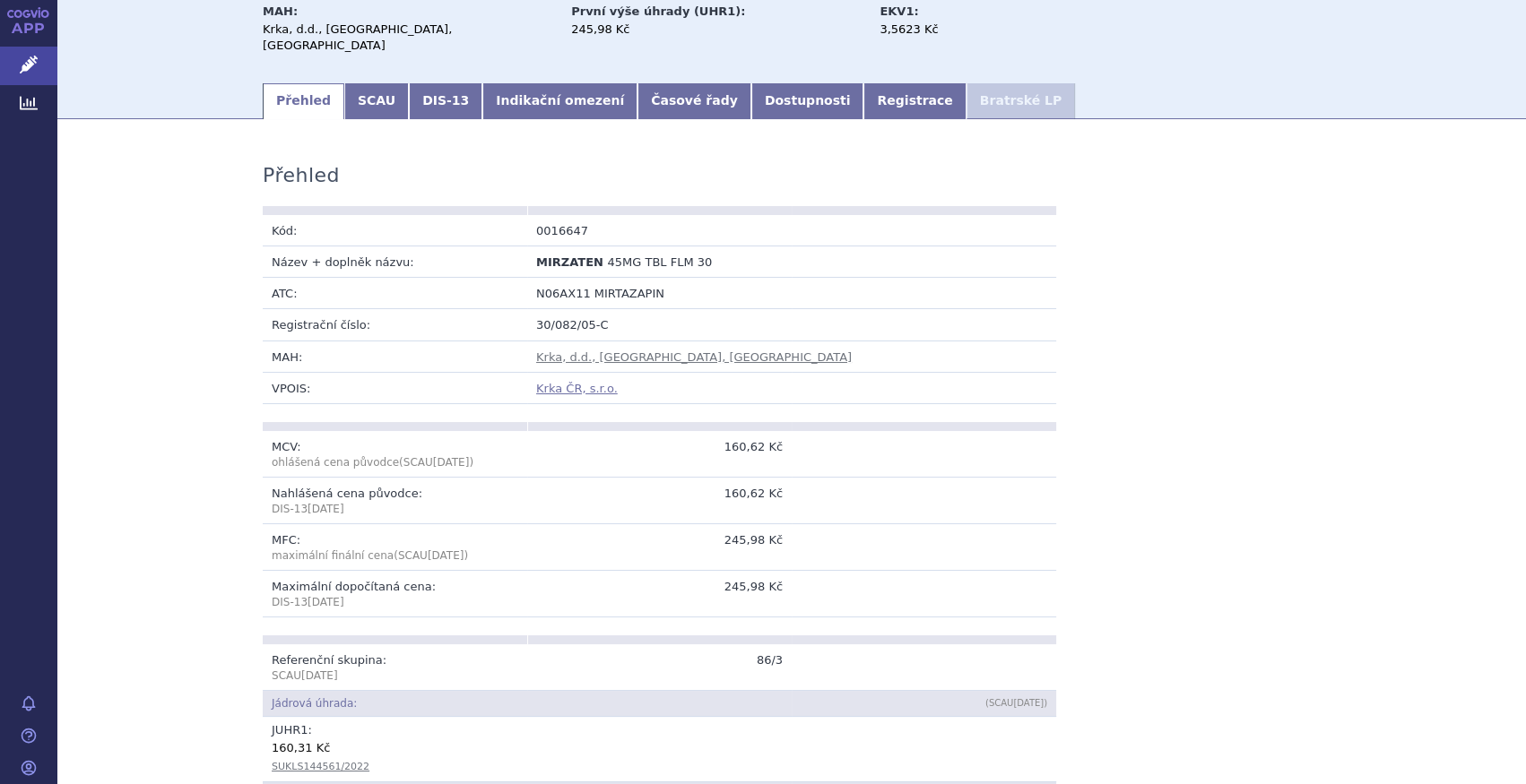
scroll to position [0, 0]
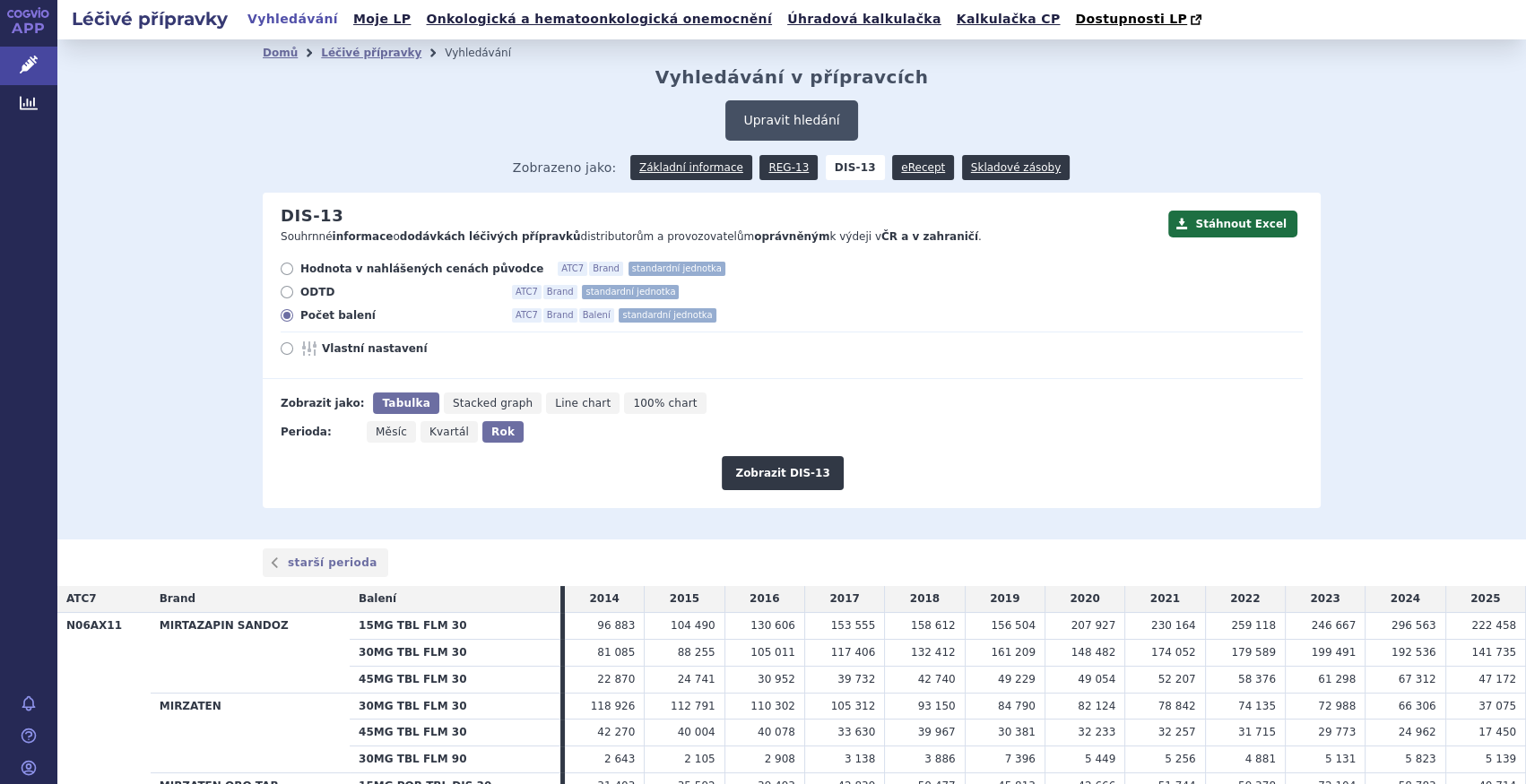
click at [772, 124] on button "Upravit hledání" at bounding box center [791, 120] width 132 height 40
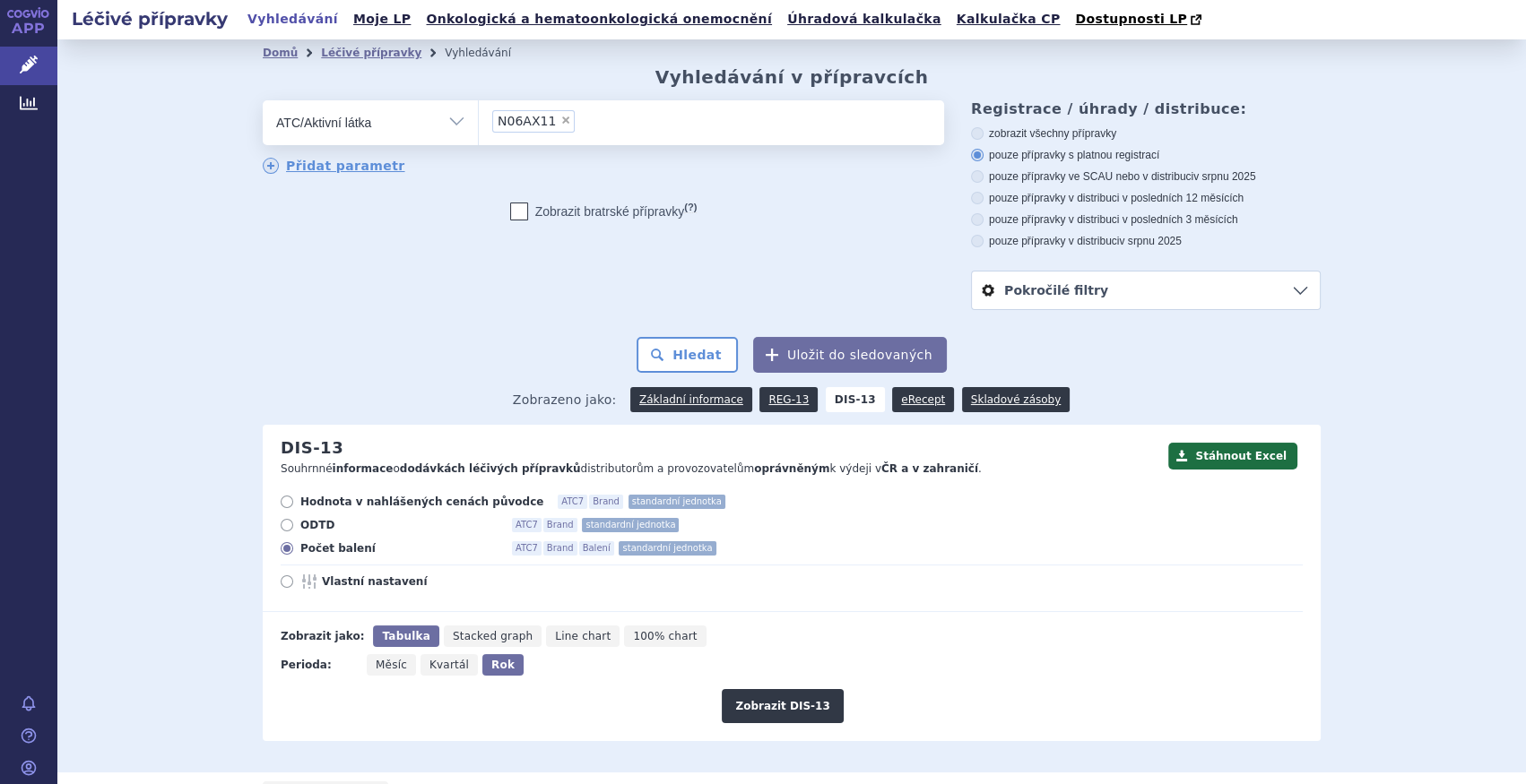
click at [549, 126] on li "× N06AX11" at bounding box center [533, 122] width 82 height 22
click at [479, 126] on select "N06AX11" at bounding box center [478, 122] width 1 height 45
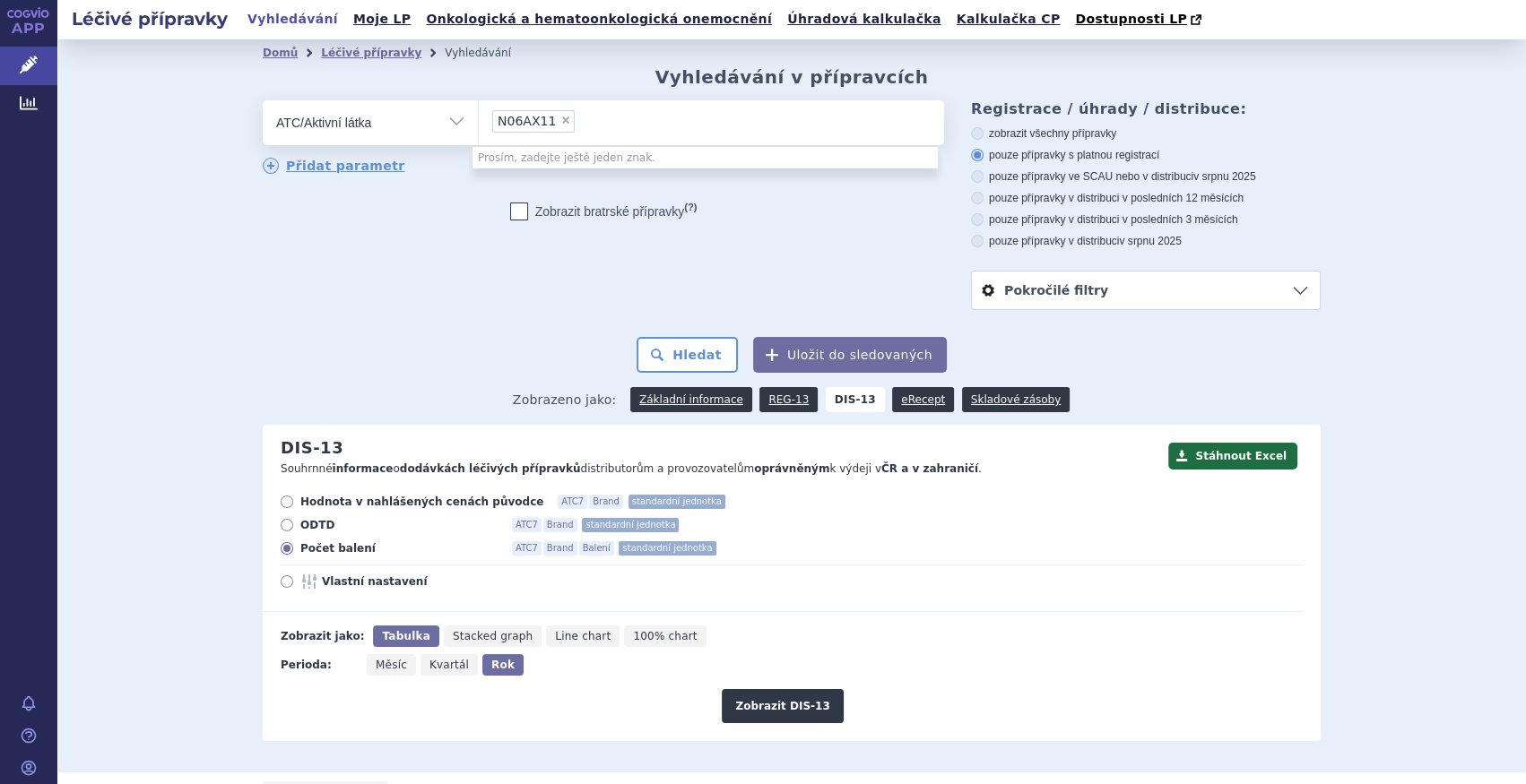
click at [560, 122] on span "×" at bounding box center [565, 120] width 10 height 10
click at [479, 122] on select "N06AX11" at bounding box center [478, 122] width 1 height 45
select select
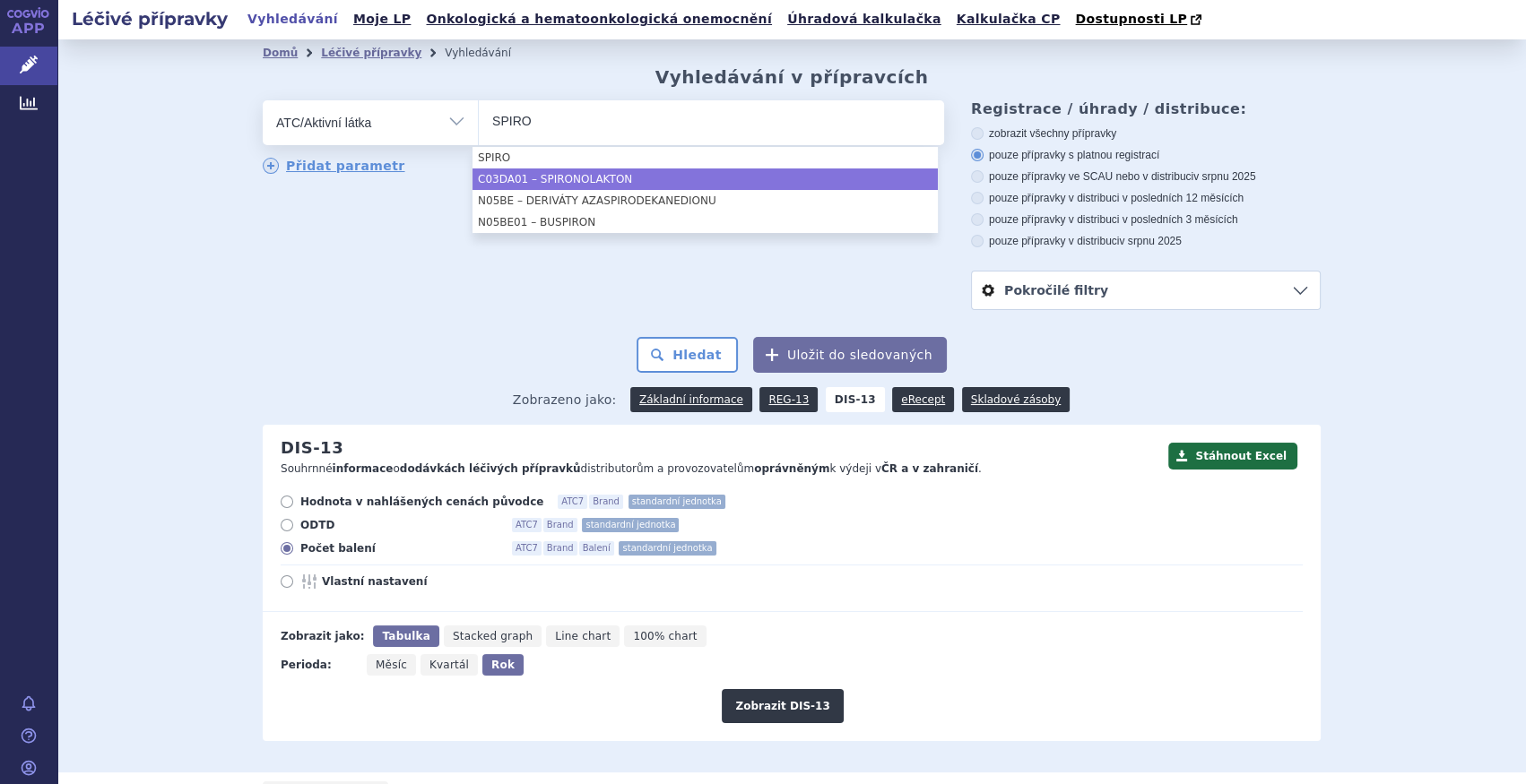
type input "SPIRO"
drag, startPoint x: 605, startPoint y: 177, endPoint x: 624, endPoint y: 185, distance: 20.6
select select "C03DA01"
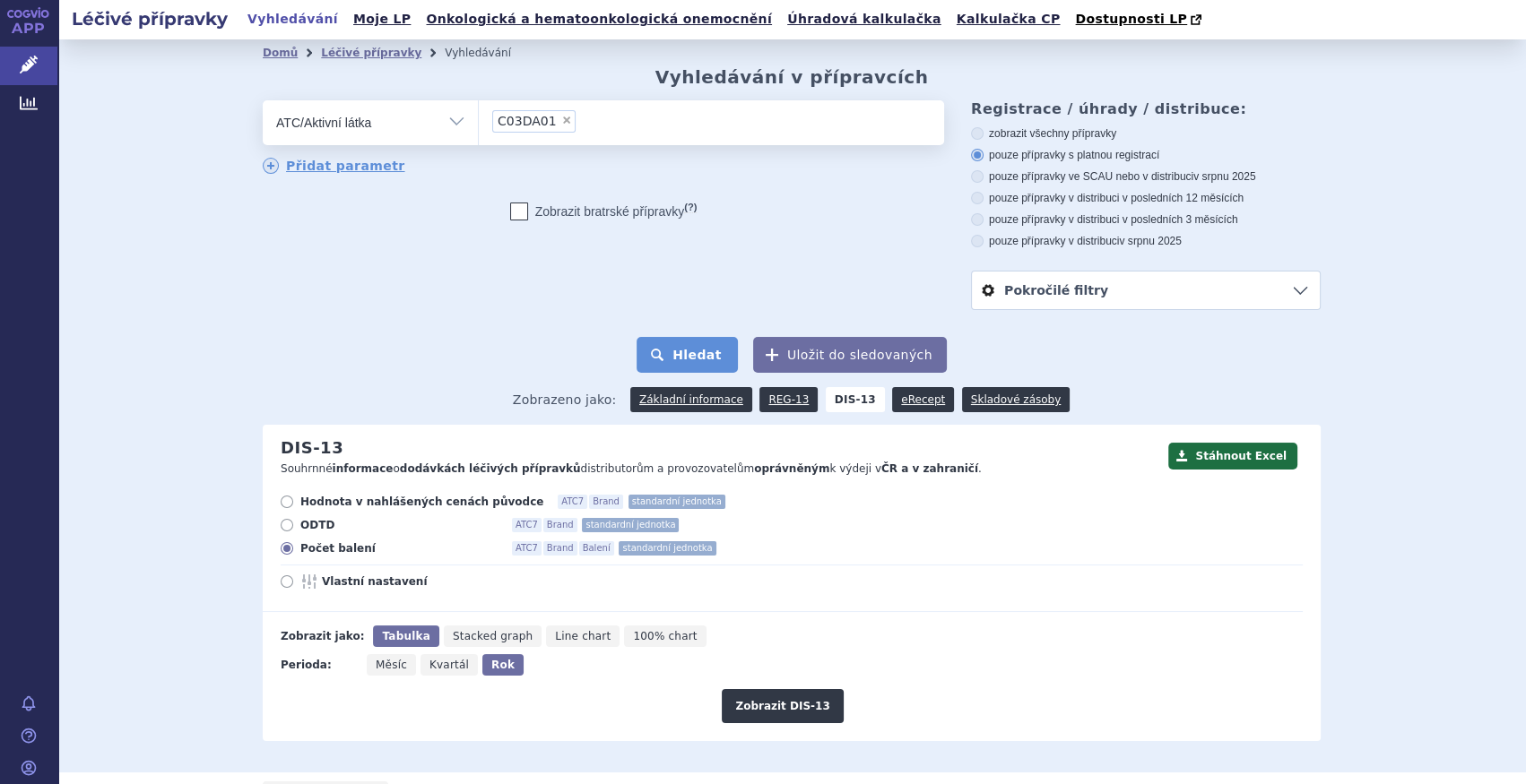
click at [695, 349] on button "Hledat" at bounding box center [687, 355] width 101 height 36
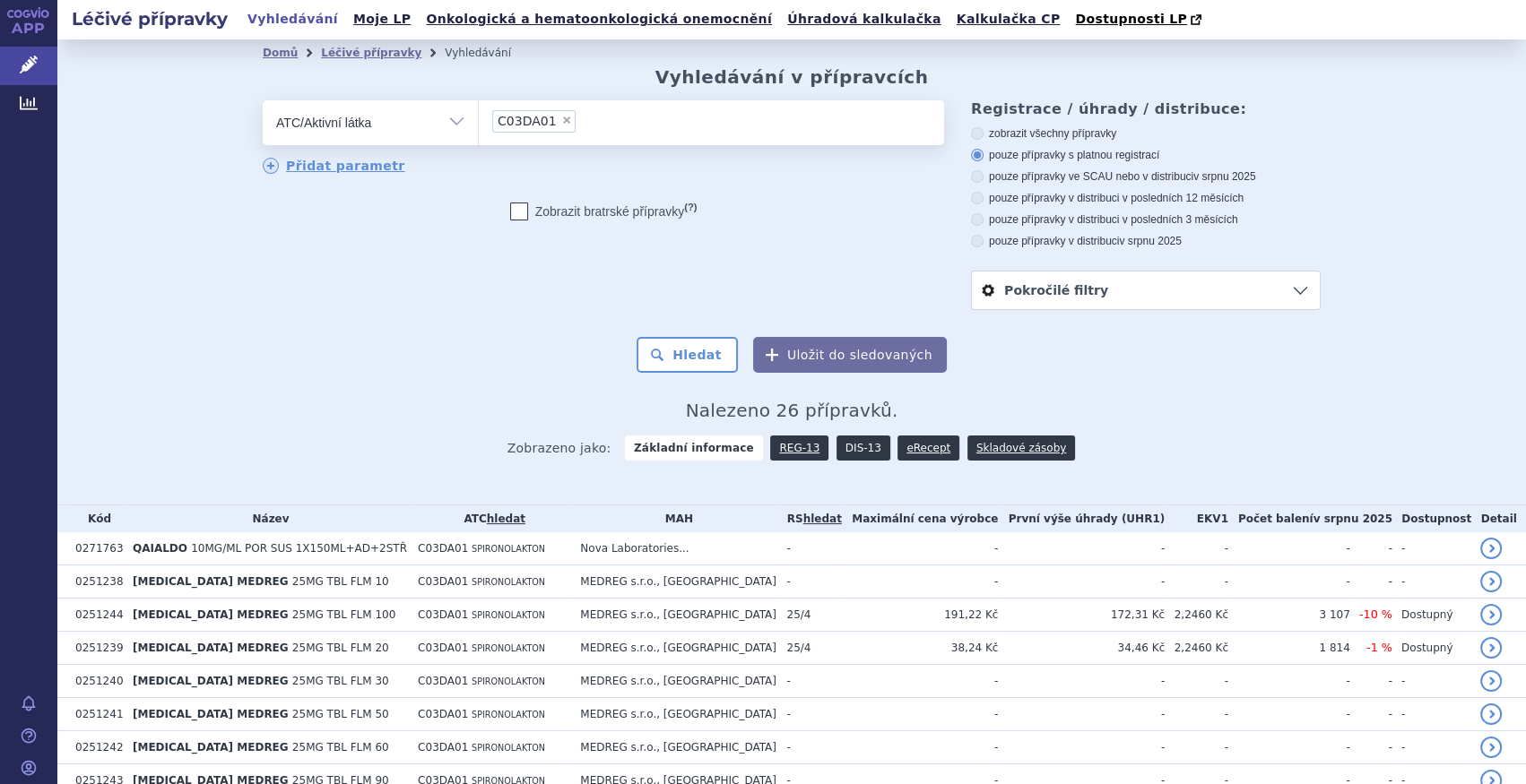
click at [845, 450] on link "DIS-13" at bounding box center [863, 448] width 53 height 25
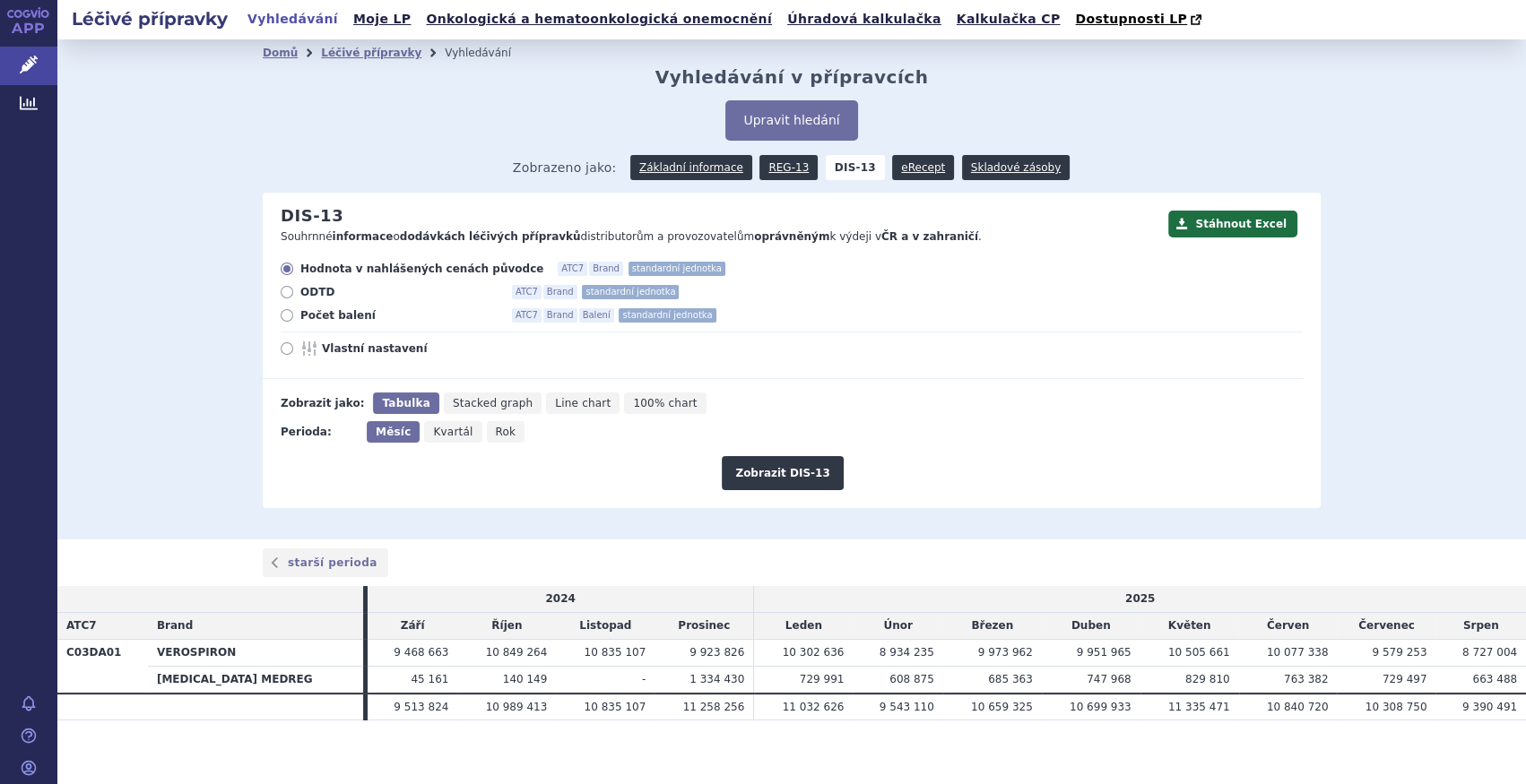
click at [346, 322] on span "Počet balení" at bounding box center [399, 315] width 198 height 14
click at [294, 322] on input "Počet balení ATC7 Brand Balení standardní jednotka" at bounding box center [288, 318] width 11 height 11
radio input "true"
click at [755, 465] on button "Zobrazit DIS-13" at bounding box center [781, 473] width 121 height 34
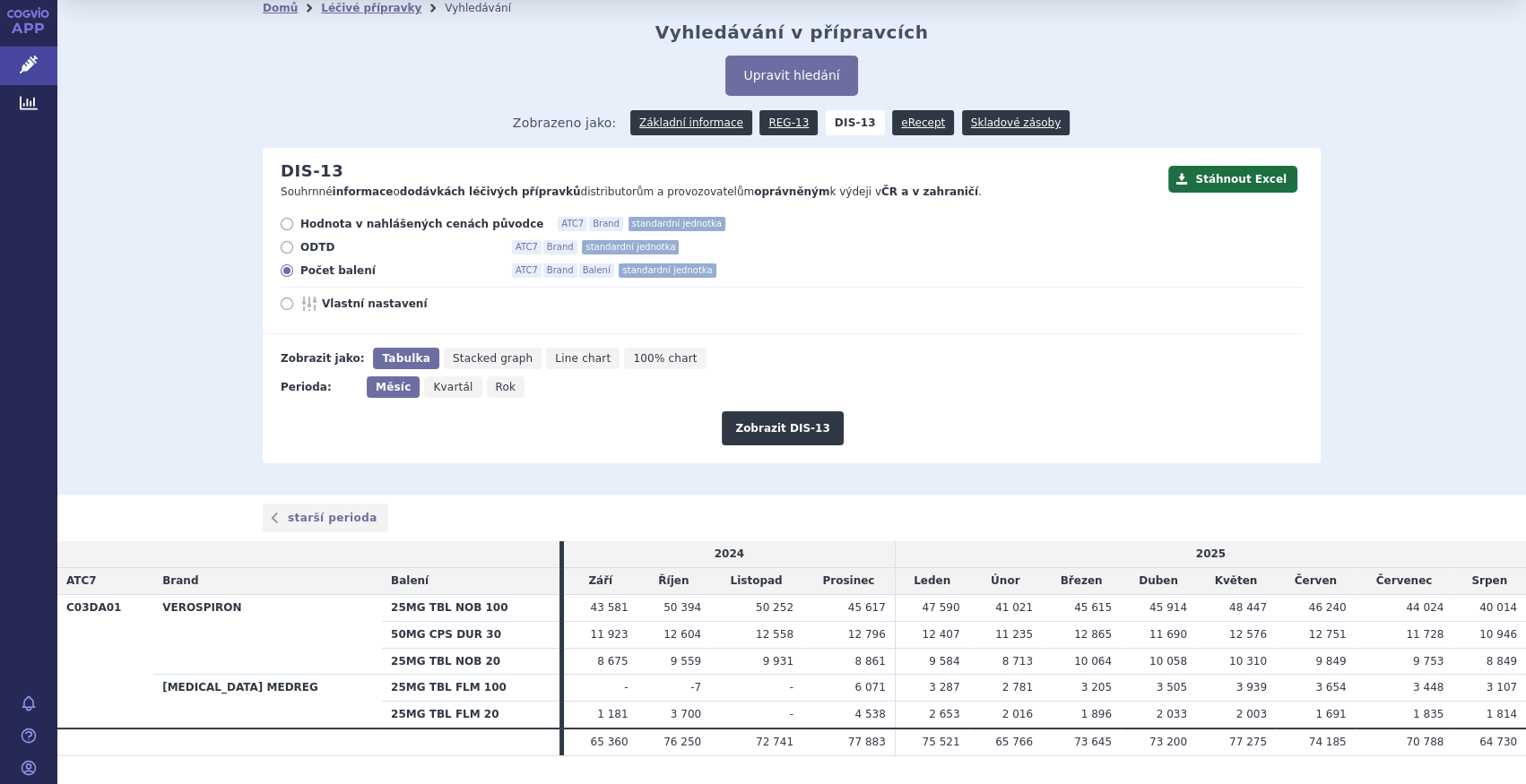
scroll to position [90, 0]
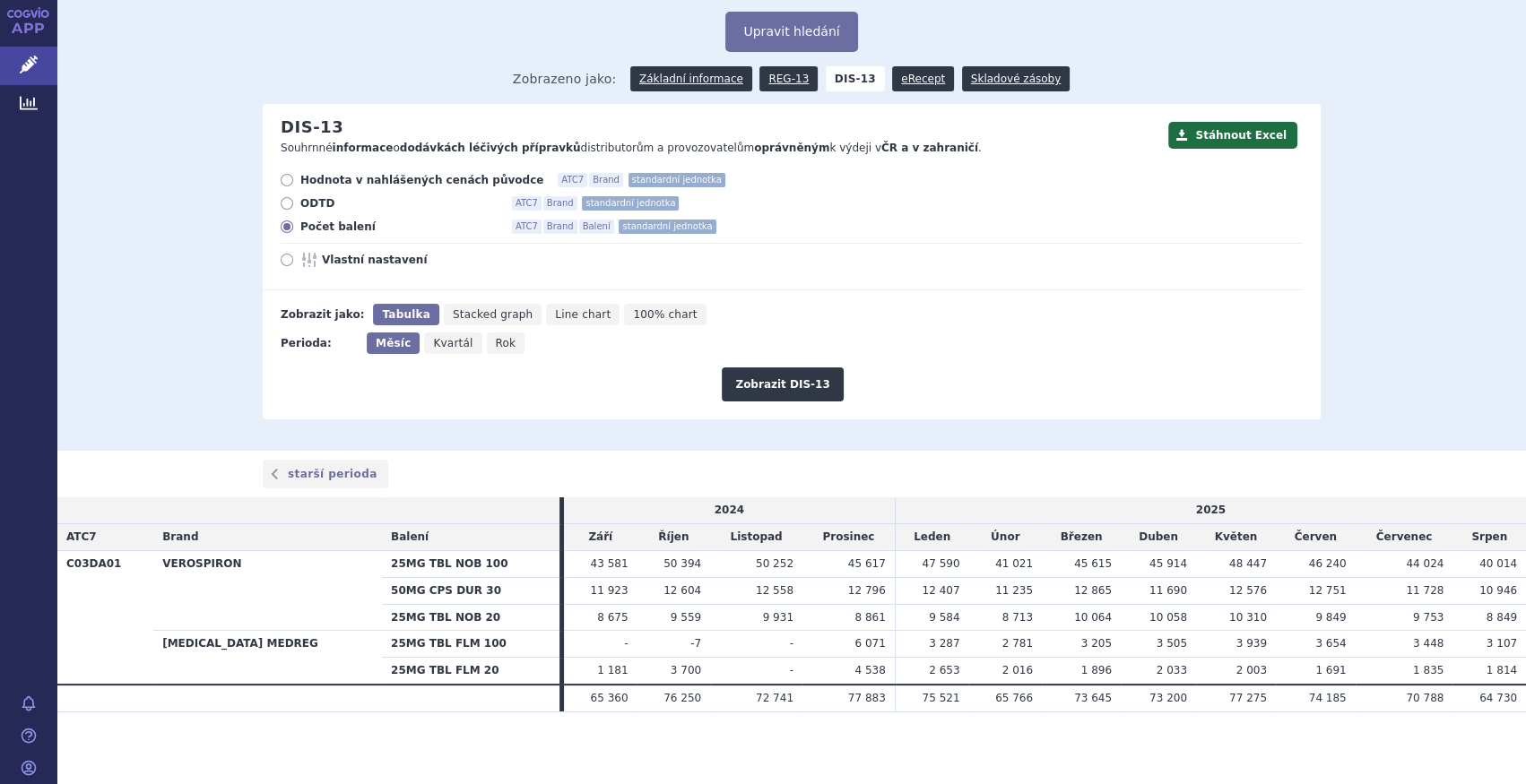
click at [1243, 158] on div "Stáhnout Excel DIS-13 Souhrnné informace o dodávkách léčivých přípravků distrib…" at bounding box center [791, 261] width 1058 height 316
click at [1241, 138] on button "Stáhnout Excel" at bounding box center [1233, 135] width 129 height 27
click at [496, 346] on span "Rok" at bounding box center [506, 343] width 21 height 12
click at [489, 345] on input "Rok" at bounding box center [493, 338] width 11 height 11
radio input "true"
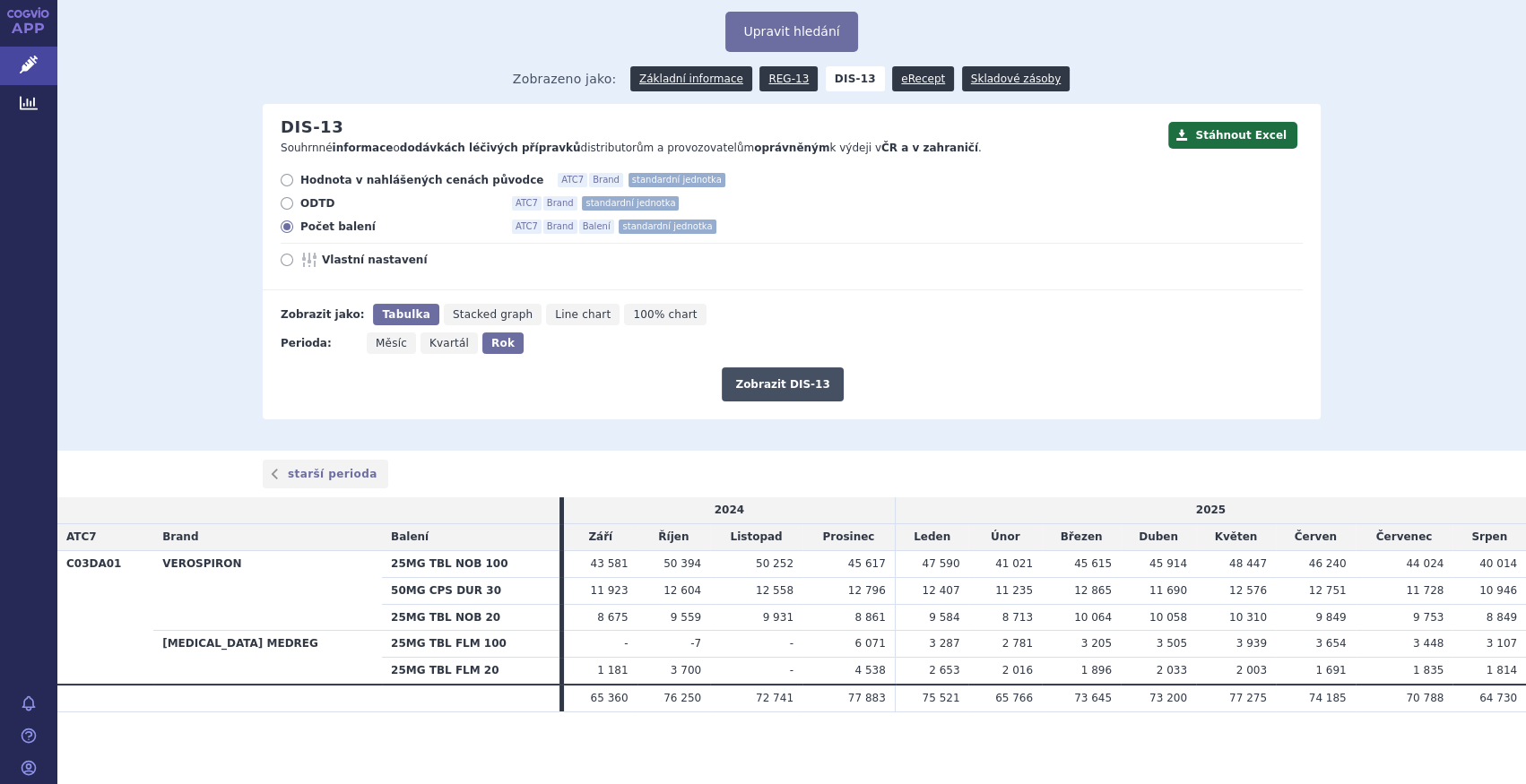
click at [803, 383] on button "Zobrazit DIS-13" at bounding box center [781, 384] width 121 height 34
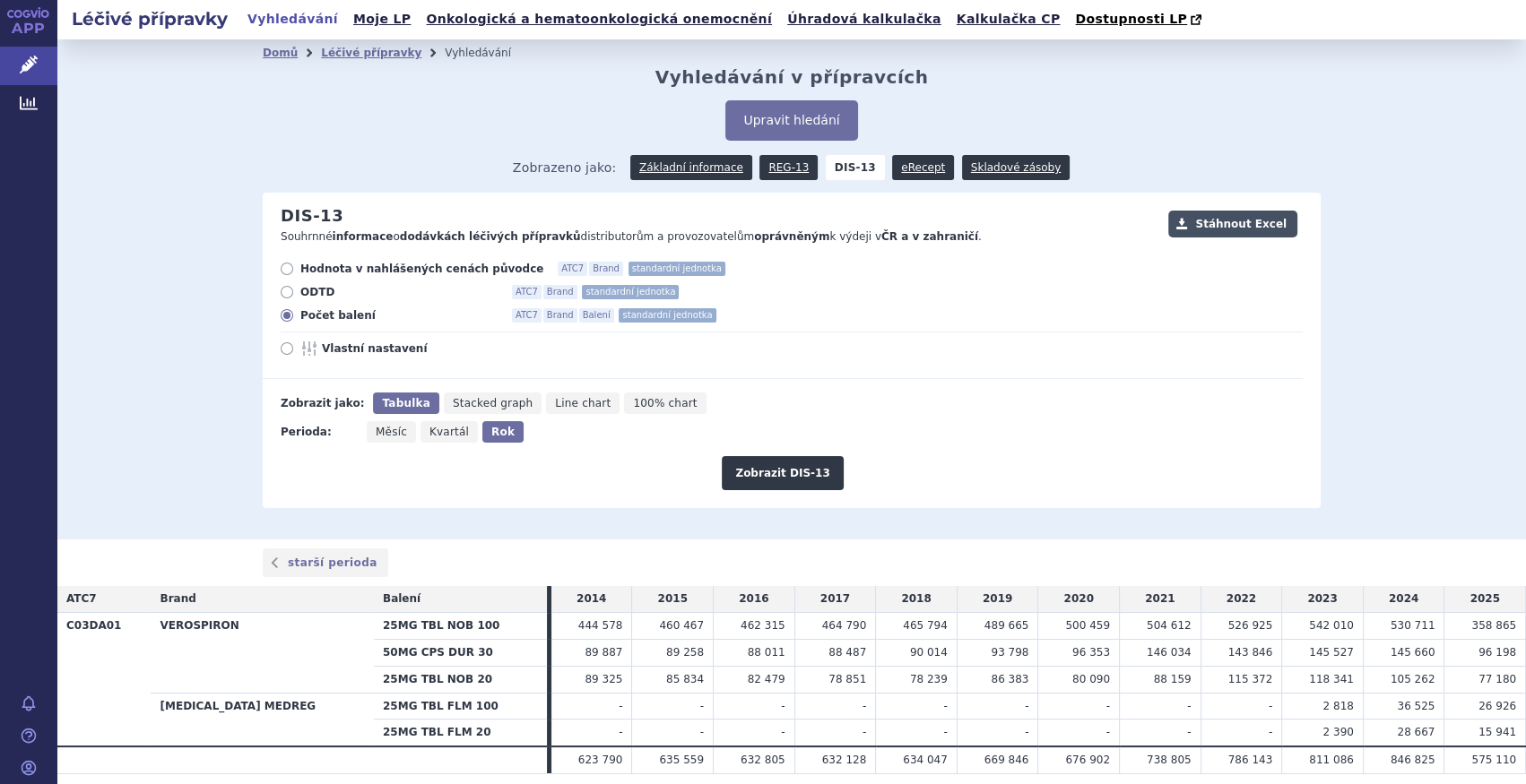
click at [1256, 223] on button "Stáhnout Excel" at bounding box center [1233, 224] width 129 height 27
click at [180, 436] on div "Domů Léčivé přípravky Vyhledávání Vyhledávání v přípravcích Upravit hledání ods…" at bounding box center [792, 289] width 1469 height 500
click at [697, 166] on link "Základní informace" at bounding box center [691, 168] width 122 height 25
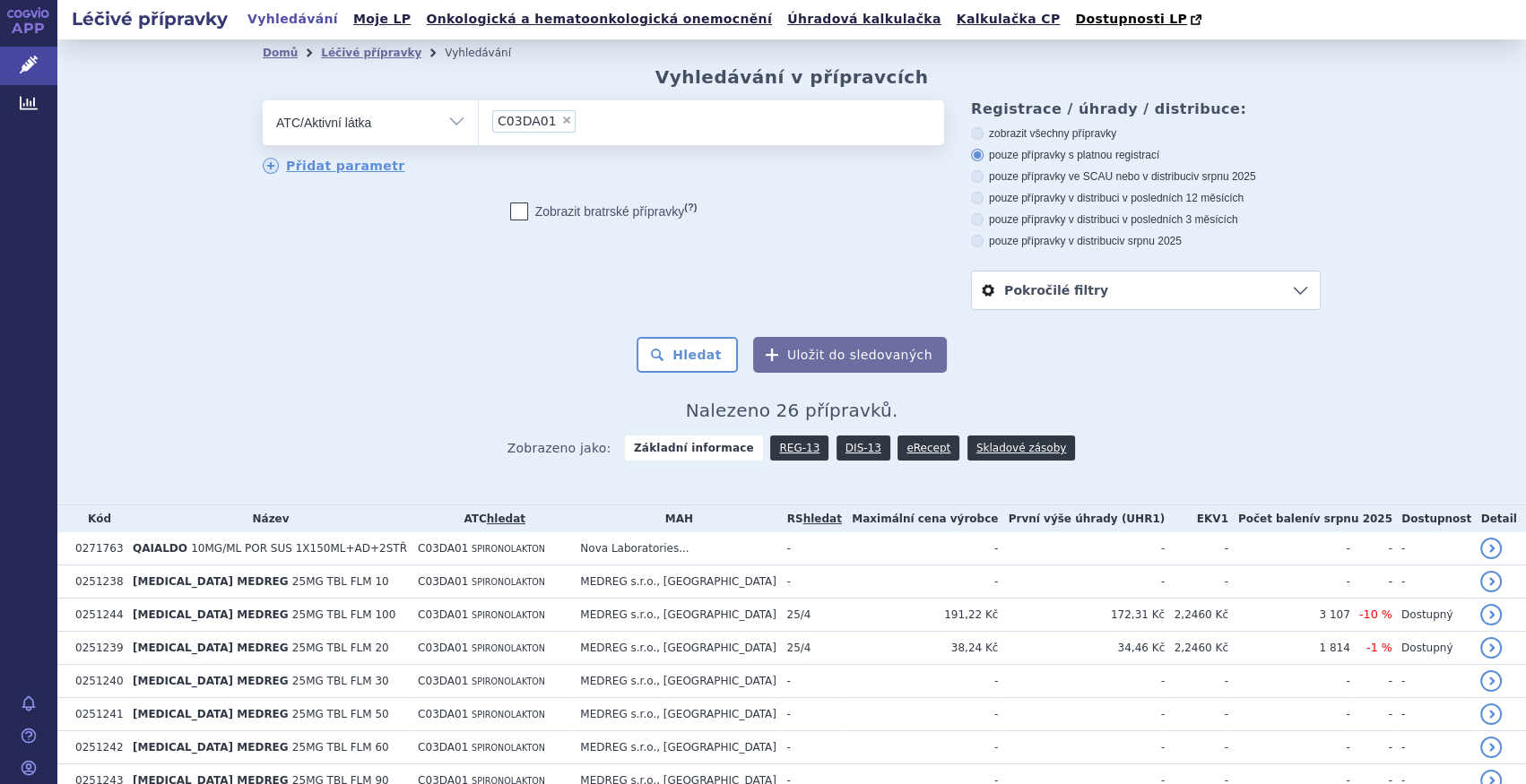
scroll to position [681, 0]
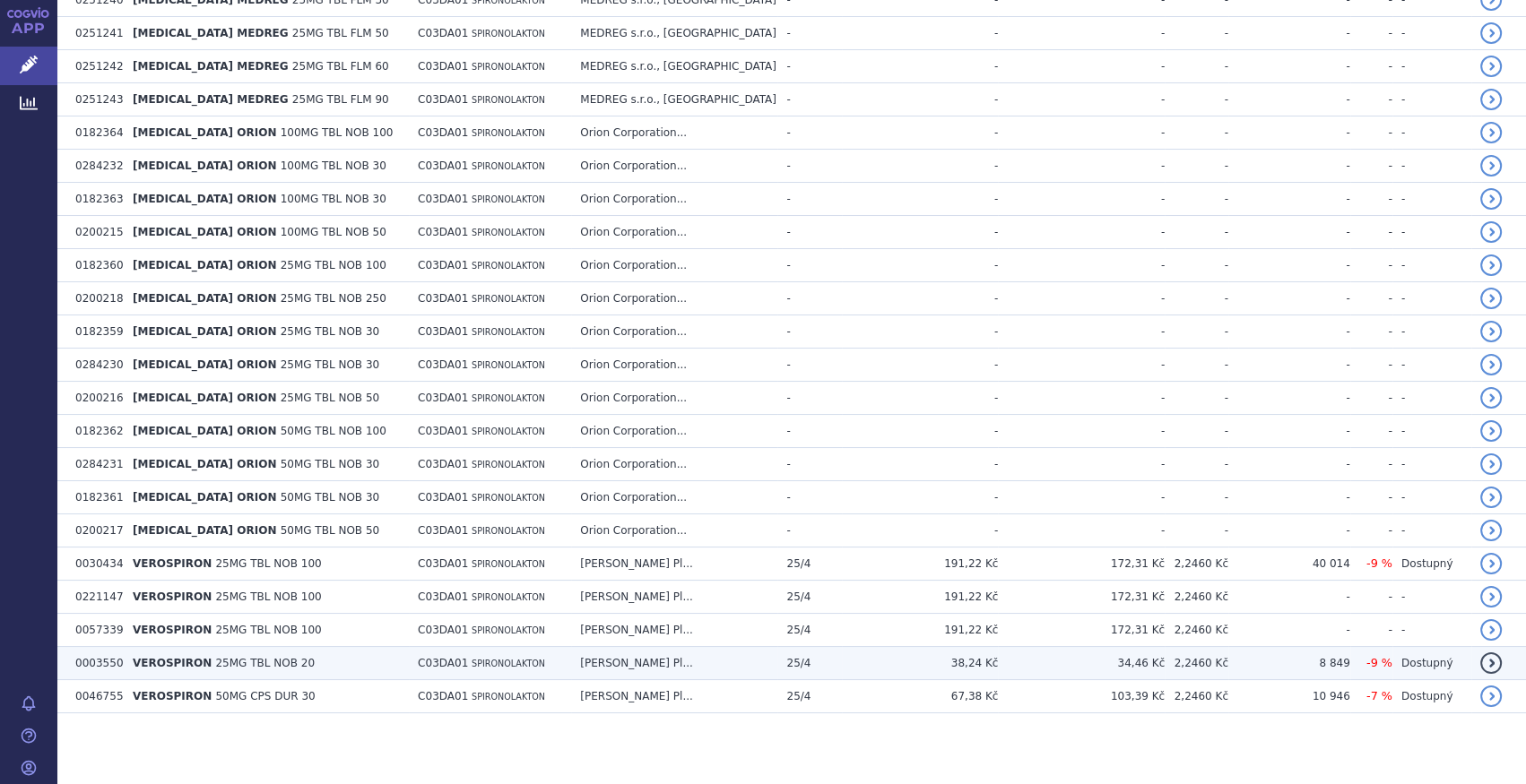
click at [273, 658] on span "25MG TBL NOB 20" at bounding box center [265, 663] width 99 height 12
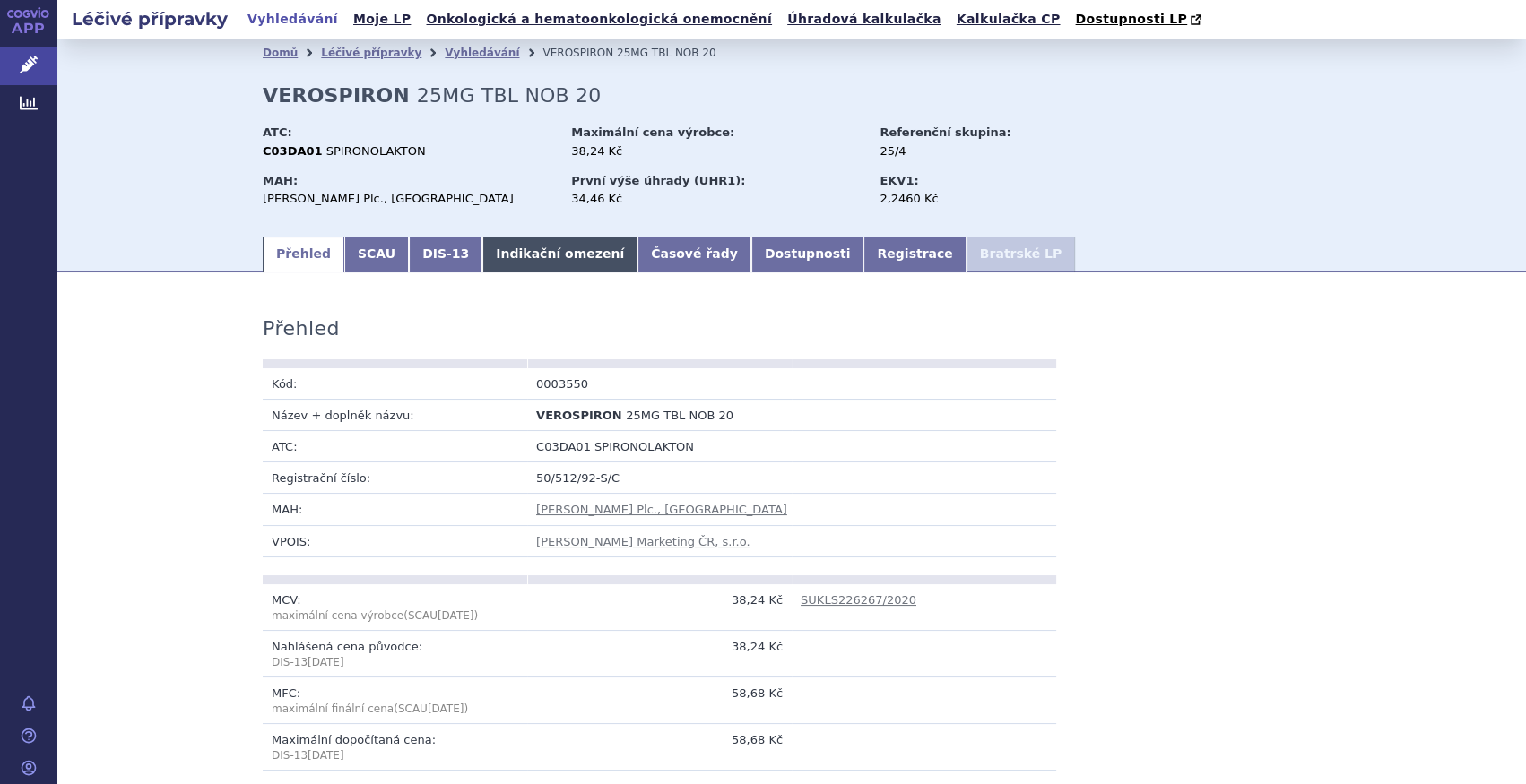
click at [511, 252] on link "Indikační omezení" at bounding box center [560, 255] width 156 height 36
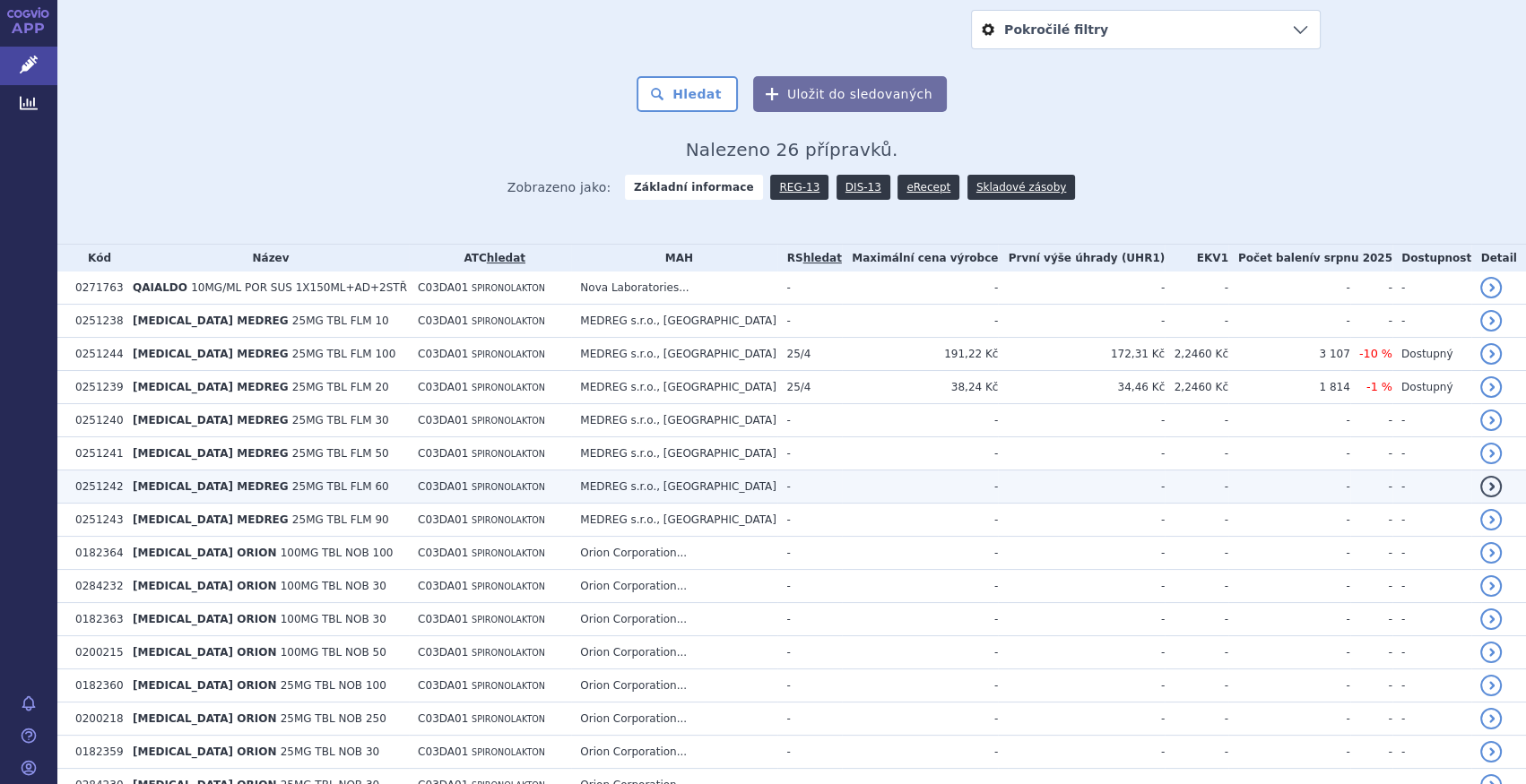
scroll to position [407, 0]
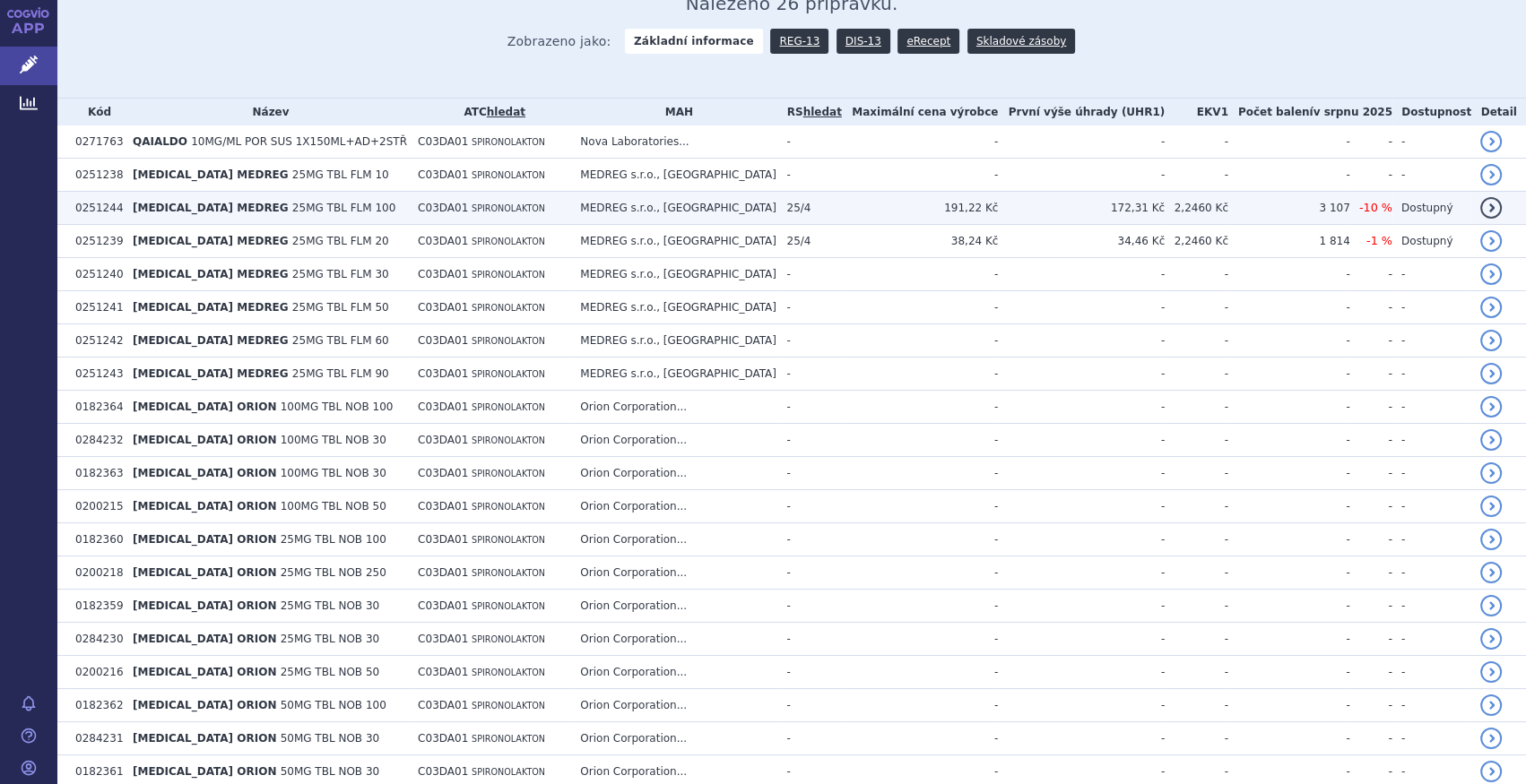
click at [360, 214] on span "25MG TBL FLM 100" at bounding box center [344, 207] width 103 height 12
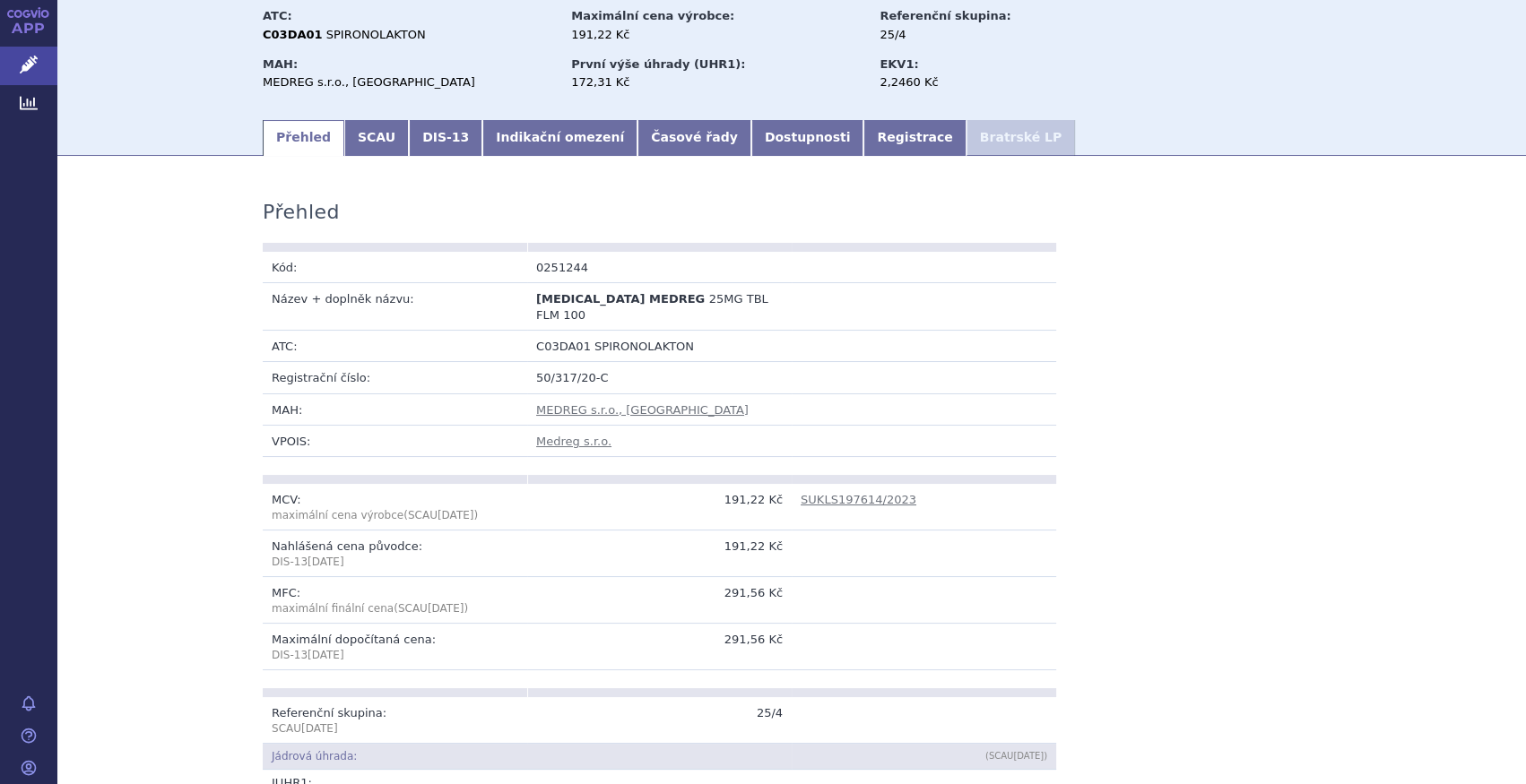
scroll to position [244, 0]
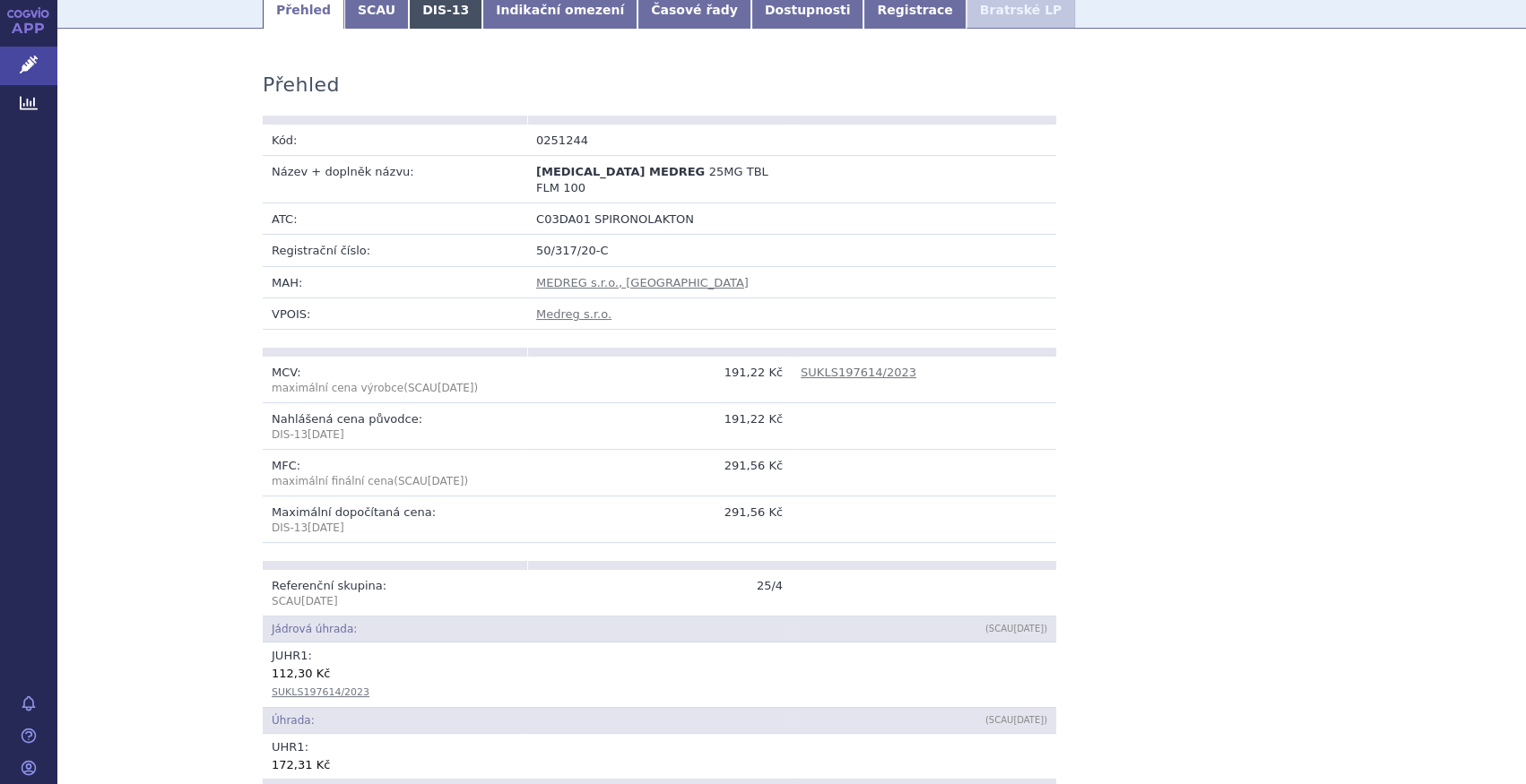
click at [440, 18] on link "DIS-13" at bounding box center [445, 10] width 73 height 36
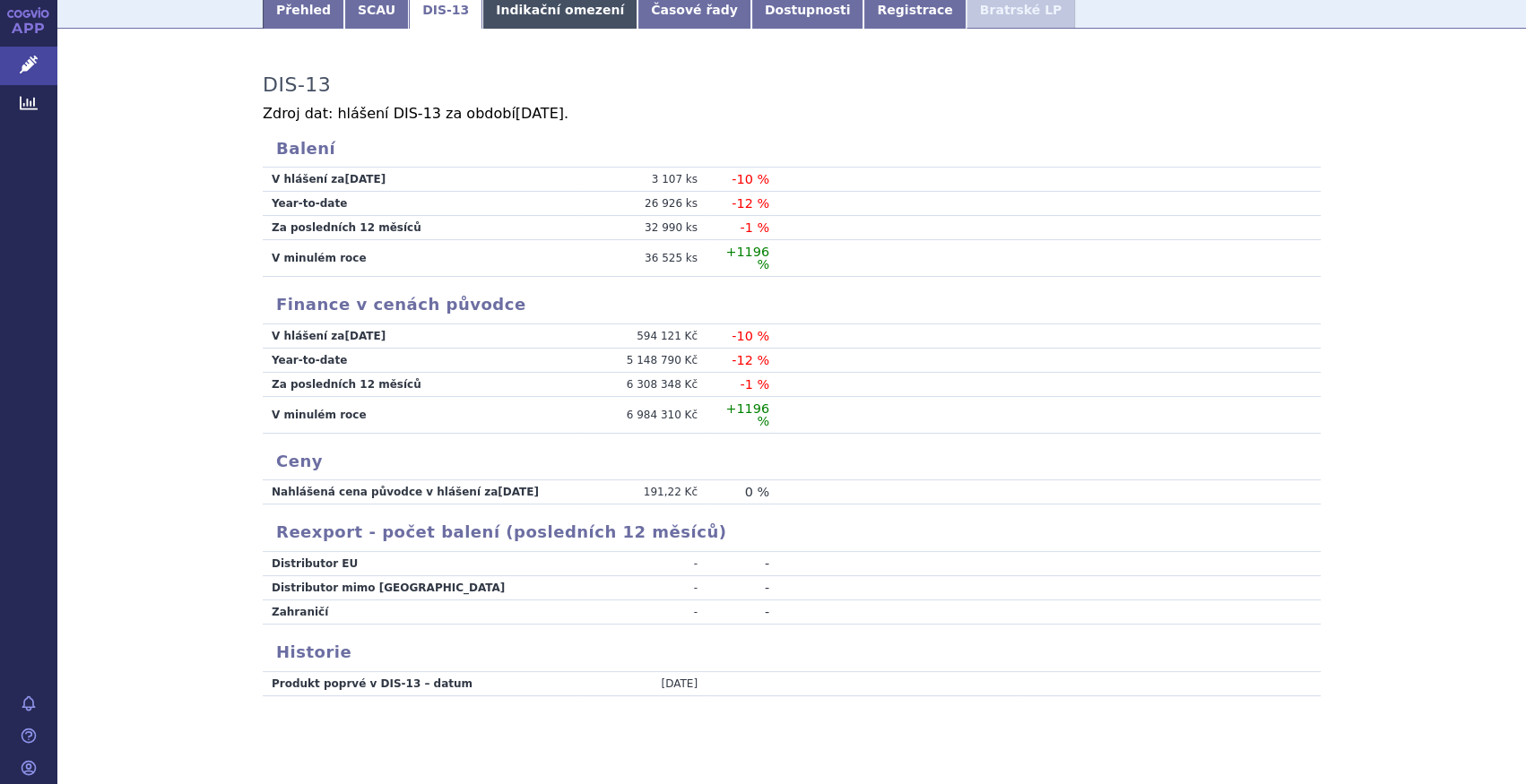
click at [483, 19] on link "Indikační omezení" at bounding box center [560, 10] width 156 height 36
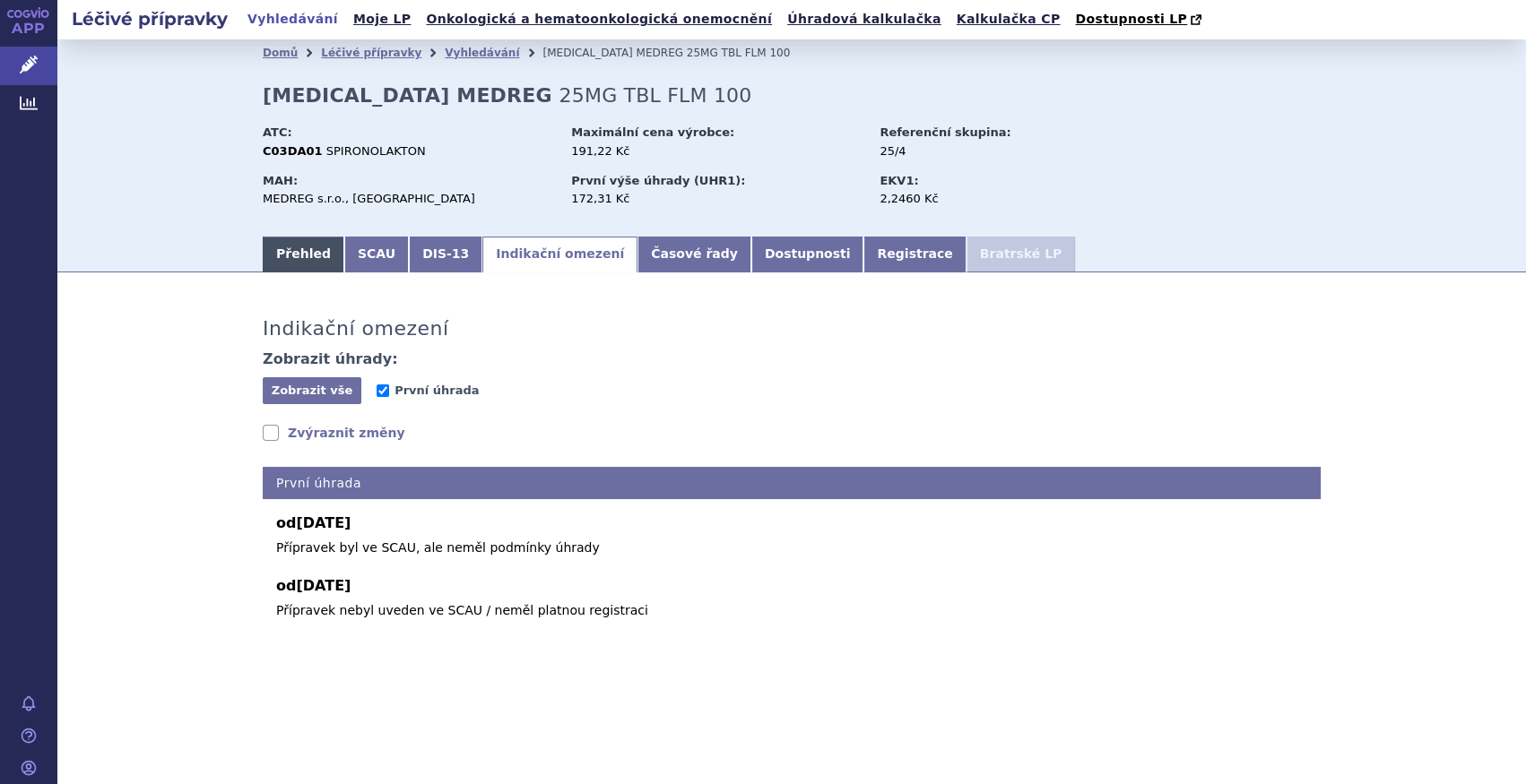
click at [296, 262] on link "Přehled" at bounding box center [303, 255] width 81 height 36
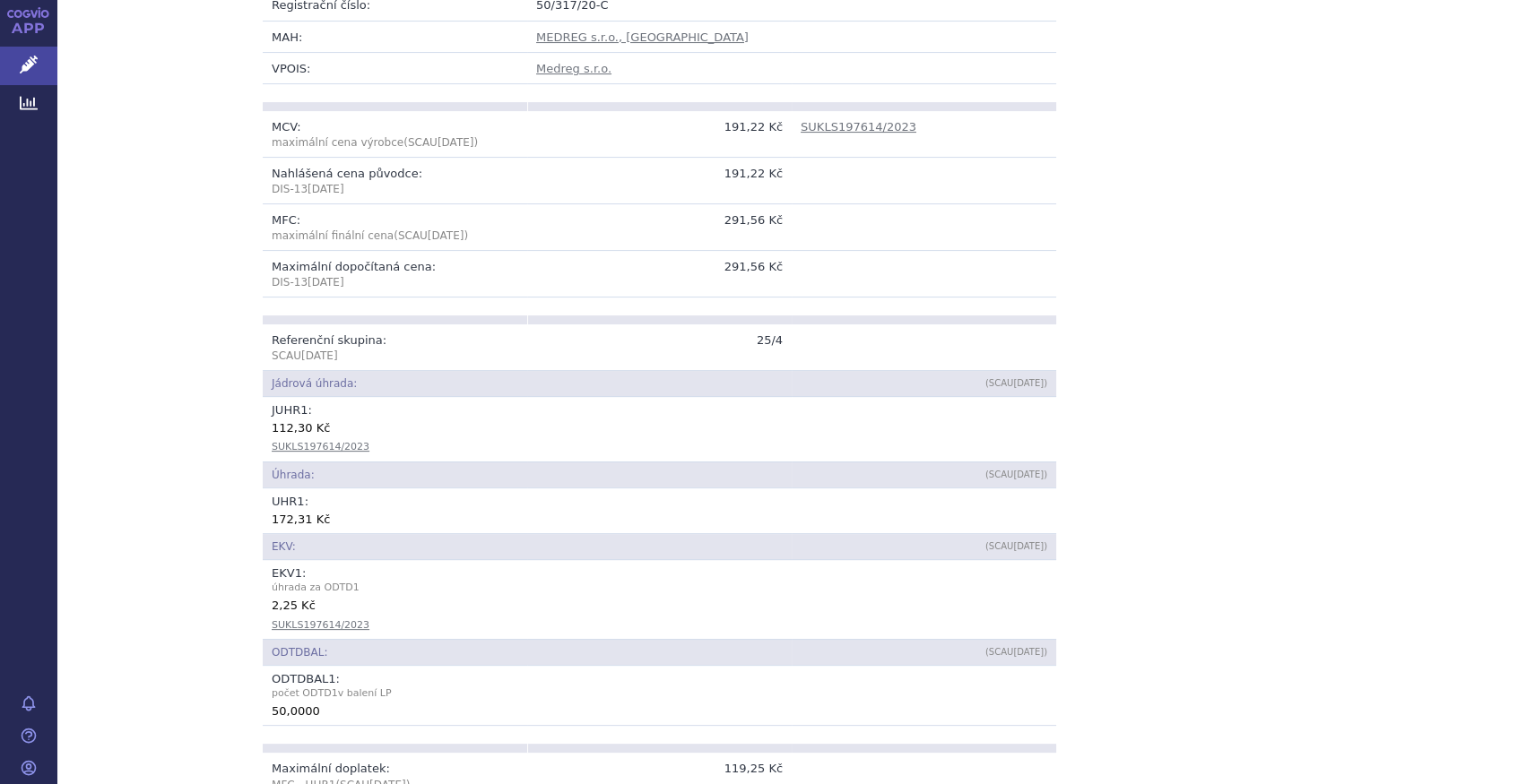
scroll to position [489, 0]
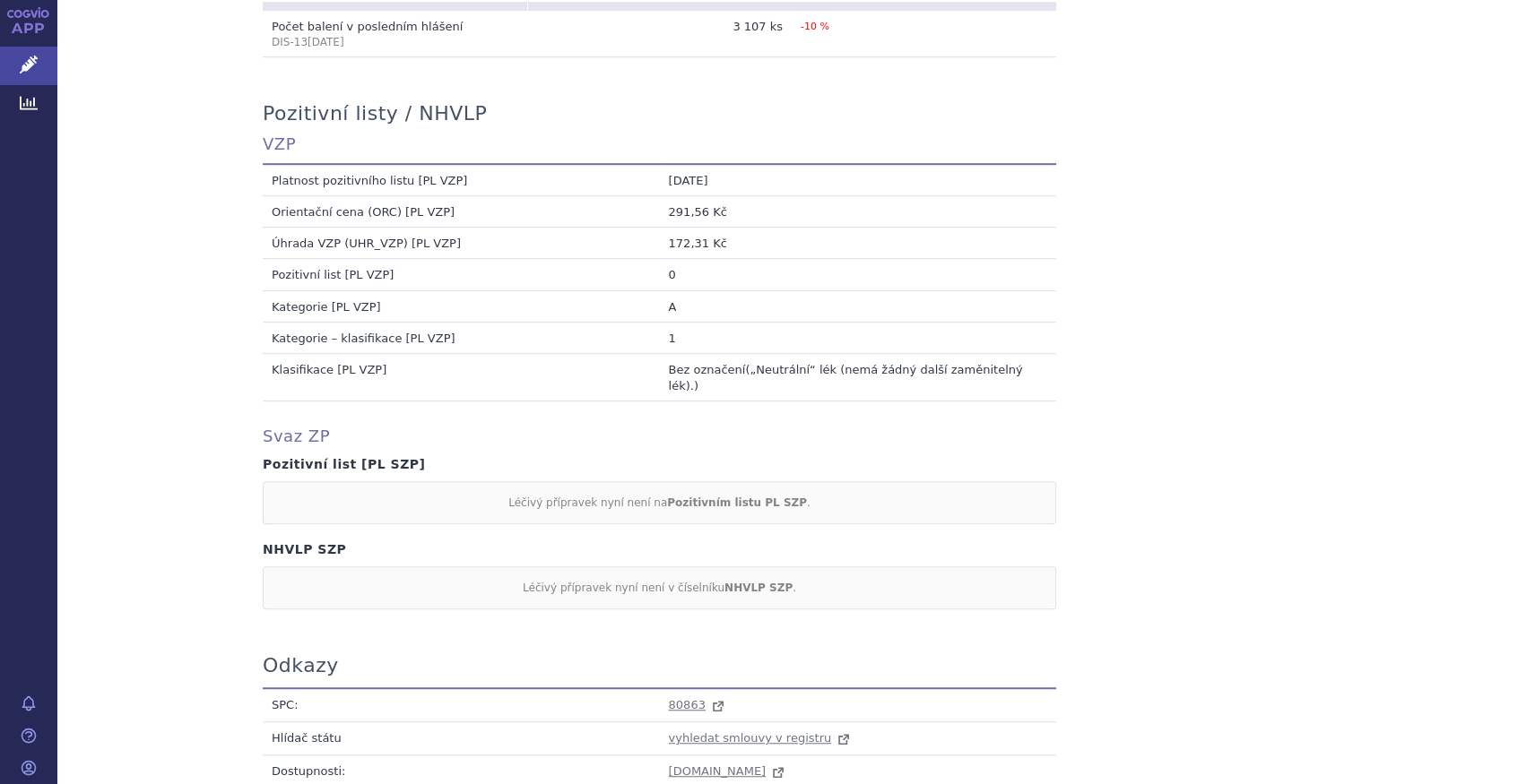
scroll to position [1548, 0]
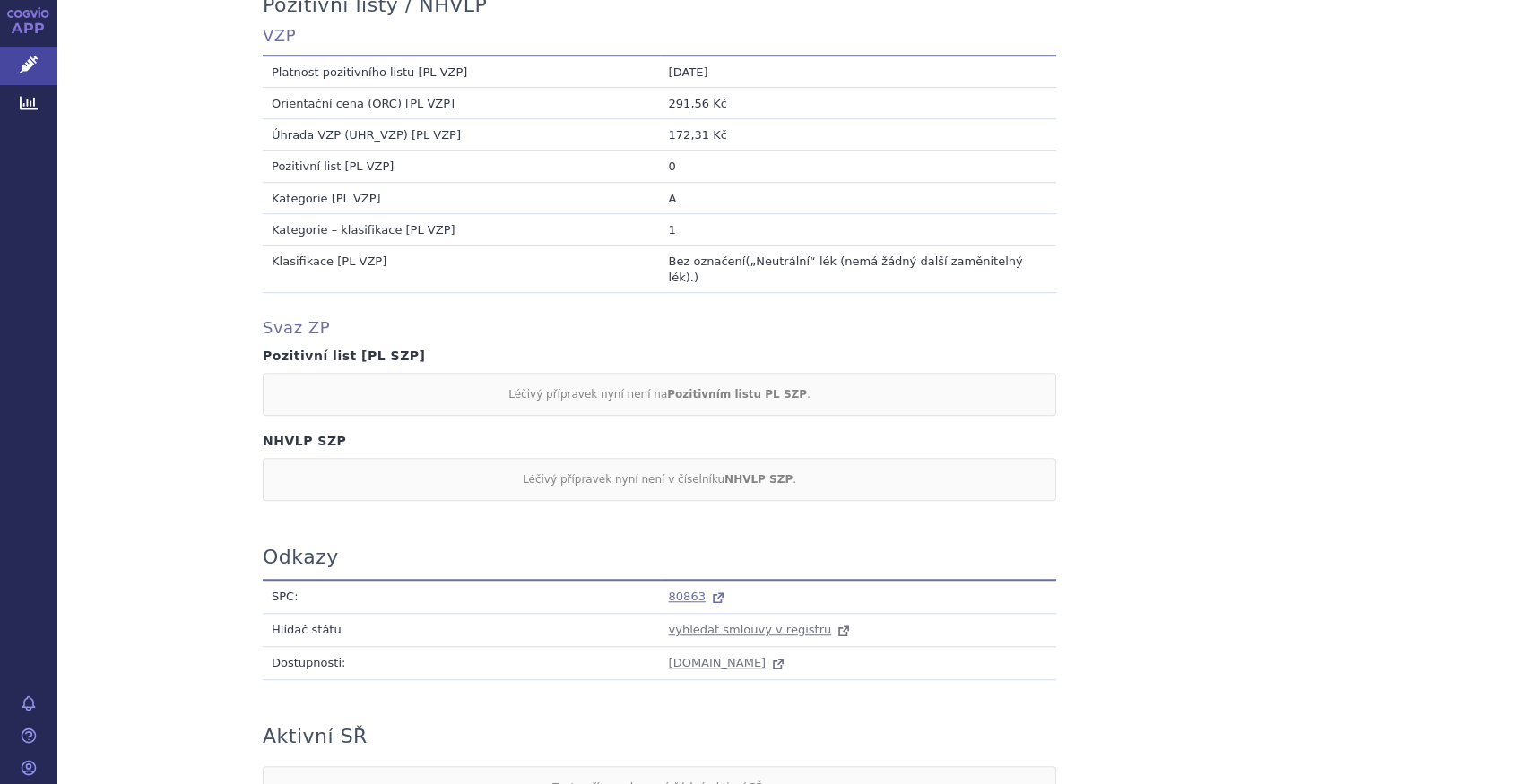
click at [687, 590] on span "80863" at bounding box center [687, 597] width 37 height 13
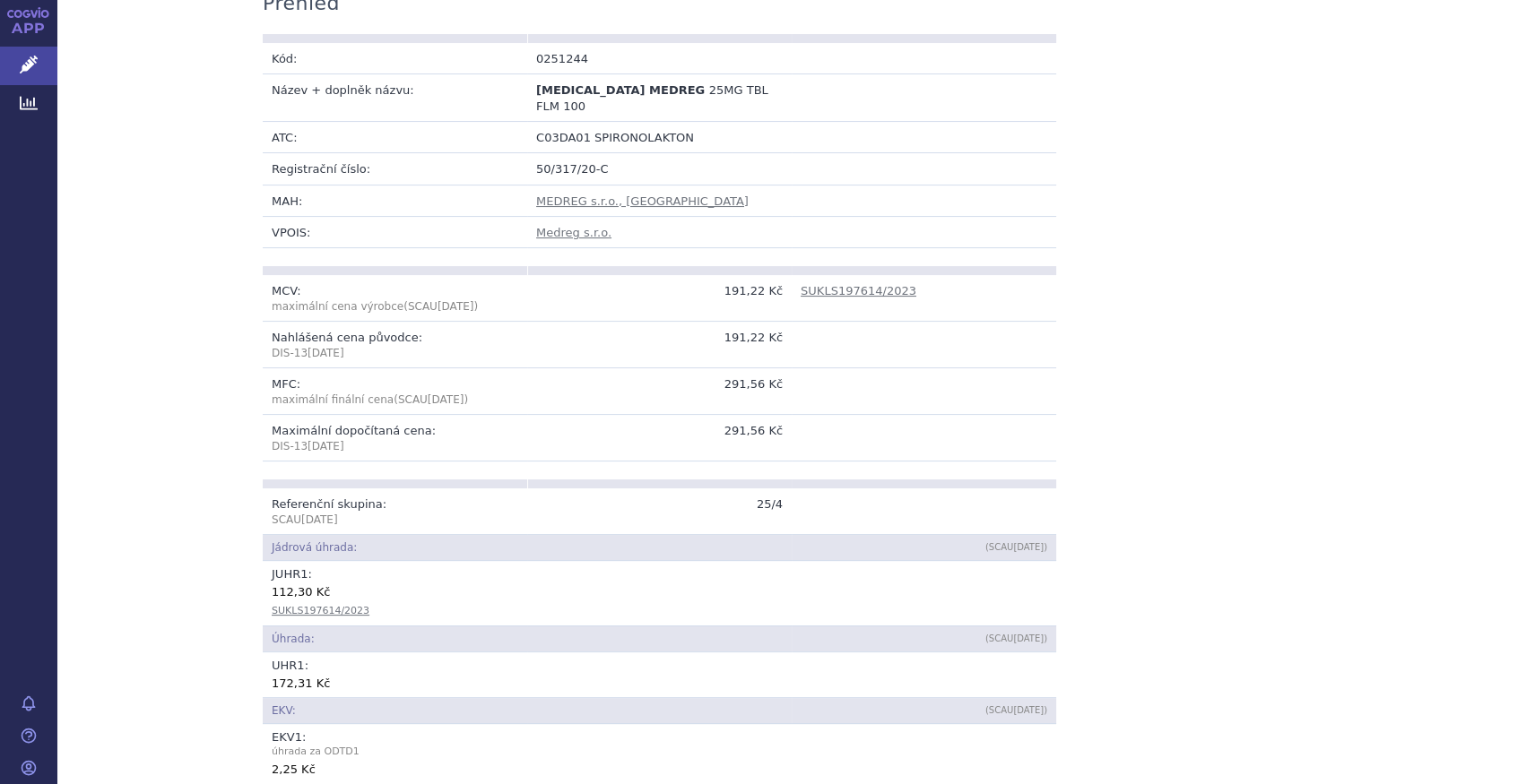
scroll to position [0, 0]
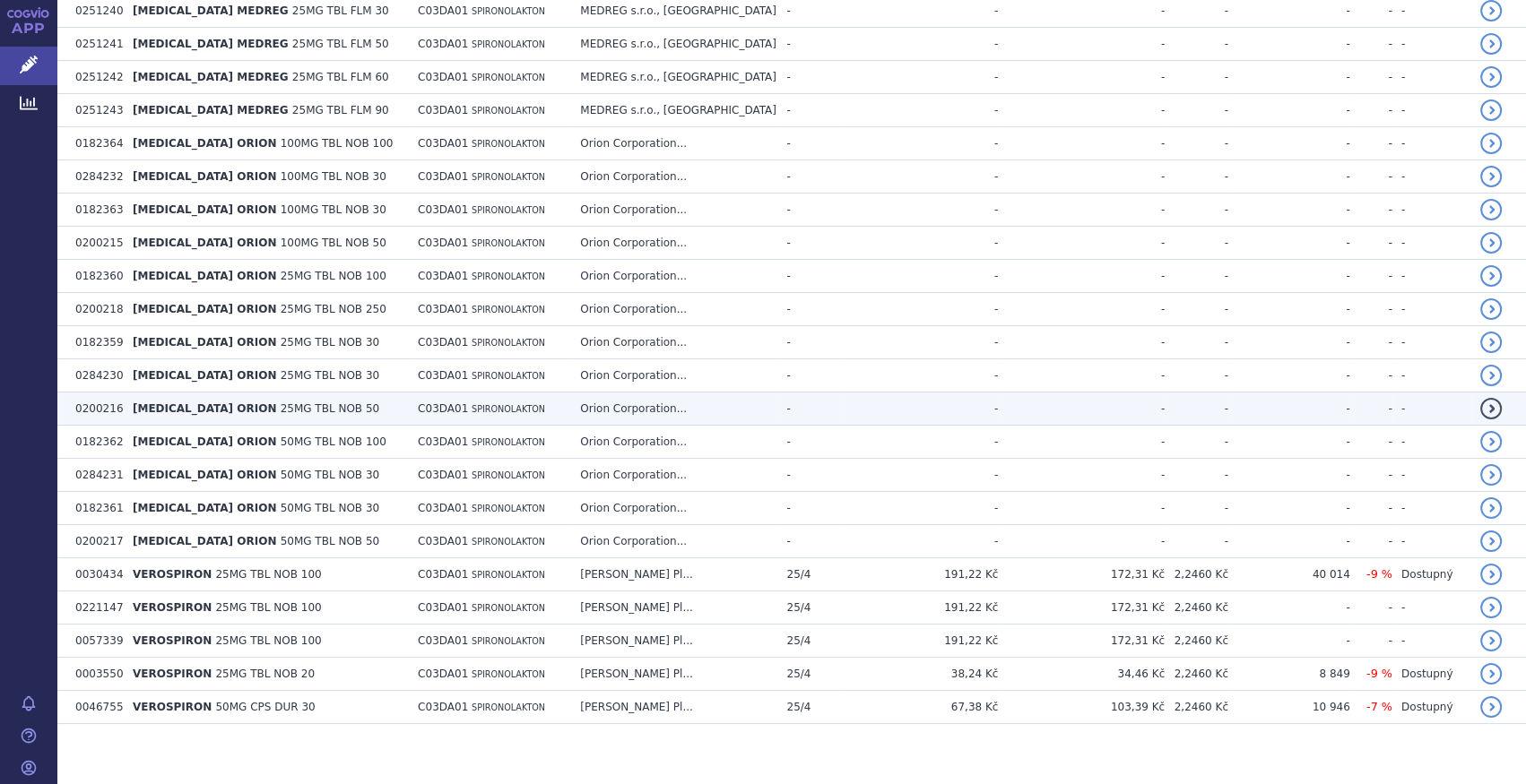
scroll to position [681, 0]
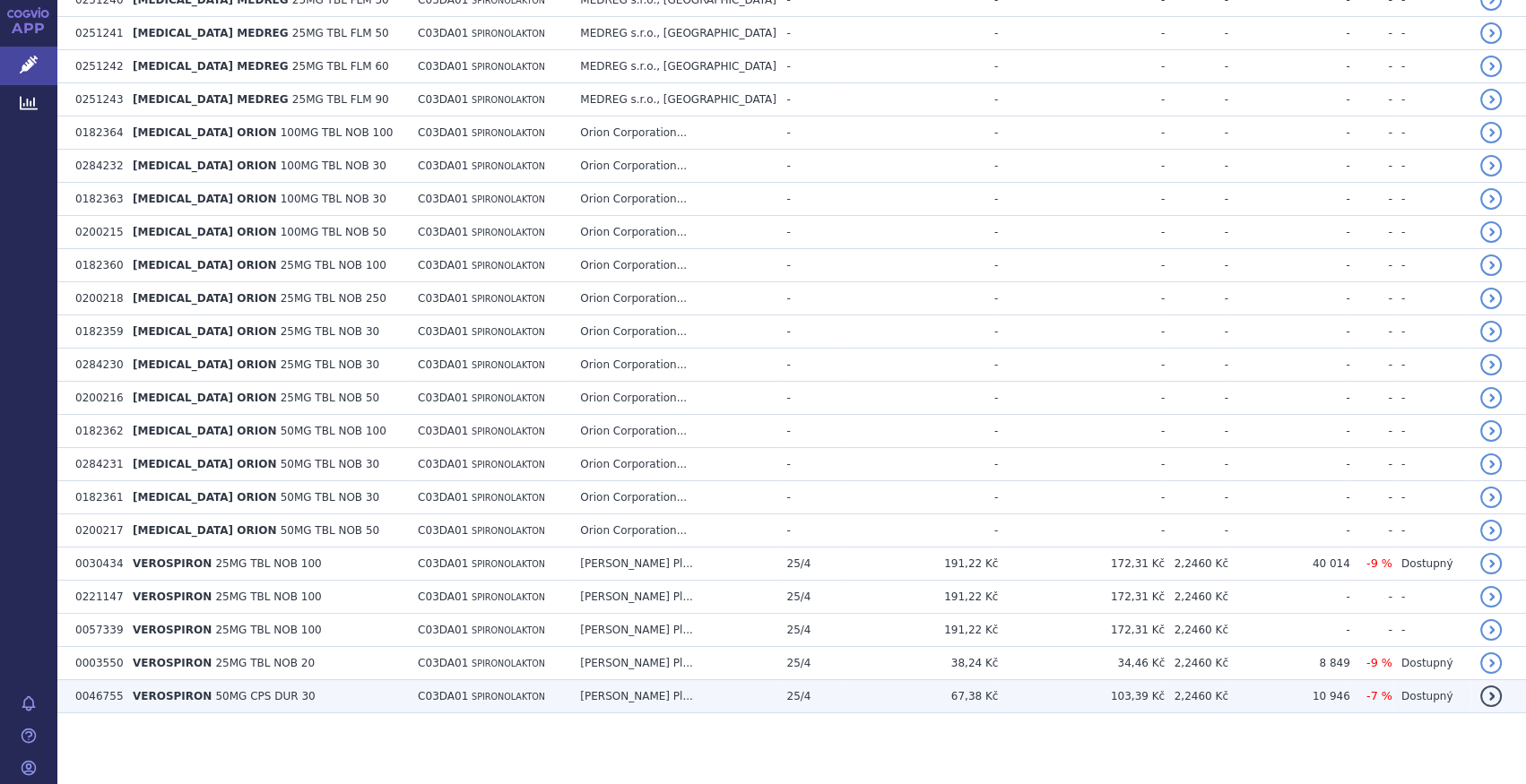
click at [281, 699] on span "50MG CPS DUR 30" at bounding box center [265, 696] width 99 height 12
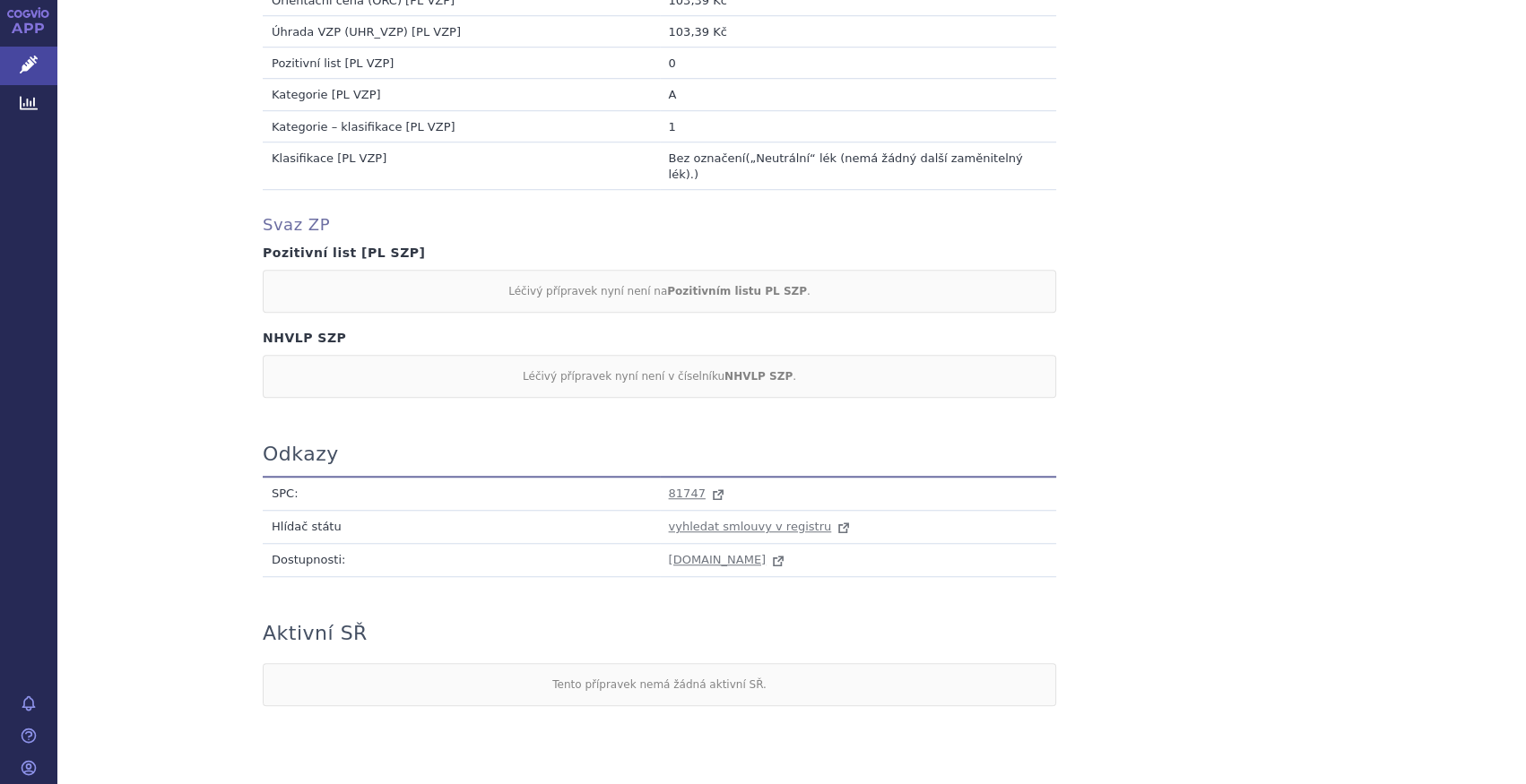
scroll to position [1664, 0]
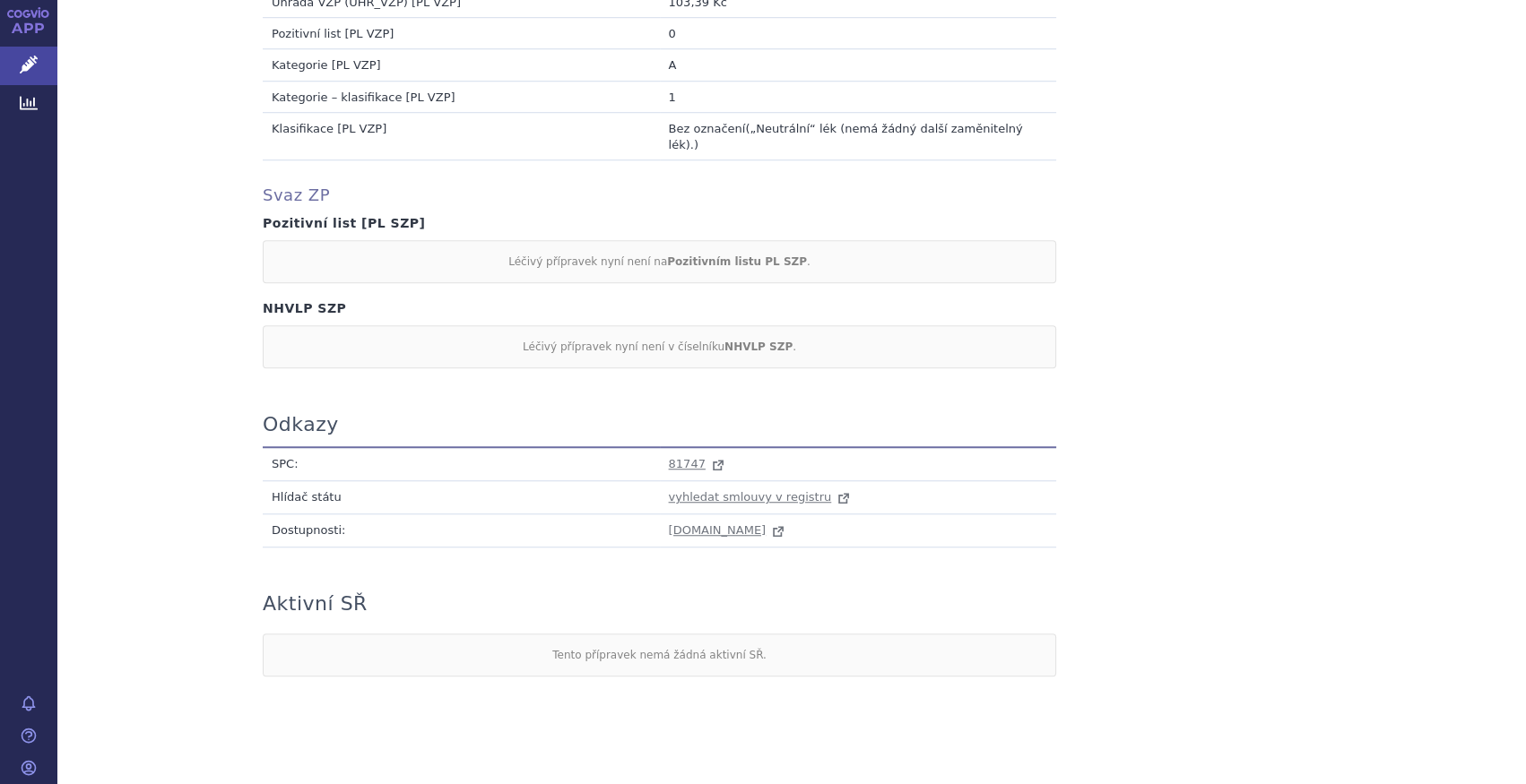
click at [659, 451] on td "81747" at bounding box center [858, 465] width 397 height 34
click at [672, 457] on span "81747" at bounding box center [687, 464] width 37 height 13
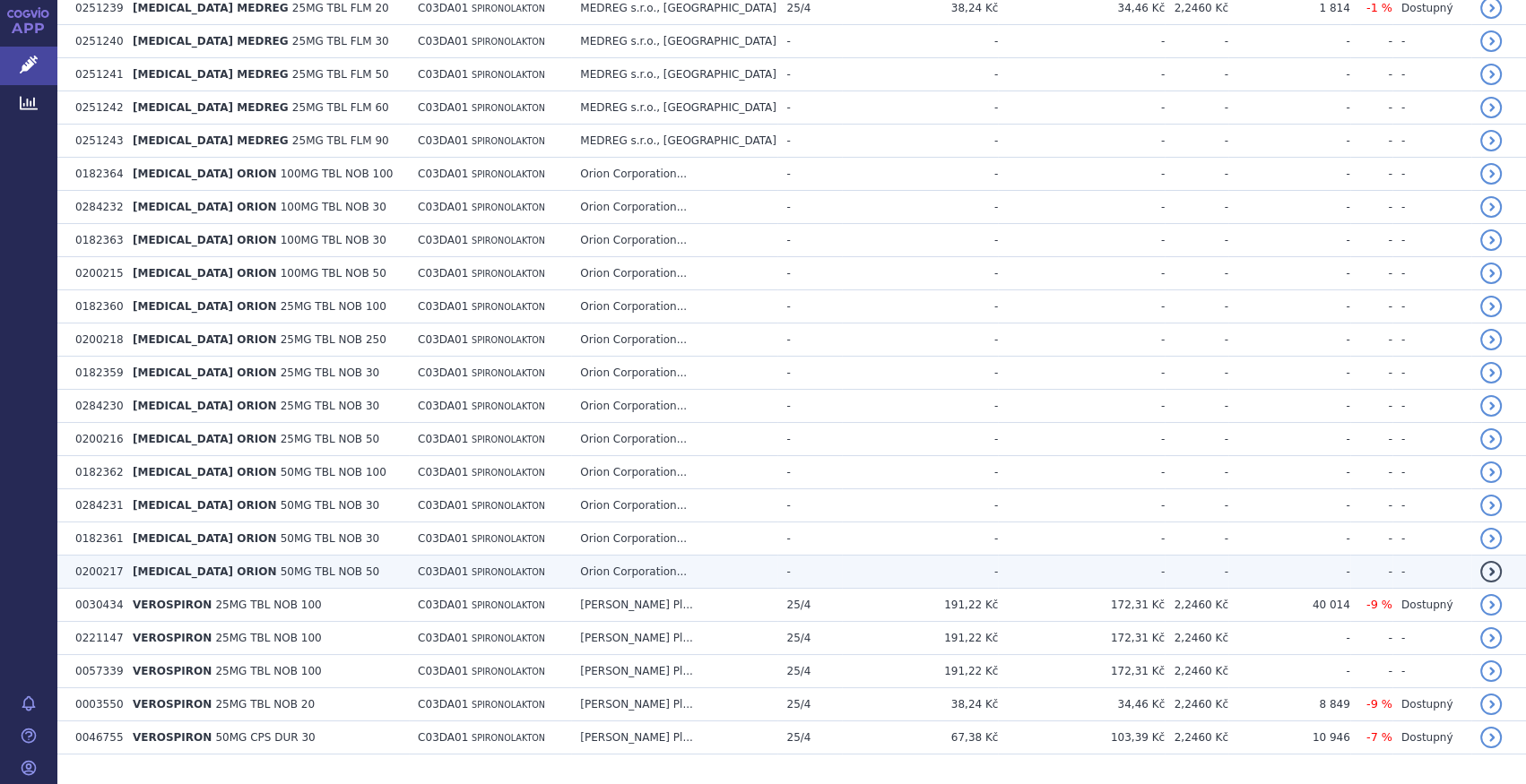
scroll to position [681, 0]
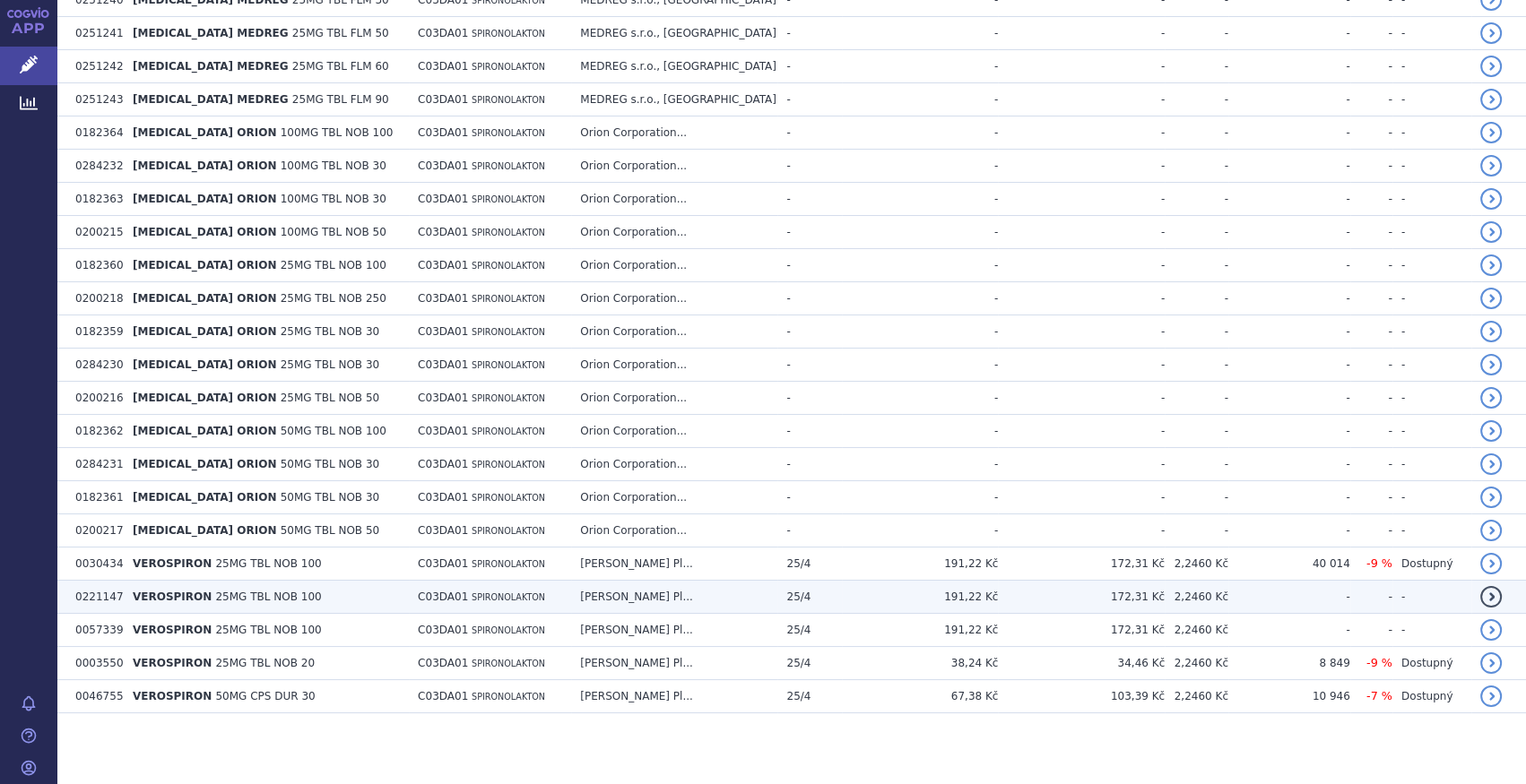
click at [304, 595] on td "VEROSPIRON 25MG TBL NOB 100" at bounding box center [266, 597] width 285 height 33
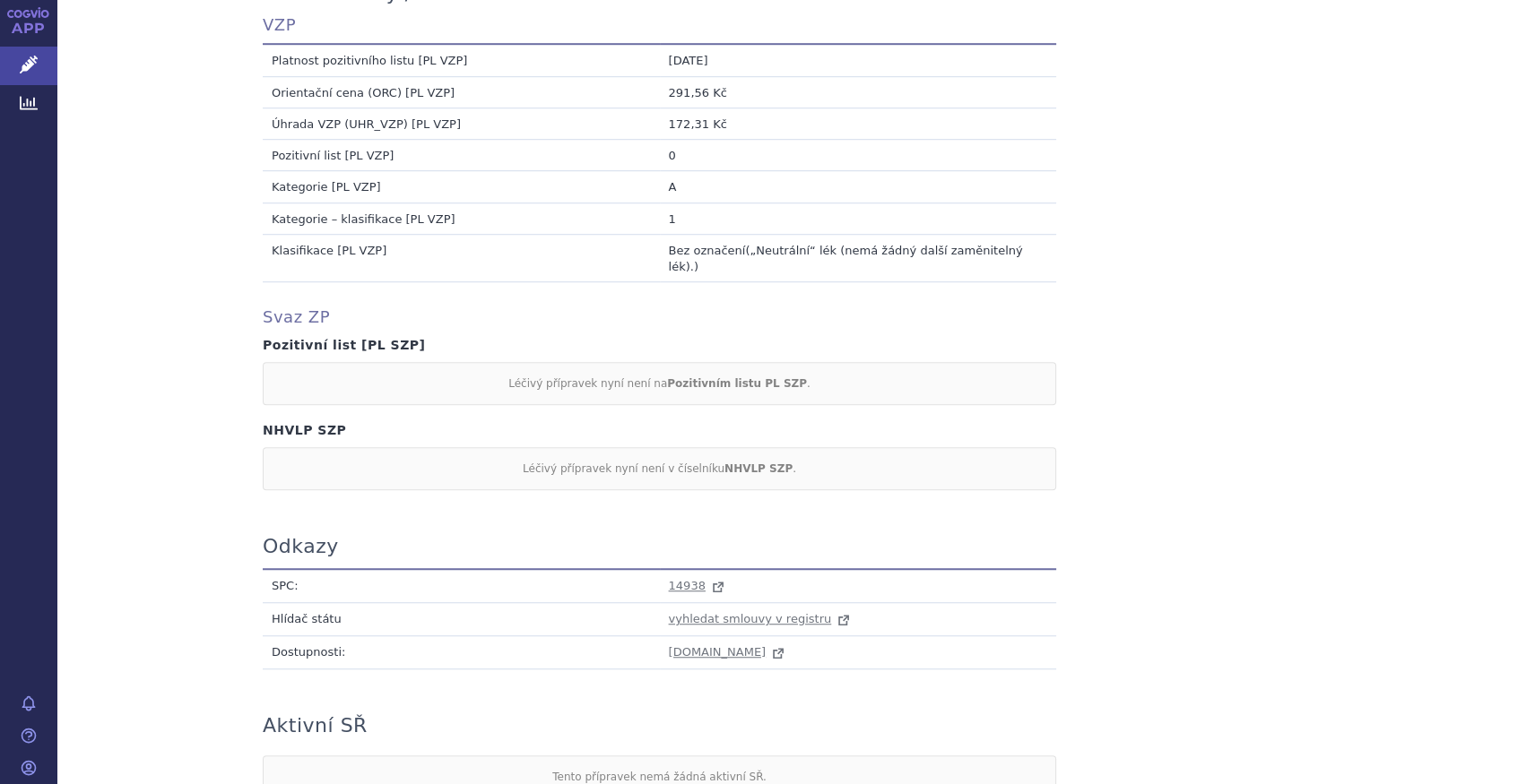
scroll to position [1664, 0]
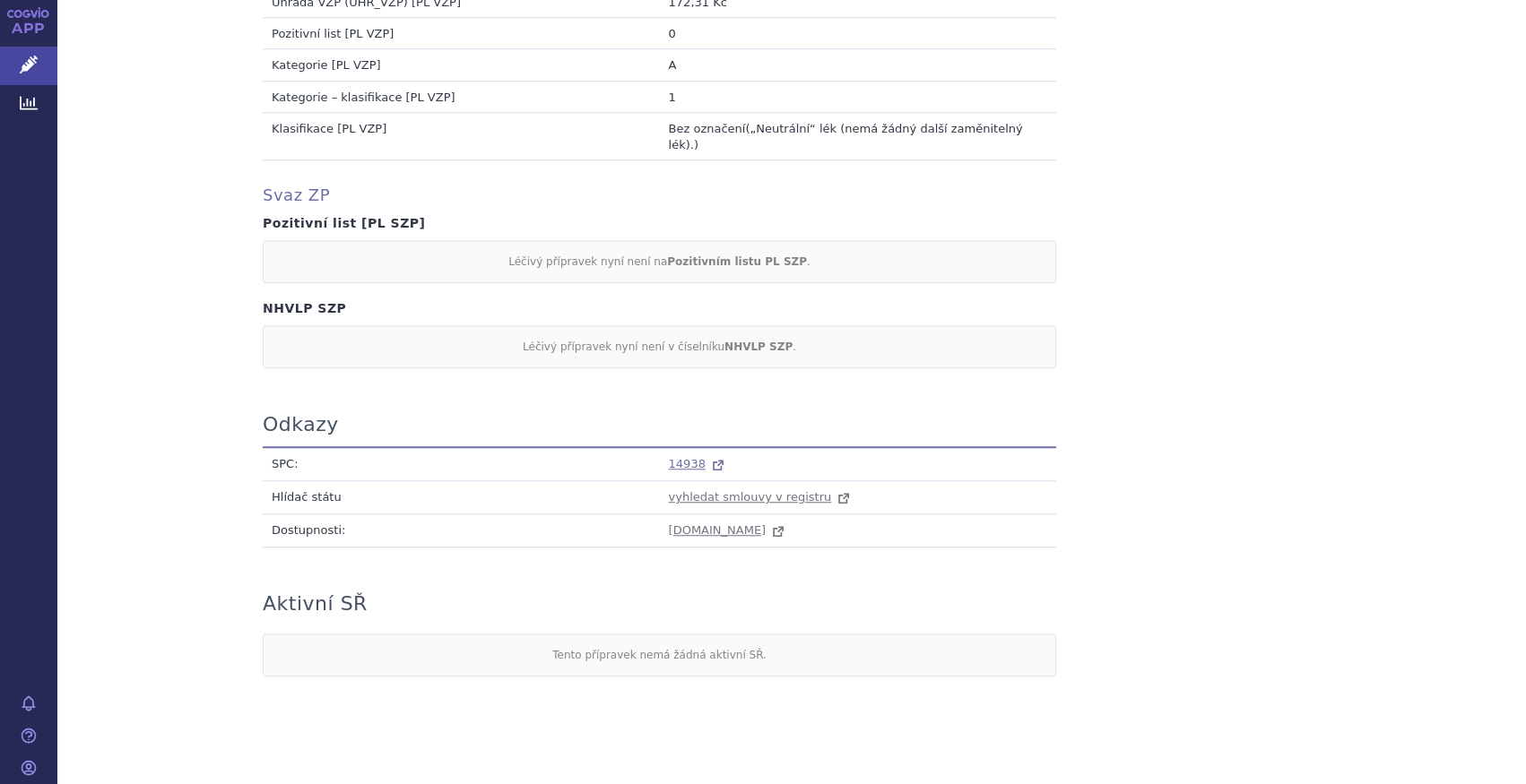
click at [674, 457] on span "14938" at bounding box center [687, 464] width 37 height 13
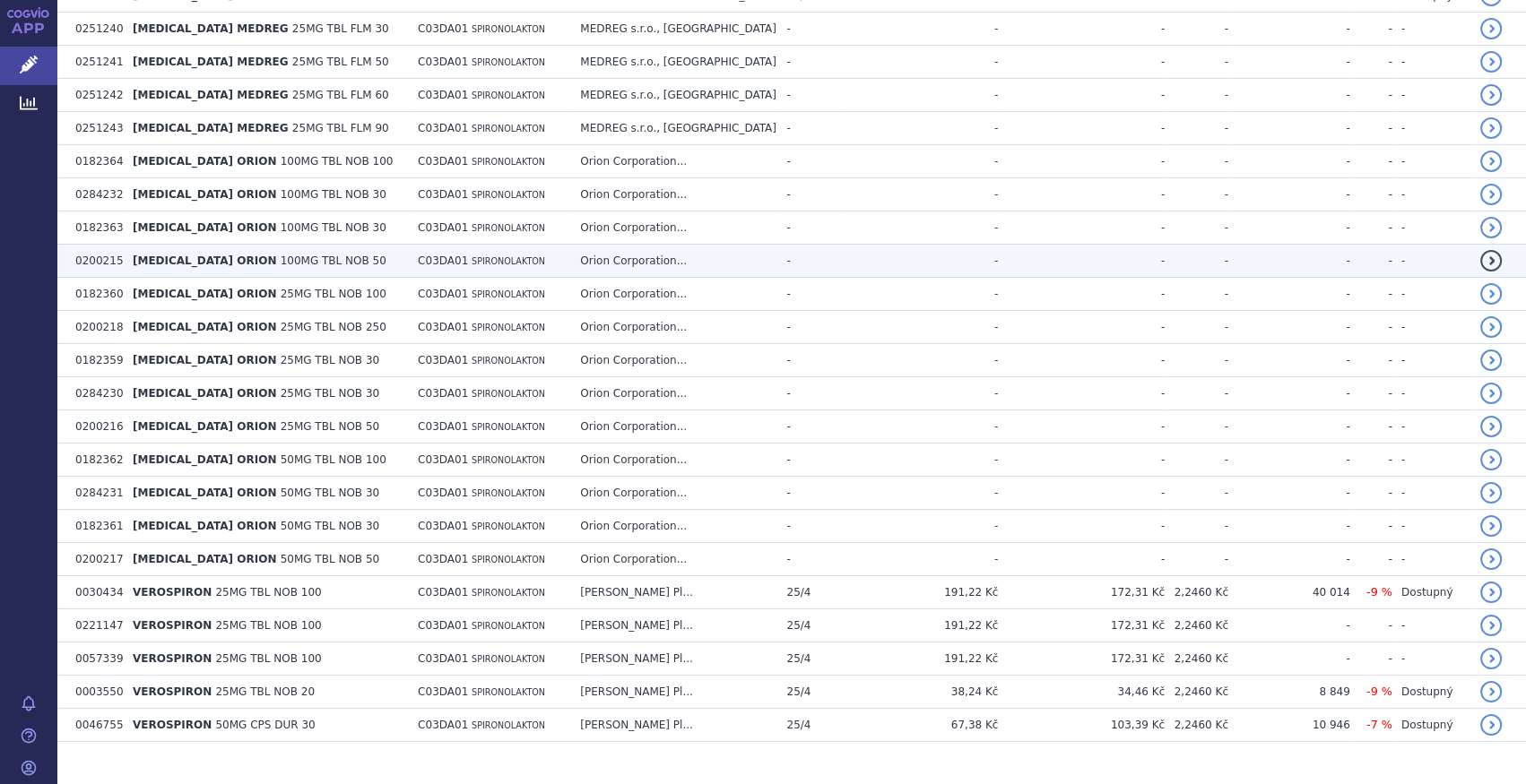
scroll to position [681, 0]
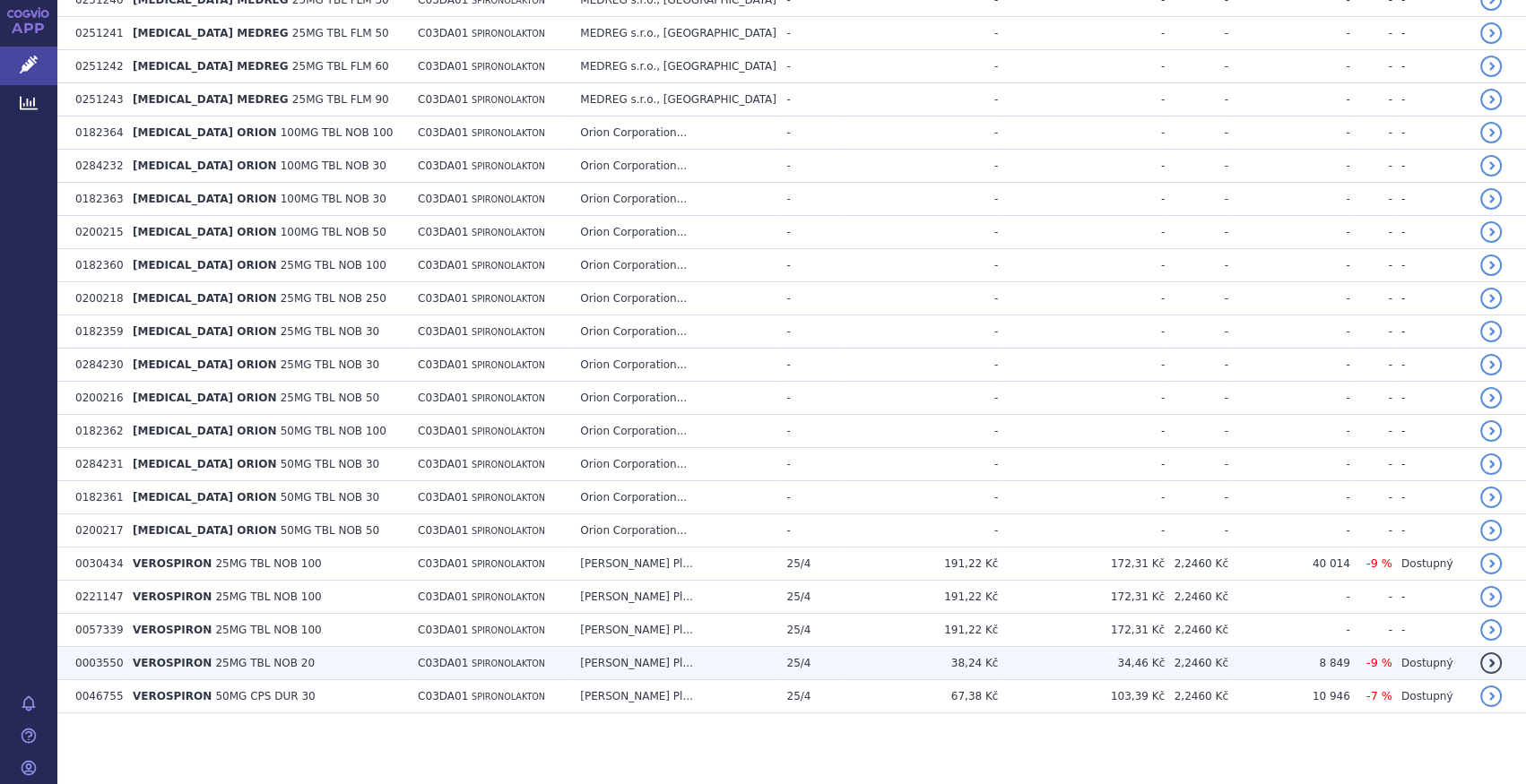
click at [326, 667] on td "VEROSPIRON 25MG TBL NOB 20" at bounding box center [266, 663] width 285 height 33
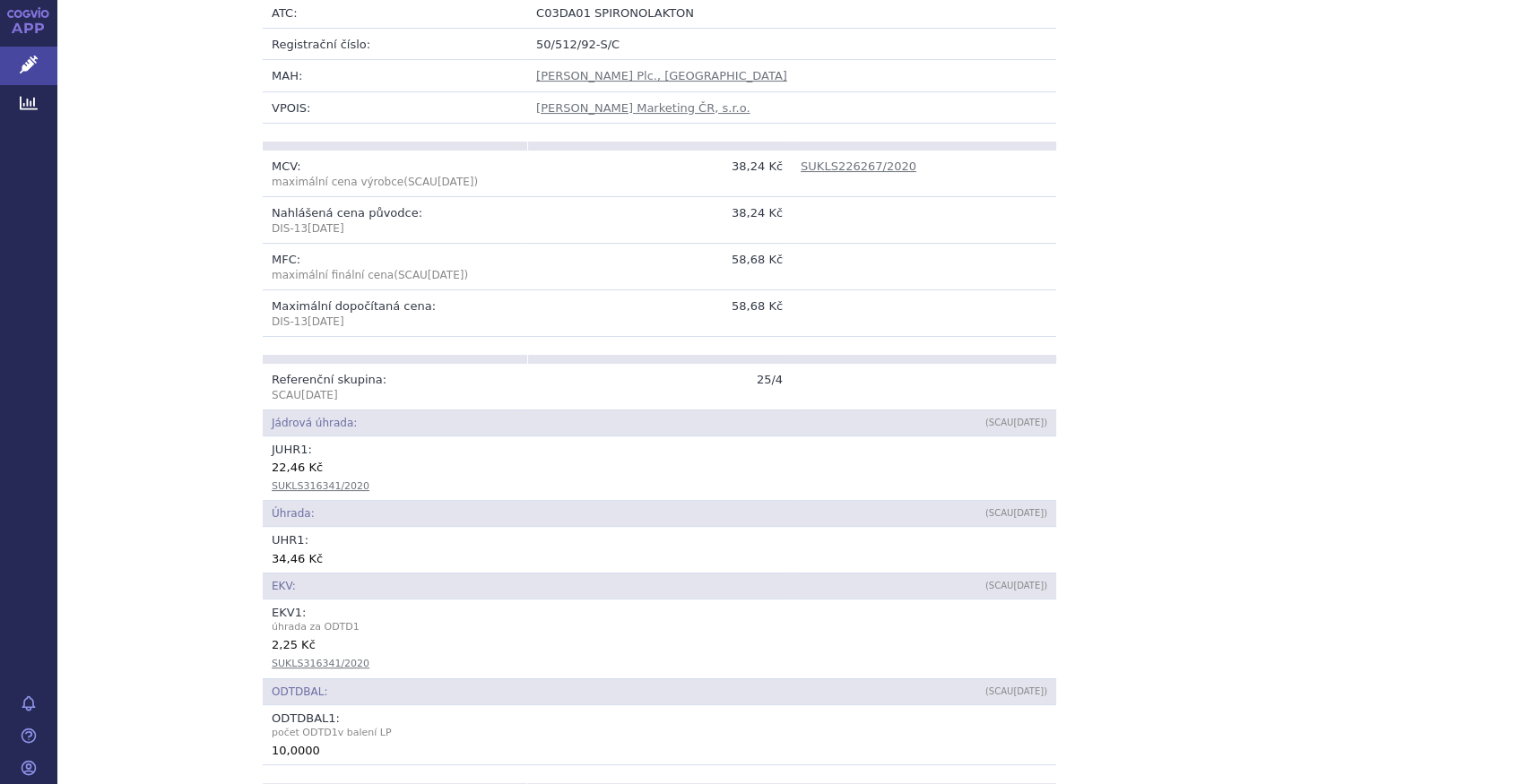
scroll to position [570, 0]
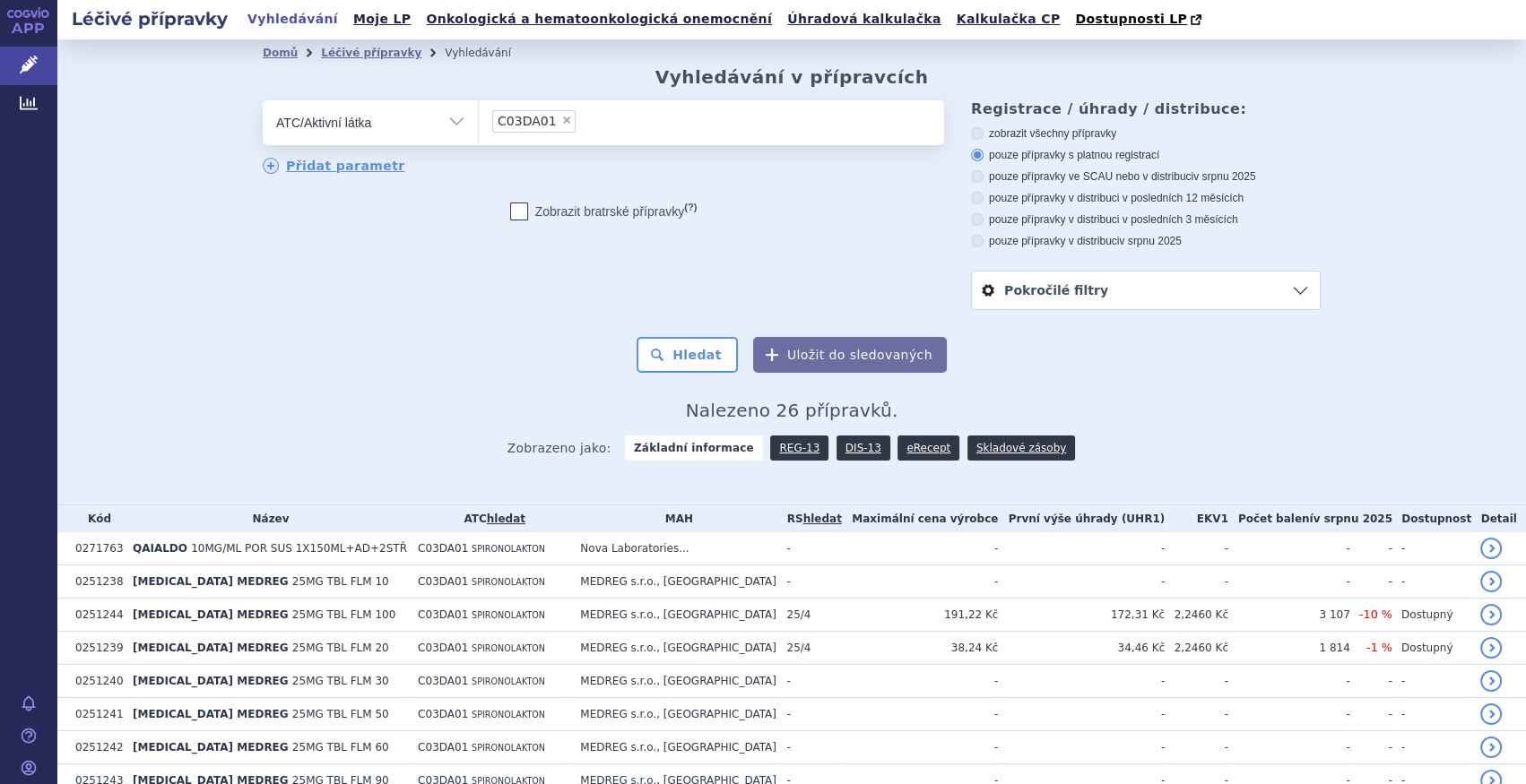
scroll to position [681, 0]
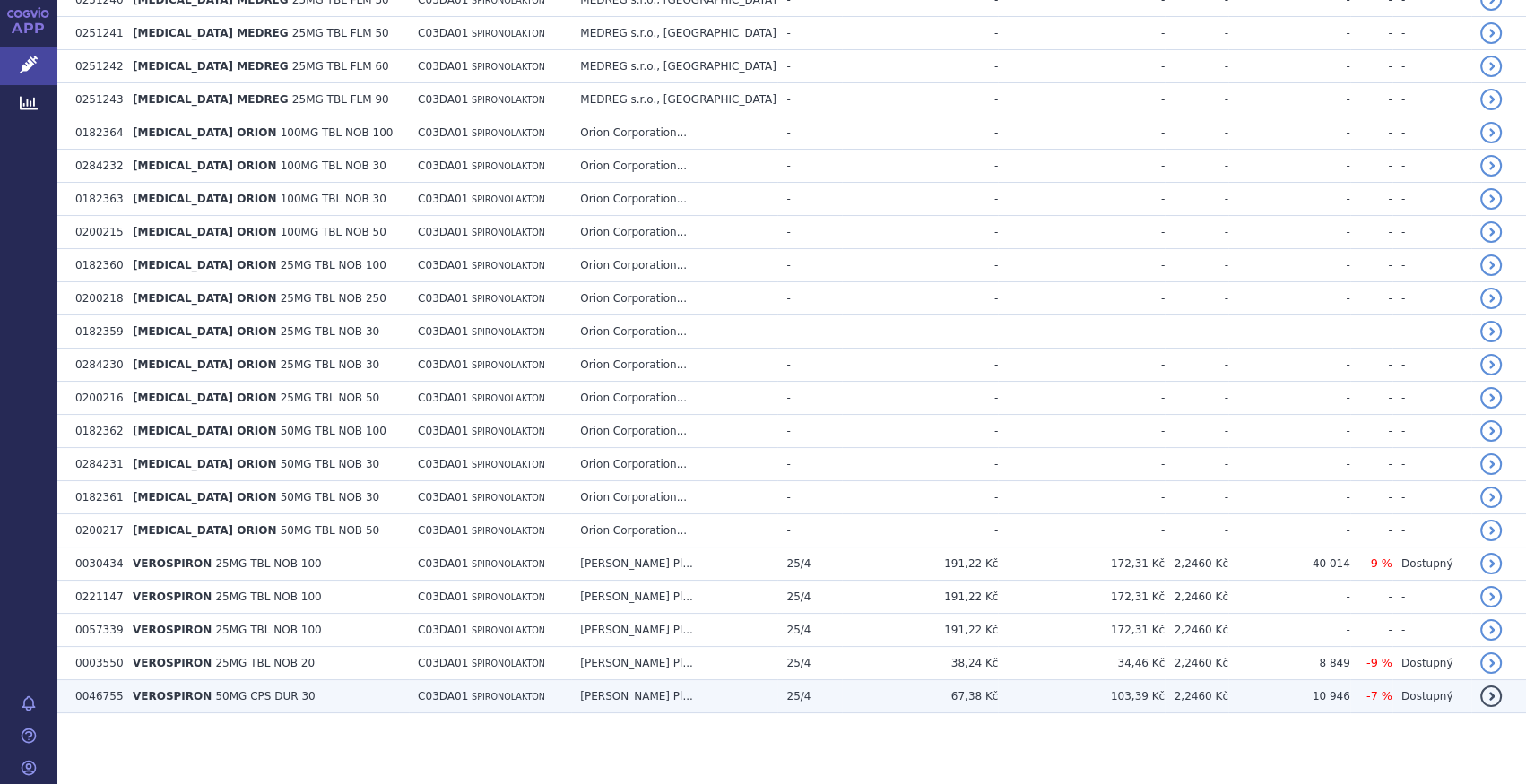
click at [303, 693] on td "VEROSPIRON 50MG CPS DUR 30" at bounding box center [266, 696] width 285 height 33
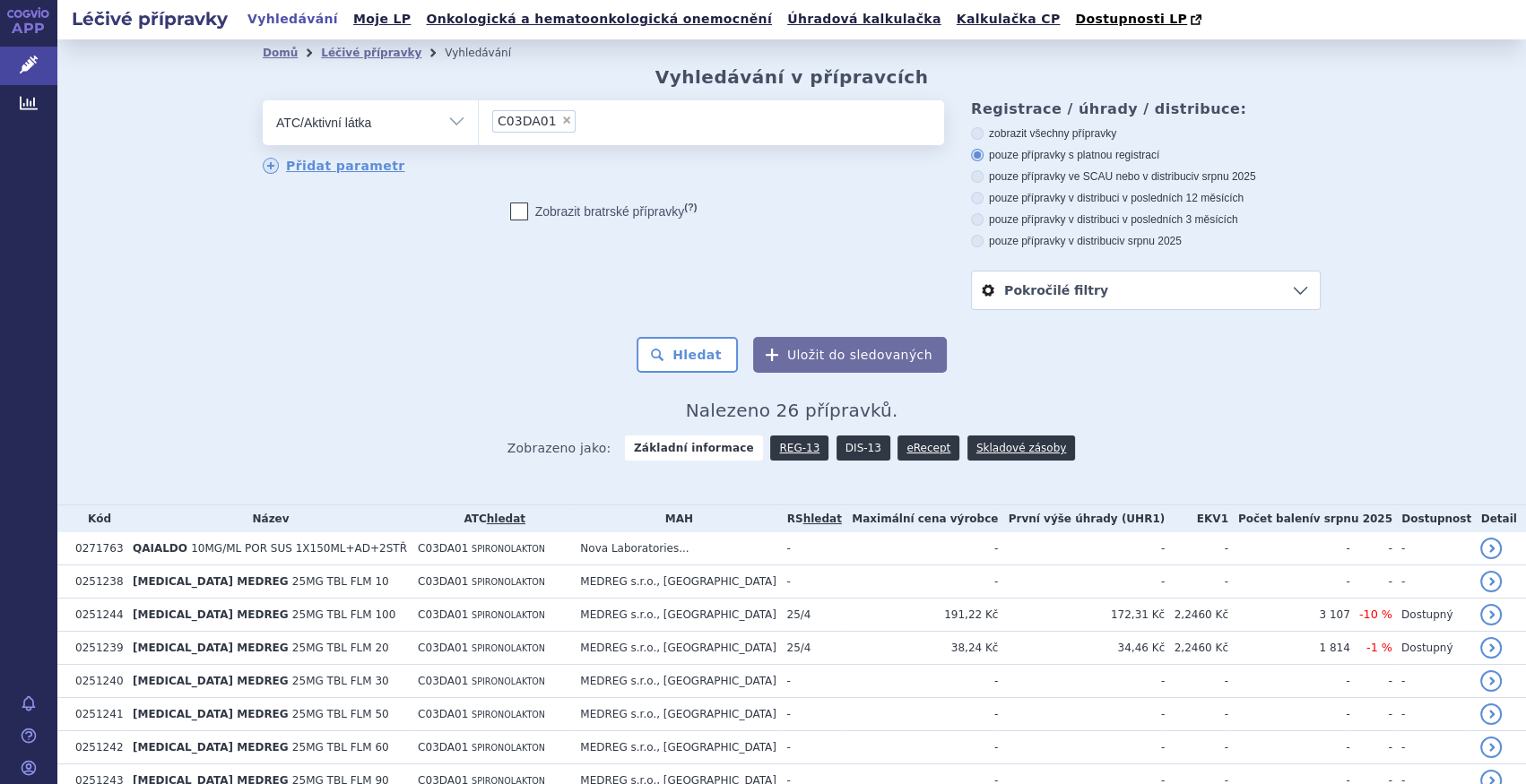
click at [854, 436] on link "DIS-13" at bounding box center [863, 448] width 53 height 25
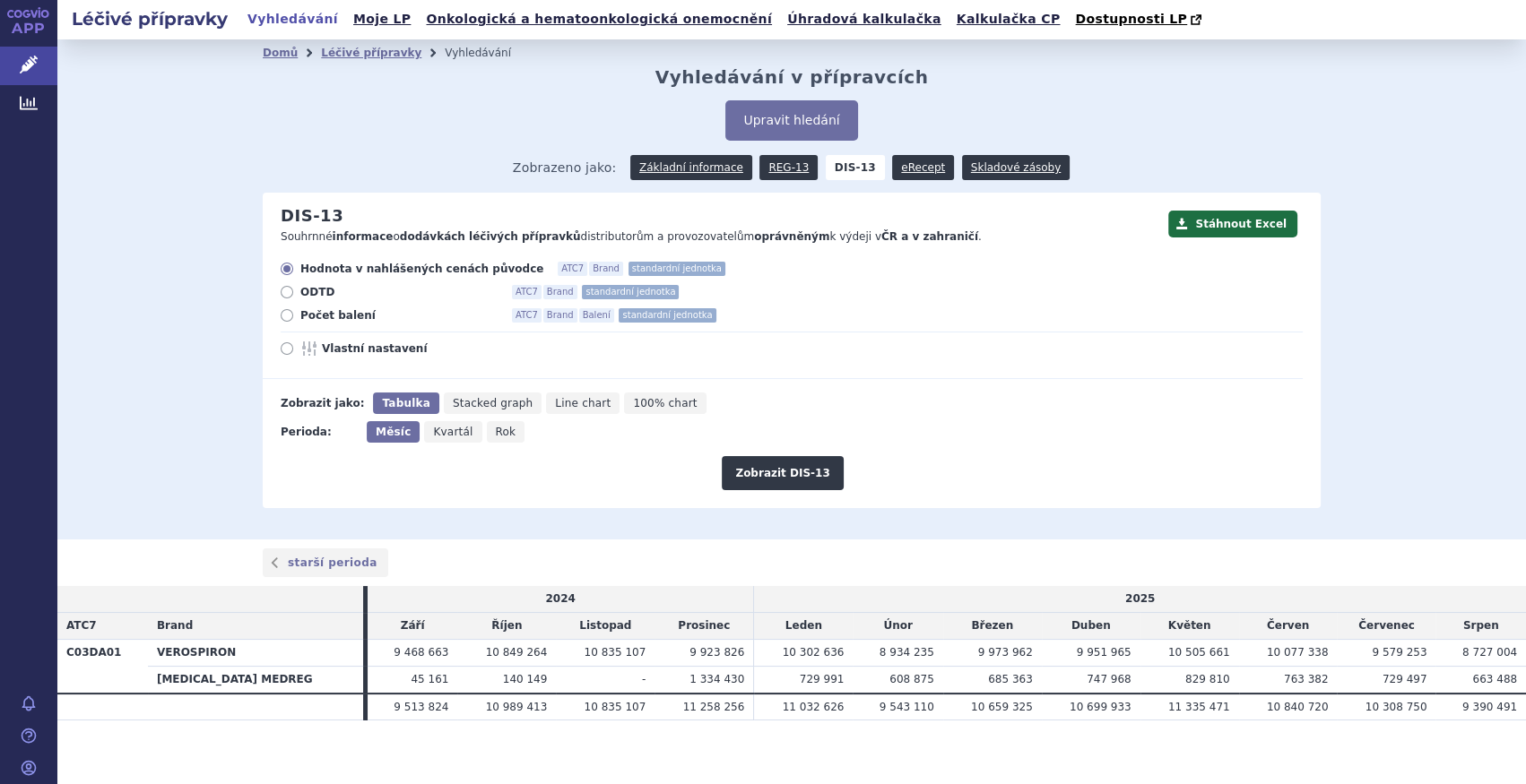
click at [332, 317] on span "Počet balení" at bounding box center [399, 315] width 198 height 14
click at [294, 317] on input "Počet balení ATC7 Brand Balení standardní jednotka" at bounding box center [288, 318] width 11 height 11
radio input "true"
click at [496, 432] on span "Rok" at bounding box center [506, 432] width 21 height 12
click at [487, 432] on input "Rok" at bounding box center [493, 427] width 11 height 11
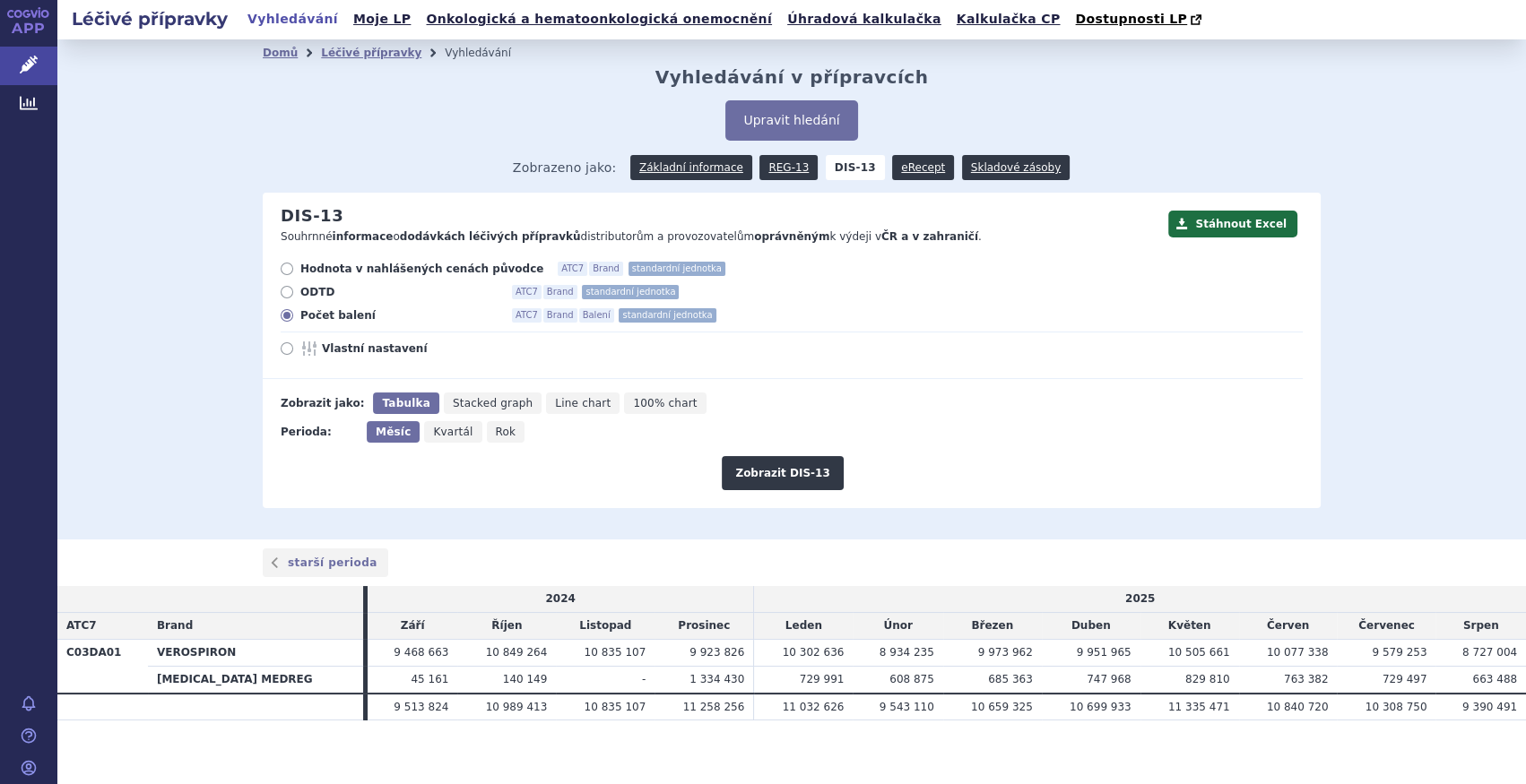
radio input "true"
click at [768, 471] on button "Zobrazit DIS-13" at bounding box center [781, 473] width 121 height 34
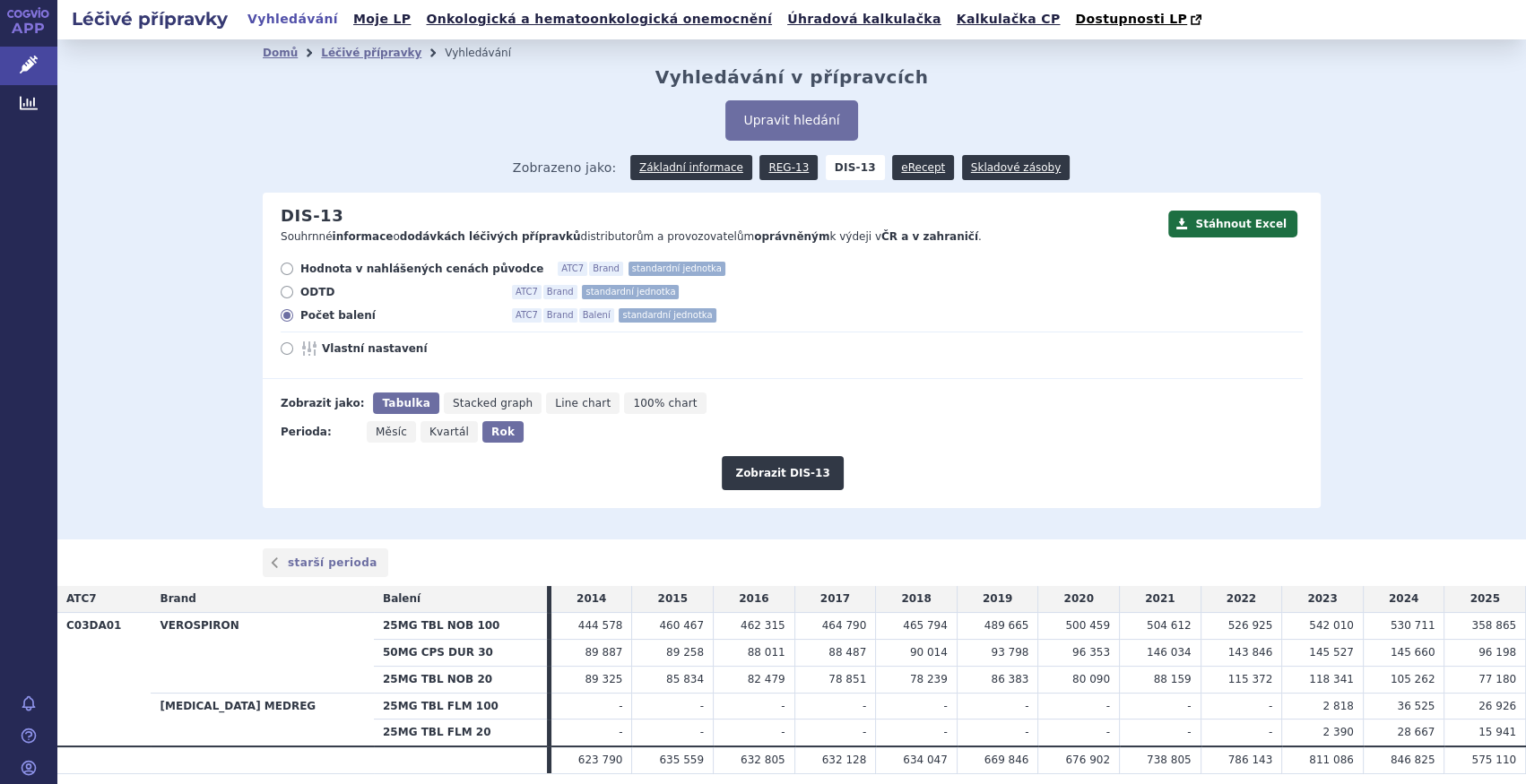
scroll to position [63, 0]
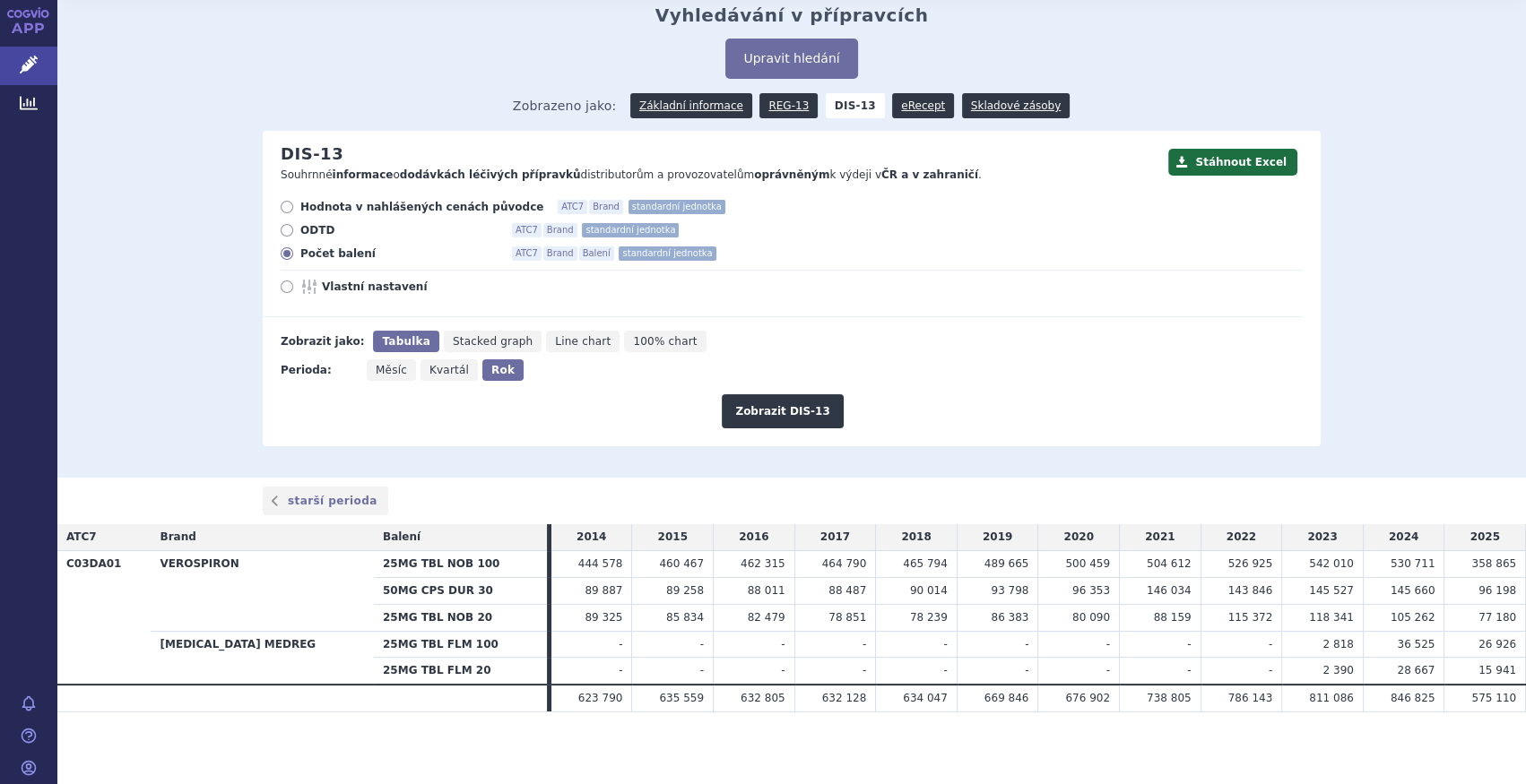
drag, startPoint x: 22, startPoint y: 261, endPoint x: 0, endPoint y: 200, distance: 64.8
click at [30, 209] on div "APP Léčivé přípravky Analytics Notifikace Nápověda Marek Šebrle" at bounding box center [28, 392] width 57 height 784
click at [773, 53] on button "Upravit hledání" at bounding box center [791, 58] width 132 height 40
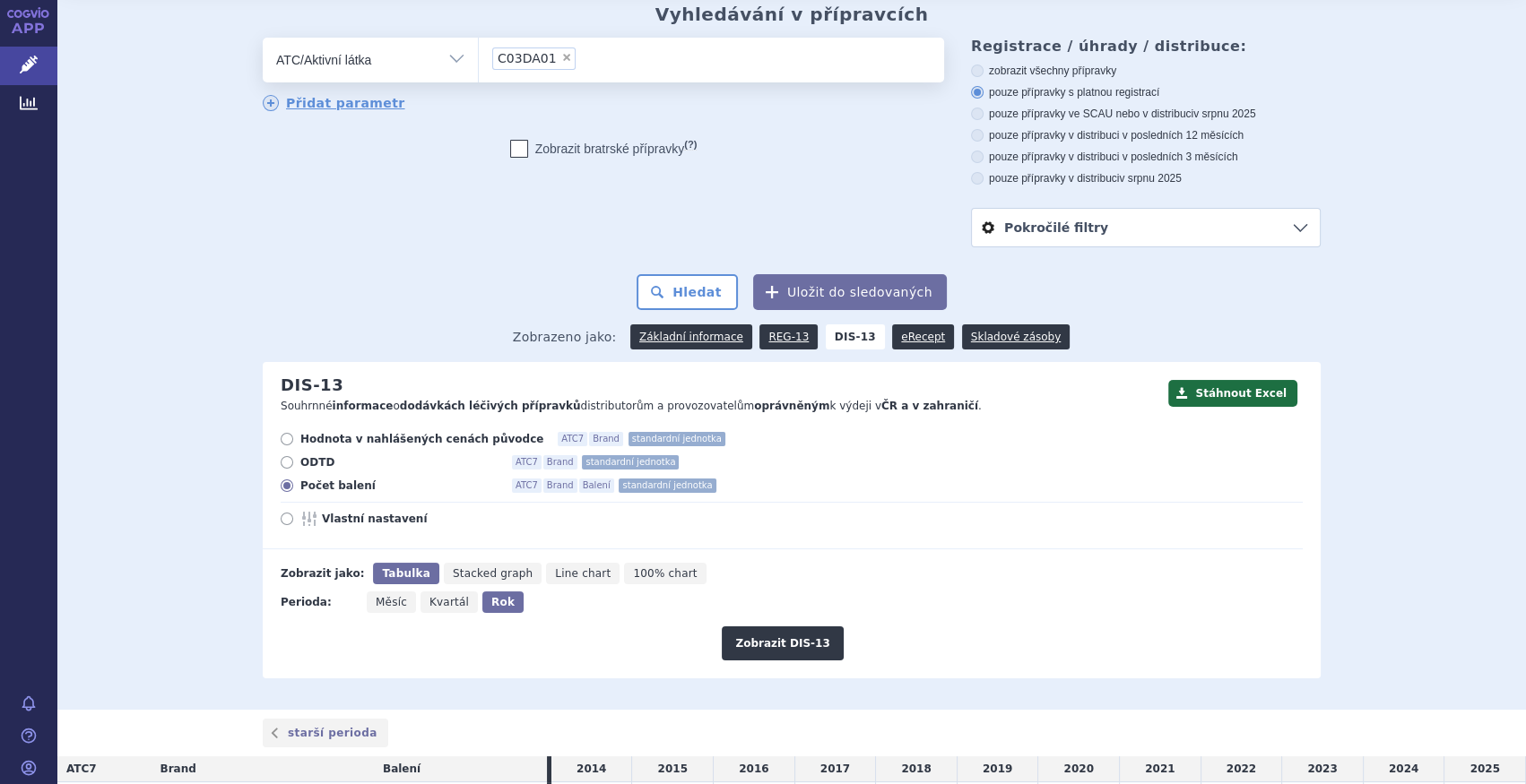
click at [561, 54] on span "×" at bounding box center [566, 57] width 10 height 10
click at [479, 54] on select "C03DA01" at bounding box center [478, 59] width 1 height 45
select select
click at [565, 61] on ul at bounding box center [711, 56] width 466 height 37
click at [479, 61] on select at bounding box center [478, 59] width 1 height 45
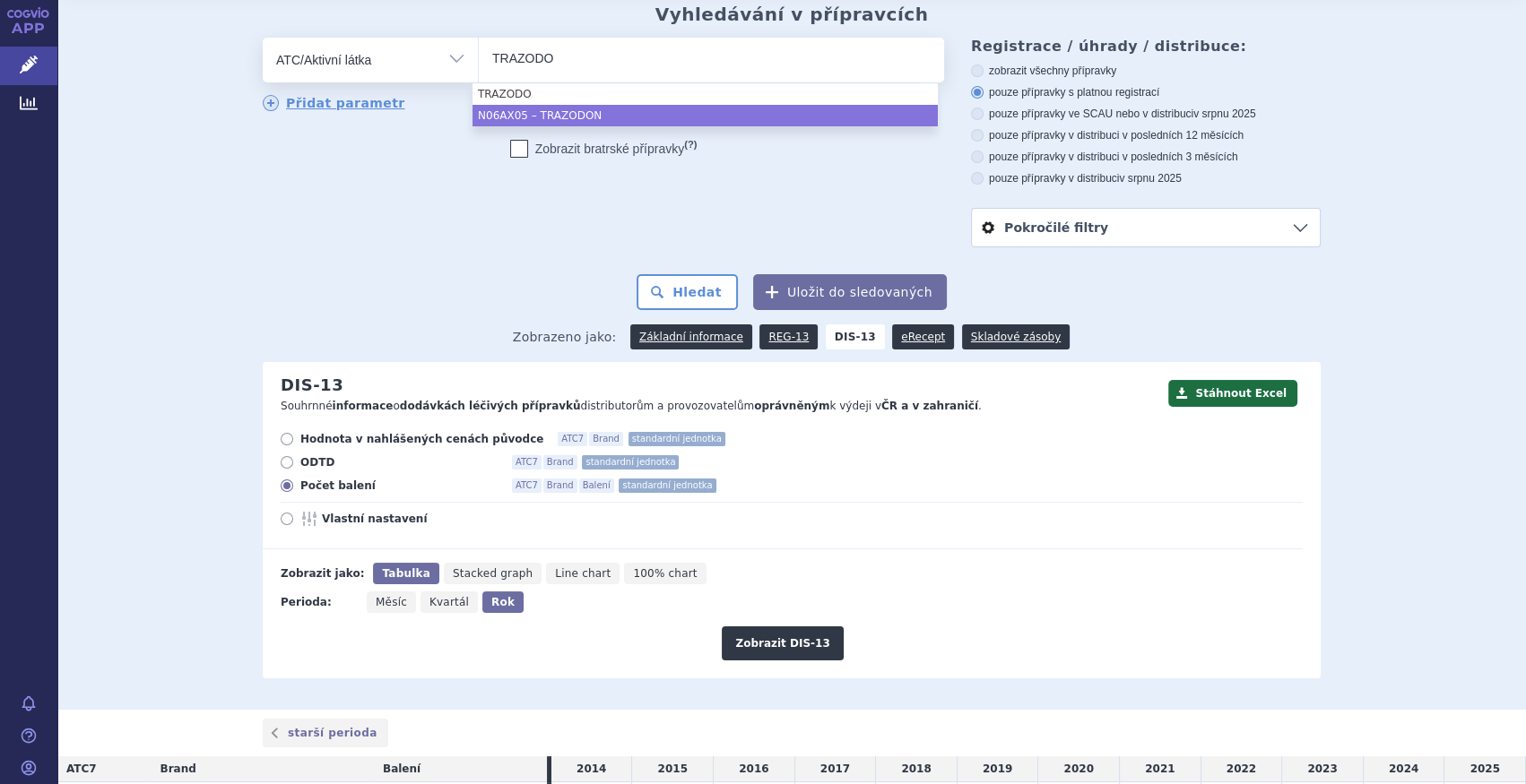
type input "TRAZODO"
select select "N06AX05"
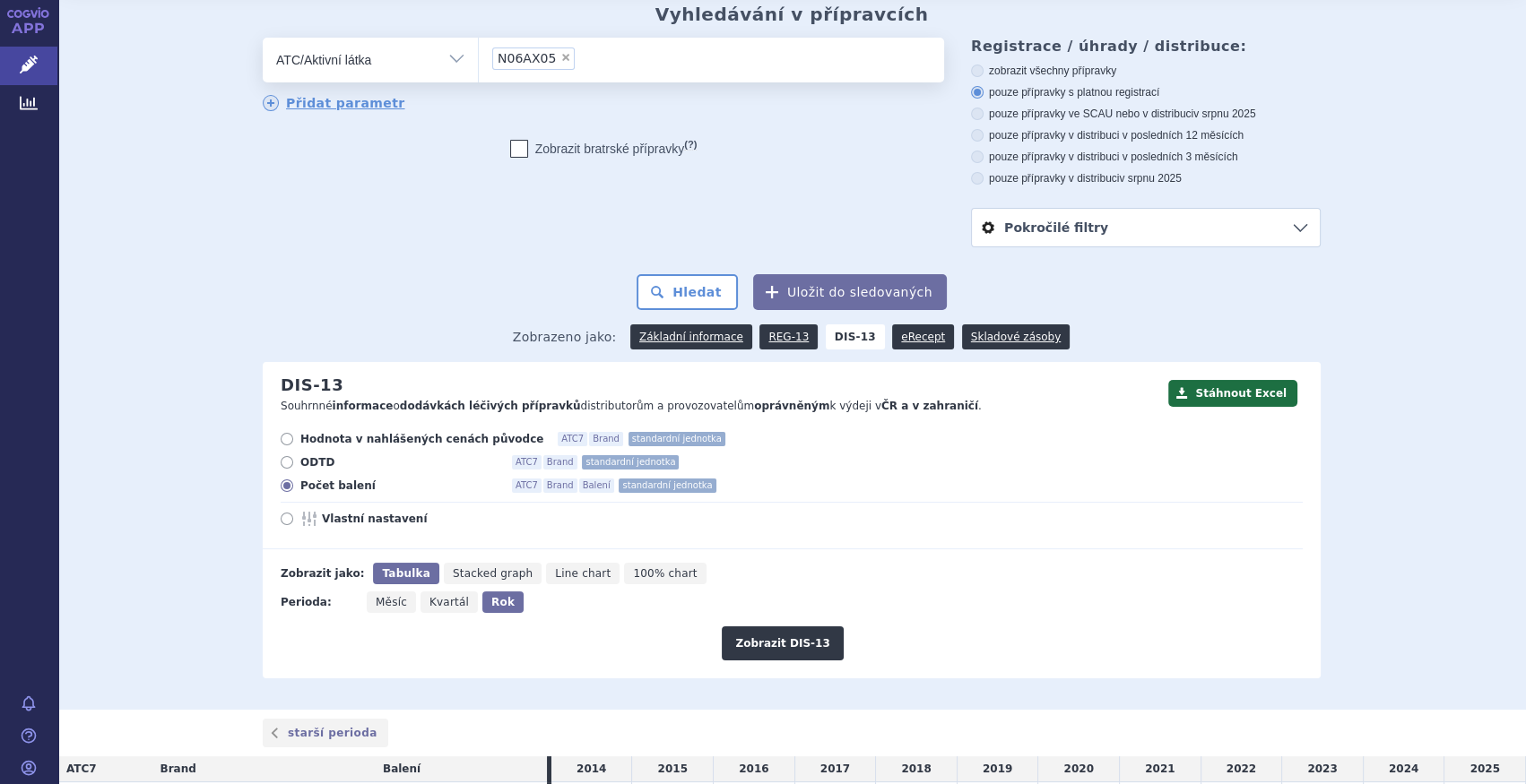
click at [697, 267] on form "odstranit Vše Přípravek/SUKL kód MAH VPOIS ATC/Aktivní látka N06AX05" at bounding box center [791, 173] width 1058 height 273
click at [702, 287] on button "Hledat" at bounding box center [687, 292] width 101 height 36
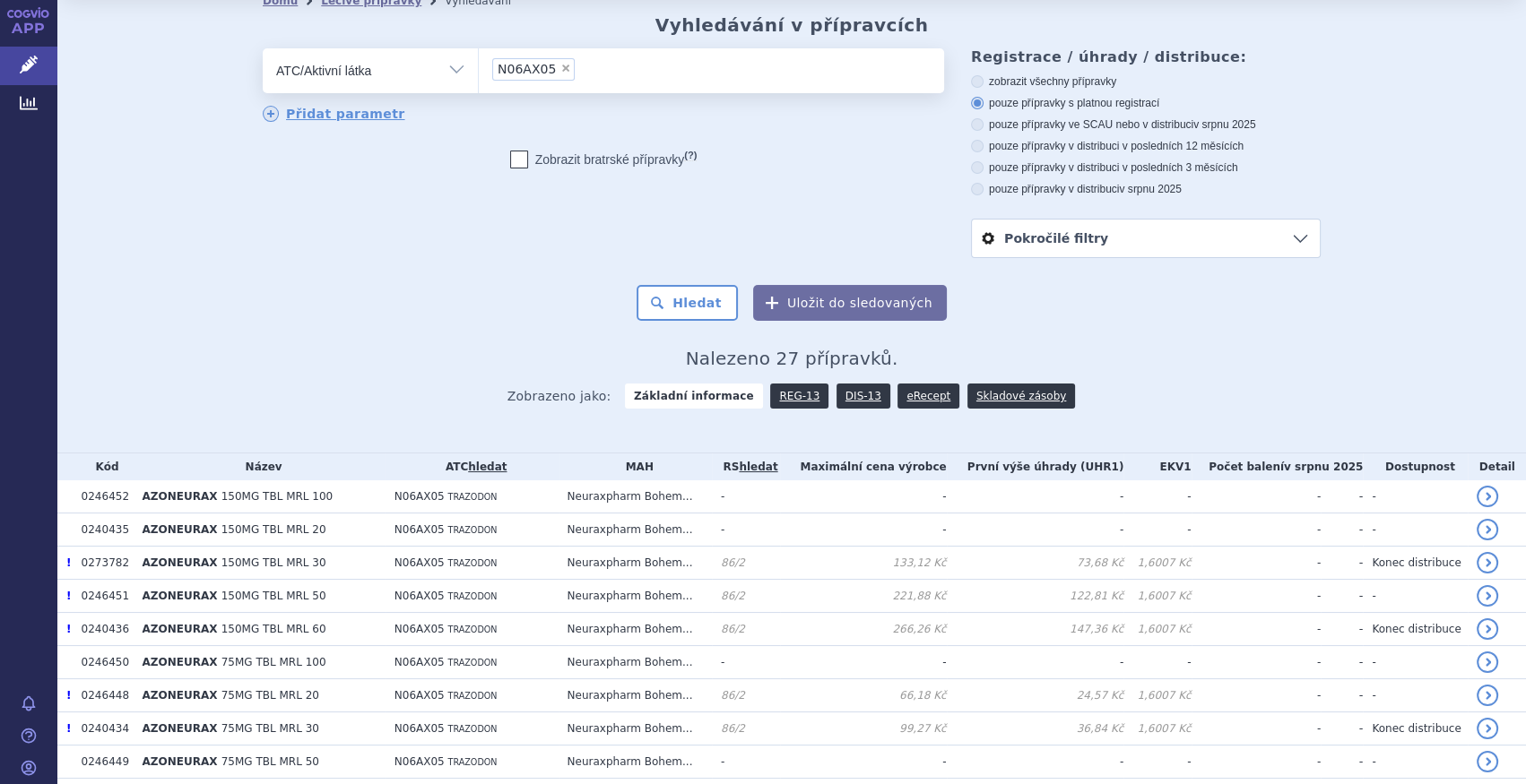
scroll to position [81, 0]
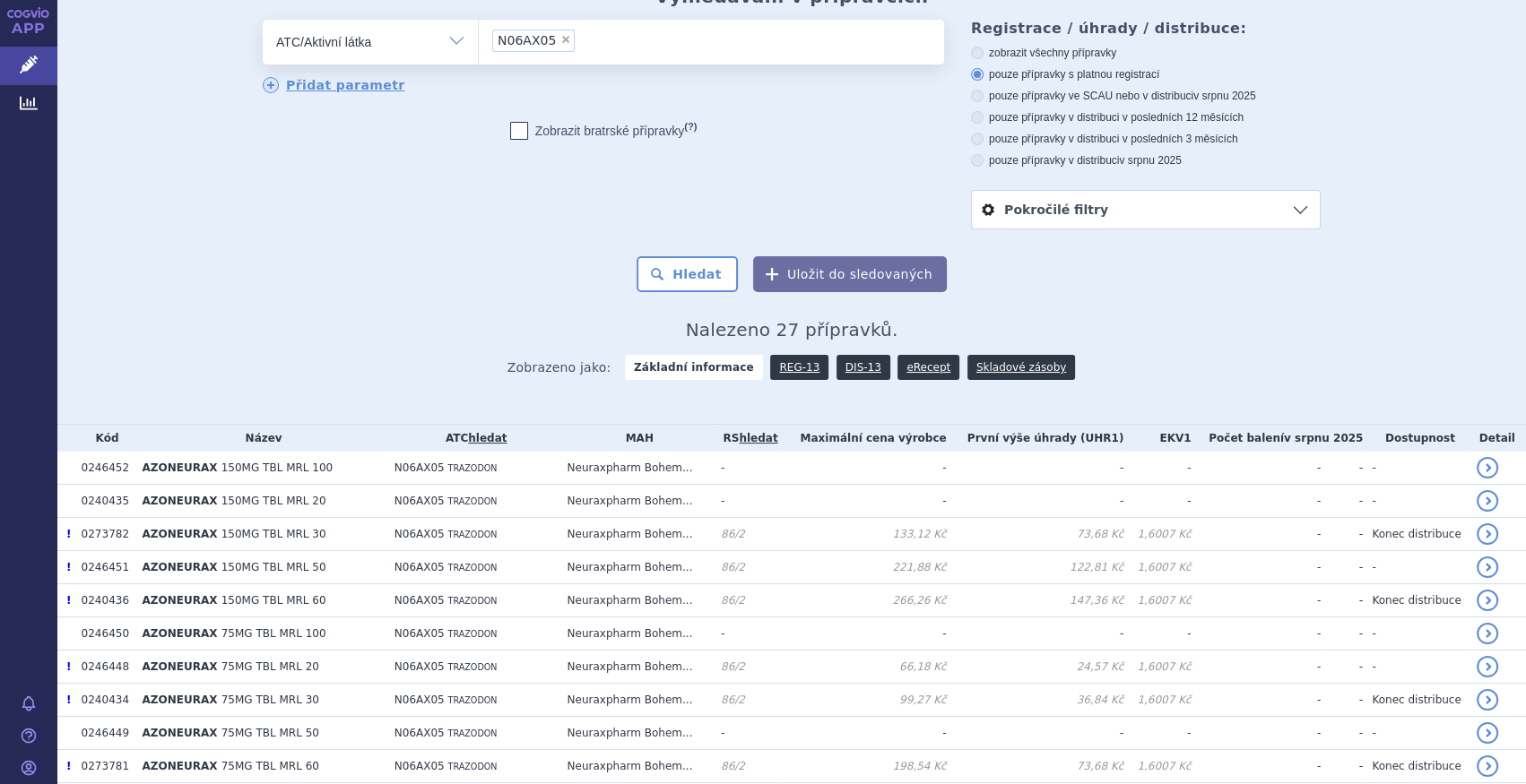
click at [838, 384] on div "Zobrazeno jako: Základní informace REG-13 DIS-13 eRecept Skladové zásoby" at bounding box center [791, 367] width 1058 height 52
click at [842, 370] on link "DIS-13" at bounding box center [863, 367] width 53 height 25
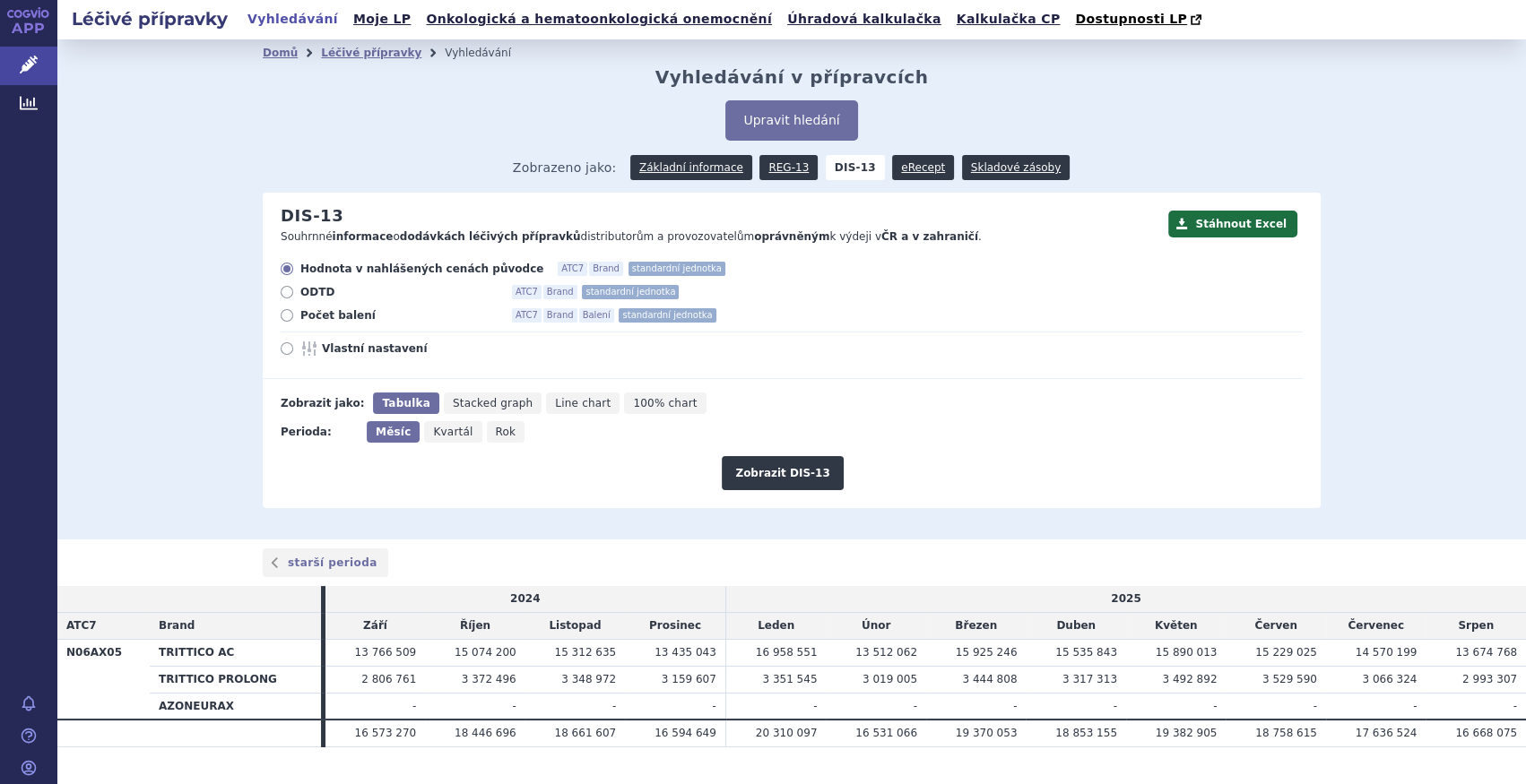
scroll to position [36, 0]
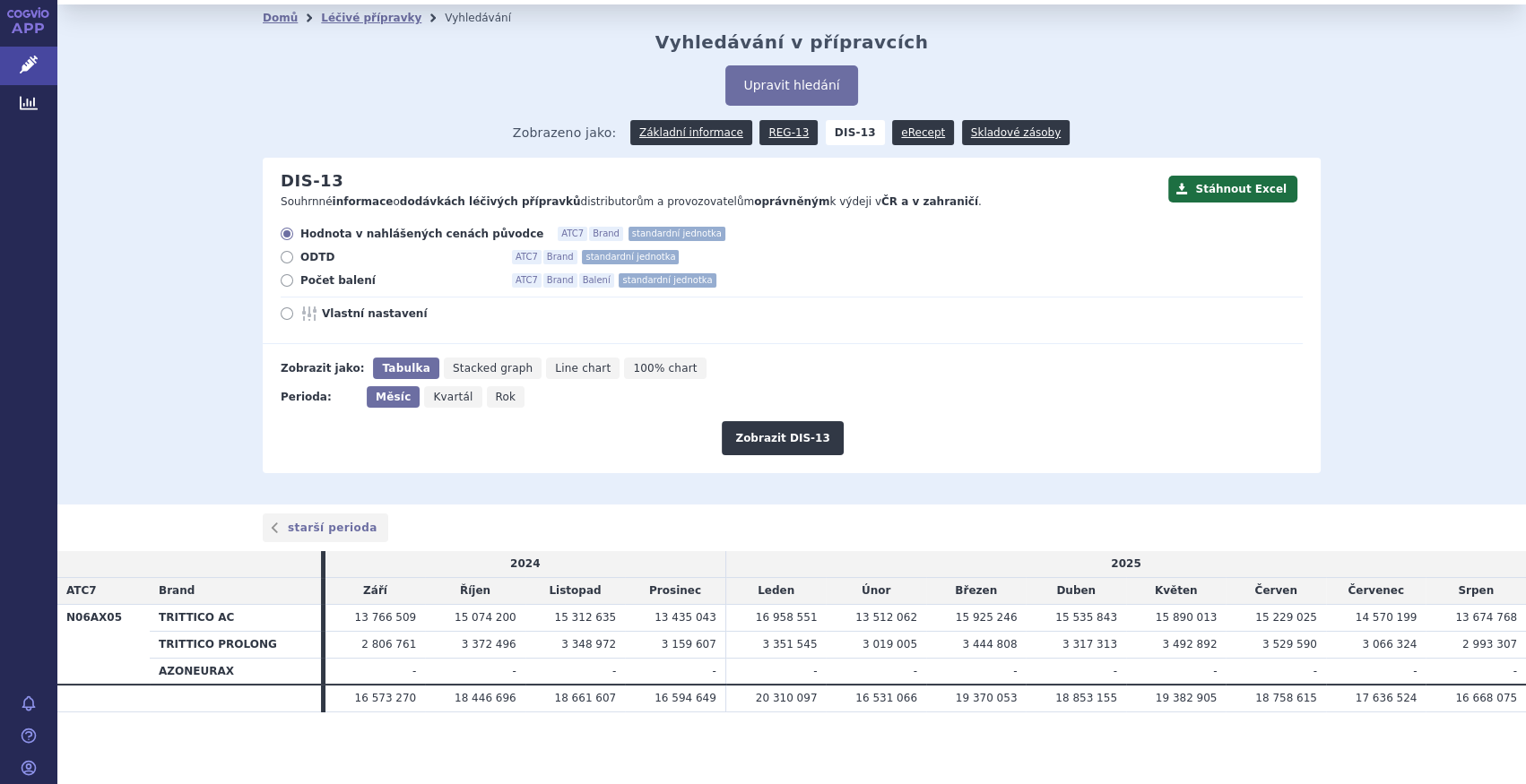
click at [332, 276] on span "Počet balení" at bounding box center [399, 280] width 198 height 14
click at [294, 277] on input "Počet balení ATC7 Brand Balení standardní jednotka" at bounding box center [288, 283] width 11 height 11
radio input "true"
drag, startPoint x: 489, startPoint y: 391, endPoint x: 502, endPoint y: 391, distance: 13.0
click at [496, 391] on span "Rok" at bounding box center [506, 396] width 21 height 12
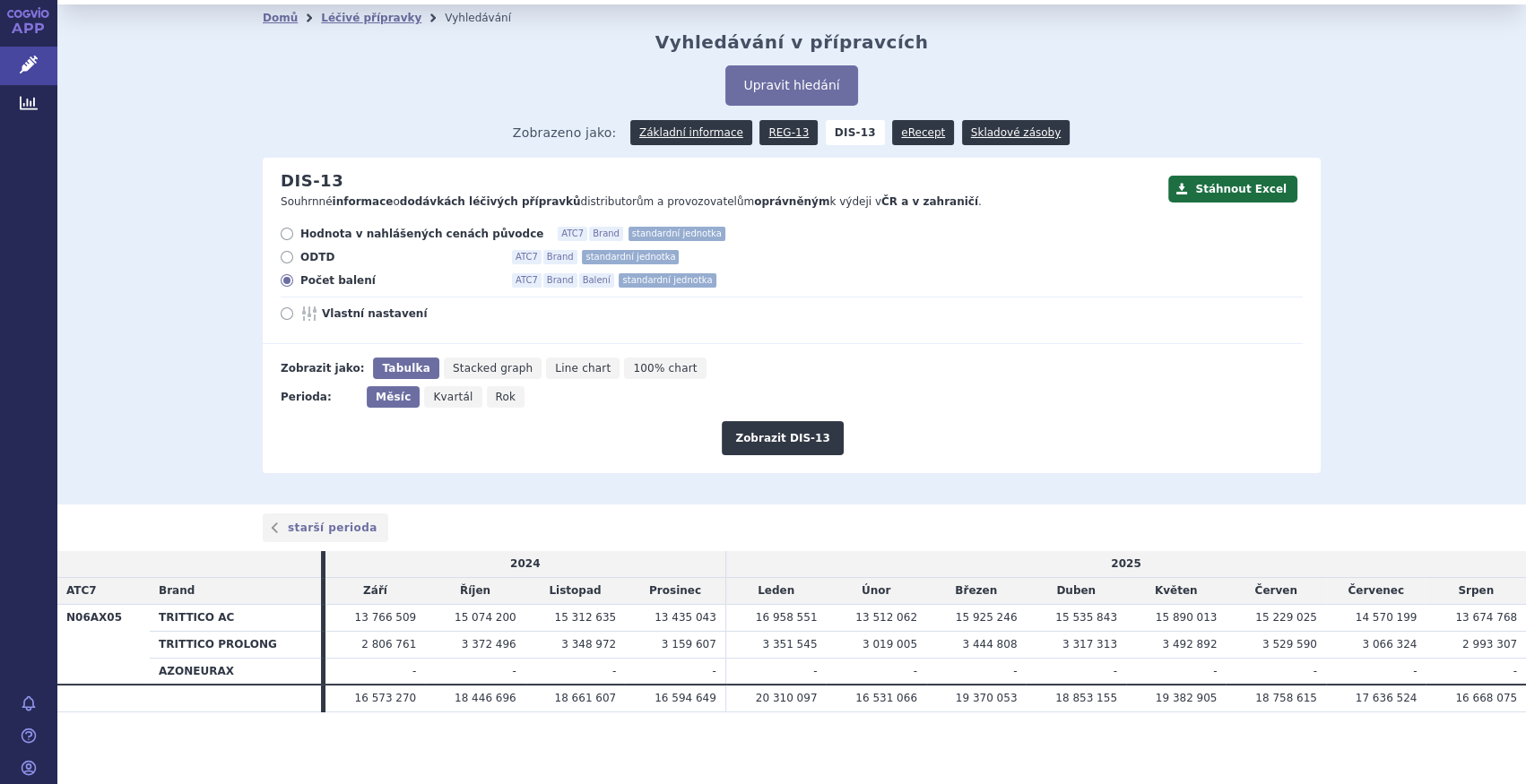
click at [490, 391] on input "Rok" at bounding box center [493, 392] width 11 height 11
radio input "true"
click at [820, 437] on button "Zobrazit DIS-13" at bounding box center [781, 438] width 121 height 34
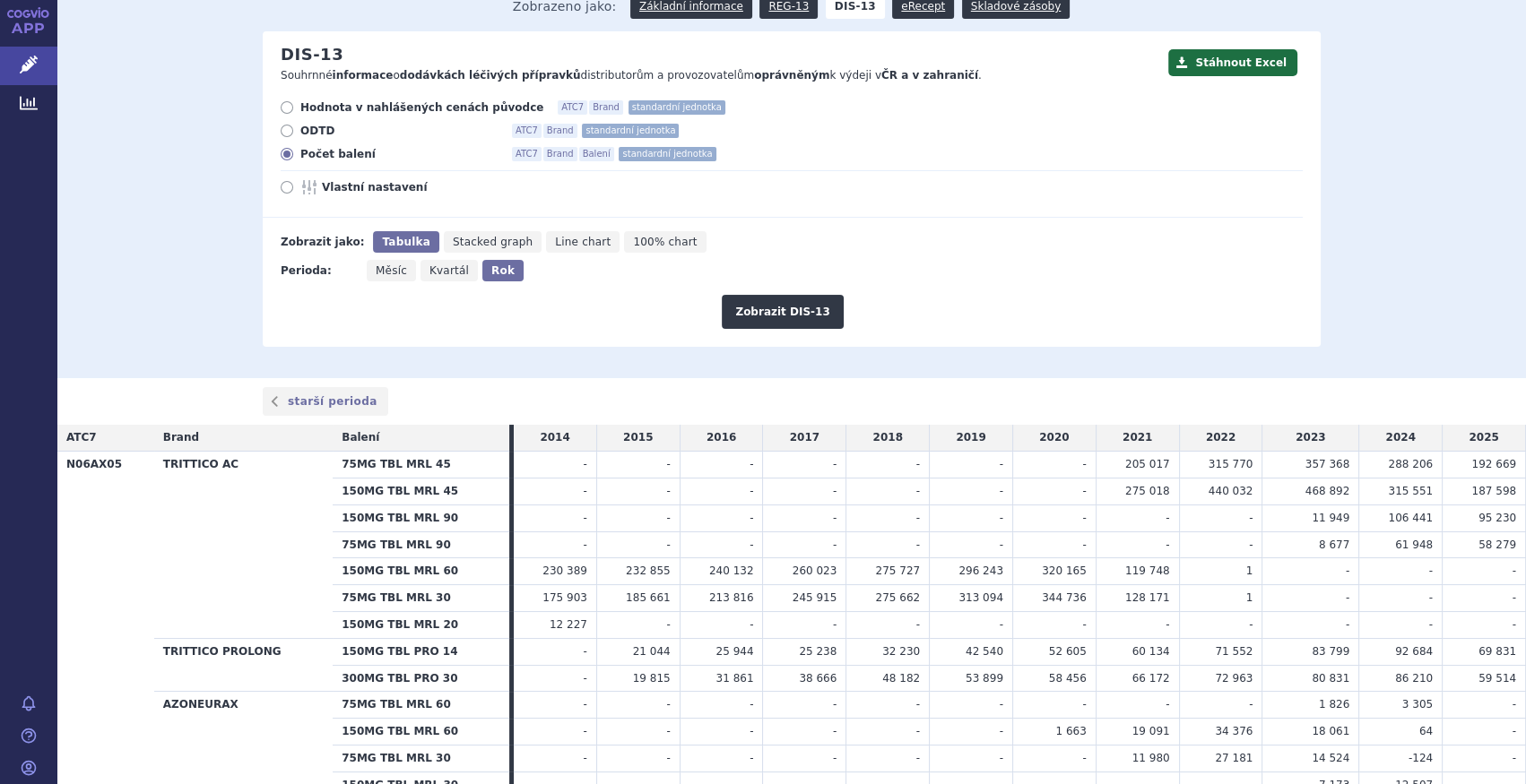
scroll to position [162, 0]
click at [259, 690] on tbody "N06AX05 TRITTICO AC 75MG TBL MRL 45 - - - - - - - 205 017 315 770 -" at bounding box center [792, 624] width 1469 height 348
drag, startPoint x: 259, startPoint y: 690, endPoint x: 139, endPoint y: 574, distance: 166.9
click at [139, 574] on th "N06AX05" at bounding box center [105, 624] width 96 height 348
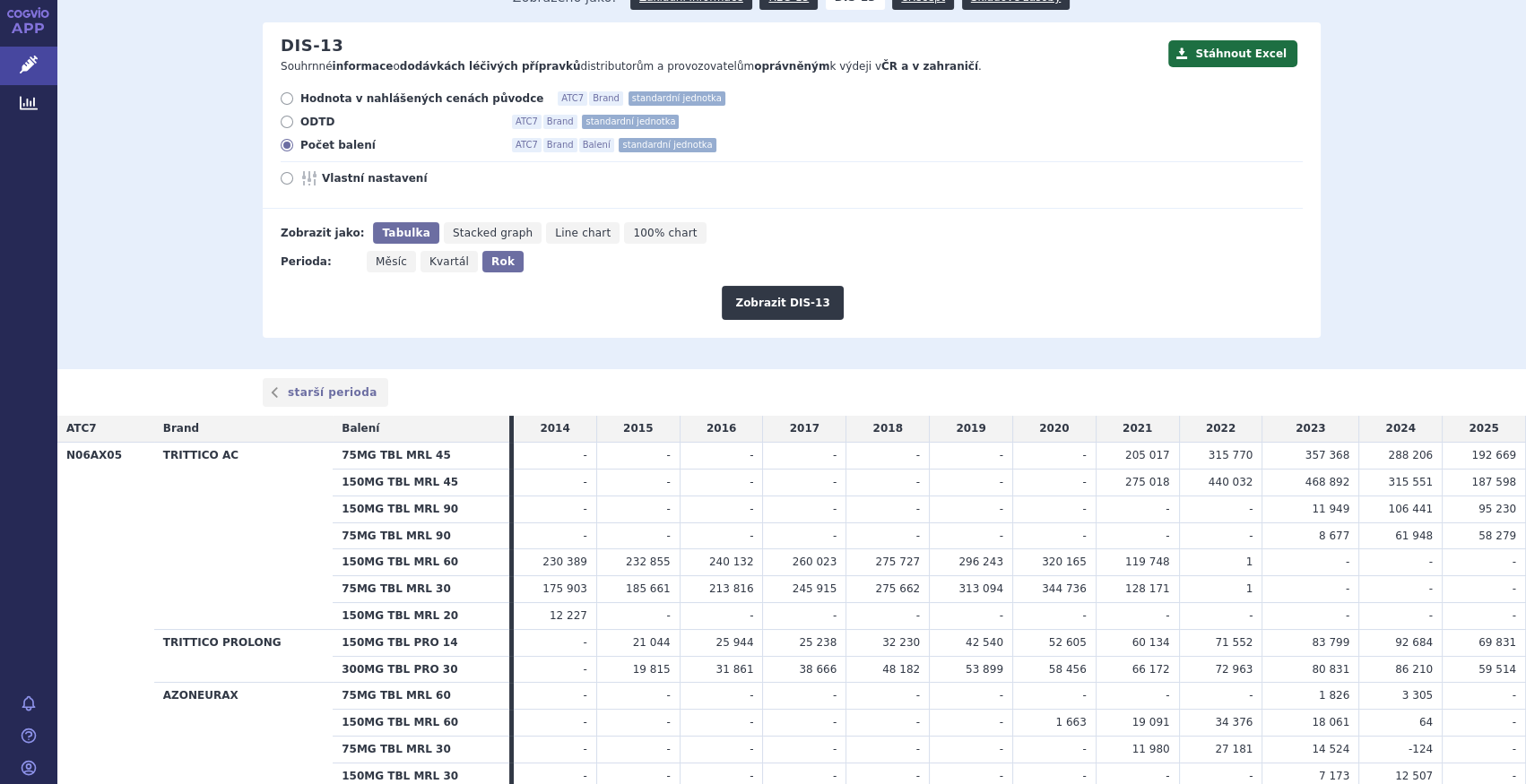
scroll to position [0, 0]
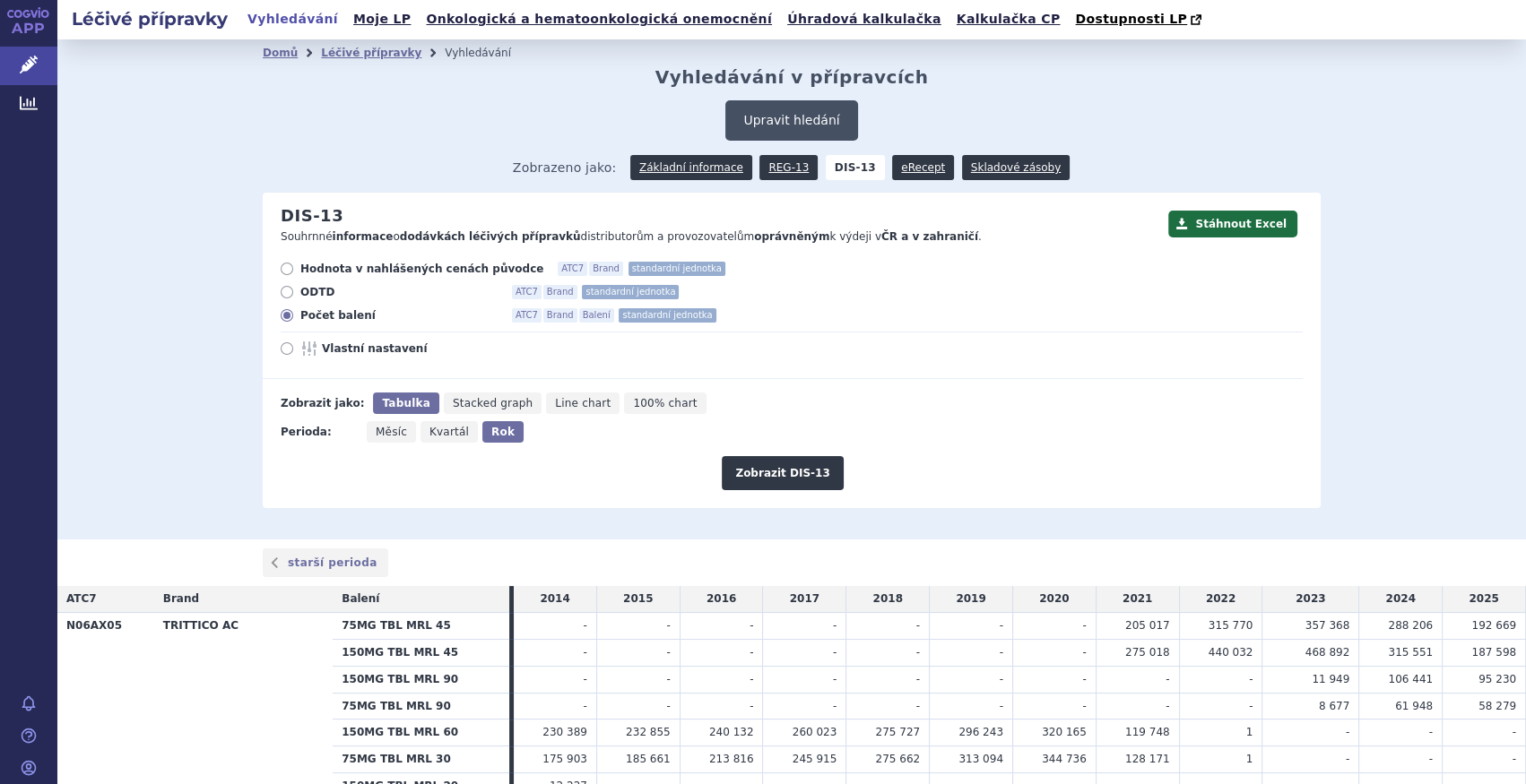
click at [812, 116] on button "Upravit hledání" at bounding box center [791, 120] width 132 height 40
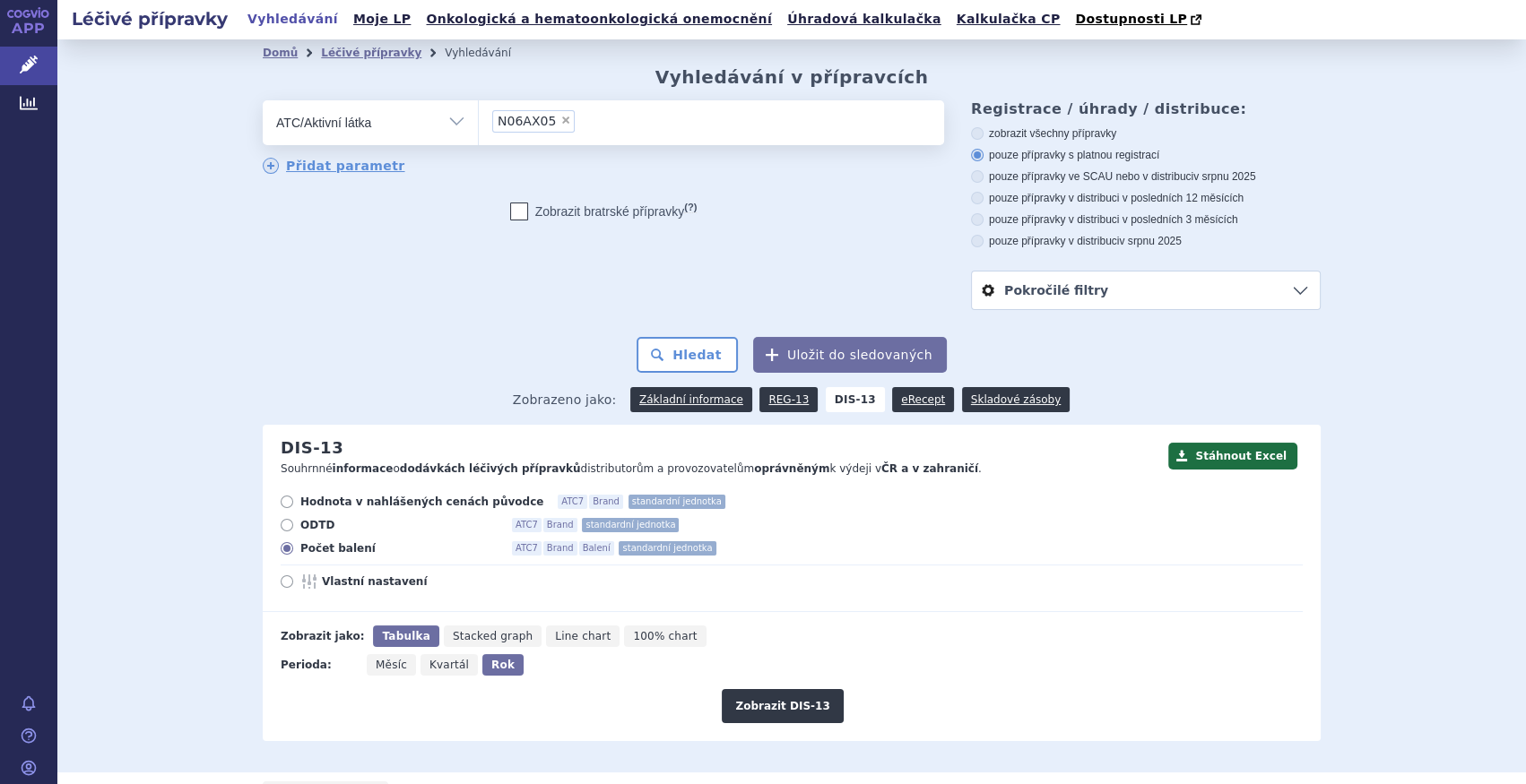
click at [560, 126] on span "×" at bounding box center [565, 120] width 10 height 10
click at [479, 126] on select "N06AX05" at bounding box center [478, 122] width 1 height 45
select select
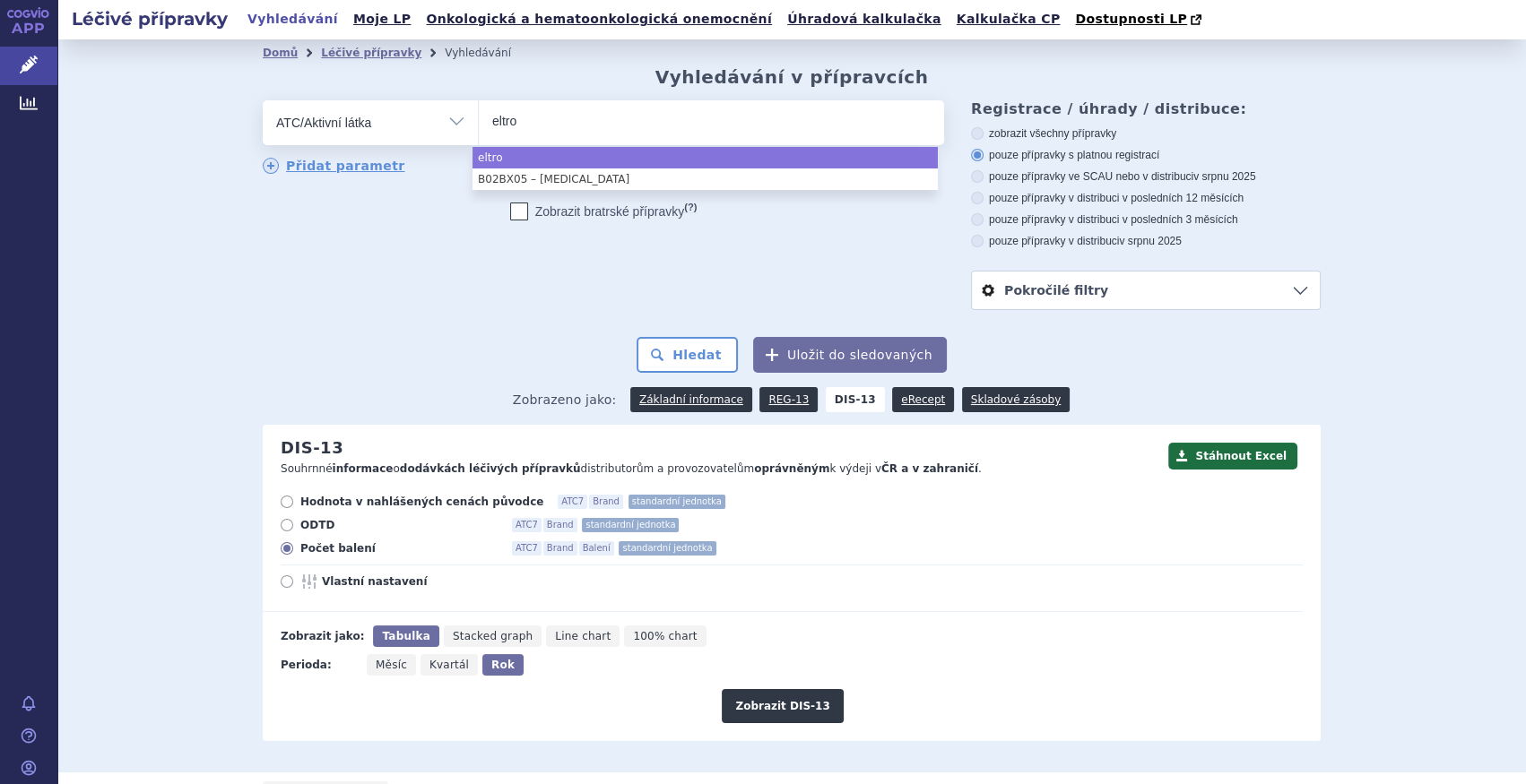
type input "eltro"
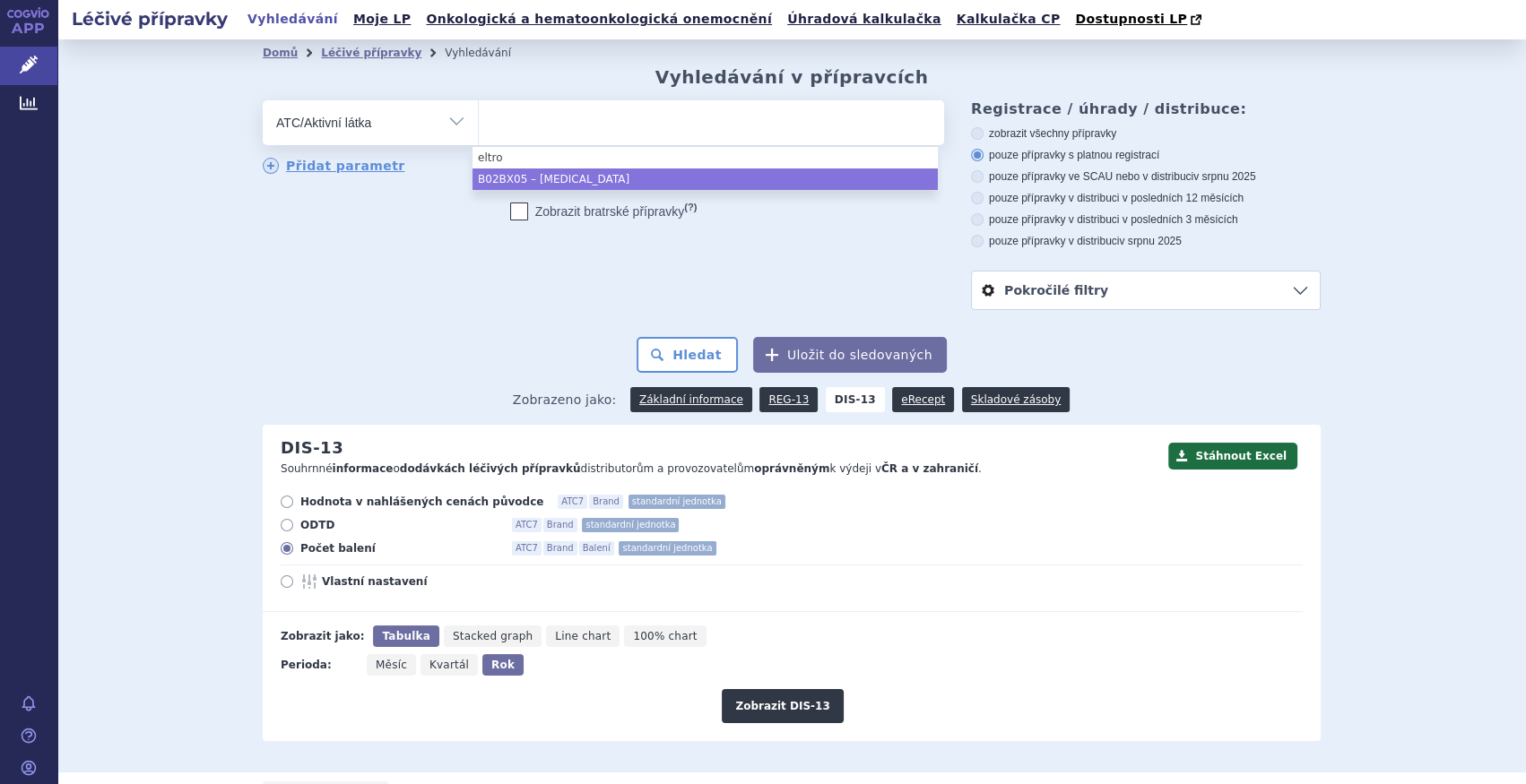
select select "B02BX05"
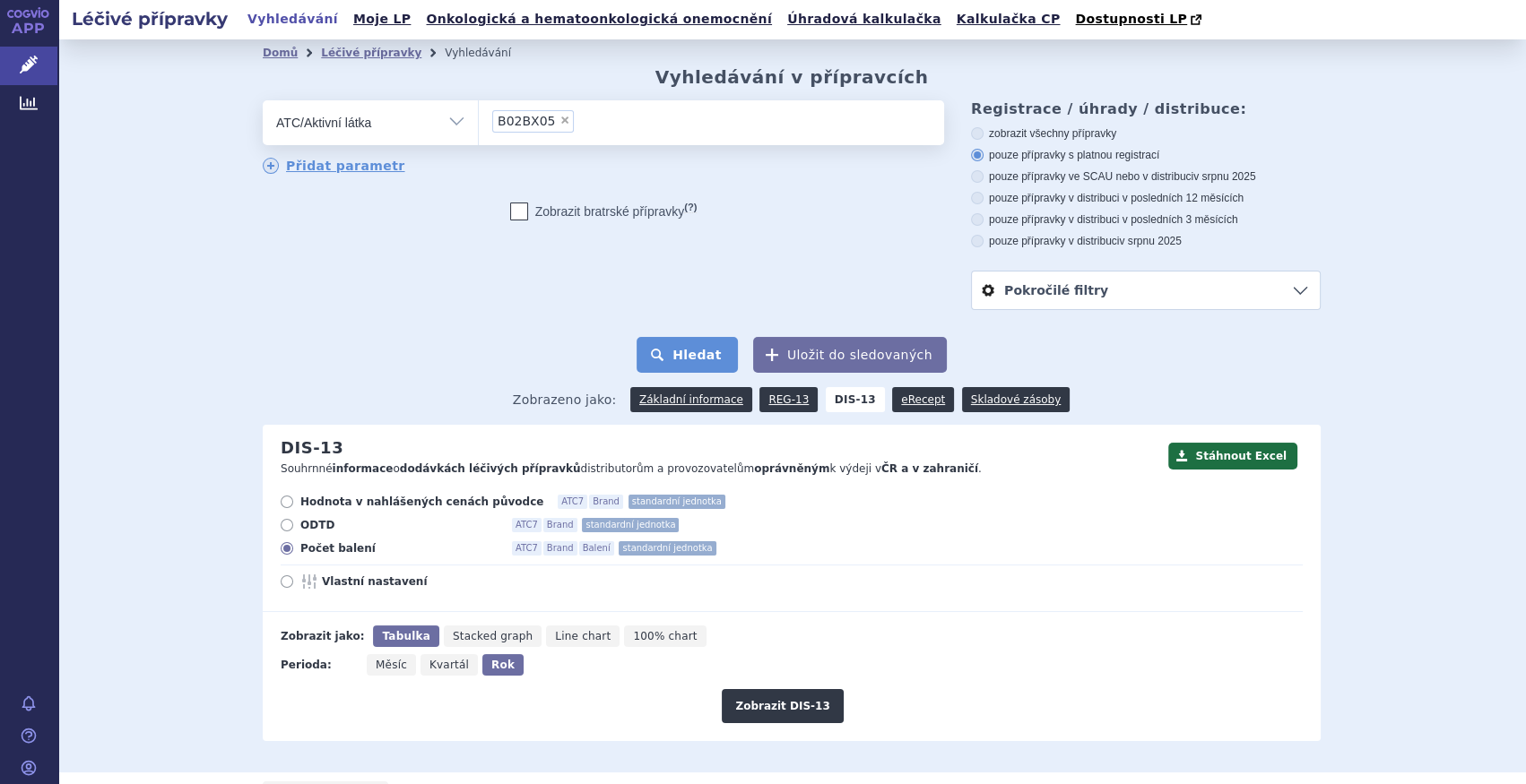
click at [699, 364] on button "Hledat" at bounding box center [687, 355] width 101 height 36
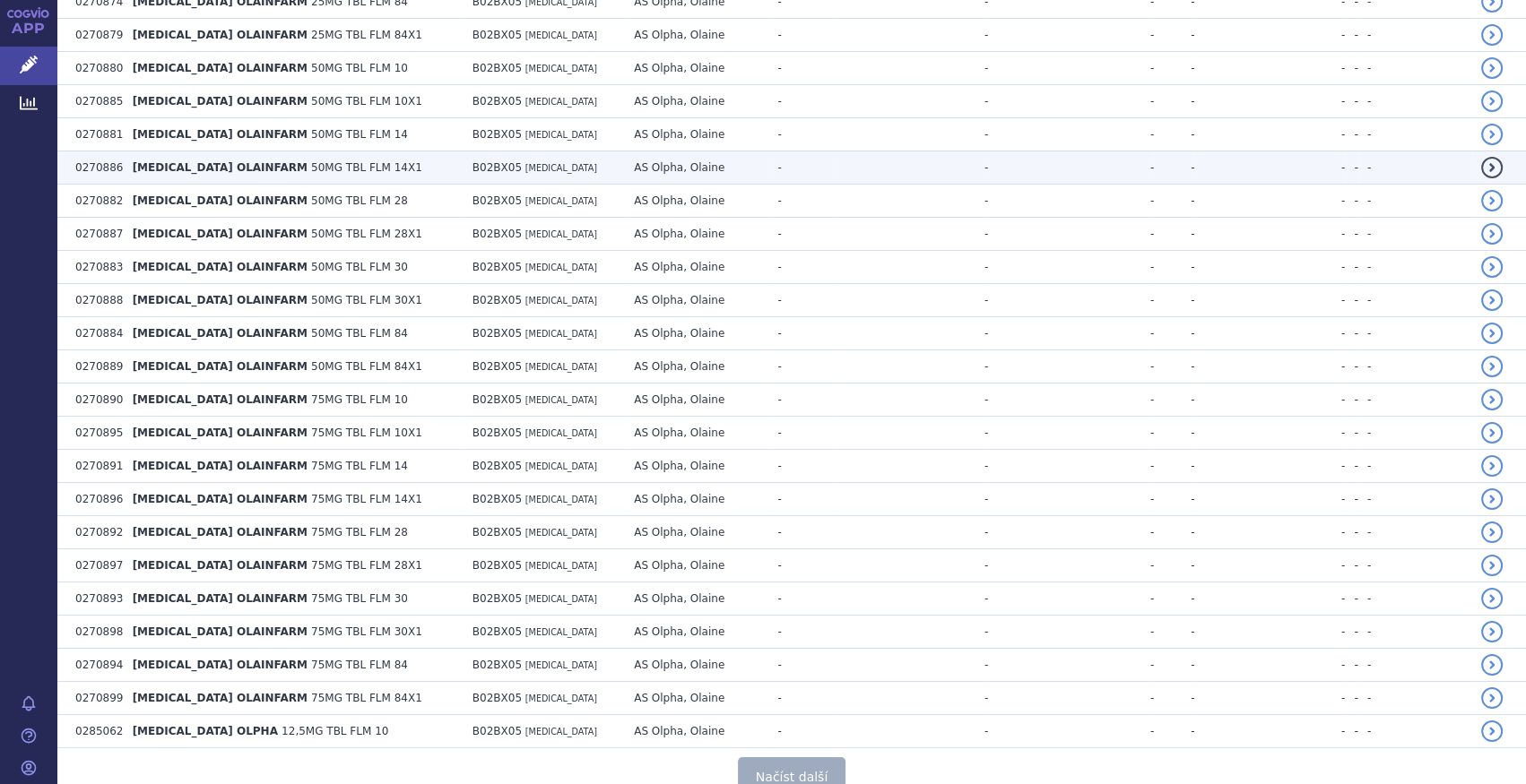
scroll to position [3187, 0]
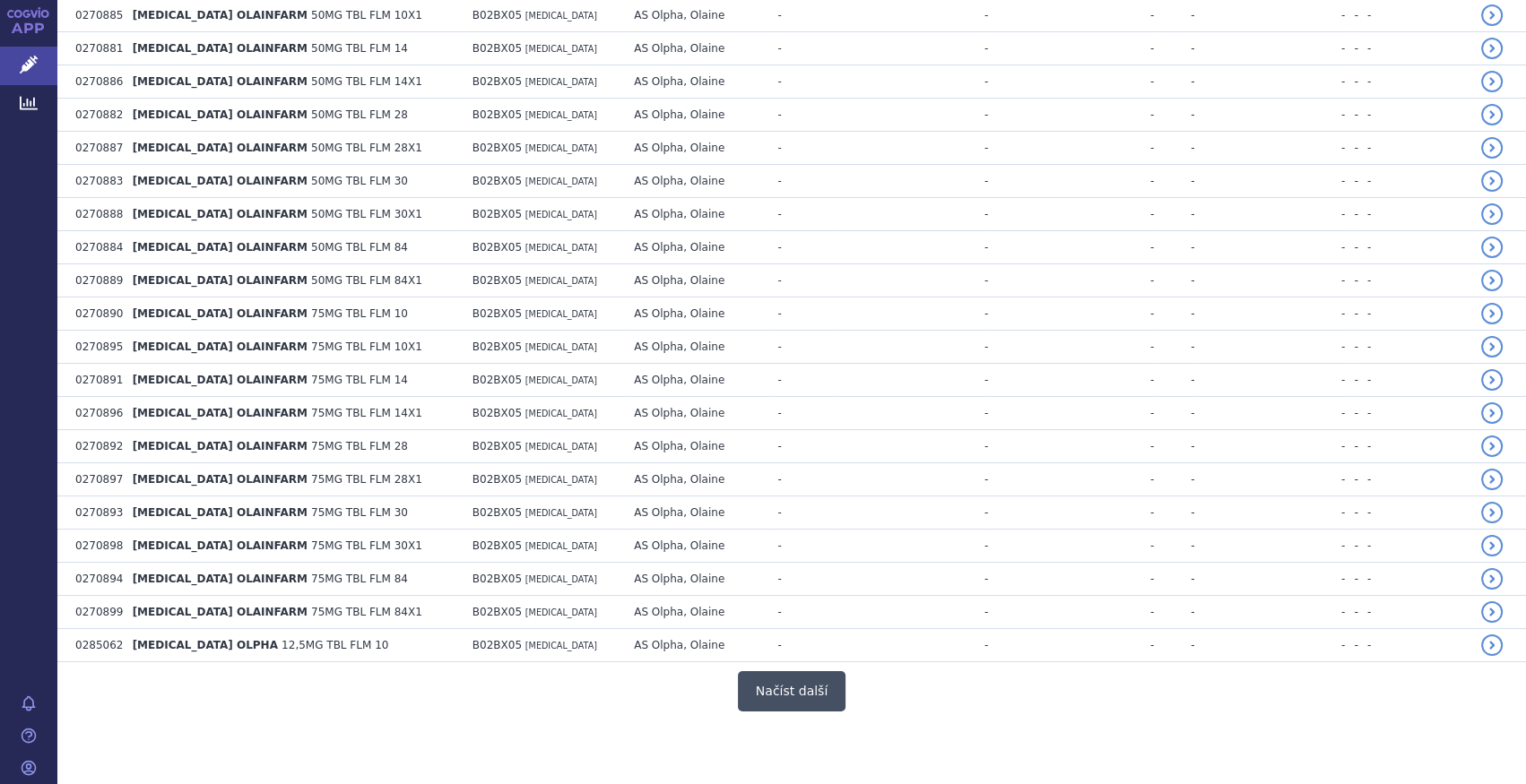
click at [777, 684] on button "Načíst další" at bounding box center [792, 691] width 108 height 40
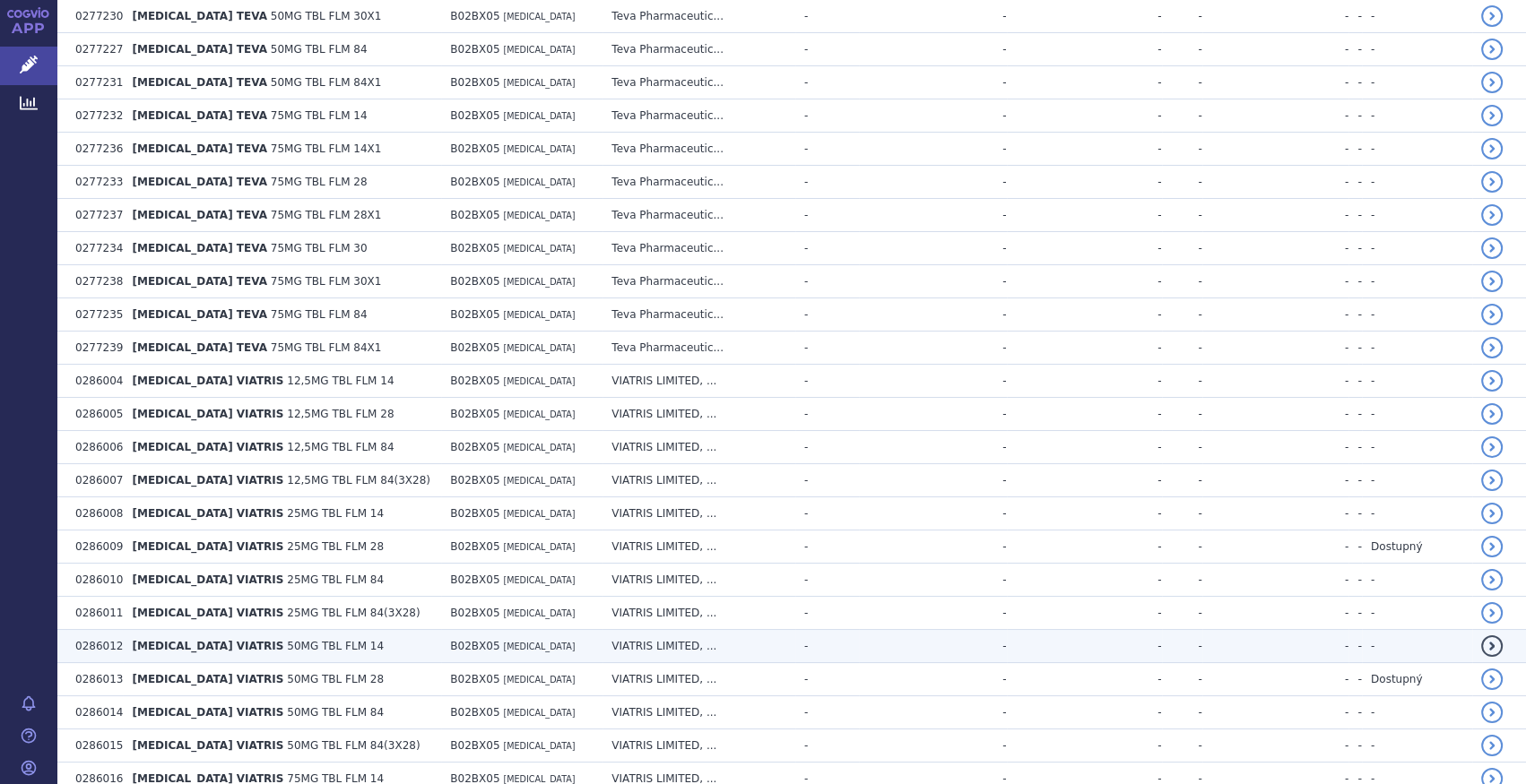
scroll to position [6494, 0]
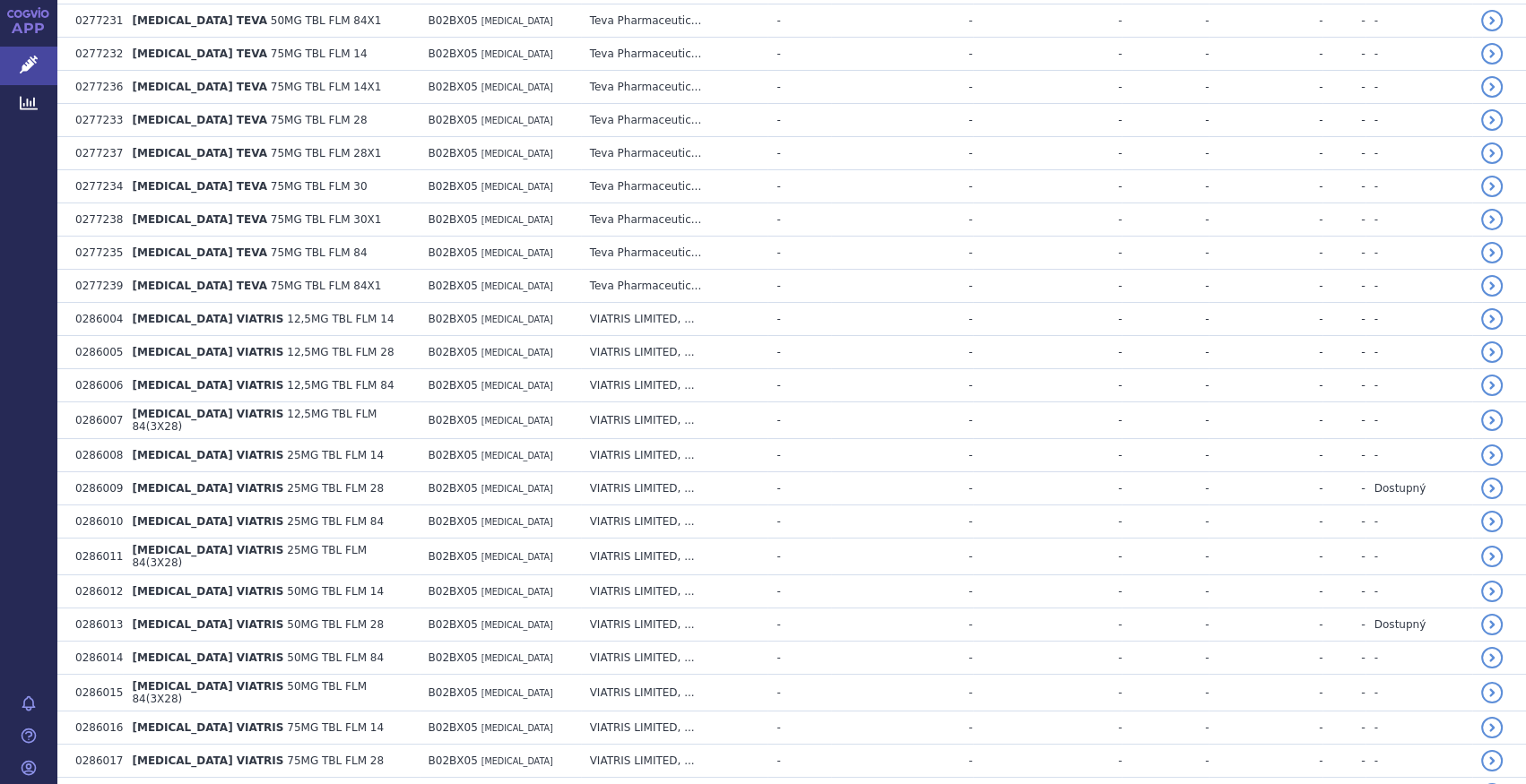
scroll to position [6530, 0]
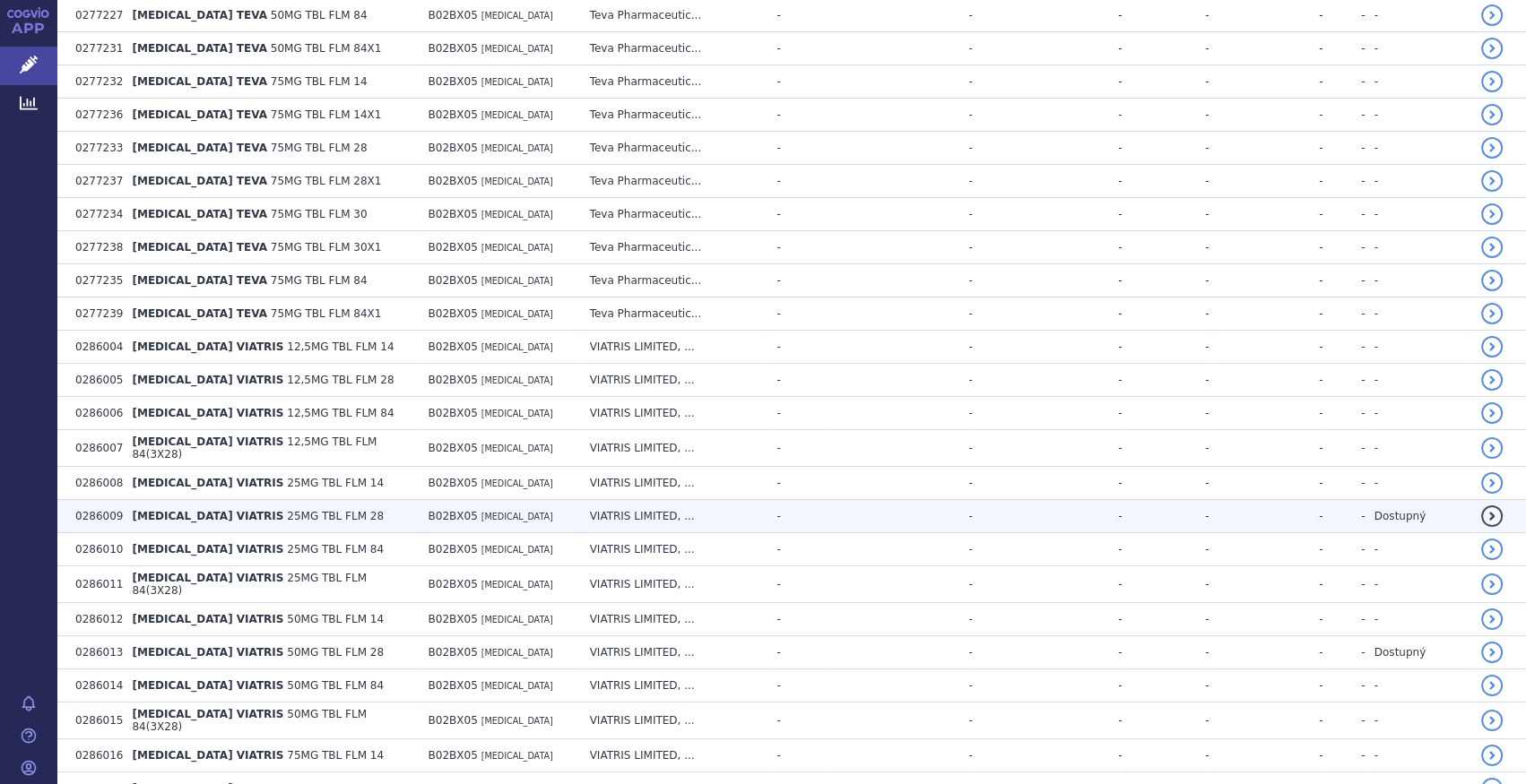
click at [1208, 500] on td "-" at bounding box center [1266, 516] width 114 height 33
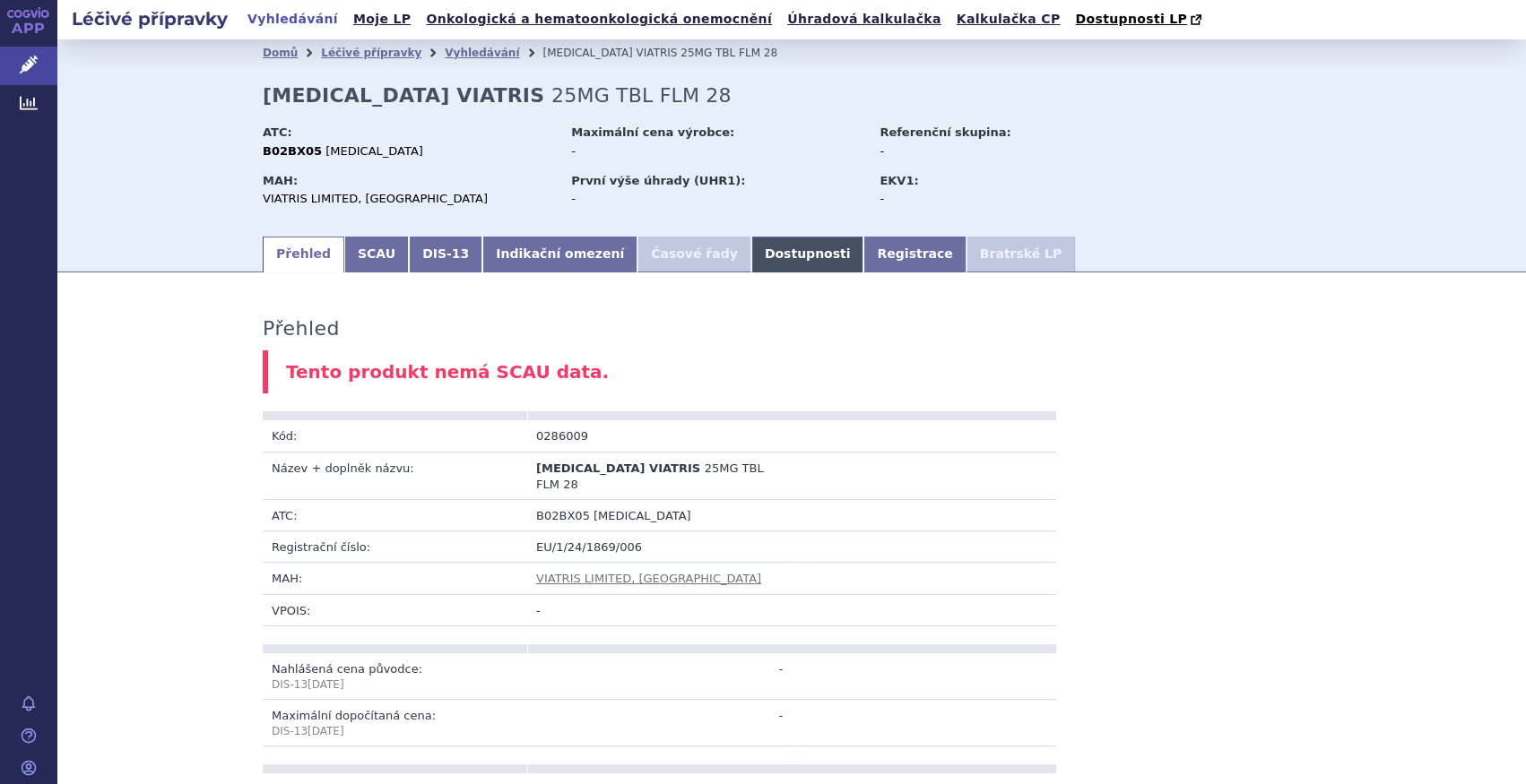
click at [751, 257] on link "Dostupnosti" at bounding box center [807, 255] width 113 height 36
